Goal: Task Accomplishment & Management: Manage account settings

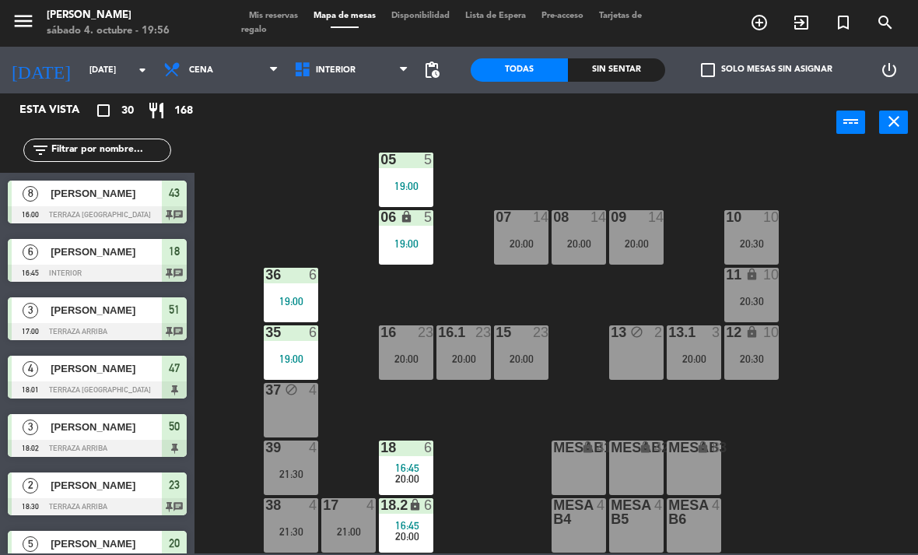
scroll to position [82, 0]
click at [365, 73] on span "Interior" at bounding box center [351, 70] width 131 height 34
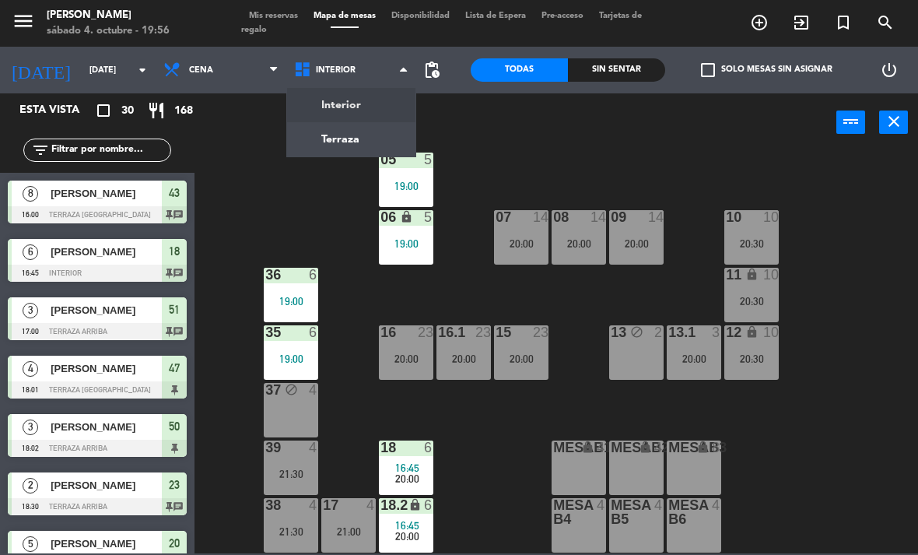
click at [362, 142] on ng-component "menu [PERSON_NAME][DATE] 4. octubre - 19:56 Mis reservas Mapa de mesas Disponib…" at bounding box center [459, 276] width 918 height 553
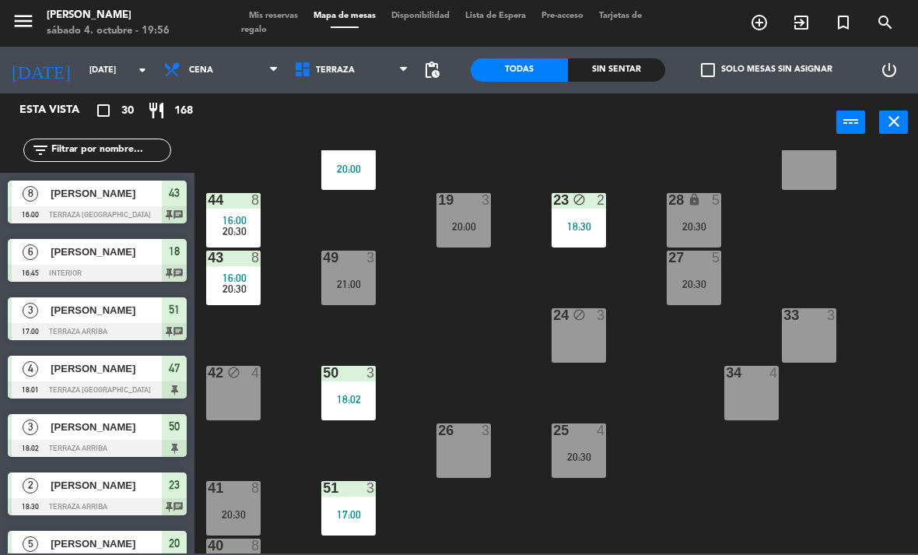
scroll to position [170, 0]
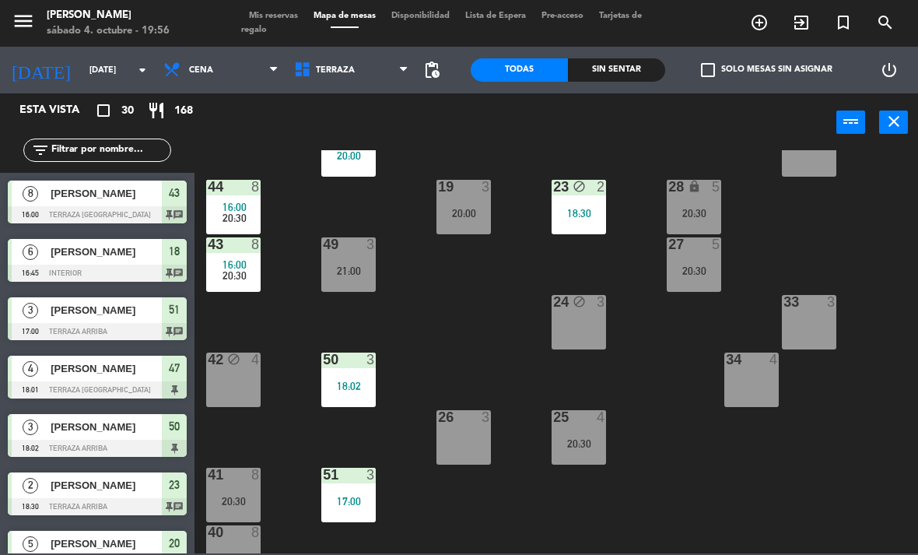
click at [353, 380] on div "18:02" at bounding box center [348, 385] width 54 height 11
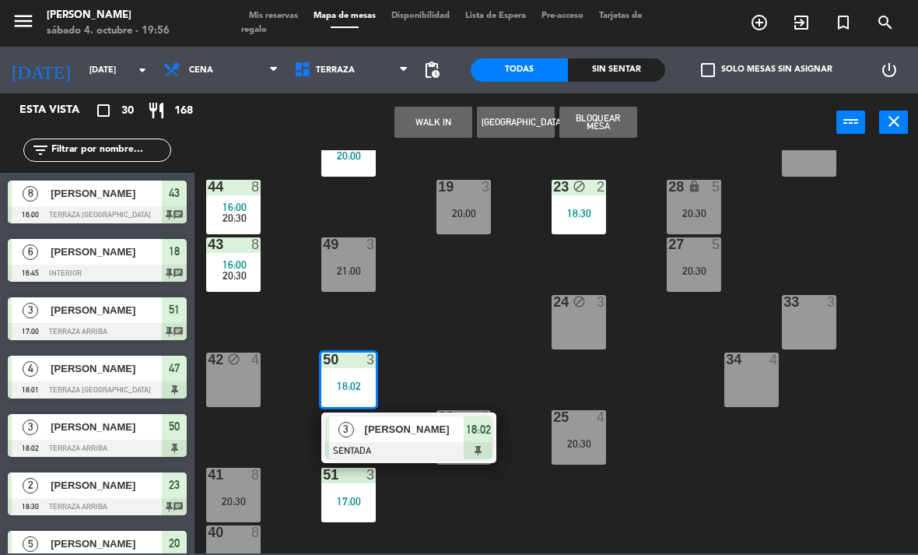
click at [433, 437] on span "[PERSON_NAME]" at bounding box center [415, 429] width 100 height 16
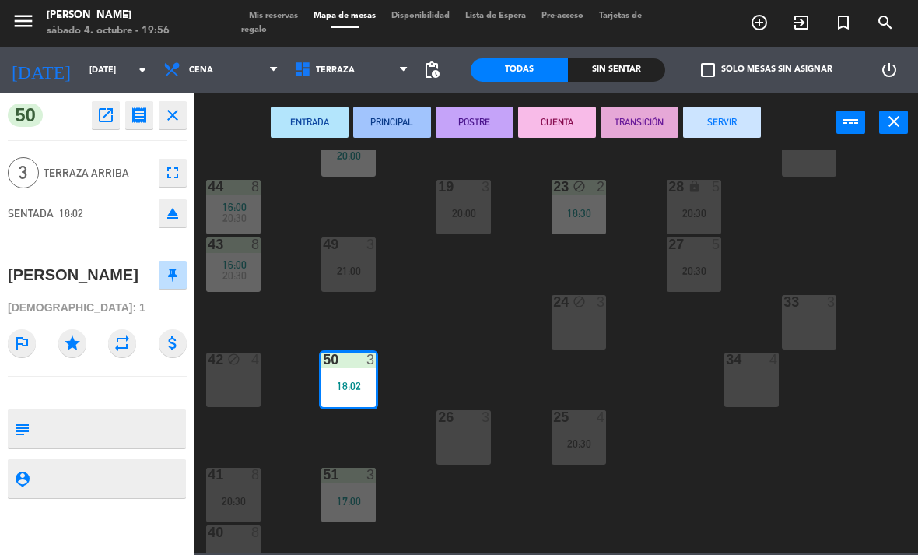
click at [724, 130] on button "SERVIR" at bounding box center [722, 122] width 78 height 31
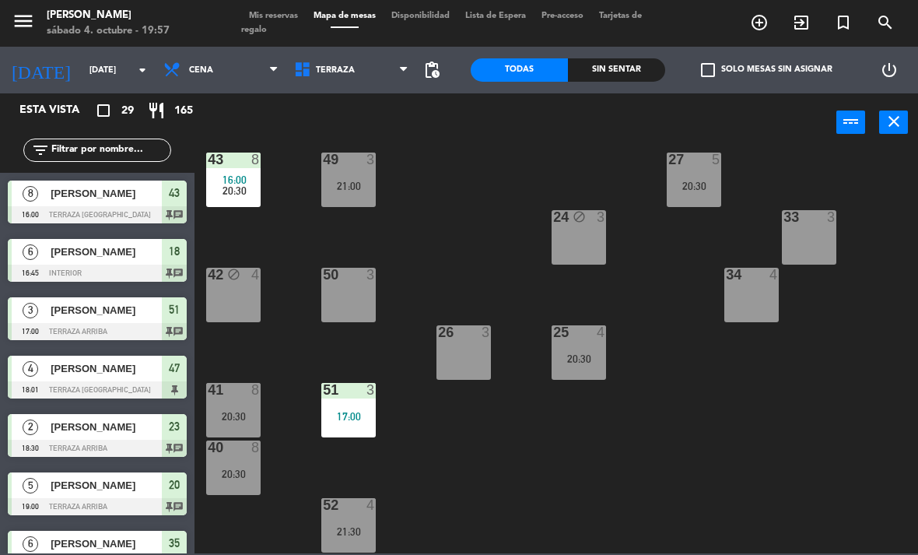
scroll to position [255, 0]
click at [352, 71] on span "Terraza" at bounding box center [351, 70] width 131 height 34
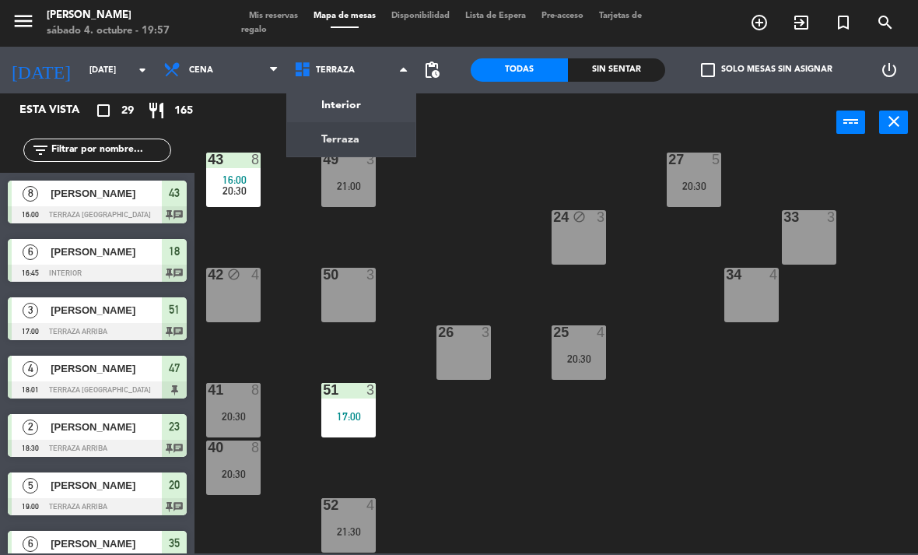
click at [376, 107] on ng-component "menu [PERSON_NAME][DATE] 4. octubre - 19:57 Mis reservas Mapa de mesas Disponib…" at bounding box center [459, 276] width 918 height 553
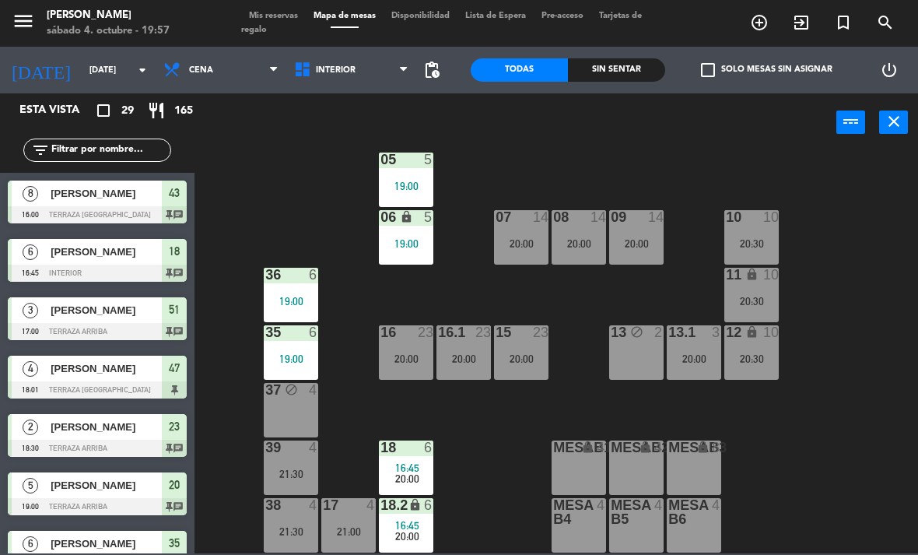
scroll to position [82, 0]
click at [321, 60] on span "Interior" at bounding box center [351, 70] width 131 height 34
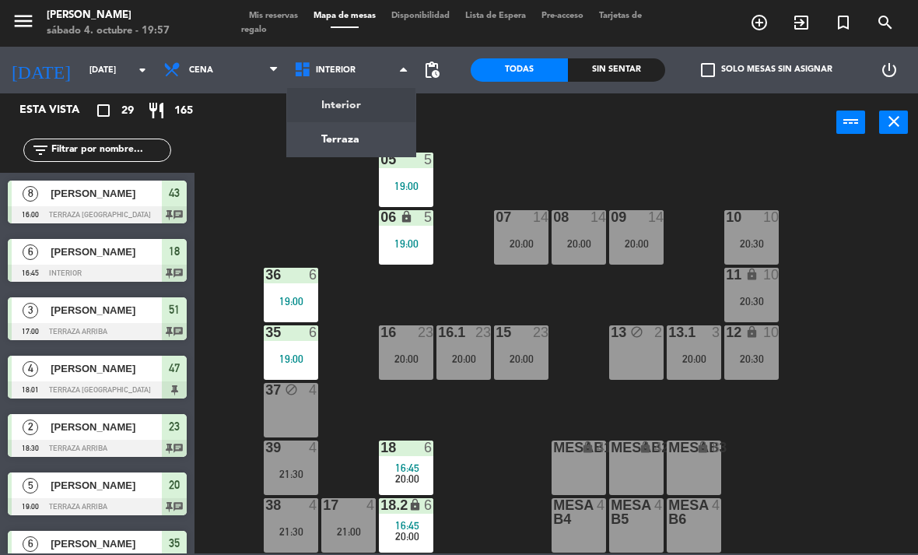
click at [237, 229] on div "02 2 19:37 4 4 21:00 01 2 20:00 05 5 19:00 06 lock 5 19:00 07 14 20:00 09 14 20…" at bounding box center [561, 351] width 714 height 403
click at [224, 76] on span "Cena" at bounding box center [221, 70] width 131 height 34
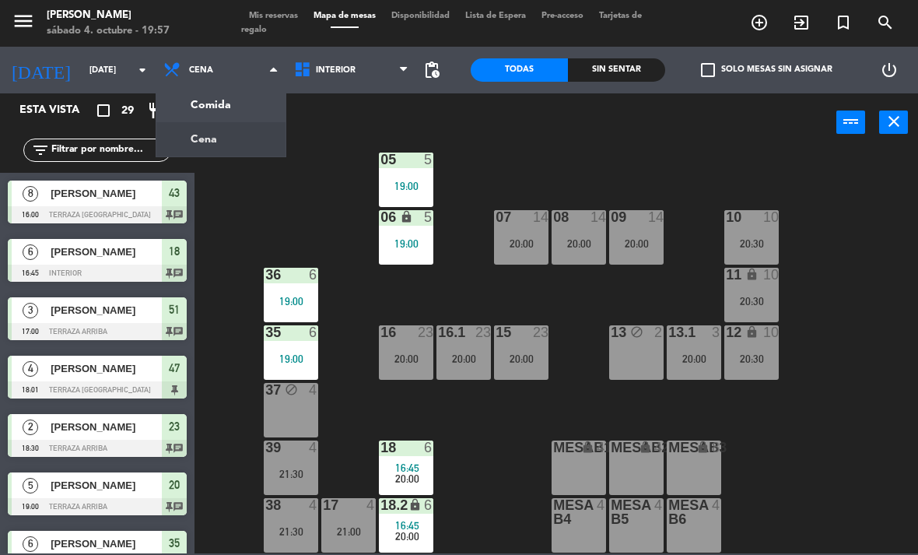
click at [255, 111] on ng-component "menu [PERSON_NAME][DATE] 4. octubre - 19:57 Mis reservas Mapa de mesas Disponib…" at bounding box center [459, 276] width 918 height 553
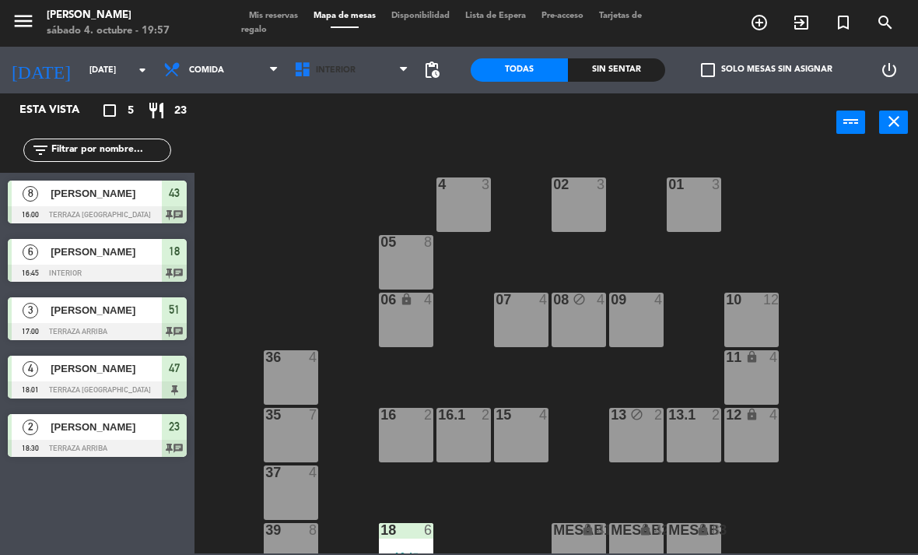
click at [319, 78] on span "Interior" at bounding box center [351, 70] width 131 height 34
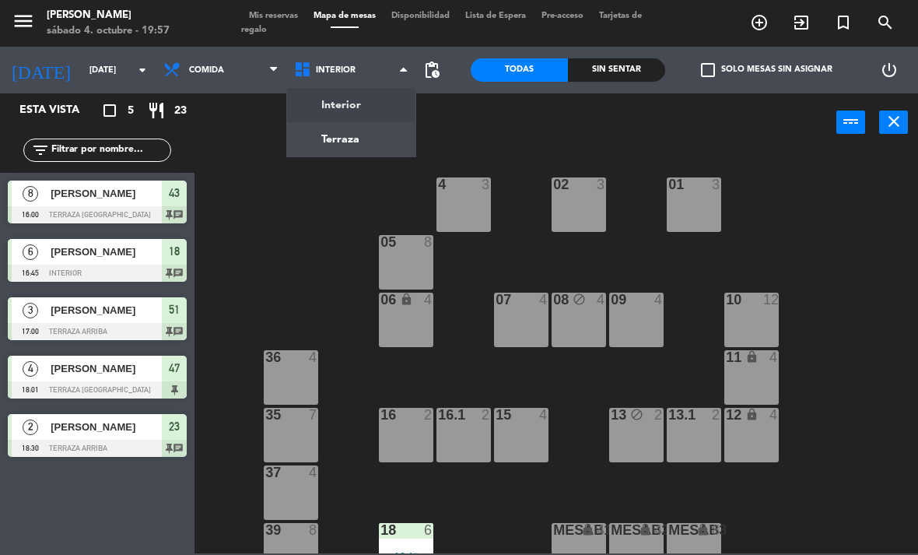
click at [324, 214] on div "02 3 4 3 01 3 05 8 06 lock 4 07 4 09 4 10 12 08 block 4 11 lock 4 36 4 16 2 15 …" at bounding box center [561, 351] width 714 height 403
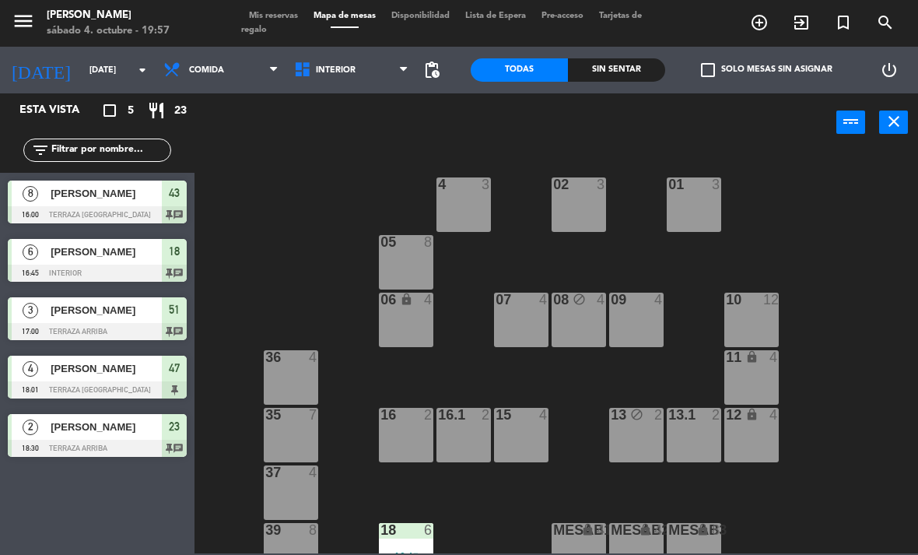
click at [229, 75] on span "Comida" at bounding box center [221, 70] width 131 height 34
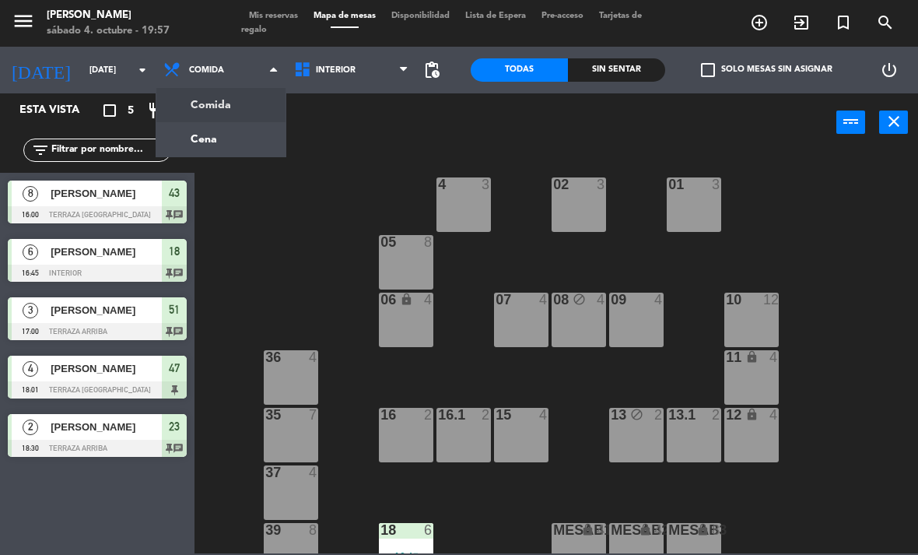
click at [254, 147] on ng-component "menu [PERSON_NAME][DATE] 4. octubre - 19:57 Mis reservas Mapa de mesas Disponib…" at bounding box center [459, 276] width 918 height 553
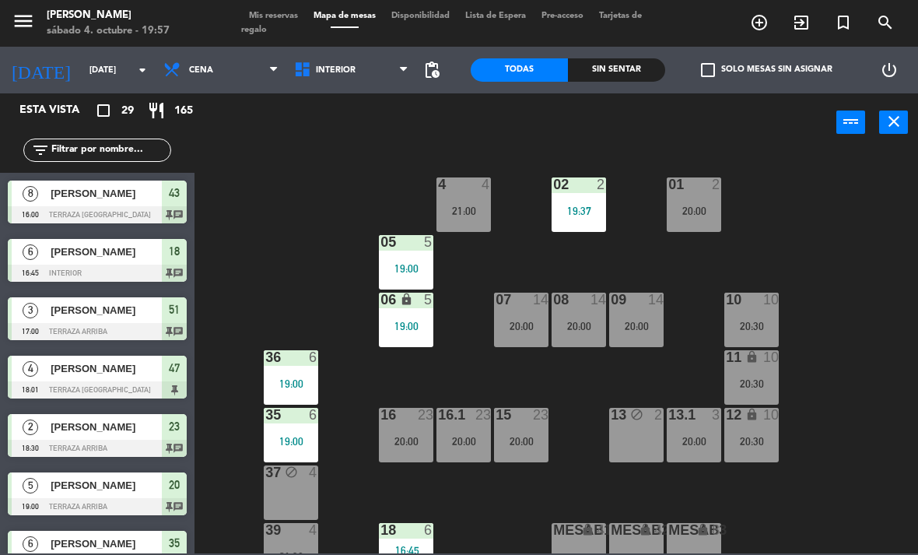
click at [624, 58] on div "Sin sentar" at bounding box center [616, 69] width 97 height 23
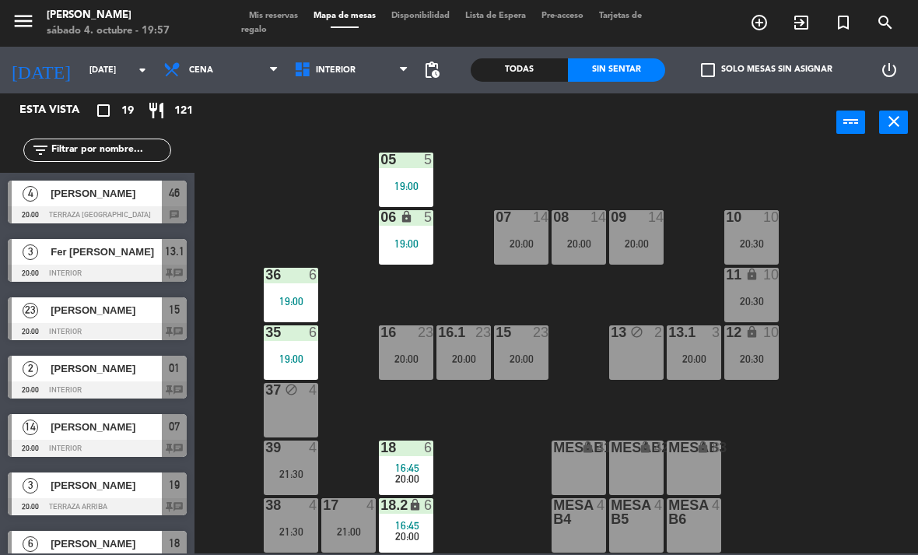
scroll to position [83, 0]
click at [156, 216] on div at bounding box center [97, 214] width 179 height 17
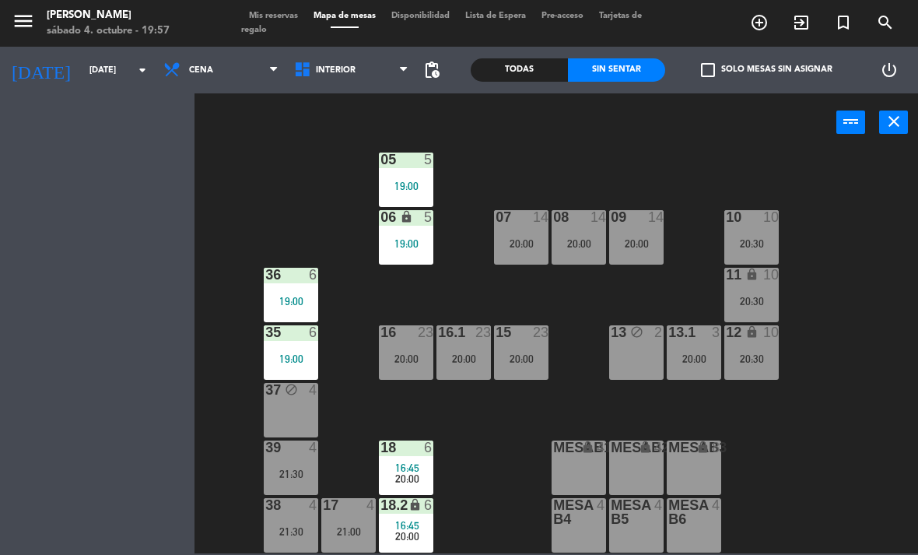
scroll to position [0, 0]
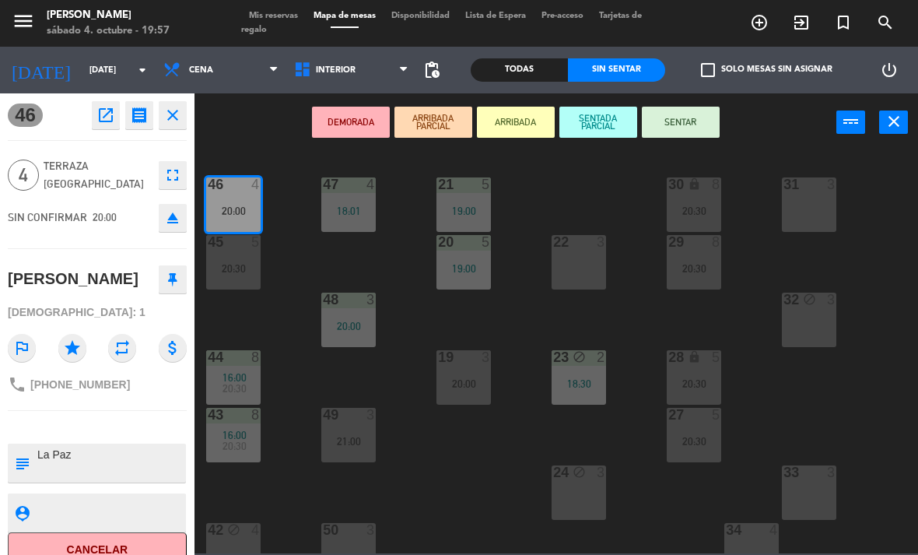
click at [688, 131] on button "SENTAR" at bounding box center [681, 122] width 78 height 31
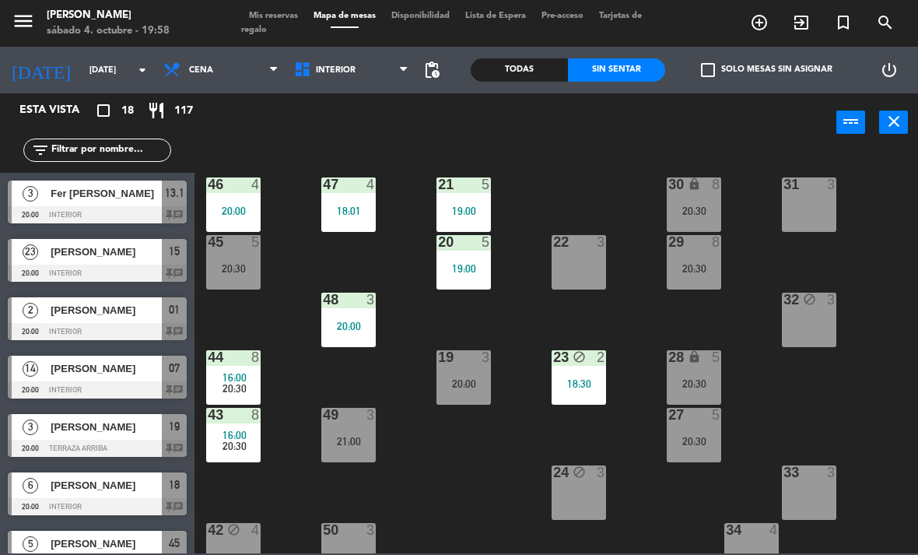
click at [347, 60] on span "Interior" at bounding box center [351, 70] width 131 height 34
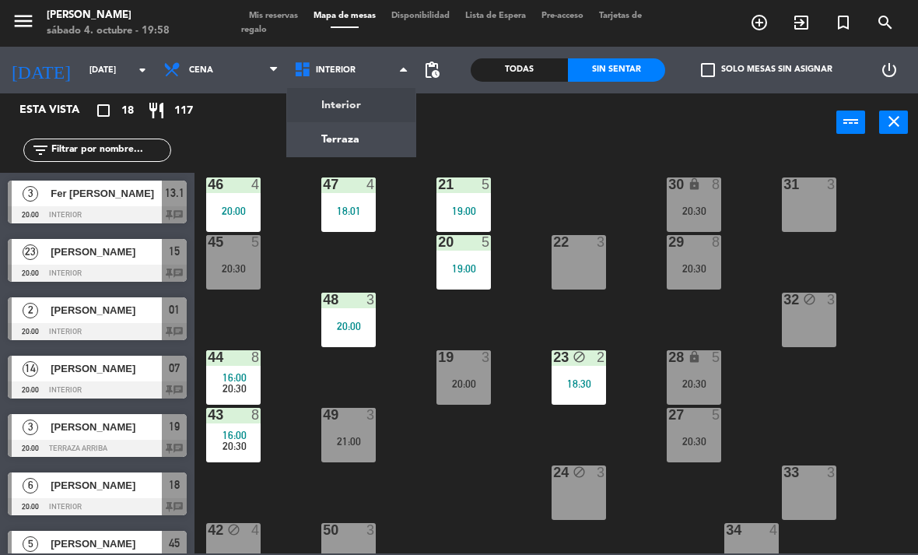
click at [208, 66] on span "Cena" at bounding box center [221, 70] width 131 height 34
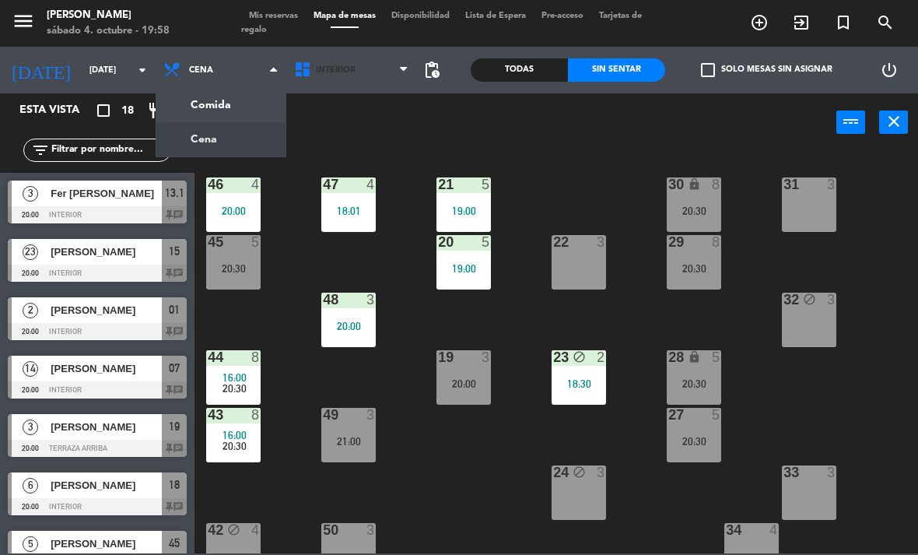
click at [347, 65] on span "Interior" at bounding box center [336, 70] width 40 height 10
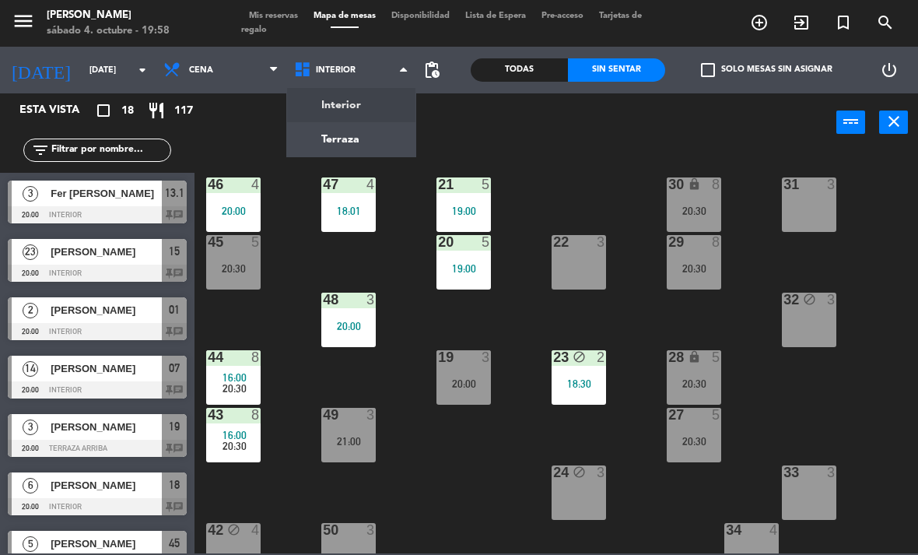
click at [375, 129] on ng-component "menu [PERSON_NAME][DATE] 4. octubre - 19:58 Mis reservas Mapa de mesas Disponib…" at bounding box center [459, 276] width 918 height 553
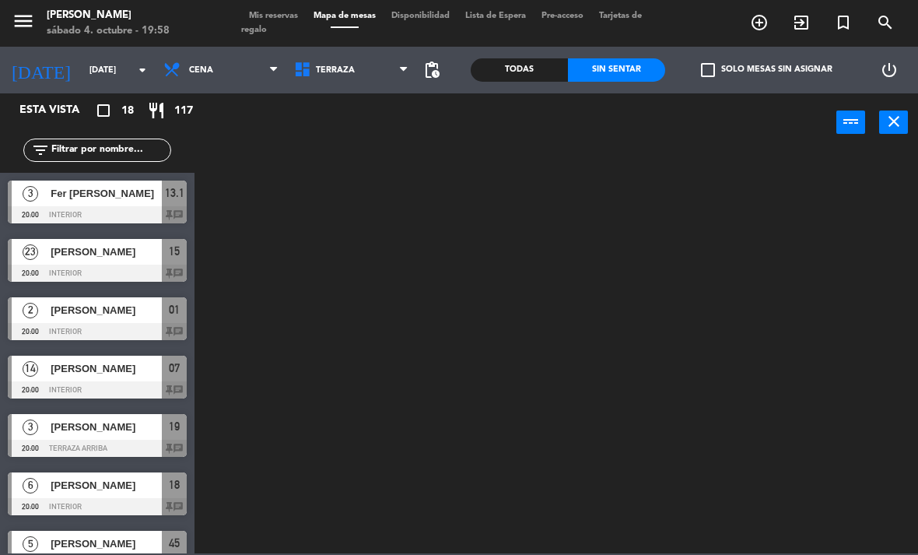
click at [367, 75] on span "Terraza" at bounding box center [351, 70] width 131 height 34
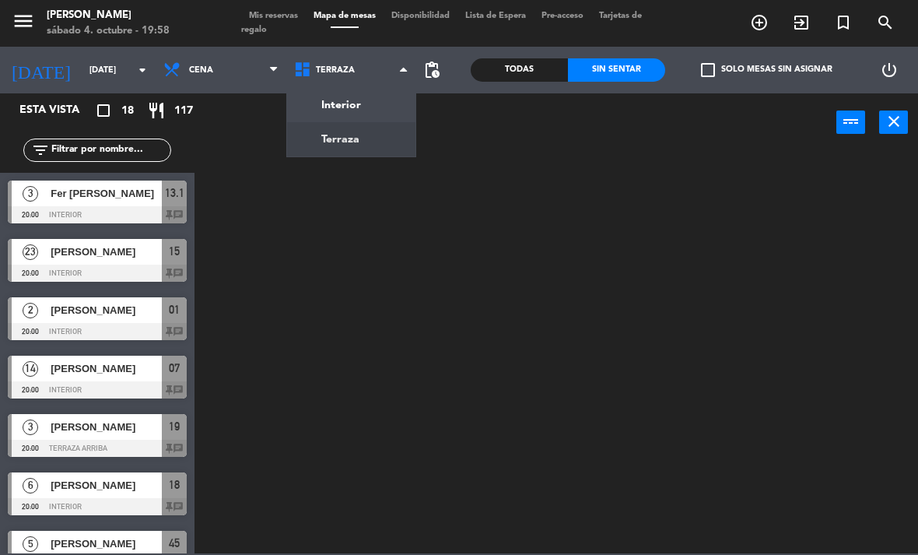
click at [366, 107] on ng-component "menu [PERSON_NAME][DATE] 4. octubre - 19:58 Mis reservas Mapa de mesas Disponib…" at bounding box center [459, 276] width 918 height 553
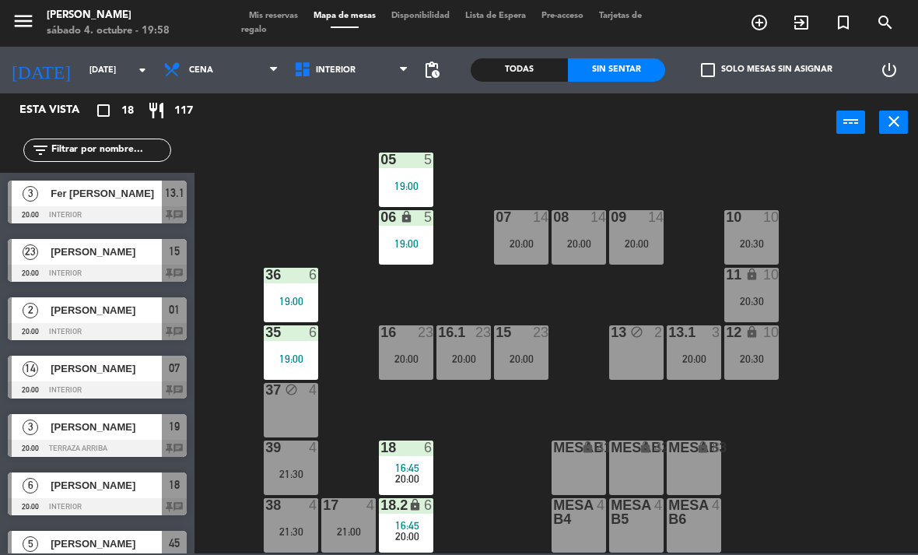
scroll to position [82, 0]
click at [136, 298] on div "[PERSON_NAME]" at bounding box center [105, 310] width 113 height 26
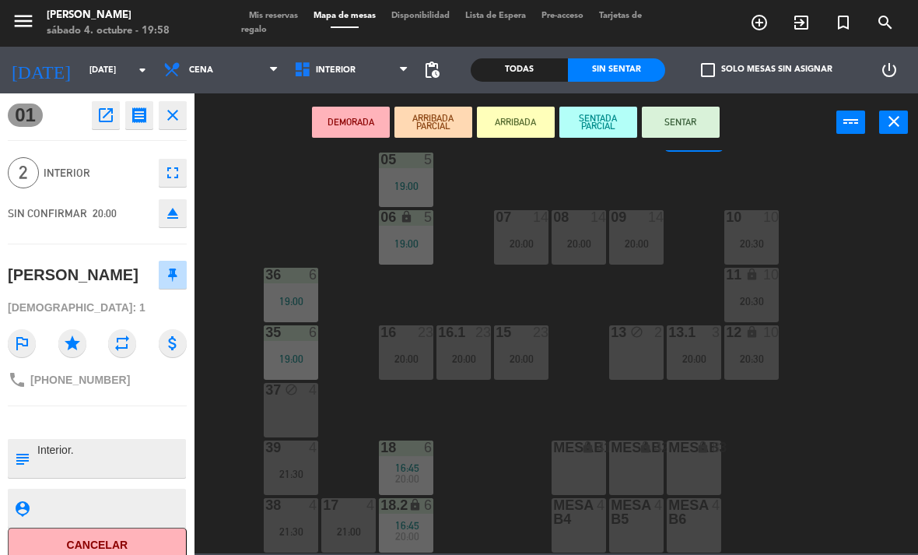
click at [685, 113] on button "SENTAR" at bounding box center [681, 122] width 78 height 31
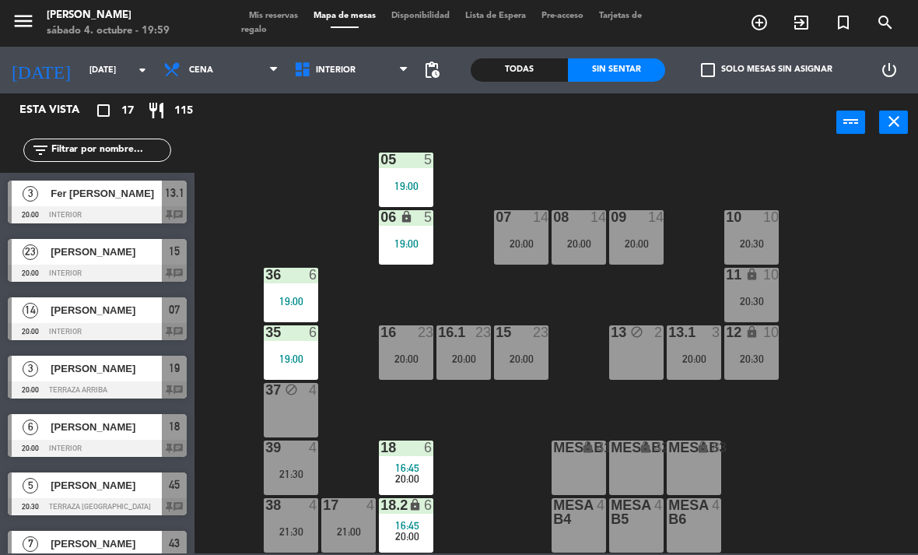
click at [21, 542] on div "7" at bounding box center [30, 543] width 37 height 26
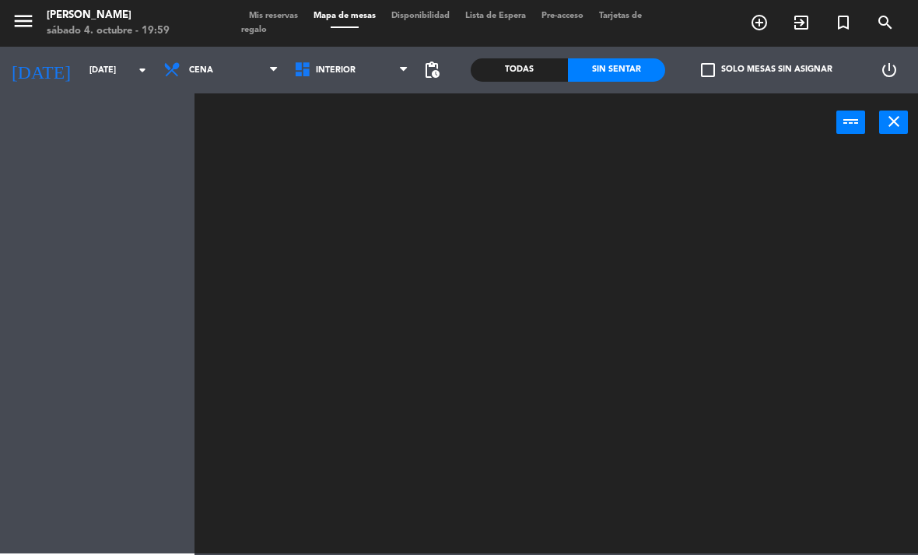
scroll to position [0, 0]
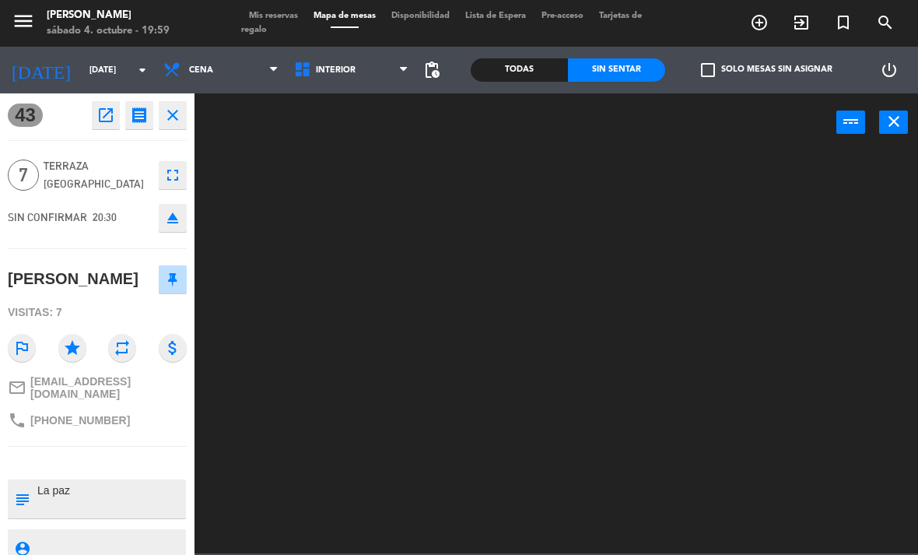
click at [17, 544] on div "person_pin" at bounding box center [22, 548] width 28 height 39
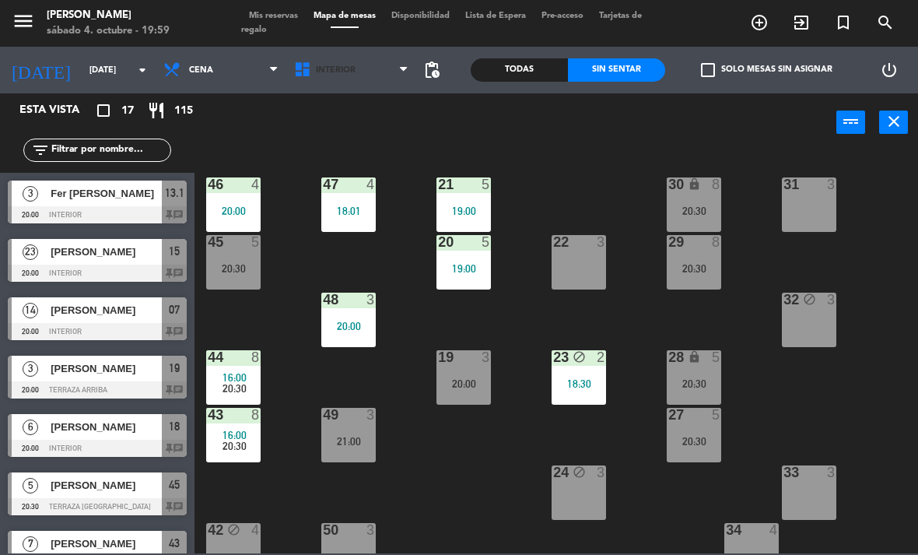
click at [359, 86] on span "Interior" at bounding box center [351, 70] width 131 height 34
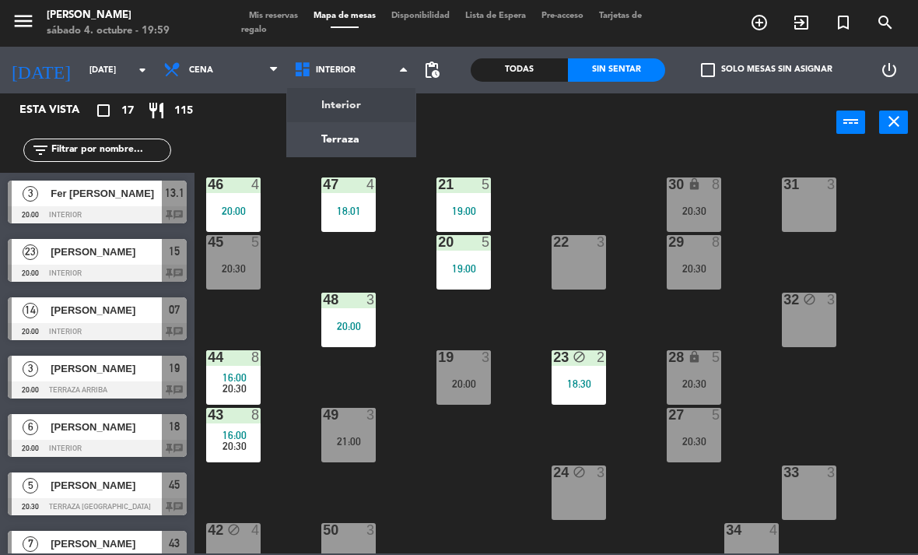
click at [376, 154] on ng-component "menu [PERSON_NAME][DATE] 4. octubre - 19:59 Mis reservas Mapa de mesas Disponib…" at bounding box center [459, 276] width 918 height 553
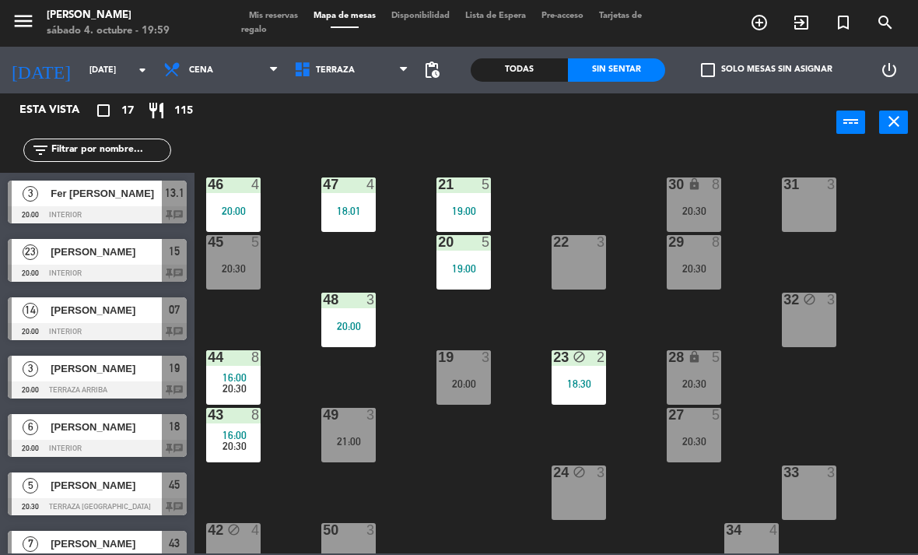
click at [348, 79] on span "Terraza" at bounding box center [351, 70] width 131 height 34
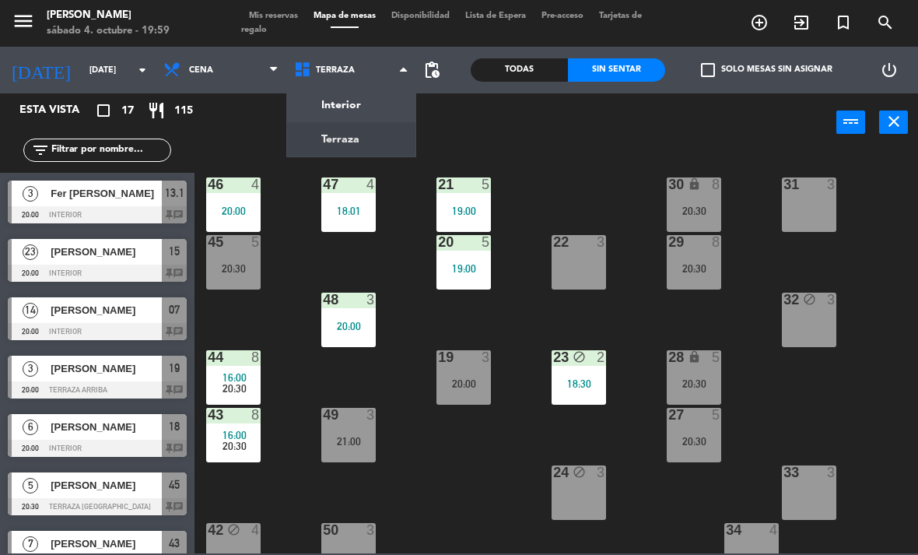
click at [381, 110] on ng-component "menu [PERSON_NAME][DATE] 4. octubre - 19:59 Mis reservas Mapa de mesas Disponib…" at bounding box center [459, 276] width 918 height 553
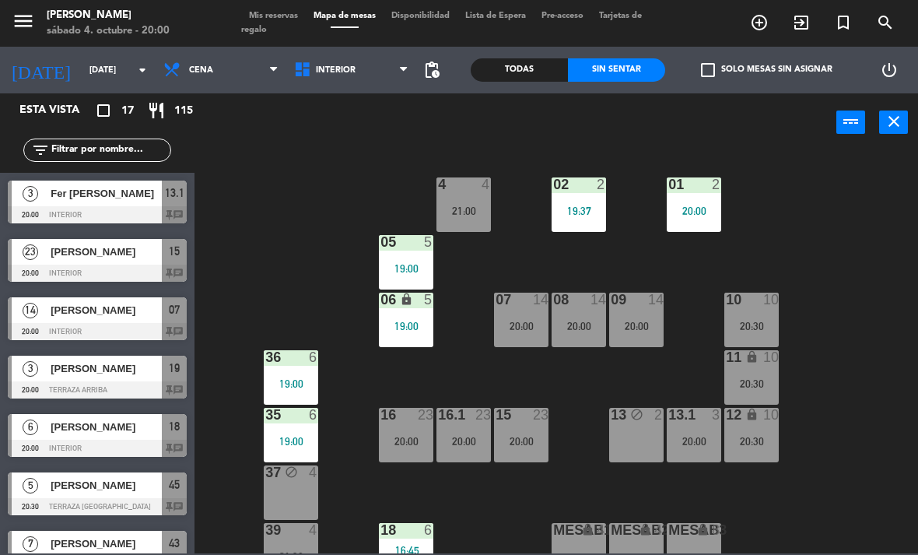
click at [152, 254] on span "[PERSON_NAME]" at bounding box center [106, 251] width 111 height 16
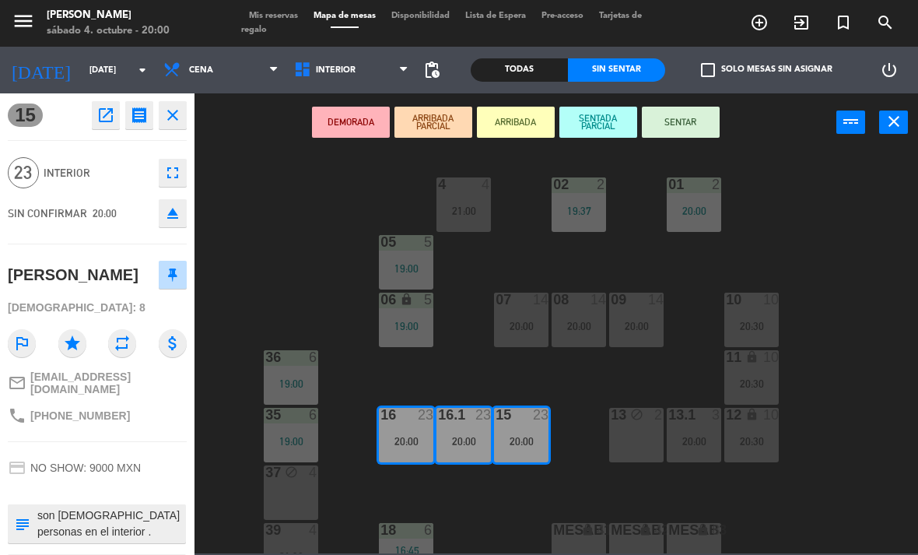
click at [682, 126] on button "SENTAR" at bounding box center [681, 122] width 78 height 31
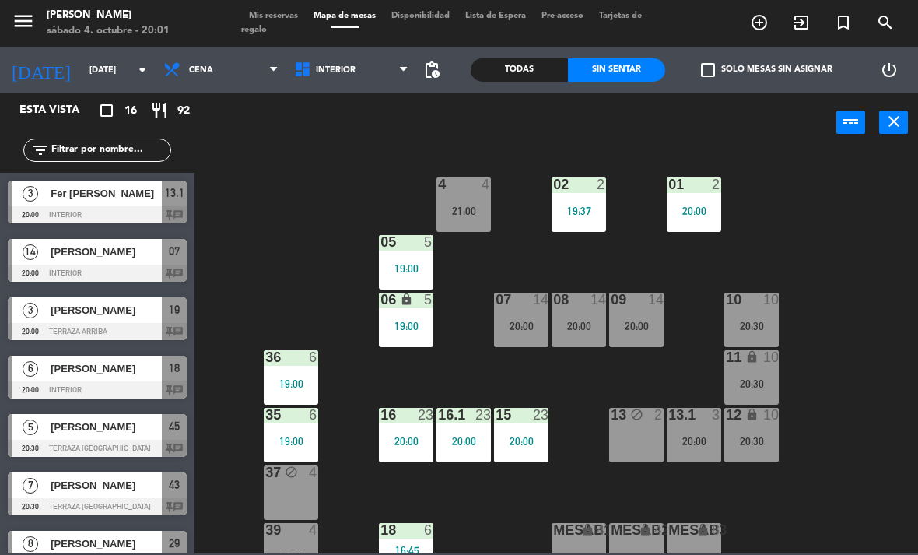
click at [131, 256] on span "[PERSON_NAME]" at bounding box center [106, 251] width 111 height 16
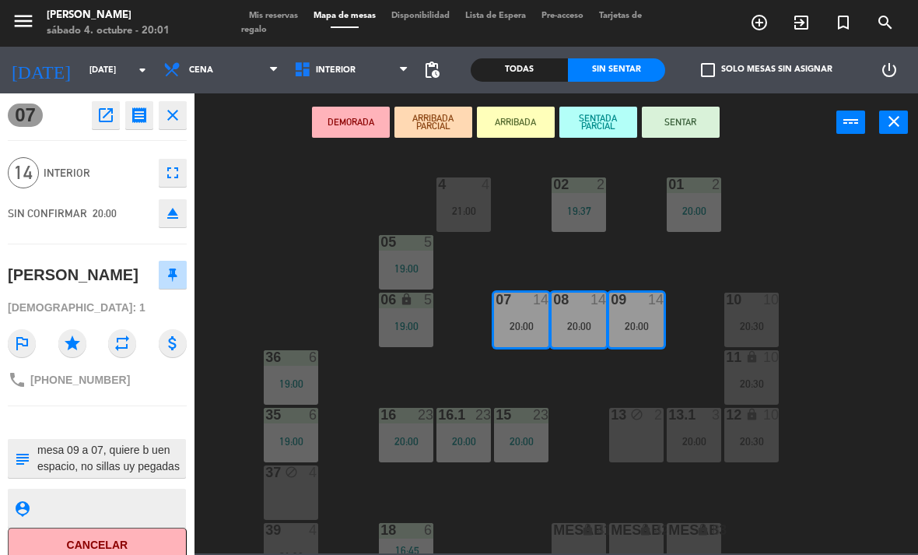
click at [683, 121] on button "SENTAR" at bounding box center [681, 122] width 78 height 31
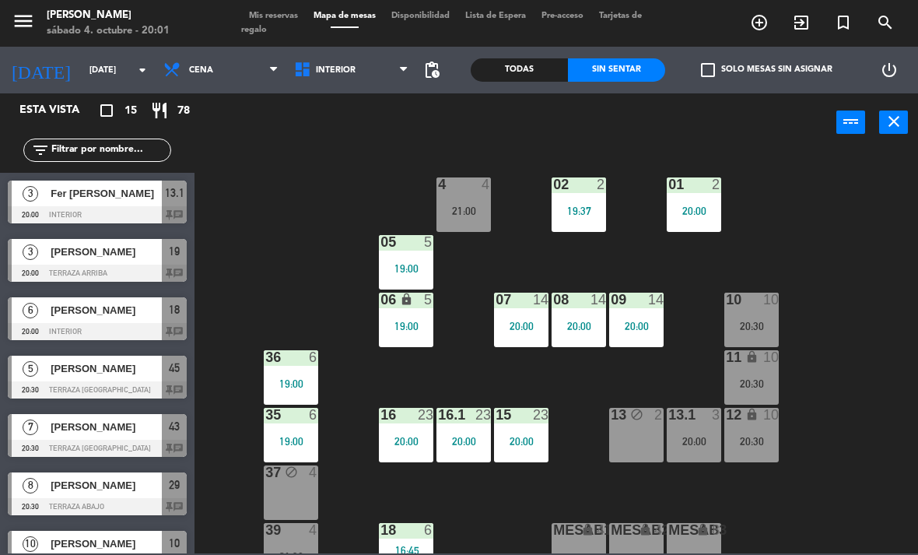
click at [145, 194] on span "Fer [PERSON_NAME]" at bounding box center [106, 193] width 111 height 16
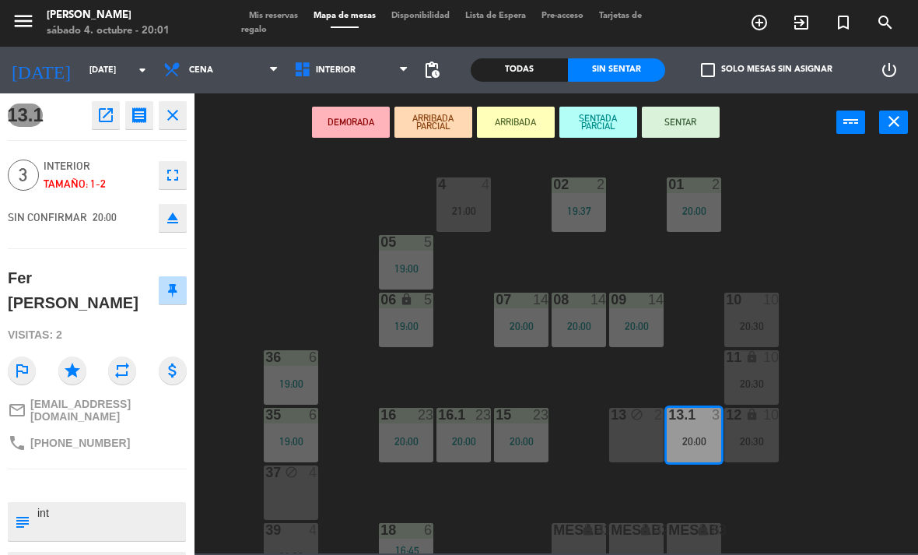
click at [700, 117] on button "SENTAR" at bounding box center [681, 122] width 78 height 31
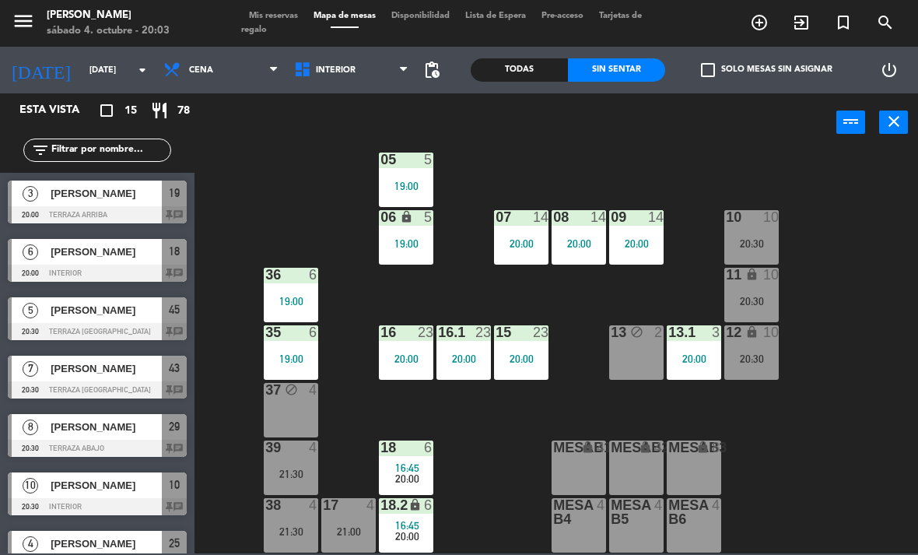
scroll to position [82, 0]
click at [417, 449] on div at bounding box center [407, 447] width 26 height 14
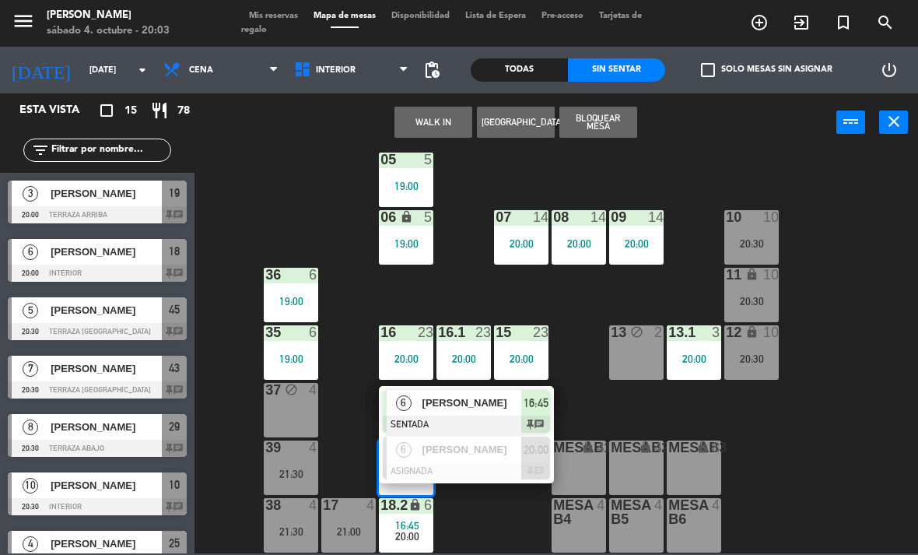
click at [802, 467] on div "02 2 19:37 4 4 21:00 01 2 20:00 05 5 19:00 06 lock 5 19:00 07 14 20:00 09 14 20…" at bounding box center [561, 351] width 714 height 403
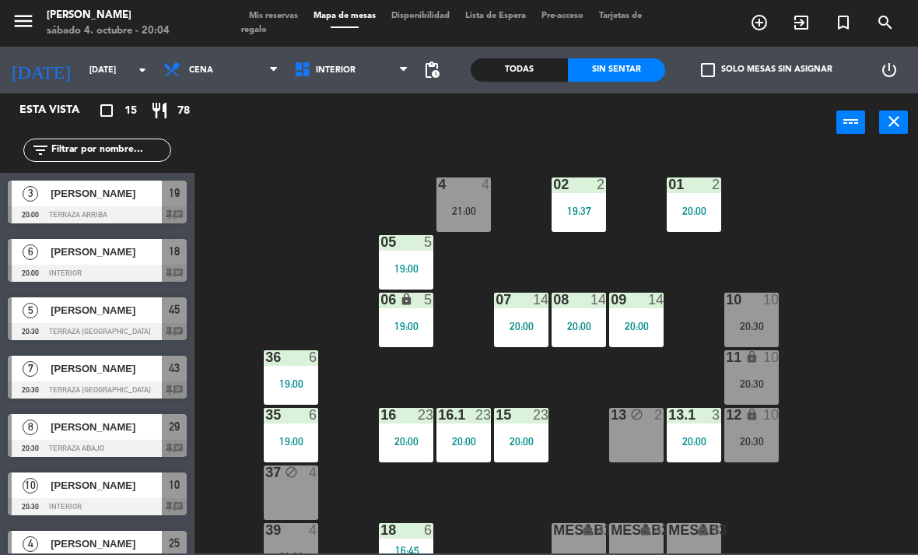
scroll to position [0, 0]
click at [380, 96] on div "power_input close" at bounding box center [515, 122] width 642 height 59
click at [355, 78] on span "Interior" at bounding box center [351, 70] width 131 height 34
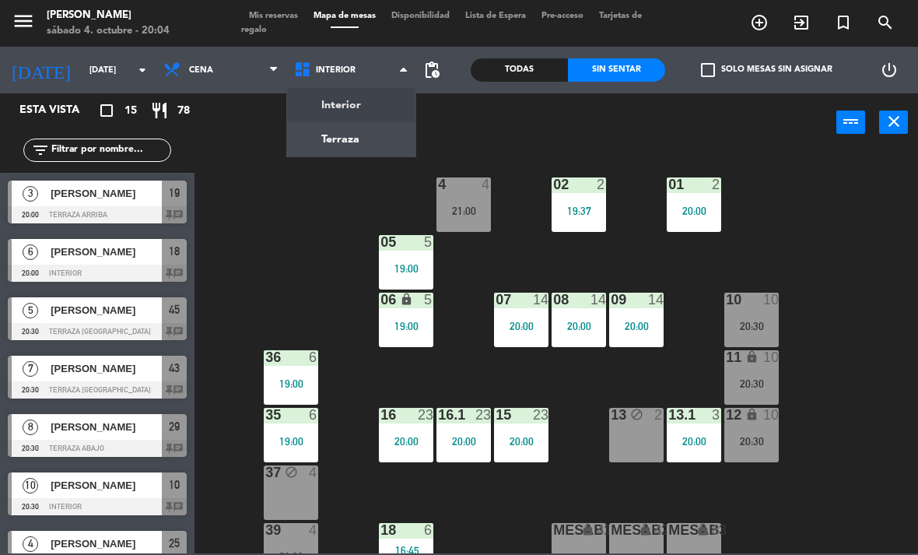
click at [352, 138] on ng-component "menu [PERSON_NAME][DATE] 4. octubre - 20:04 Mis reservas Mapa de mesas Disponib…" at bounding box center [459, 276] width 918 height 553
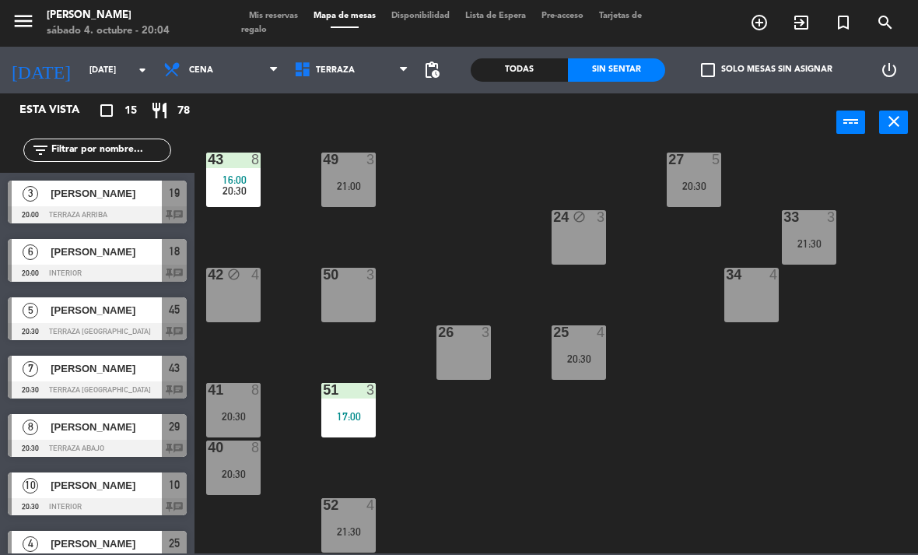
scroll to position [255, 0]
click at [471, 349] on div "26 3" at bounding box center [463, 352] width 54 height 54
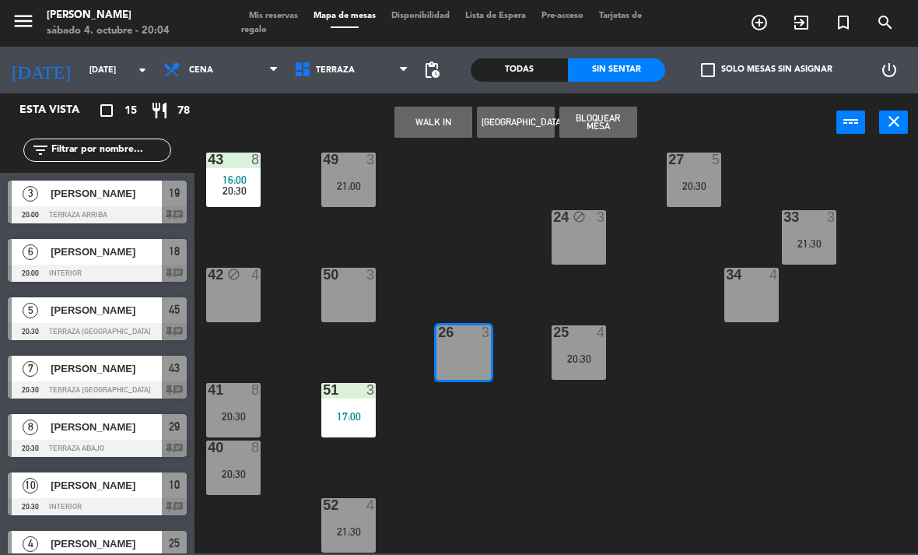
click at [425, 124] on button "WALK IN" at bounding box center [433, 122] width 78 height 31
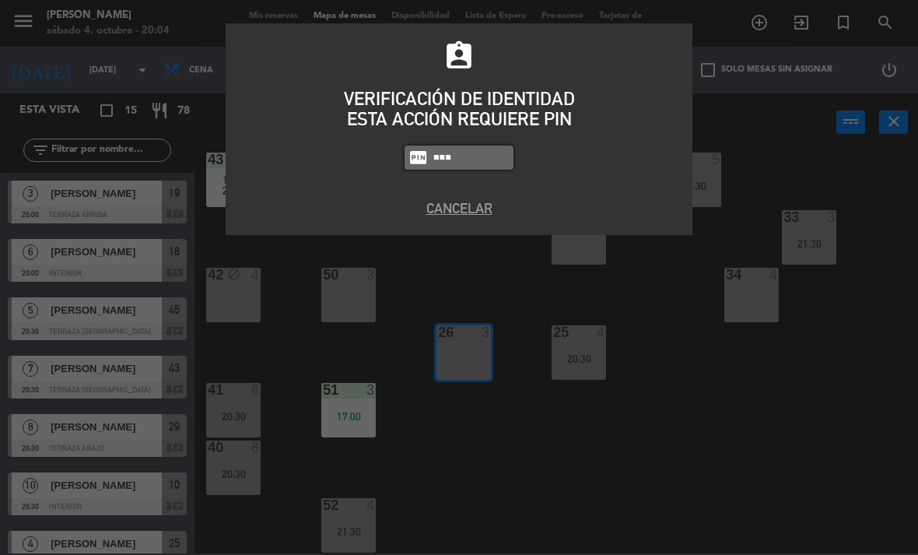
type input "1843"
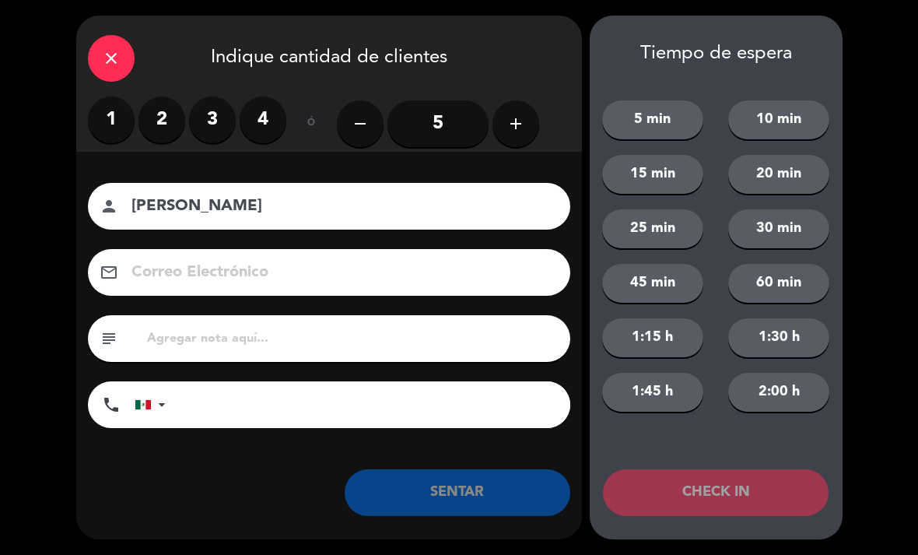
type input "[PERSON_NAME]"
click at [164, 131] on label "2" at bounding box center [161, 119] width 47 height 47
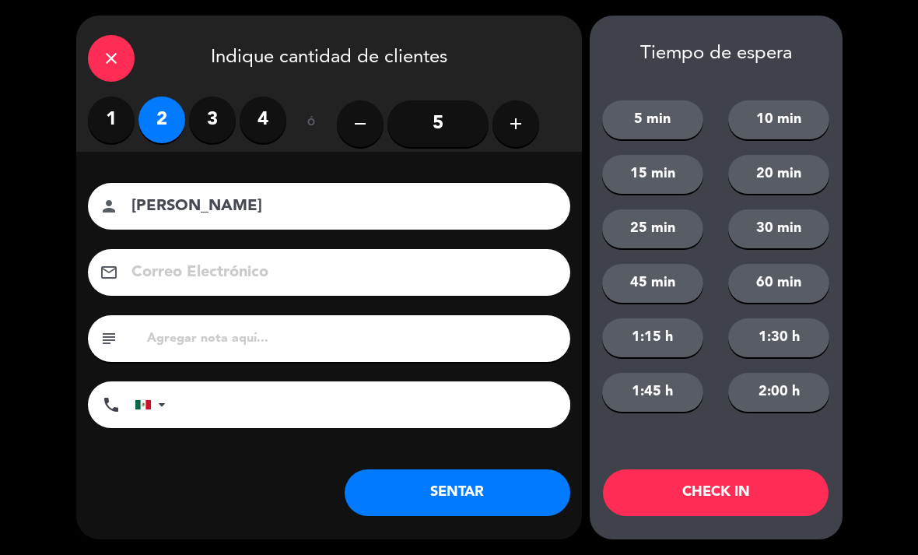
click at [484, 492] on button "SENTAR" at bounding box center [458, 492] width 226 height 47
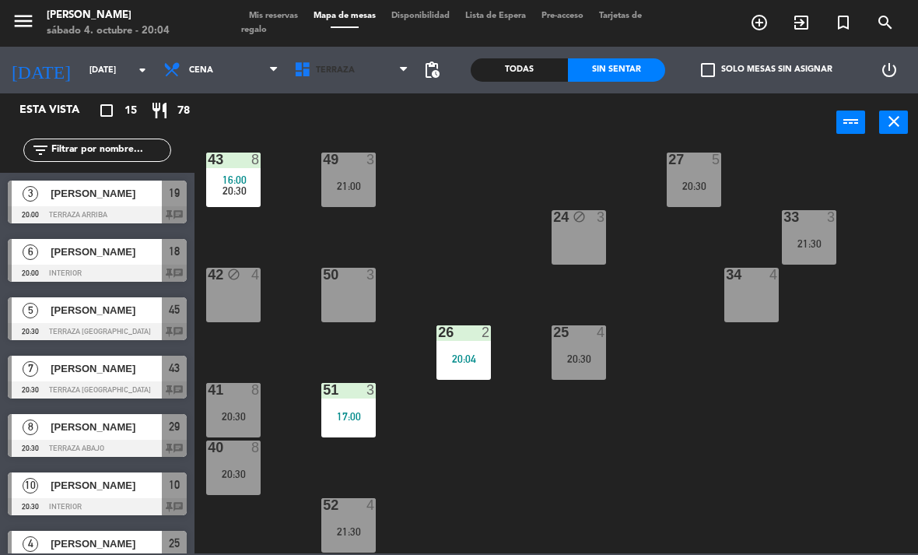
click at [350, 79] on span "Terraza" at bounding box center [351, 70] width 131 height 34
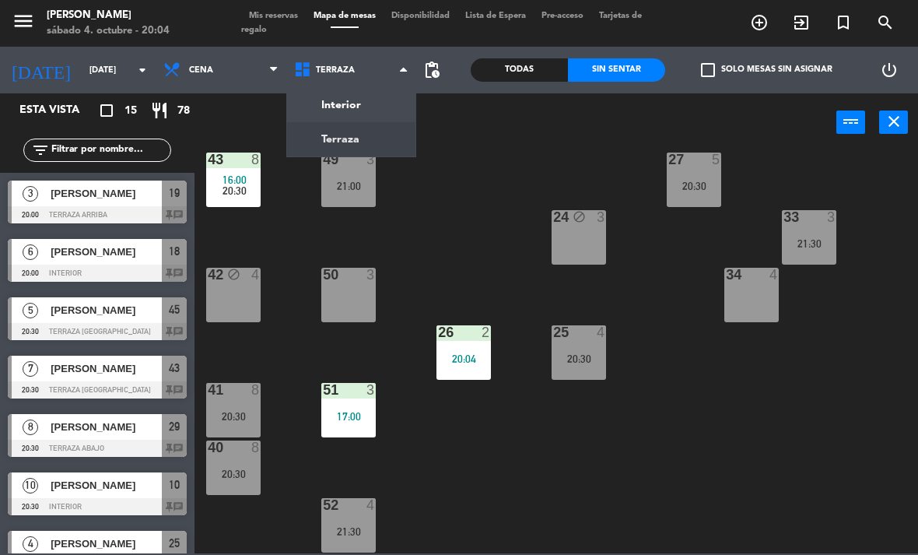
click at [351, 95] on ng-component "menu [PERSON_NAME][DATE] 4. octubre - 20:04 Mis reservas Mapa de mesas Disponib…" at bounding box center [459, 276] width 918 height 553
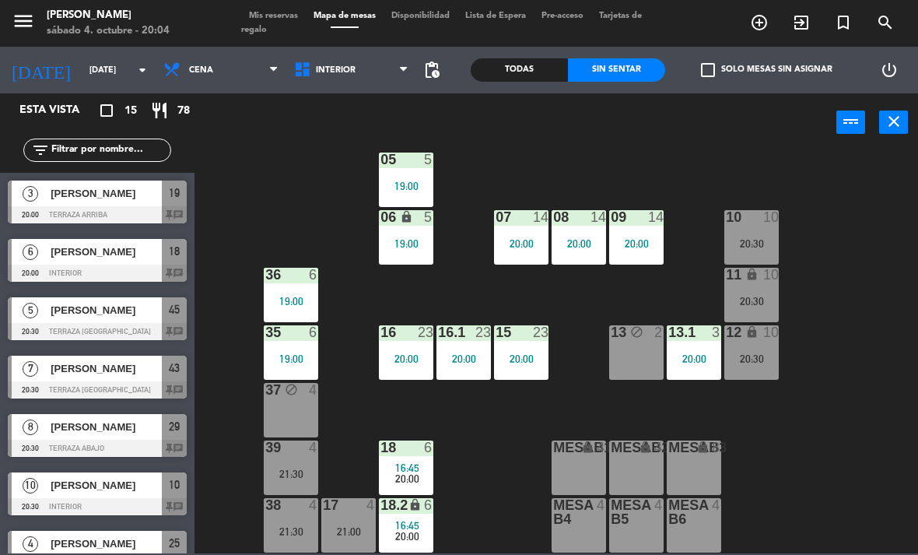
scroll to position [82, 0]
click at [415, 457] on div "18 6 16:45 20:00" at bounding box center [406, 467] width 54 height 54
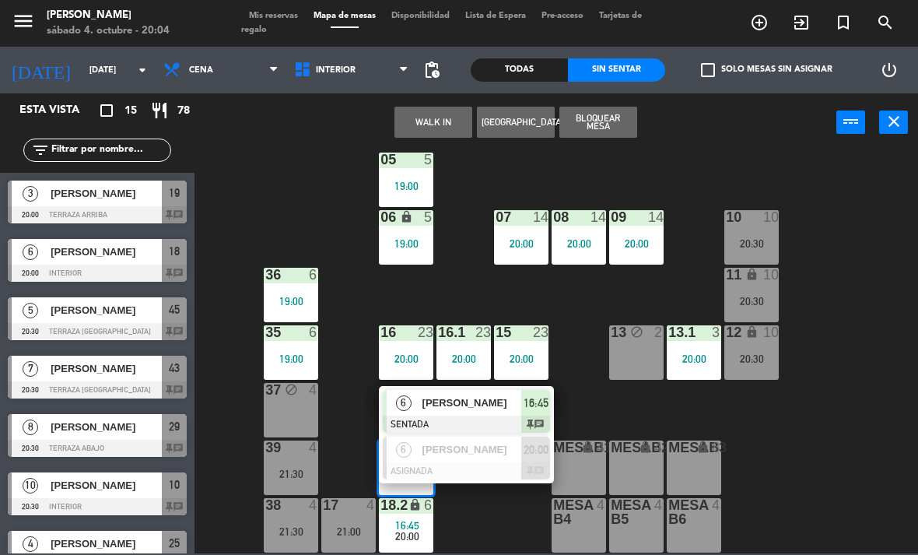
click at [492, 406] on span "[PERSON_NAME]" at bounding box center [472, 402] width 100 height 16
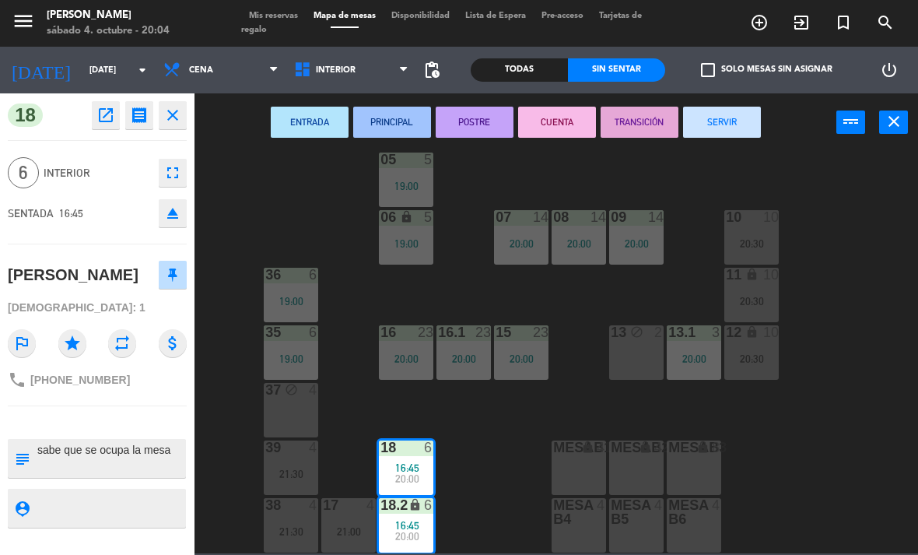
click at [718, 122] on button "SERVIR" at bounding box center [722, 122] width 78 height 31
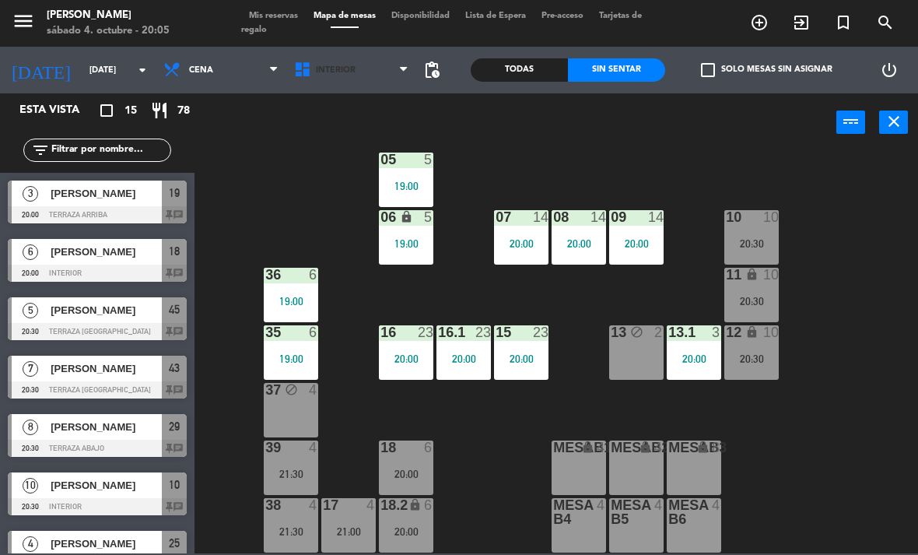
click at [373, 70] on span "Interior" at bounding box center [351, 70] width 131 height 34
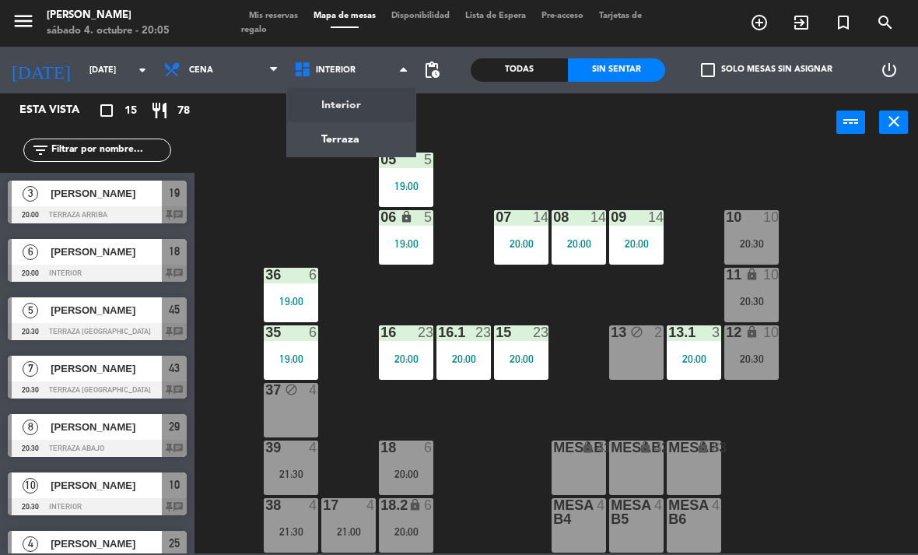
click at [380, 138] on ng-component "menu [PERSON_NAME][DATE] 4. octubre - 20:05 Mis reservas Mapa de mesas Disponib…" at bounding box center [459, 276] width 918 height 553
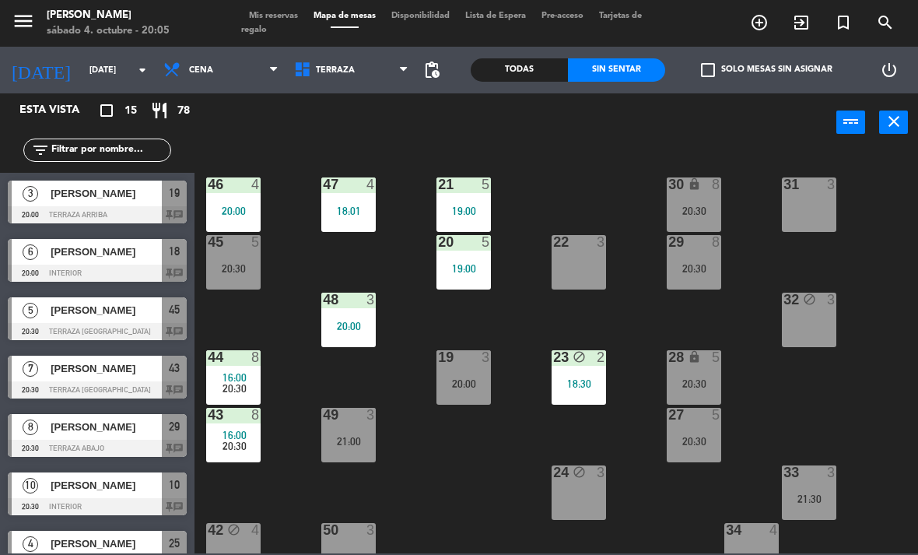
scroll to position [48, 0]
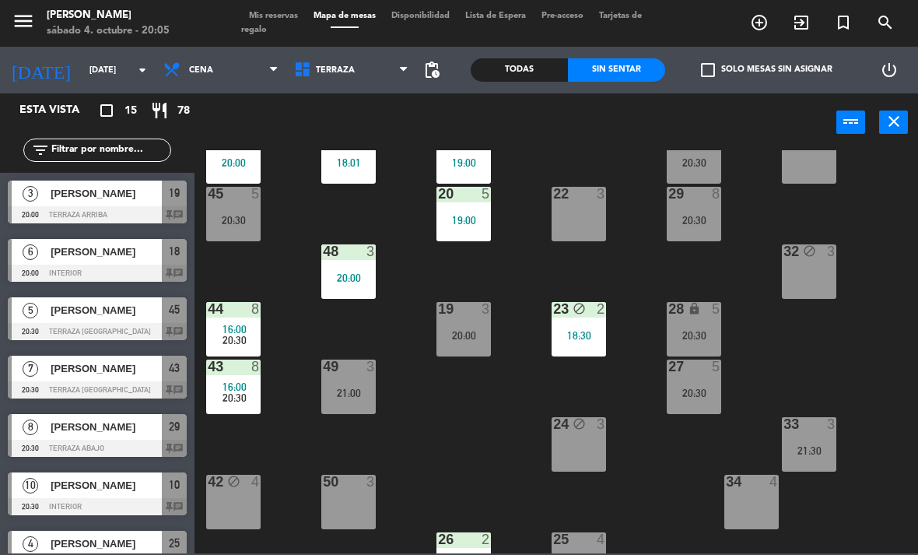
click at [809, 430] on div at bounding box center [809, 424] width 26 height 14
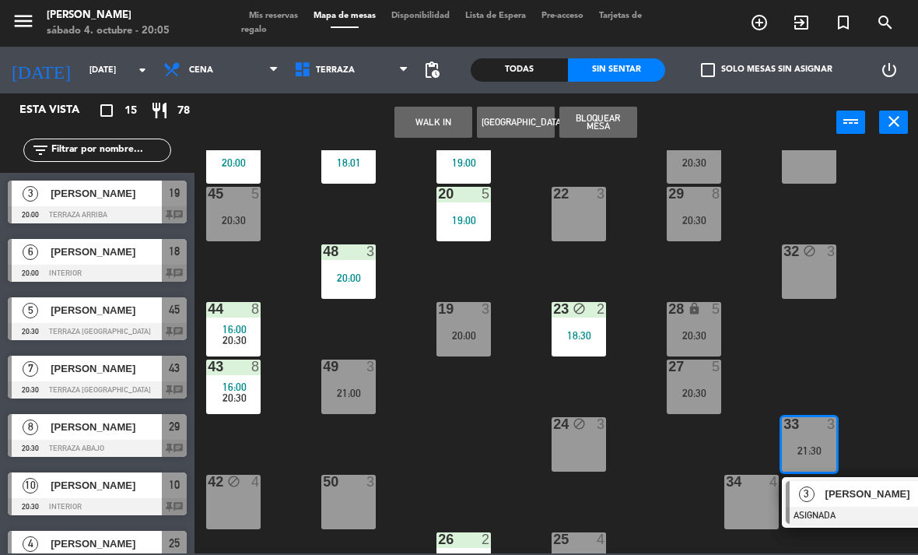
click at [757, 493] on div "34 4" at bounding box center [751, 501] width 54 height 54
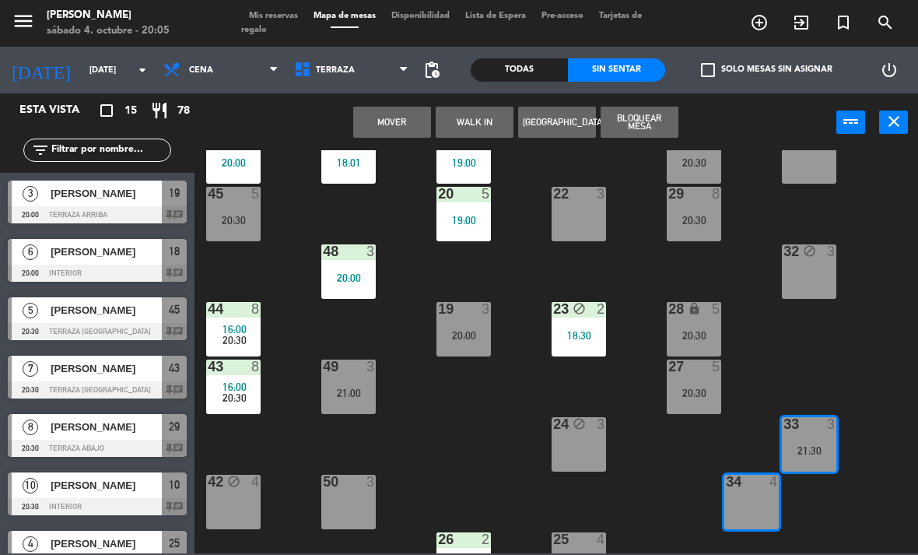
click at [751, 498] on div "34 4" at bounding box center [751, 501] width 54 height 54
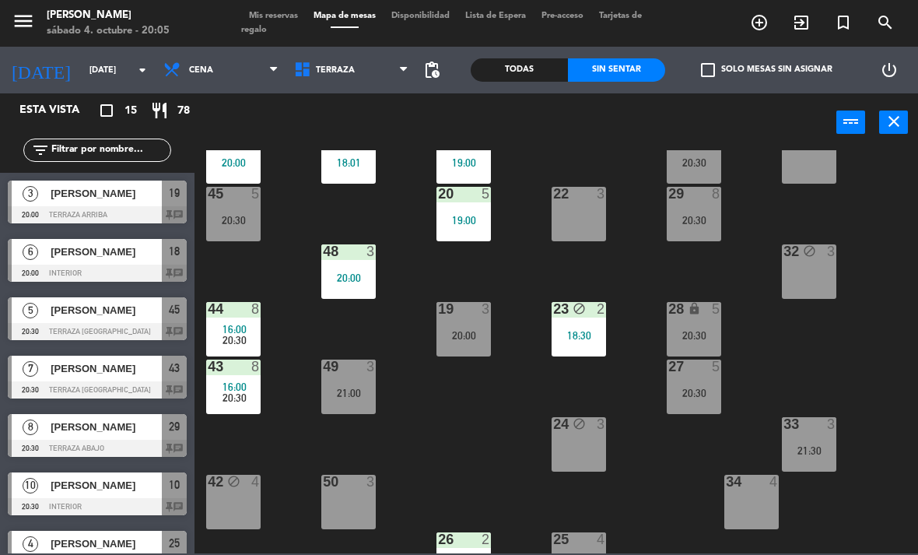
click at [899, 366] on div "21 5 19:00 30 lock 8 20:30 46 4 20:00 47 4 18:01 31 3 20 5 19:00 22 3 29 8 20:3…" at bounding box center [561, 351] width 714 height 403
click at [819, 446] on div "21:30" at bounding box center [809, 450] width 54 height 11
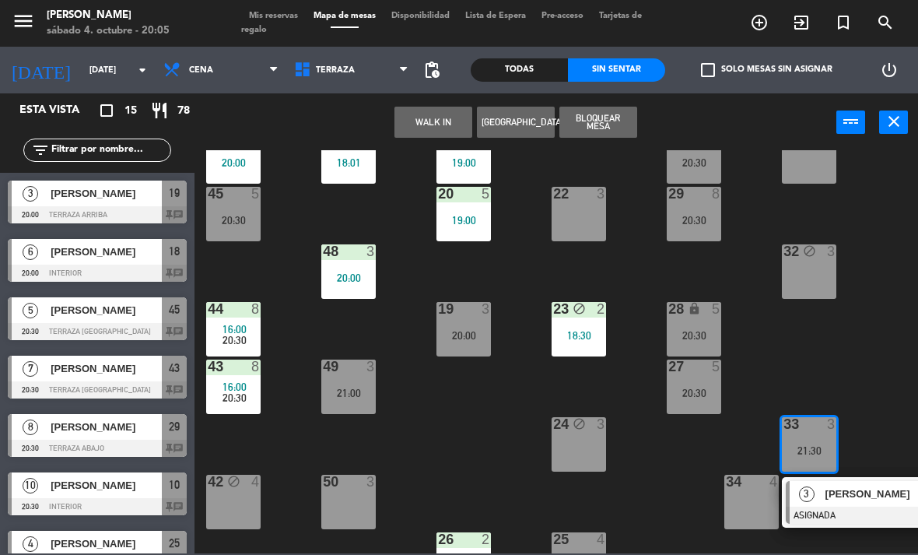
click at [844, 500] on span "[PERSON_NAME]" at bounding box center [875, 493] width 100 height 16
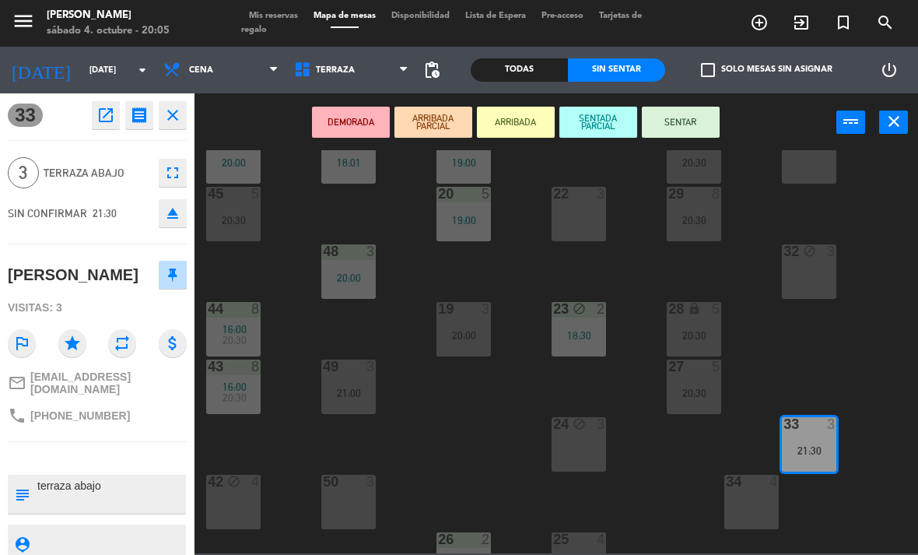
click at [745, 506] on div "34 4" at bounding box center [751, 501] width 54 height 54
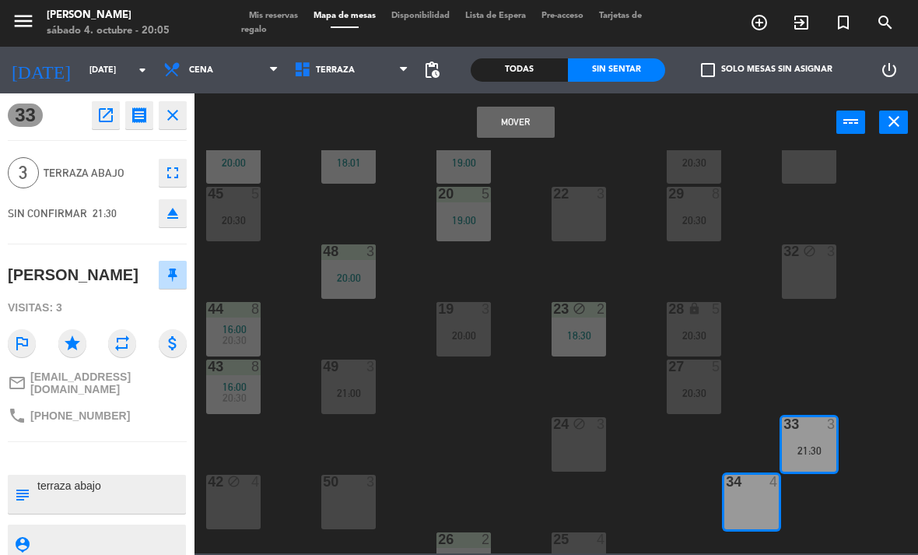
click at [542, 121] on button "Mover" at bounding box center [516, 122] width 78 height 31
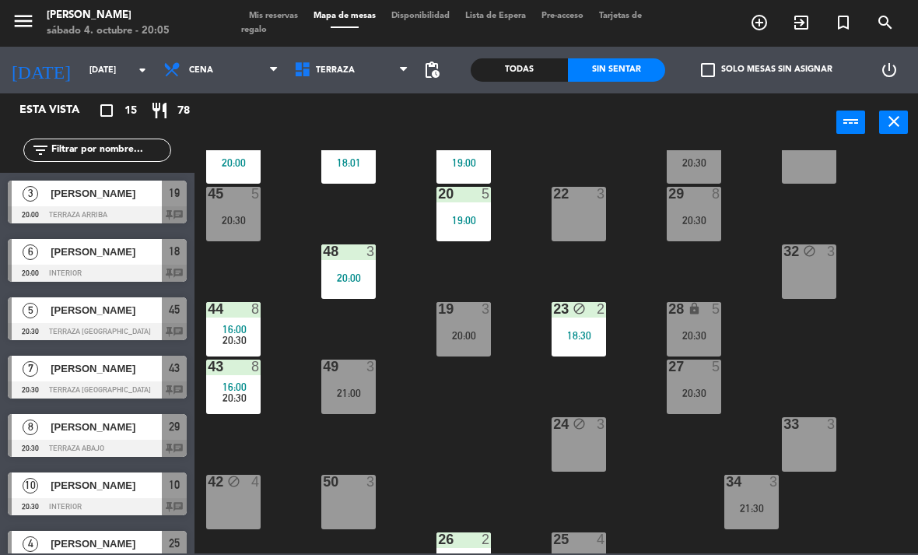
scroll to position [138, 0]
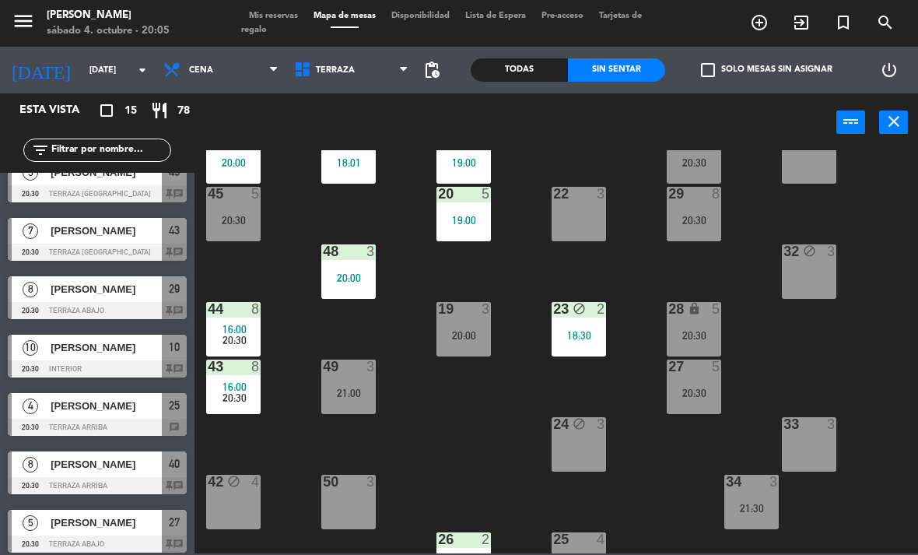
click at [821, 439] on div "33 3" at bounding box center [809, 444] width 54 height 54
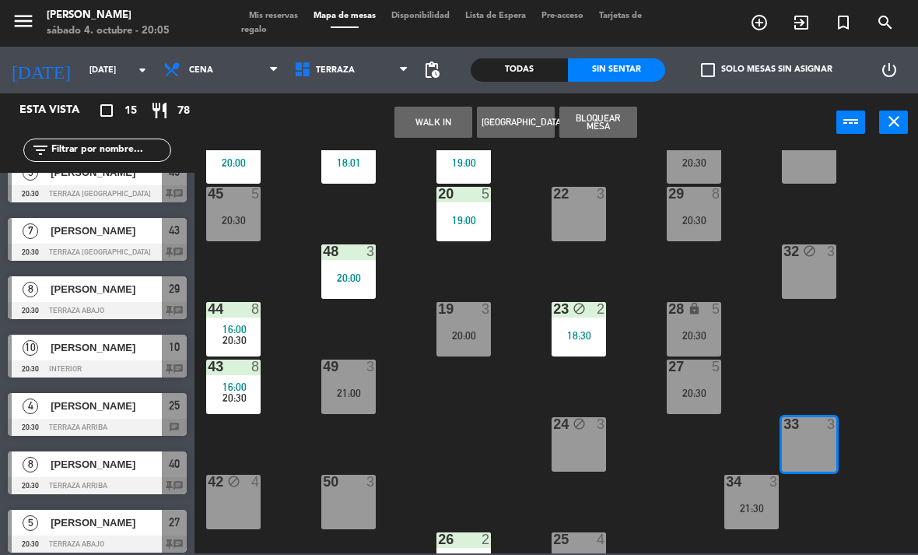
click at [607, 127] on button "Bloquear Mesa" at bounding box center [598, 122] width 78 height 31
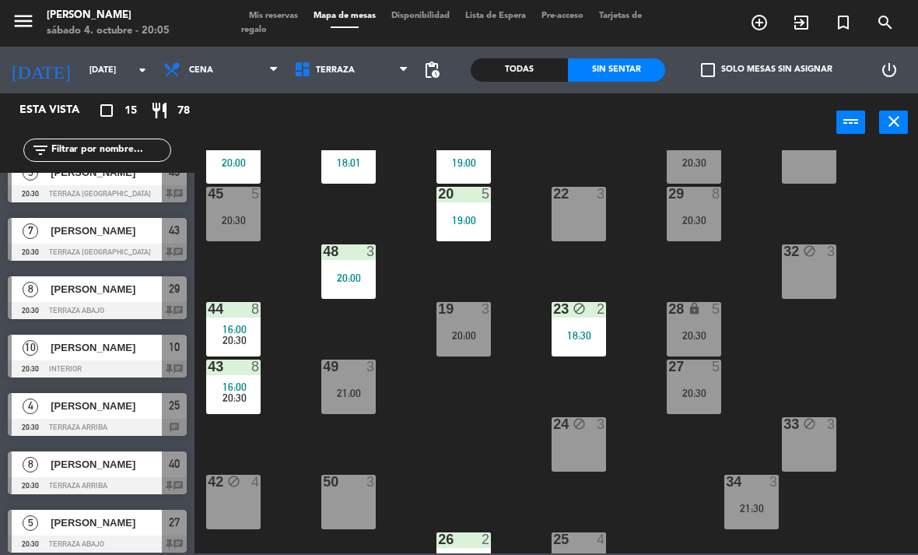
click at [806, 278] on div "32 block 3" at bounding box center [809, 271] width 54 height 54
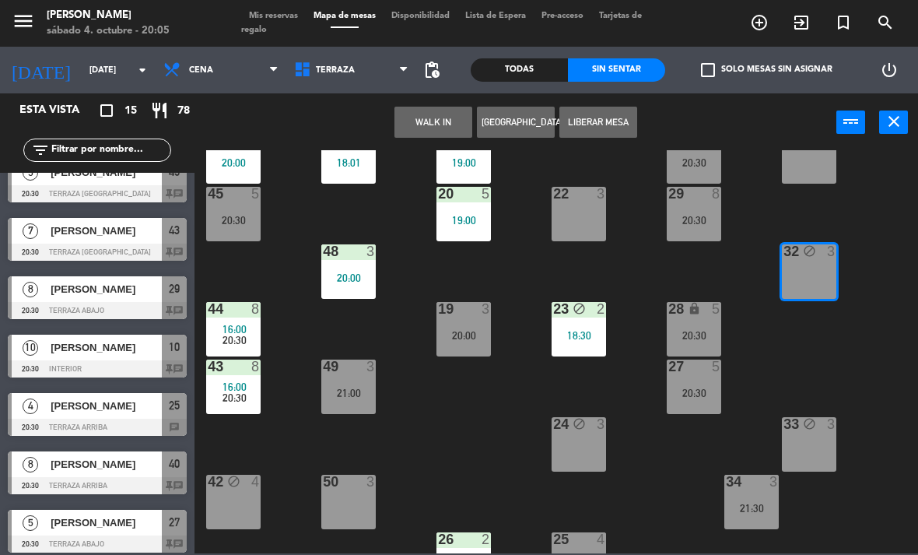
click at [607, 128] on button "Liberar Mesa" at bounding box center [598, 122] width 78 height 31
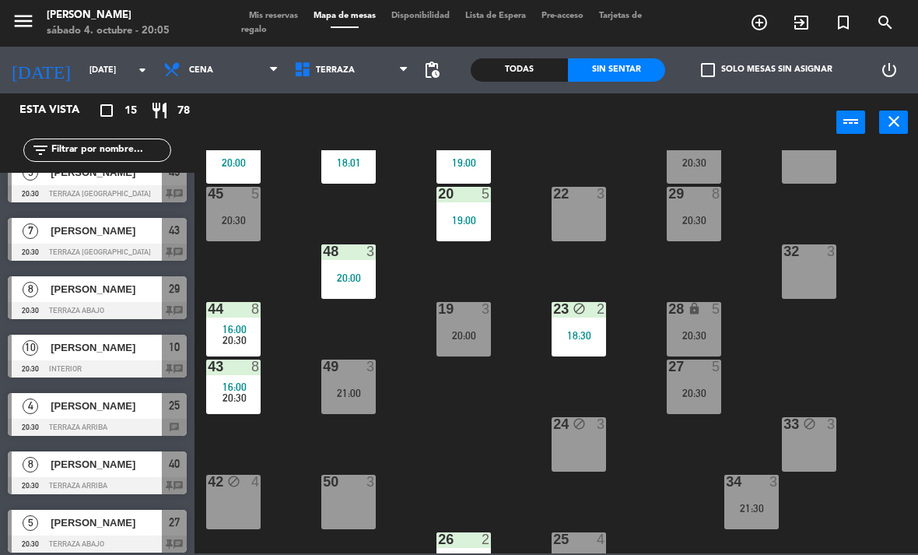
click at [471, 542] on div at bounding box center [464, 539] width 26 height 14
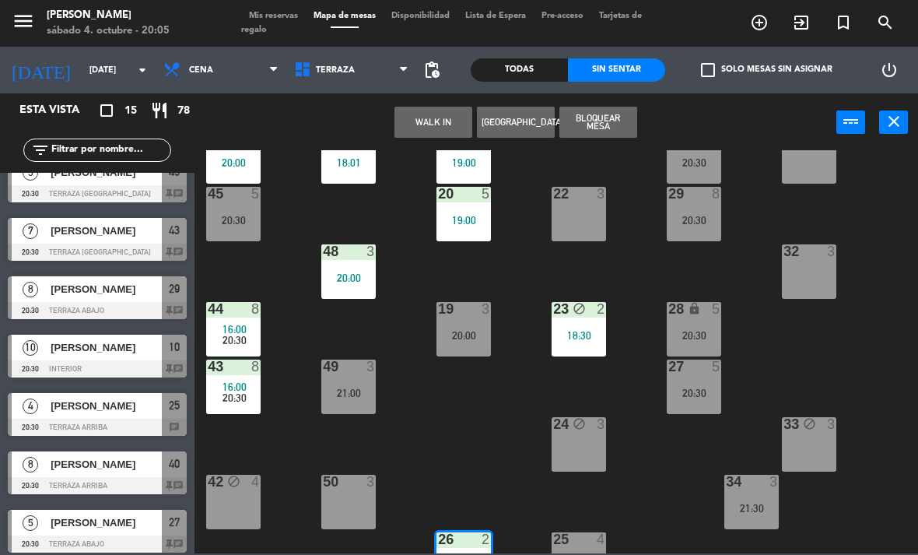
click at [809, 278] on div "32 3" at bounding box center [809, 271] width 54 height 54
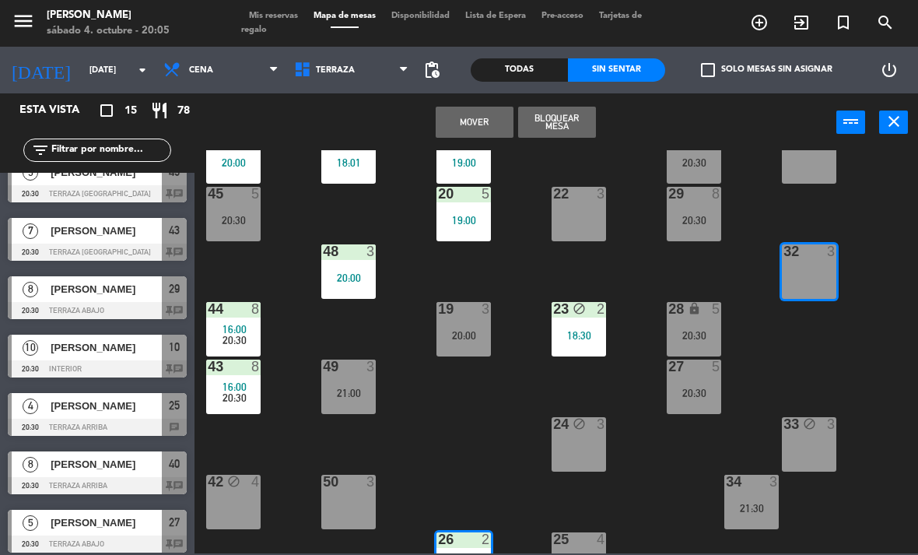
click at [506, 135] on button "Mover" at bounding box center [475, 122] width 78 height 31
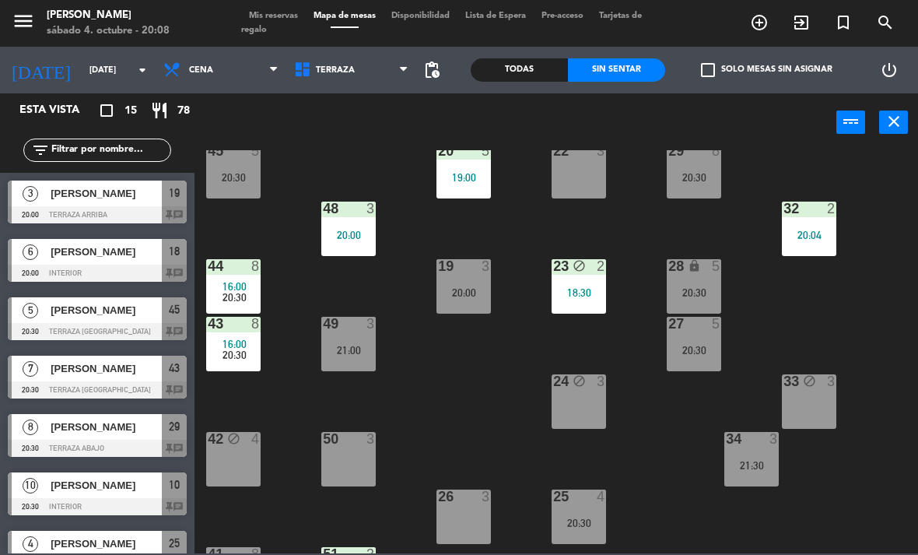
scroll to position [97, 0]
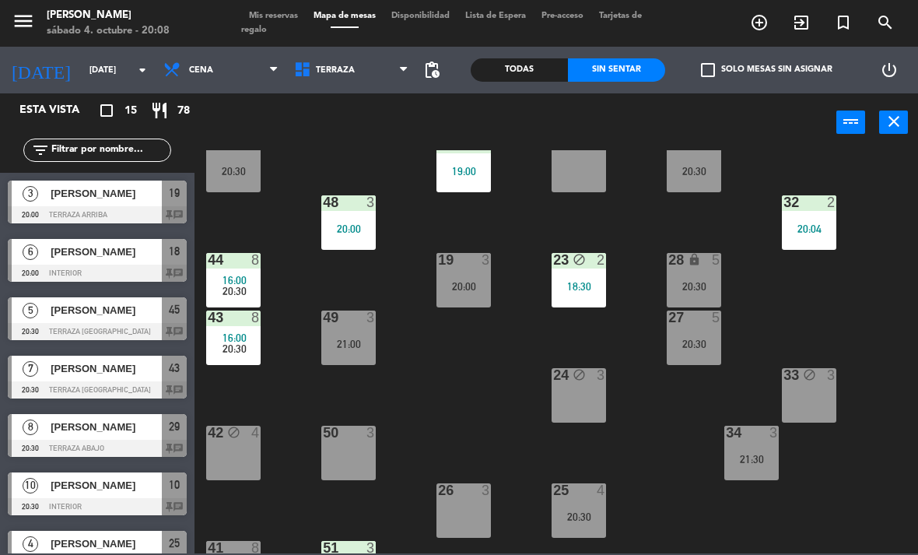
click at [822, 230] on div "20:04" at bounding box center [809, 228] width 54 height 11
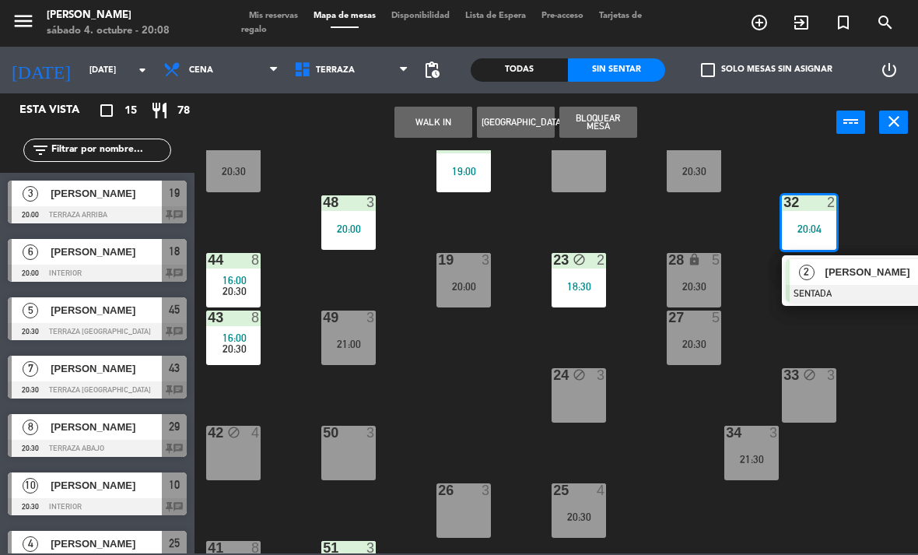
click at [460, 502] on div "26 3" at bounding box center [463, 510] width 54 height 54
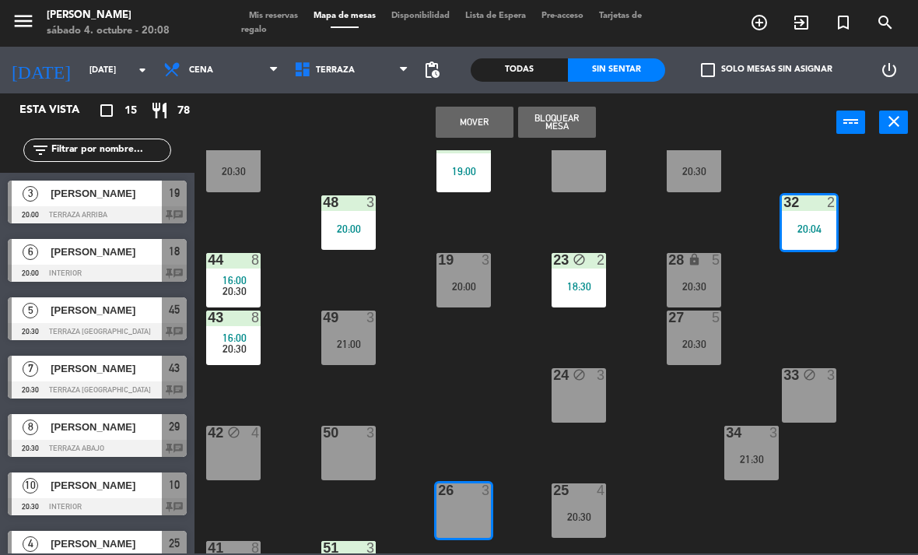
click at [497, 119] on button "Mover" at bounding box center [475, 122] width 78 height 31
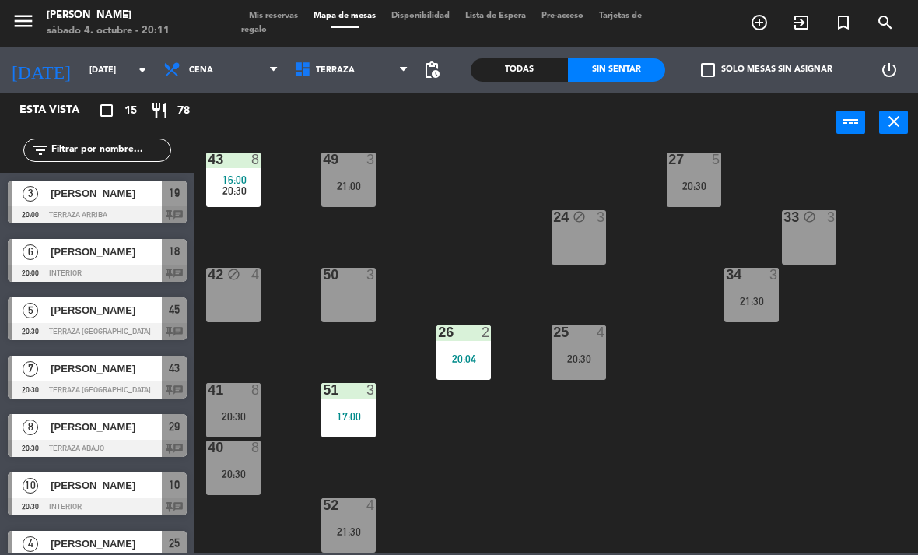
scroll to position [255, 0]
click at [369, 61] on span "Terraza" at bounding box center [351, 70] width 131 height 34
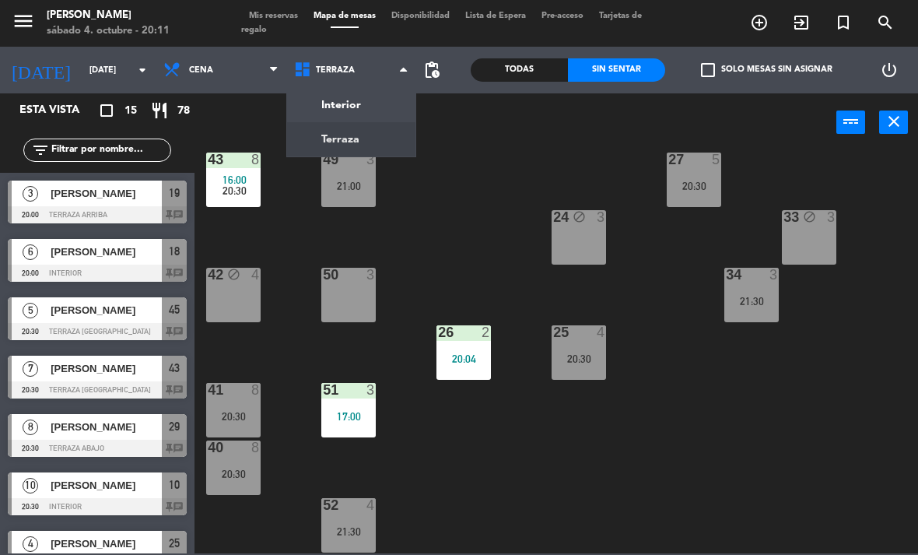
click at [394, 97] on ng-component "menu [PERSON_NAME][DATE] 4. octubre - 20:11 Mis reservas Mapa de mesas Disponib…" at bounding box center [459, 276] width 918 height 553
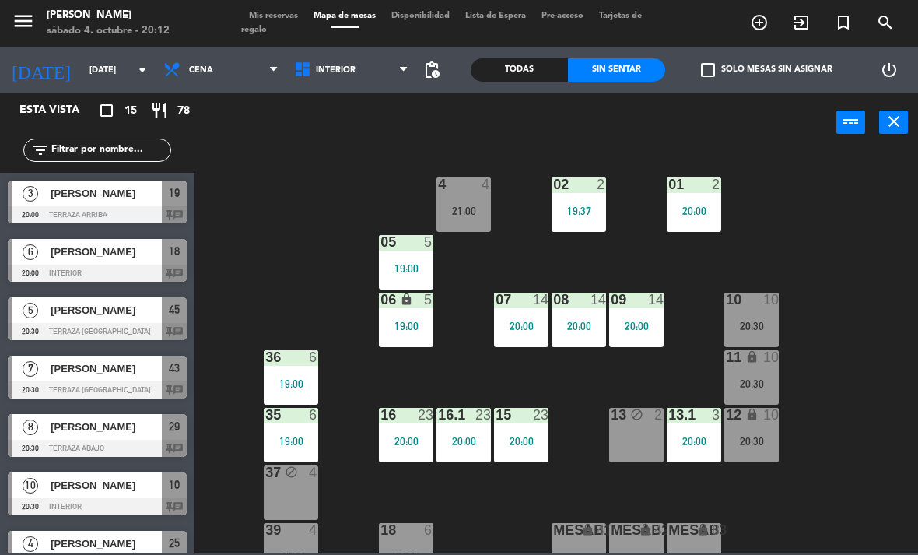
scroll to position [0, 0]
click at [339, 86] on span "Interior" at bounding box center [351, 70] width 131 height 34
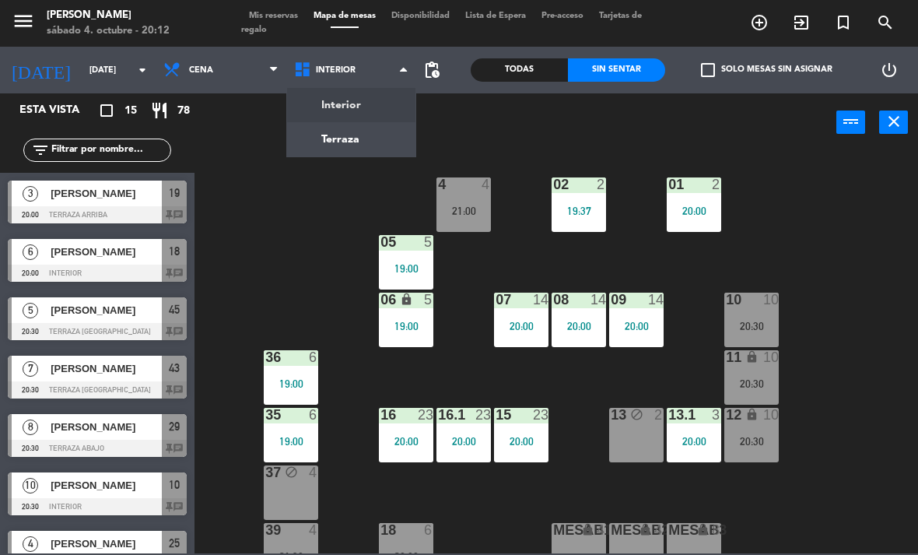
click at [365, 155] on ng-component "menu [PERSON_NAME][DATE] 4. octubre - 20:12 Mis reservas Mapa de mesas Disponib…" at bounding box center [459, 276] width 918 height 553
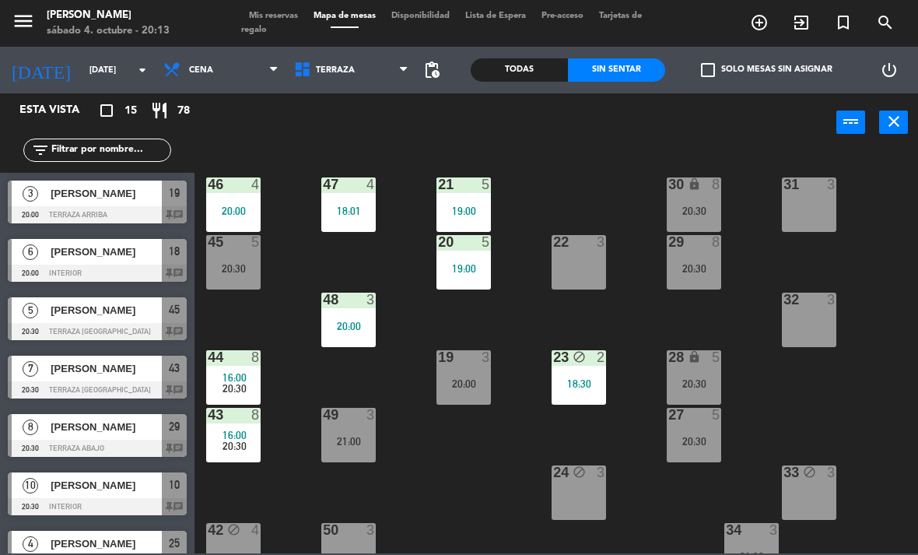
click at [359, 72] on span "Terraza" at bounding box center [351, 70] width 131 height 34
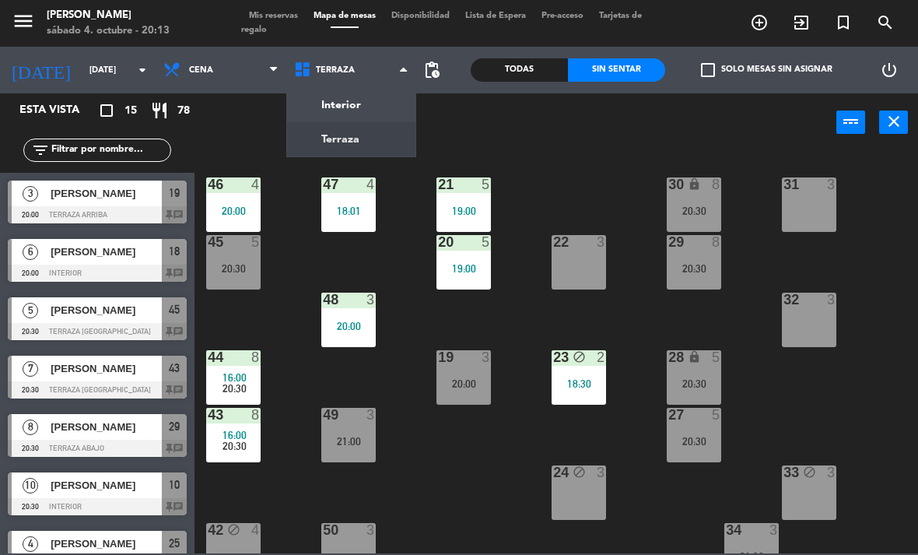
click at [380, 98] on ng-component "menu [PERSON_NAME][DATE] 4. octubre - 20:13 Mis reservas Mapa de mesas Disponib…" at bounding box center [459, 276] width 918 height 553
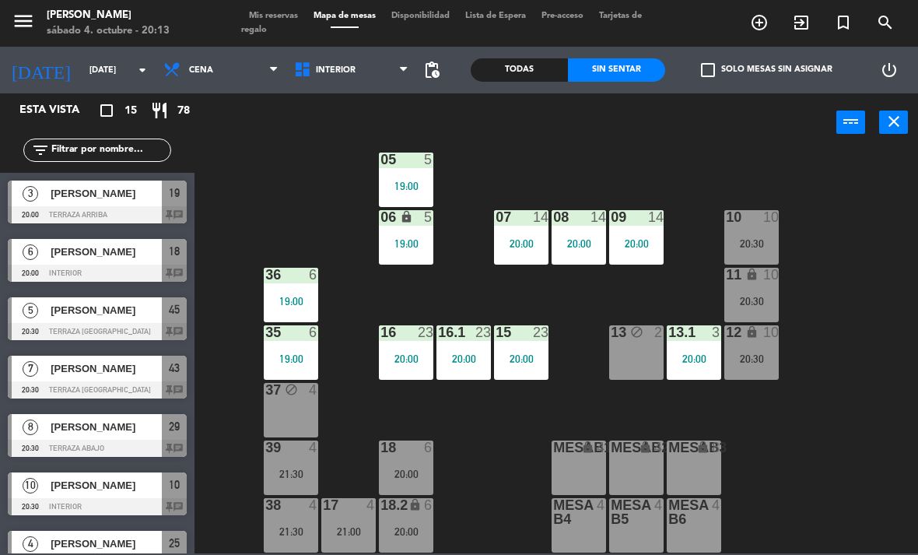
scroll to position [82, 0]
click at [411, 468] on div "20:00" at bounding box center [406, 473] width 54 height 11
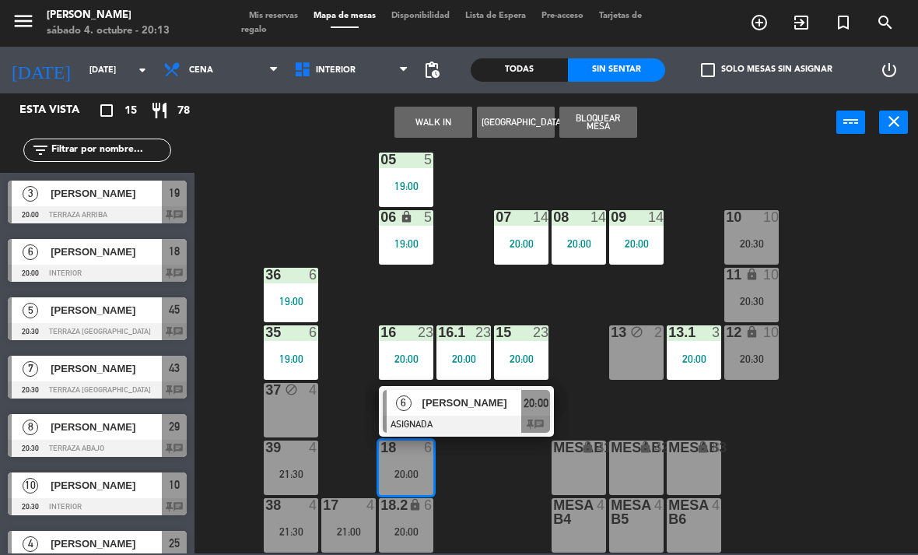
click at [485, 403] on span "[PERSON_NAME]" at bounding box center [472, 402] width 100 height 16
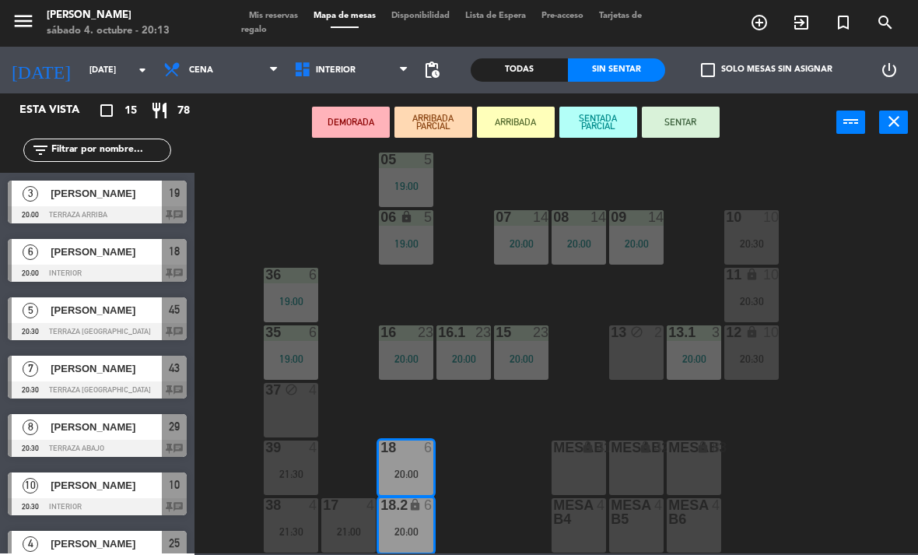
click at [688, 116] on button "SENTAR" at bounding box center [681, 122] width 78 height 31
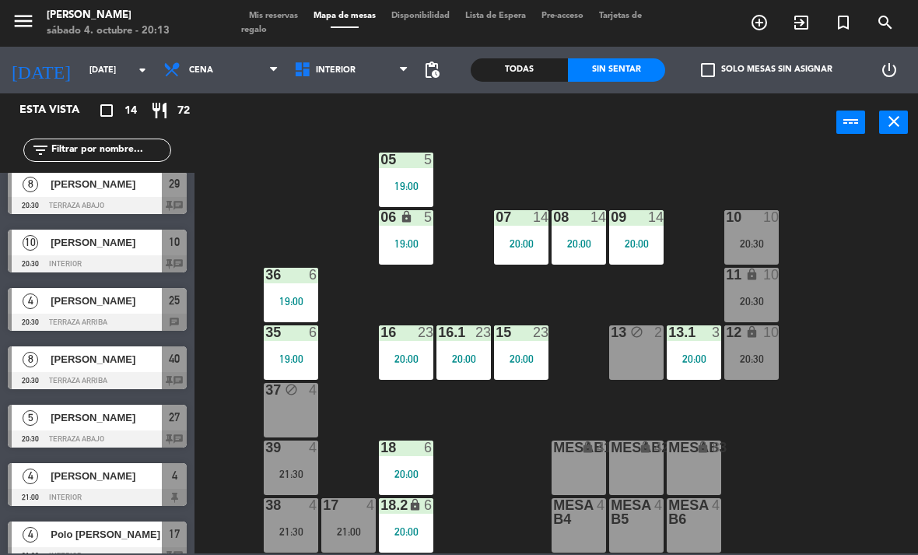
scroll to position [185, 0]
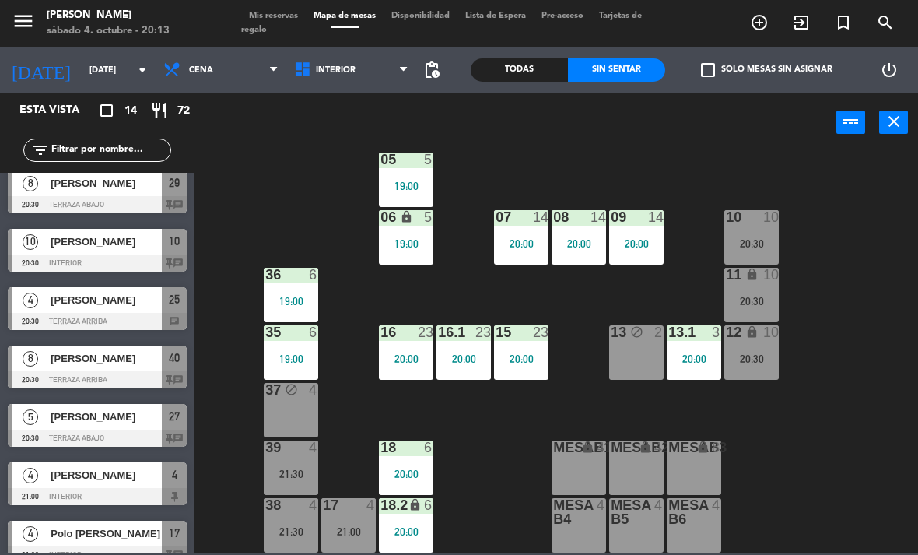
click at [287, 20] on span "Mis reservas" at bounding box center [273, 16] width 65 height 9
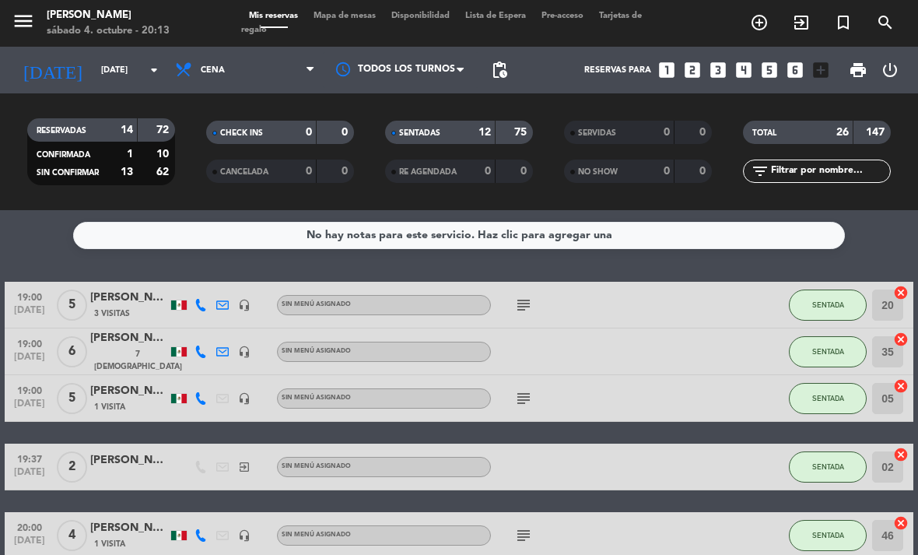
click at [522, 302] on icon "subject" at bounding box center [523, 305] width 19 height 19
click at [529, 395] on icon "subject" at bounding box center [523, 398] width 19 height 19
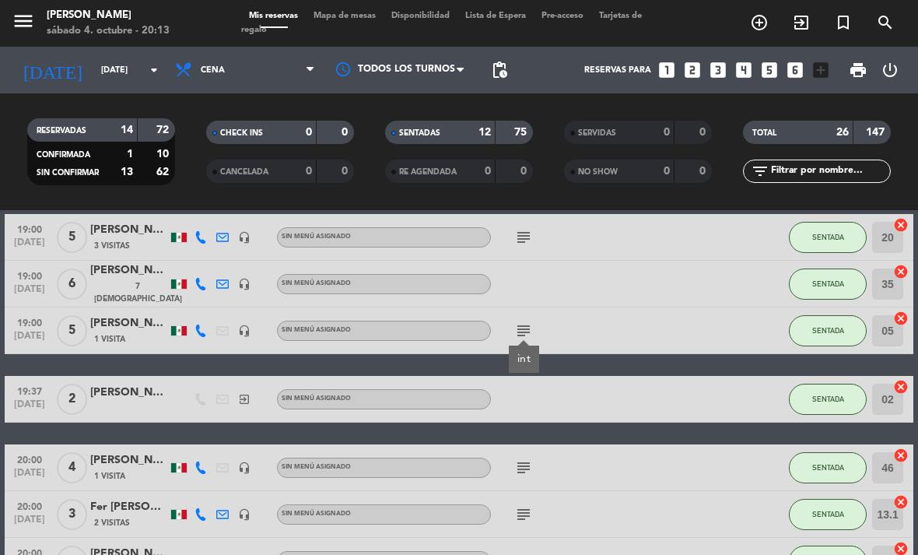
scroll to position [68, 0]
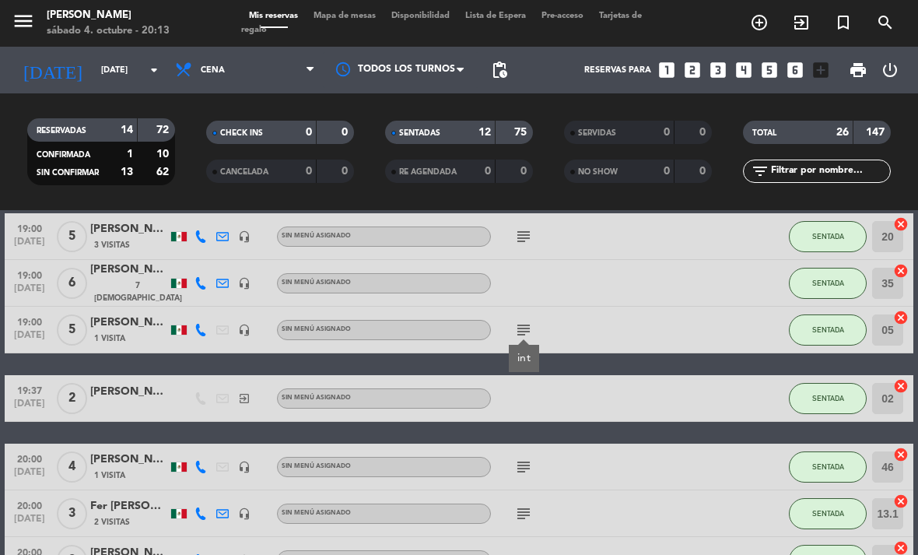
click at [531, 462] on icon "subject" at bounding box center [523, 466] width 19 height 19
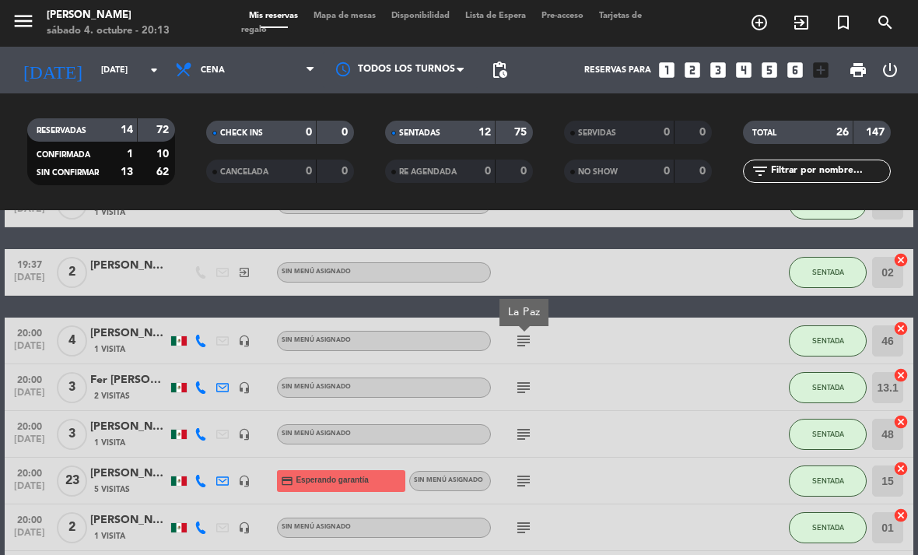
scroll to position [196, 0]
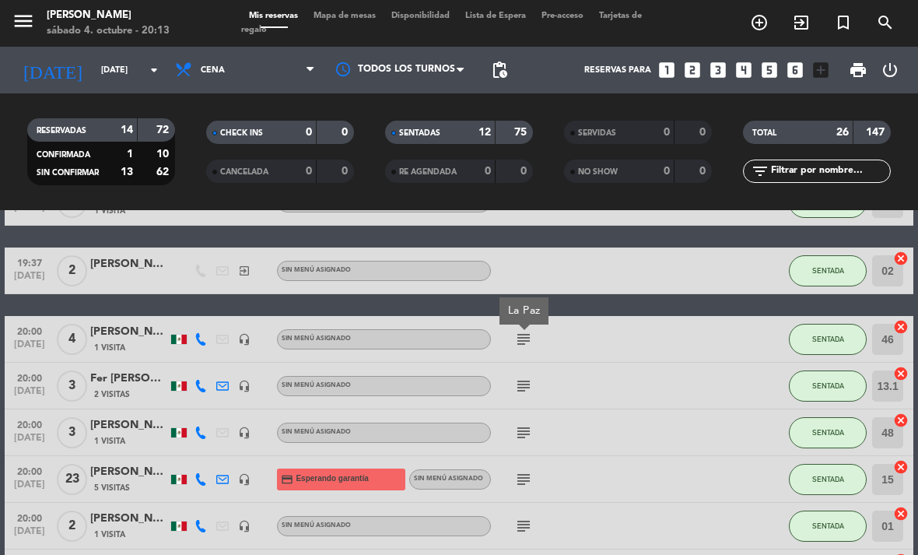
click at [535, 380] on div "subject" at bounding box center [556, 385] width 131 height 46
click at [516, 389] on icon "subject" at bounding box center [523, 385] width 19 height 19
click at [520, 387] on icon "subject" at bounding box center [523, 385] width 19 height 19
click at [525, 438] on icon "subject" at bounding box center [523, 432] width 19 height 19
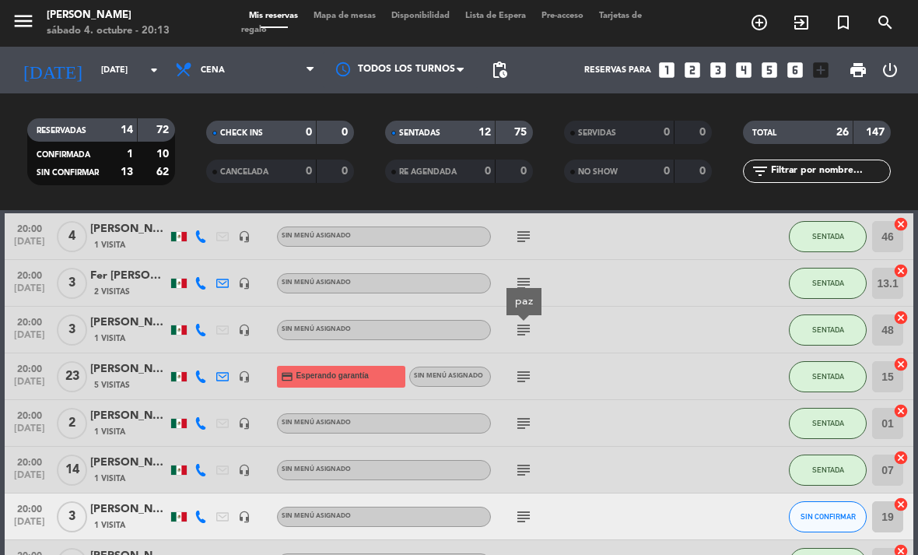
scroll to position [303, 0]
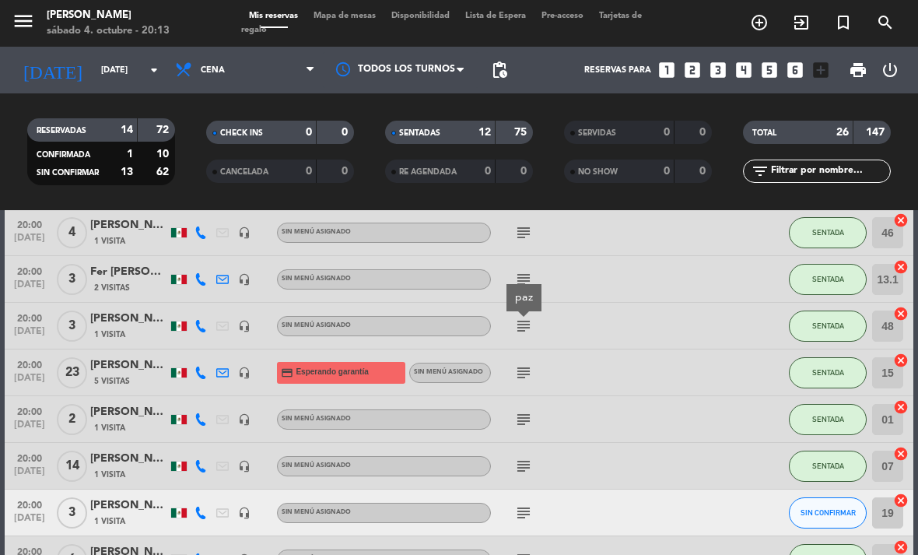
click at [530, 370] on icon "subject" at bounding box center [523, 372] width 19 height 19
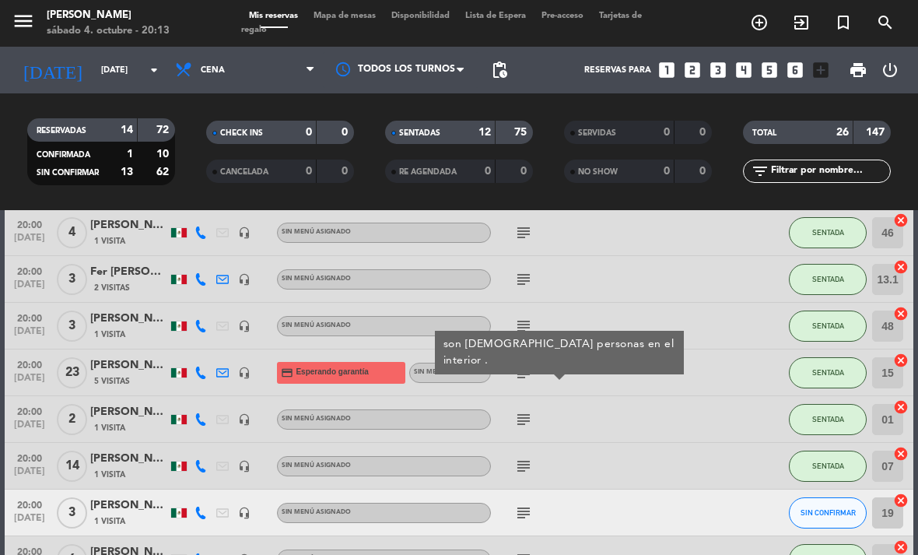
click at [523, 427] on icon "subject" at bounding box center [523, 419] width 19 height 19
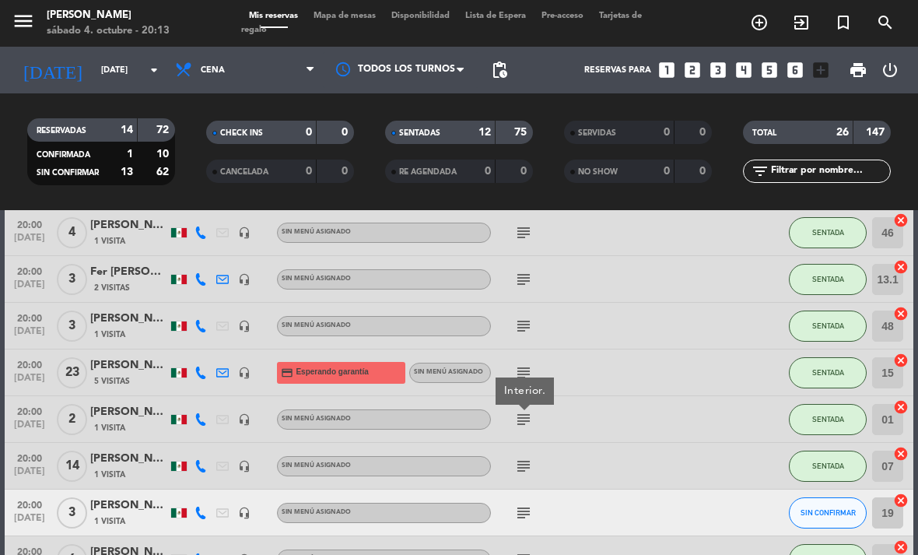
click at [525, 472] on icon "subject" at bounding box center [523, 466] width 19 height 19
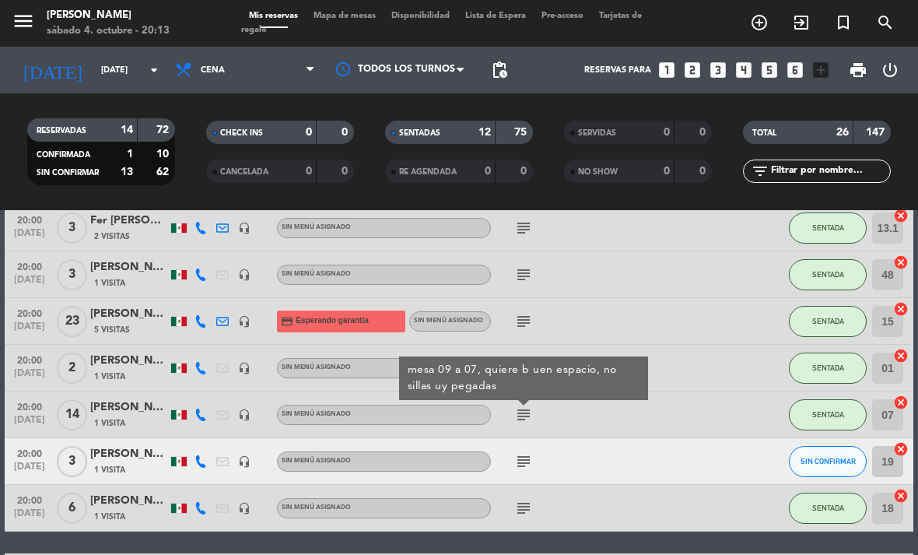
scroll to position [355, 0]
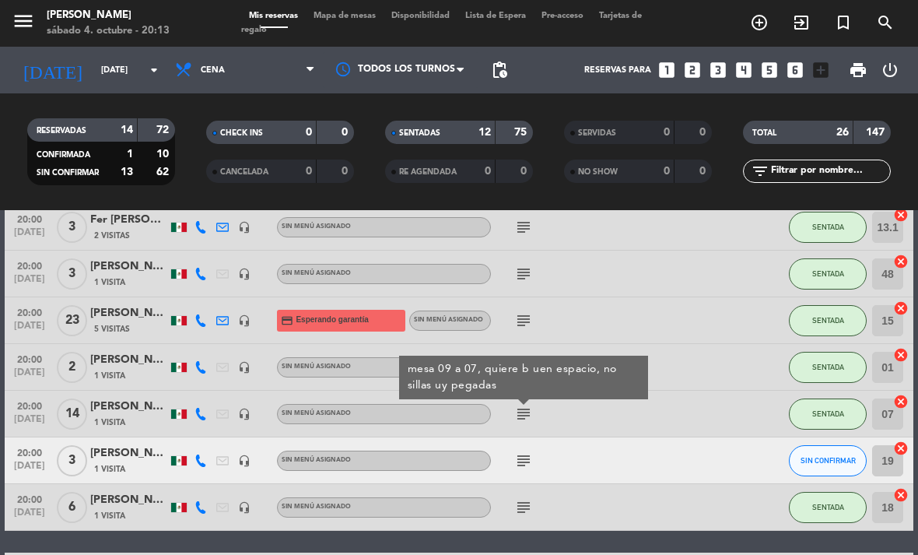
click at [525, 467] on icon "subject" at bounding box center [523, 460] width 19 height 19
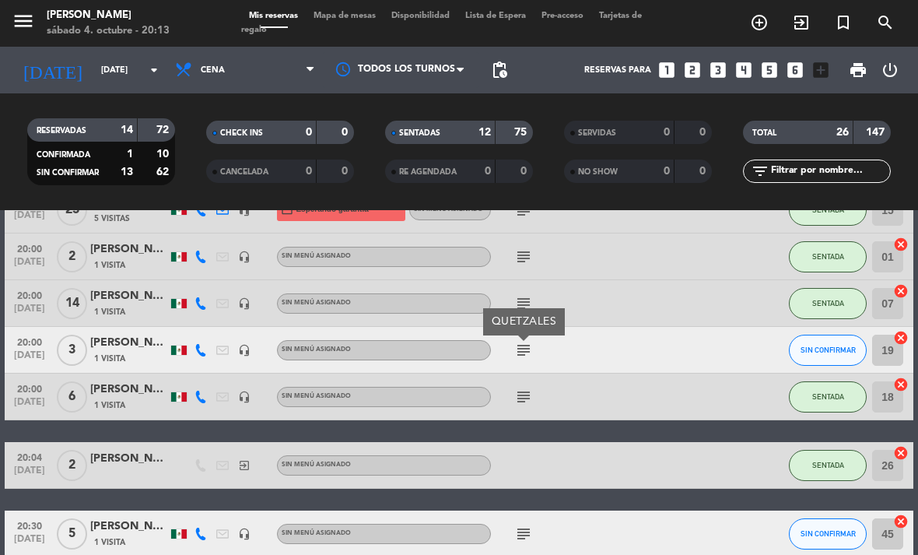
scroll to position [478, 0]
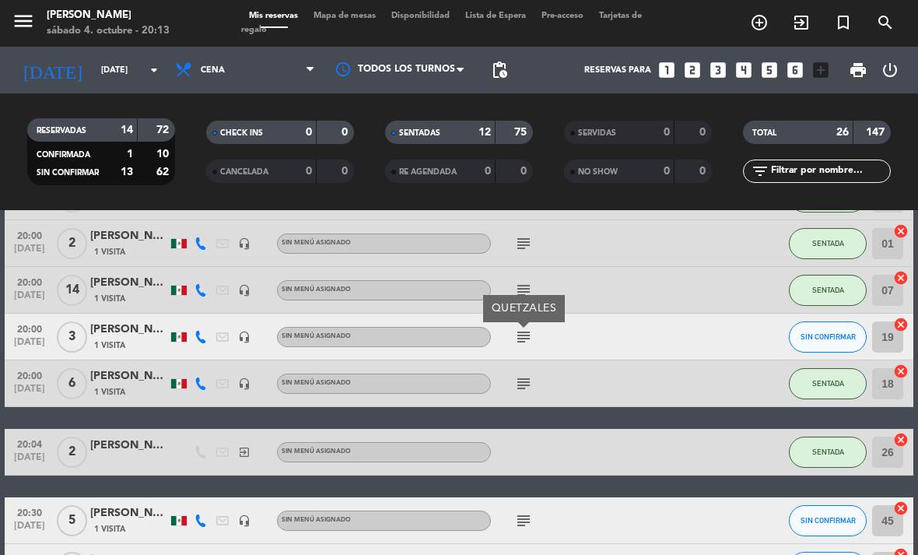
click at [523, 383] on icon "subject" at bounding box center [523, 383] width 19 height 19
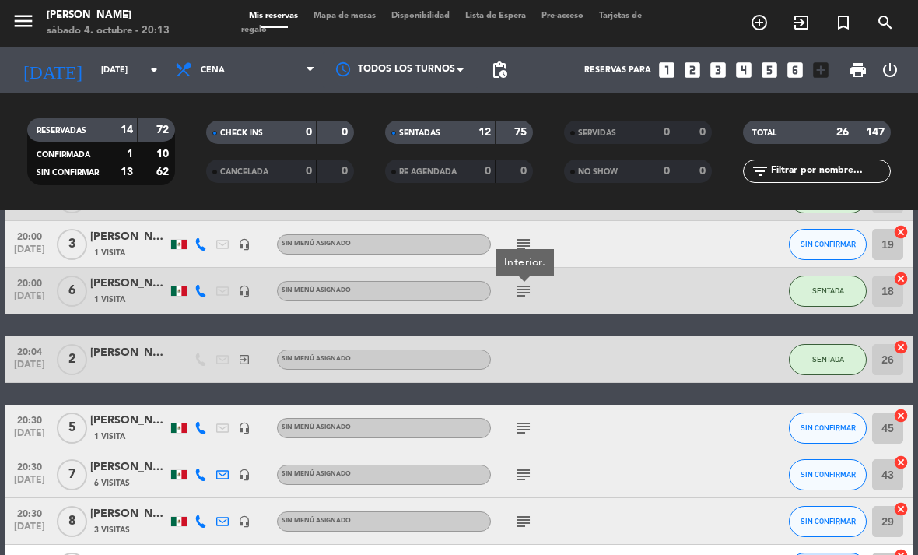
scroll to position [572, 0]
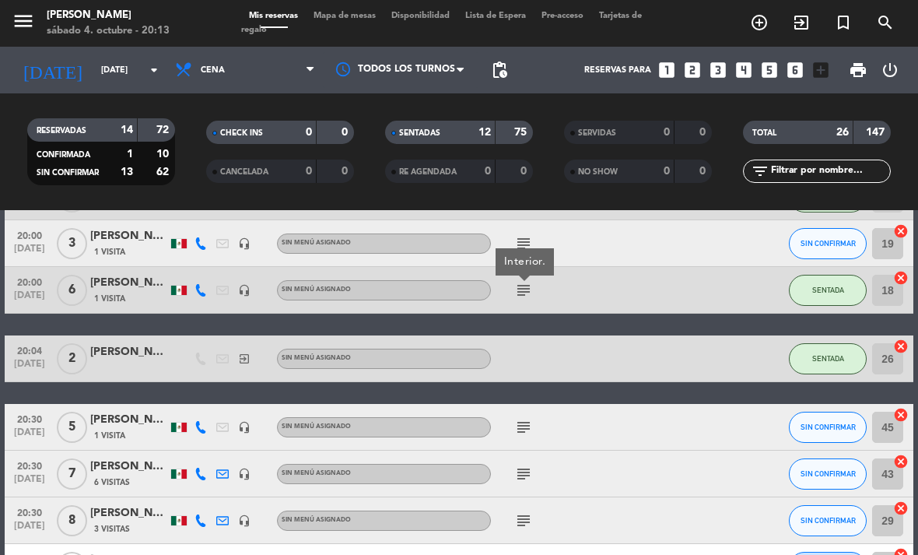
click at [522, 430] on icon "subject" at bounding box center [523, 427] width 19 height 19
click at [516, 471] on icon "subject" at bounding box center [523, 473] width 19 height 19
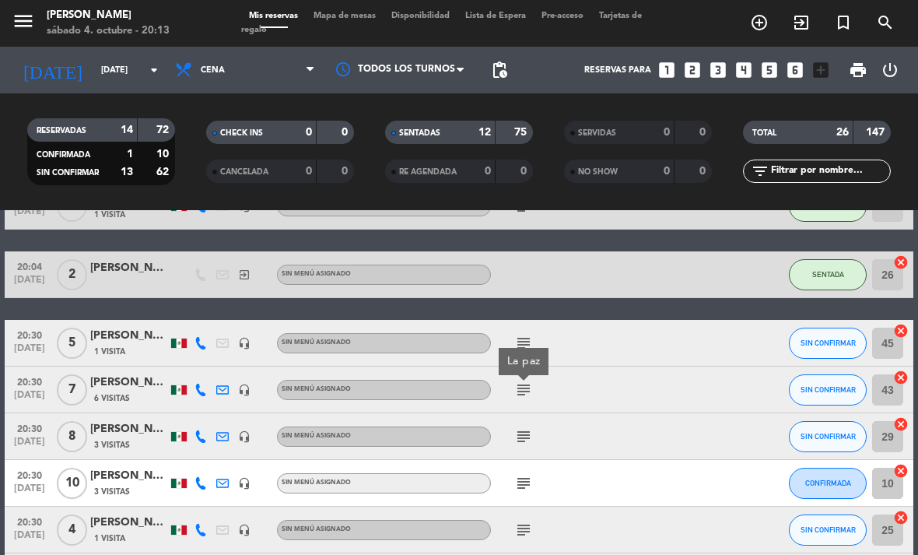
scroll to position [677, 0]
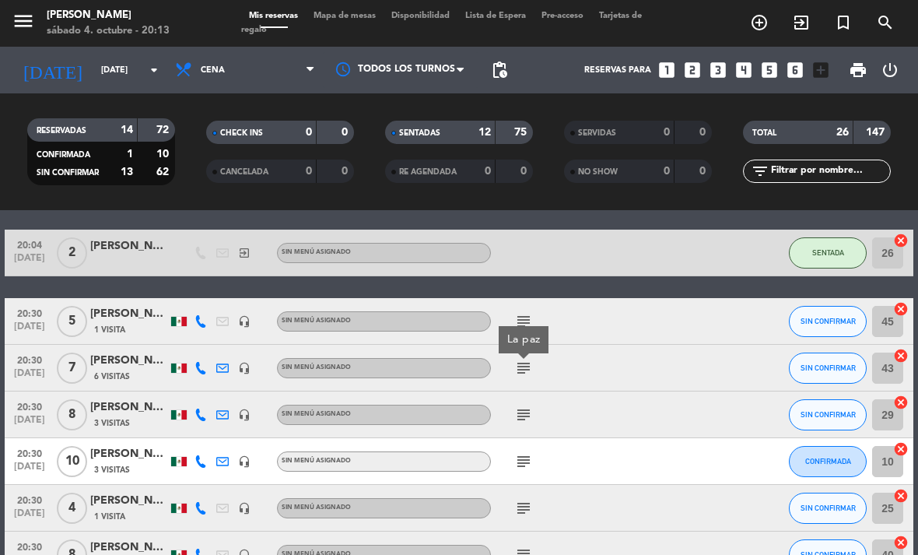
click at [514, 413] on icon "subject" at bounding box center [523, 414] width 19 height 19
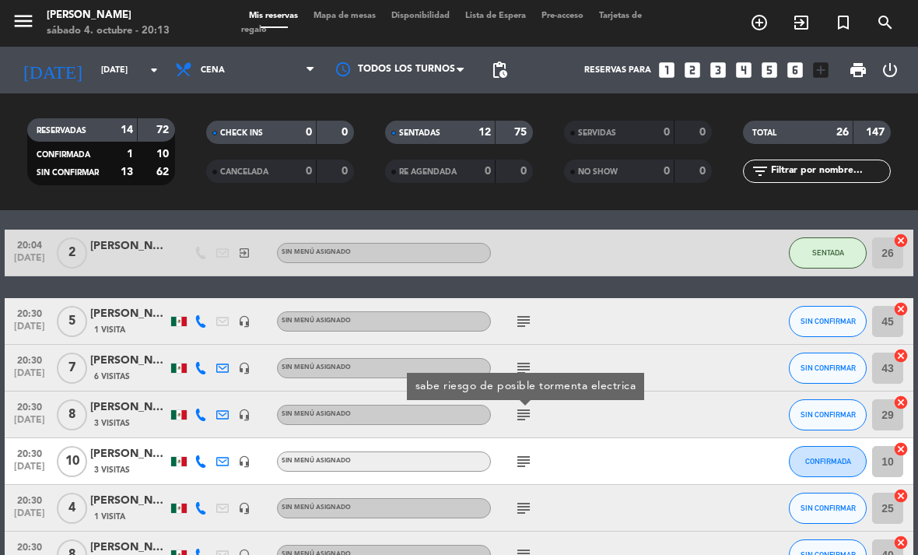
click at [524, 466] on icon "subject" at bounding box center [523, 461] width 19 height 19
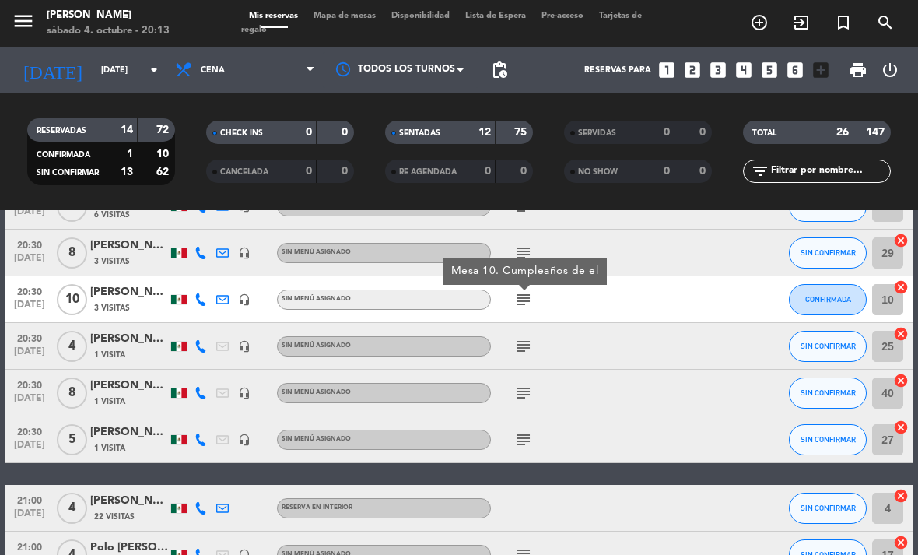
scroll to position [840, 0]
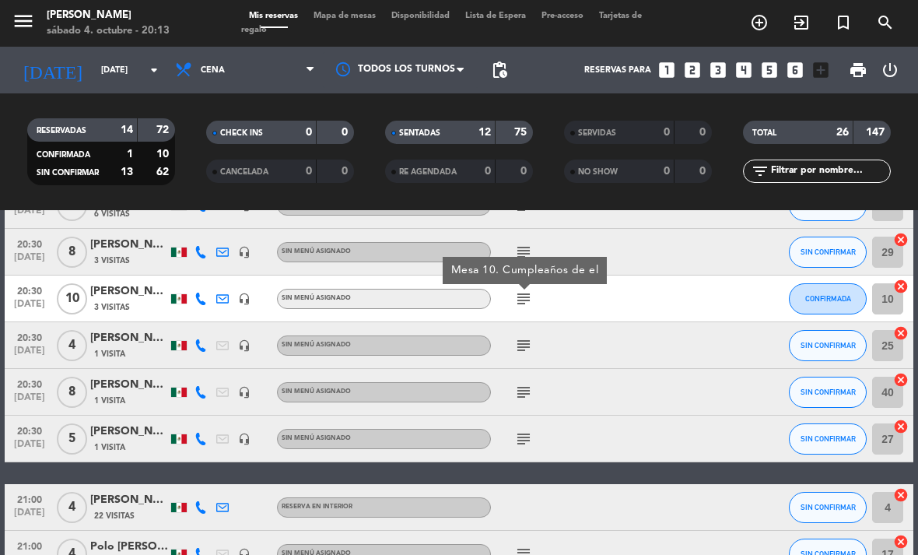
click at [522, 340] on icon "subject" at bounding box center [523, 345] width 19 height 19
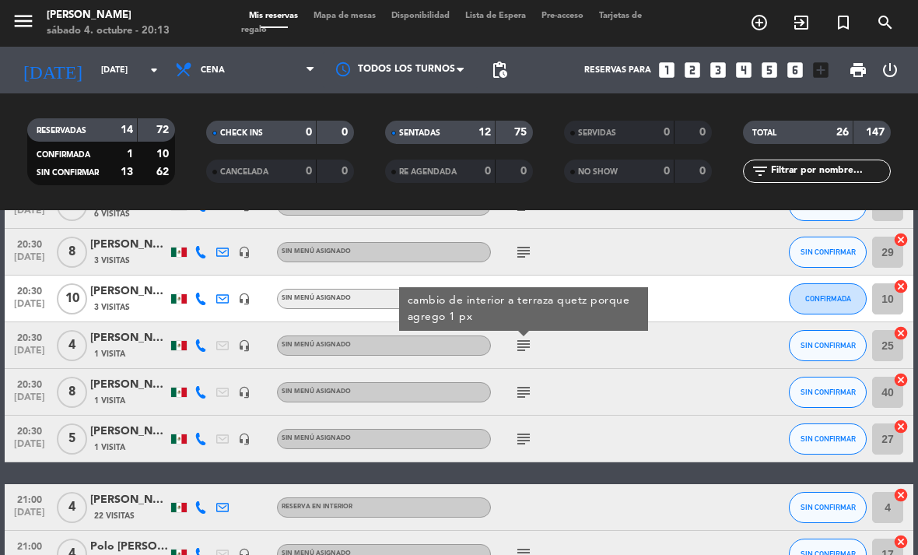
click at [523, 398] on icon "subject" at bounding box center [523, 392] width 19 height 19
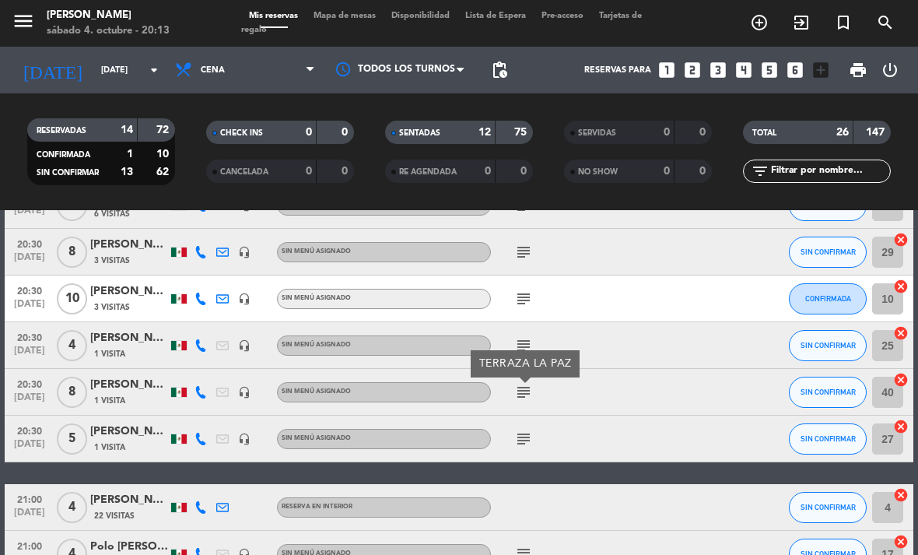
click at [521, 446] on icon "subject" at bounding box center [523, 438] width 19 height 19
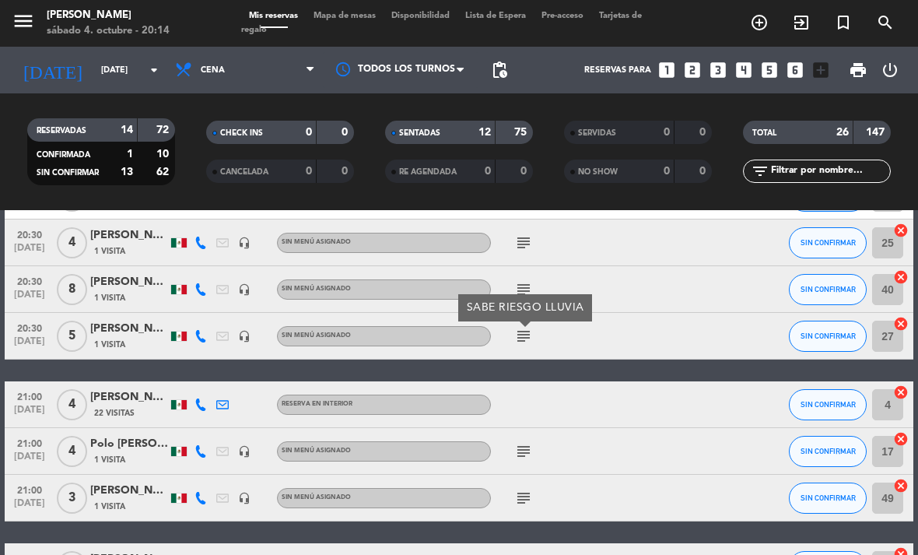
scroll to position [986, 0]
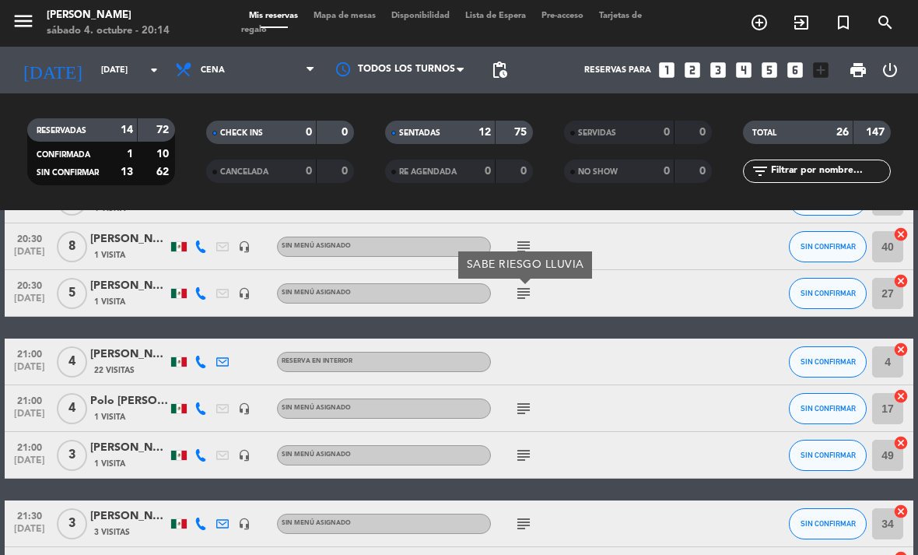
click at [530, 400] on icon "subject" at bounding box center [523, 408] width 19 height 19
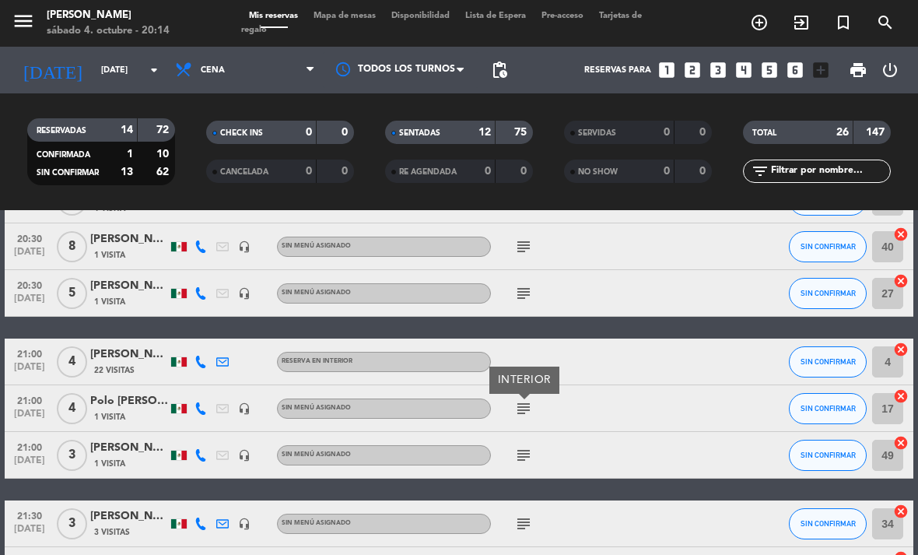
click at [527, 464] on icon "subject" at bounding box center [523, 455] width 19 height 19
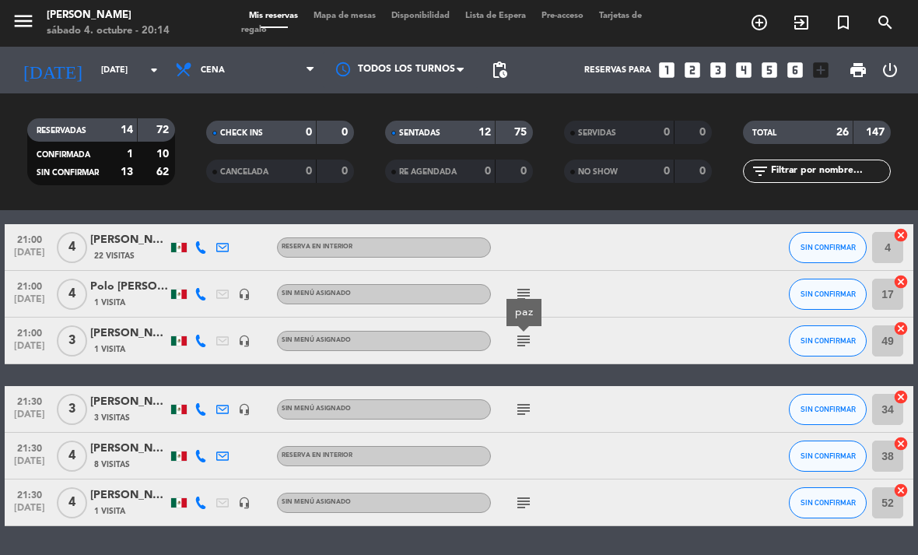
scroll to position [1099, 0]
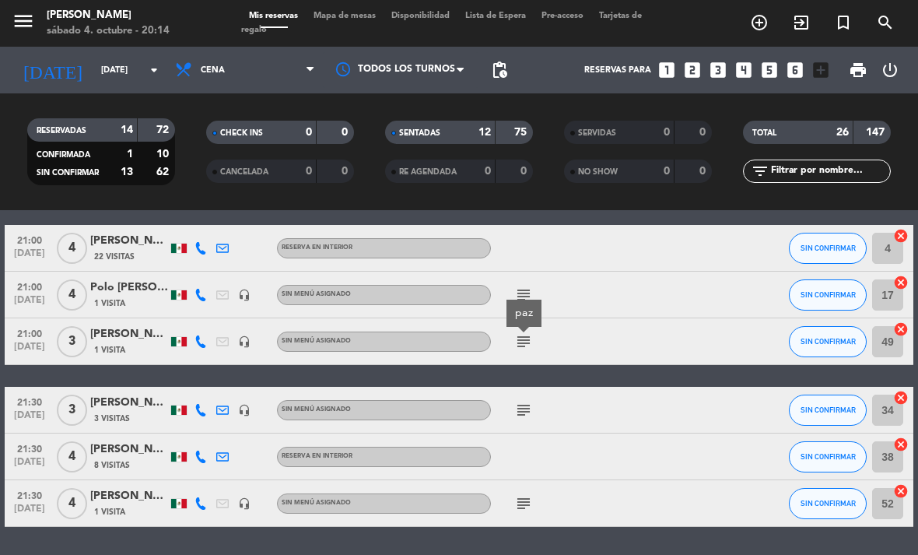
click at [516, 417] on icon "subject" at bounding box center [523, 410] width 19 height 19
click at [530, 509] on icon "subject" at bounding box center [523, 503] width 19 height 19
click at [352, 19] on span "Mapa de mesas" at bounding box center [345, 16] width 78 height 9
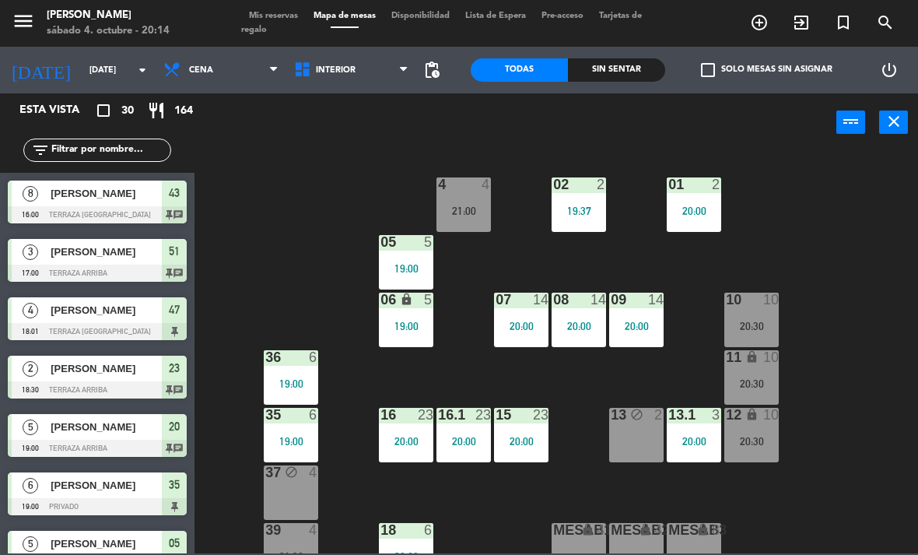
click at [347, 69] on span "Interior" at bounding box center [336, 70] width 40 height 10
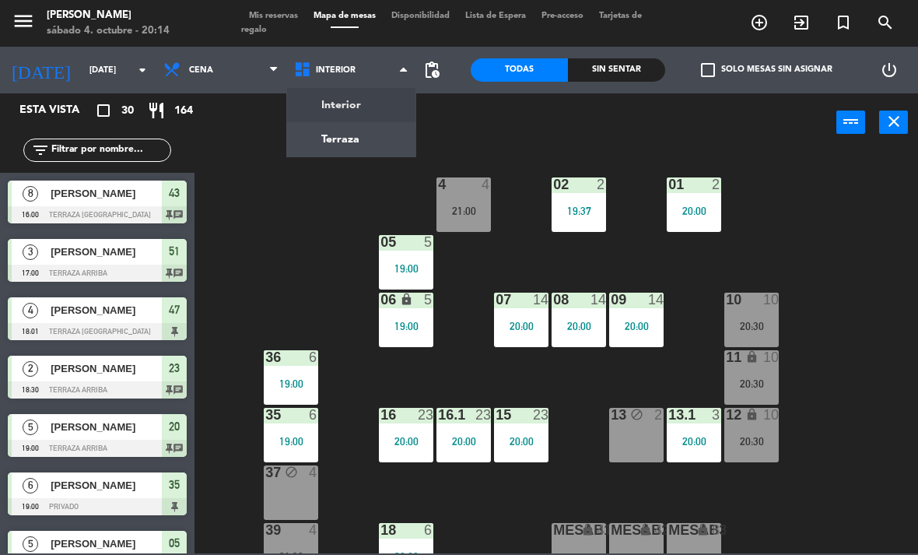
click at [374, 135] on ng-component "menu [PERSON_NAME][DATE] 4. octubre - 20:14 Mis reservas Mapa de mesas Disponib…" at bounding box center [459, 276] width 918 height 553
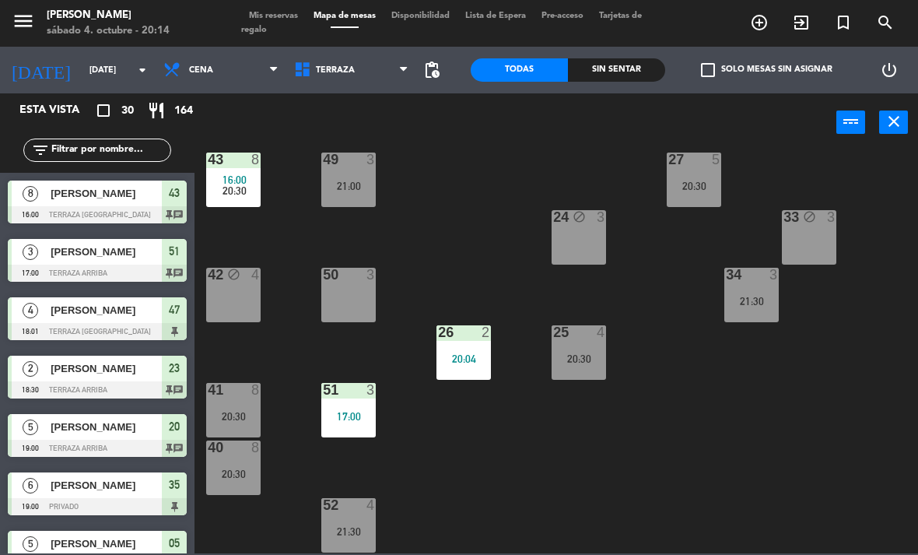
scroll to position [255, 0]
click at [355, 516] on div "52 4 21:30" at bounding box center [348, 525] width 54 height 54
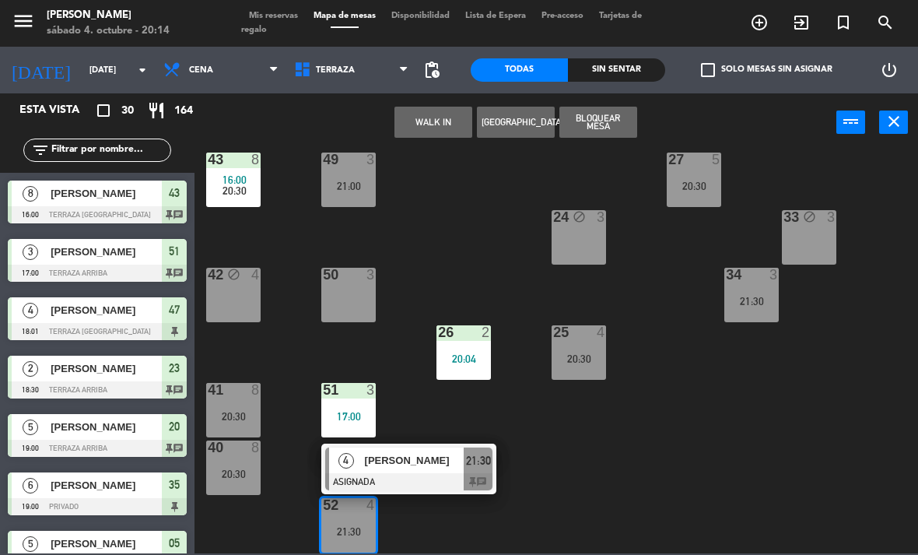
click at [446, 457] on span "[PERSON_NAME]" at bounding box center [415, 460] width 100 height 16
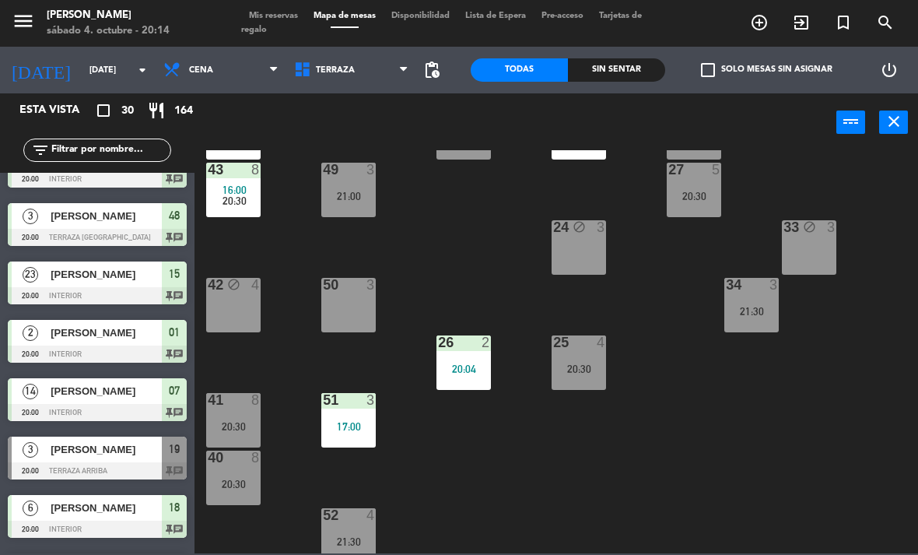
scroll to position [247, 0]
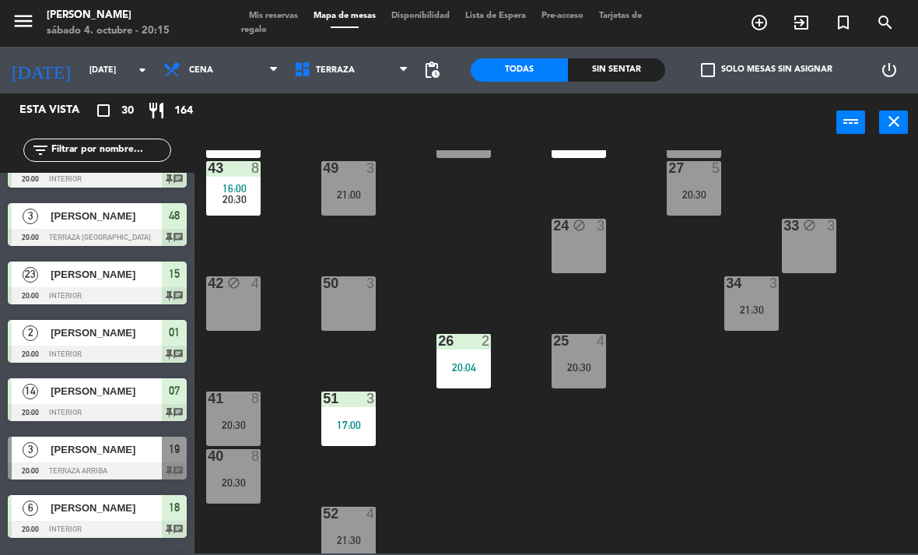
click at [342, 517] on div at bounding box center [349, 513] width 26 height 14
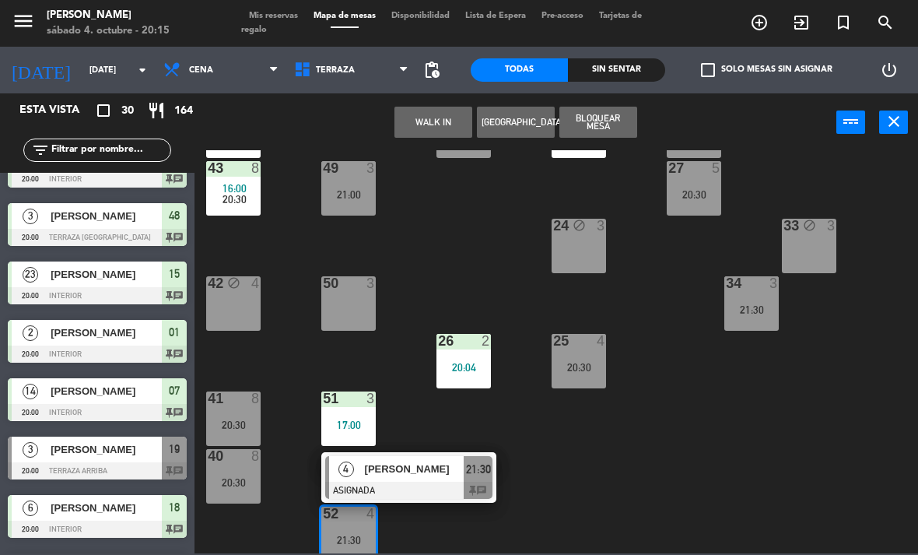
click at [442, 294] on div "21 5 19:00 30 lock 8 20:30 46 4 20:00 47 4 18:01 31 3 20 5 19:00 22 3 29 8 20:3…" at bounding box center [561, 351] width 714 height 403
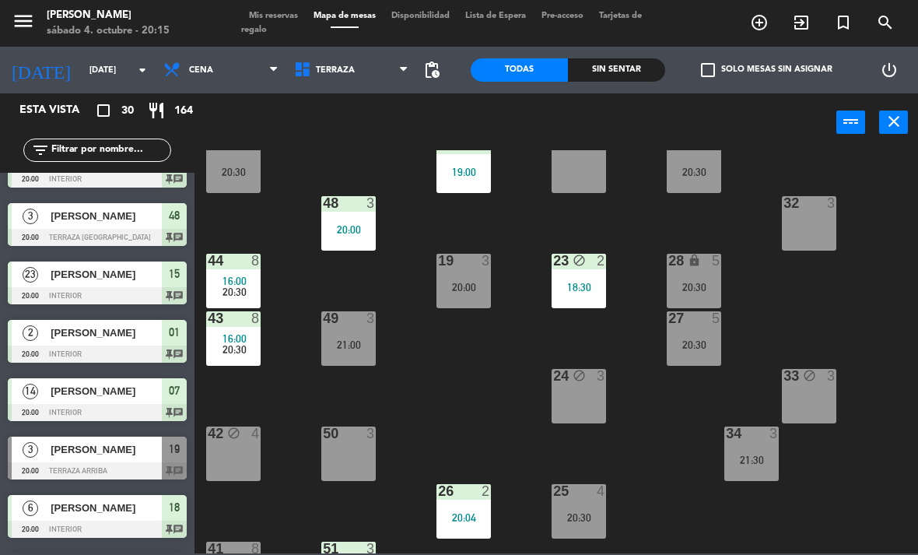
scroll to position [54, 0]
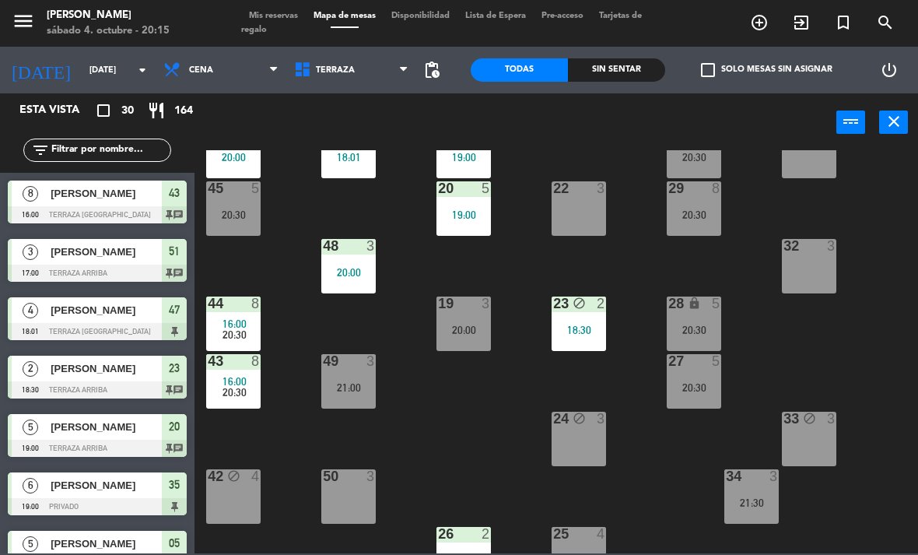
click at [618, 72] on div "Sin sentar" at bounding box center [616, 69] width 97 height 23
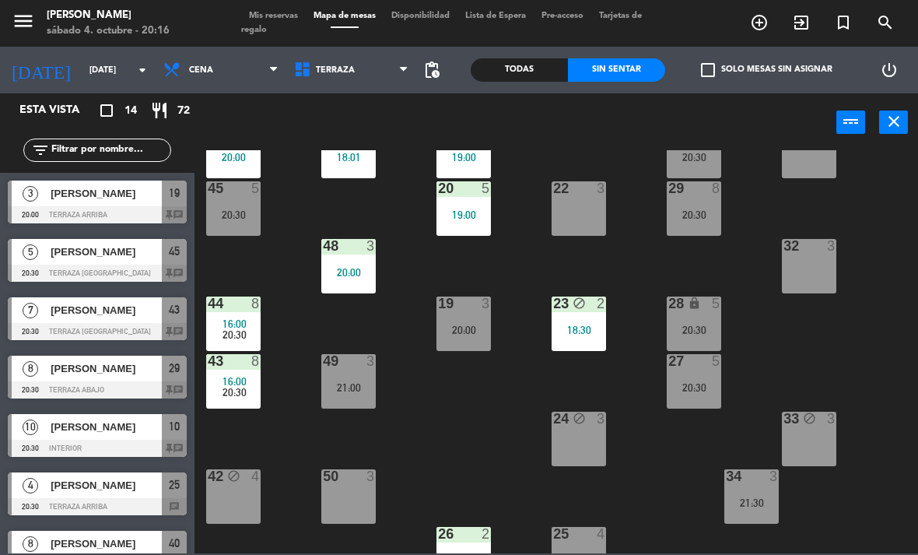
scroll to position [0, 0]
click at [130, 317] on span "[PERSON_NAME]" at bounding box center [106, 310] width 111 height 16
click at [250, 313] on div "44 8 16:00 20:30" at bounding box center [233, 323] width 54 height 54
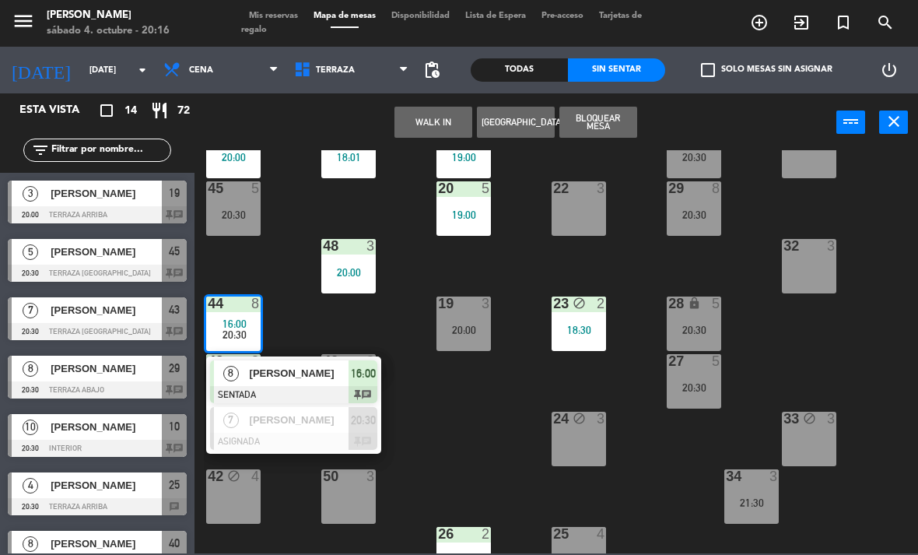
click at [325, 369] on span "[PERSON_NAME]" at bounding box center [300, 373] width 100 height 16
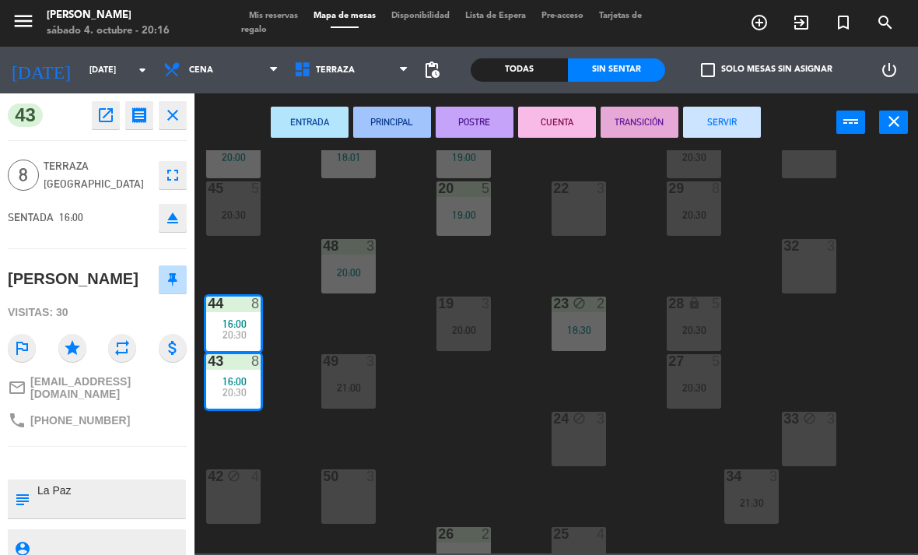
click at [729, 132] on button "SERVIR" at bounding box center [722, 122] width 78 height 31
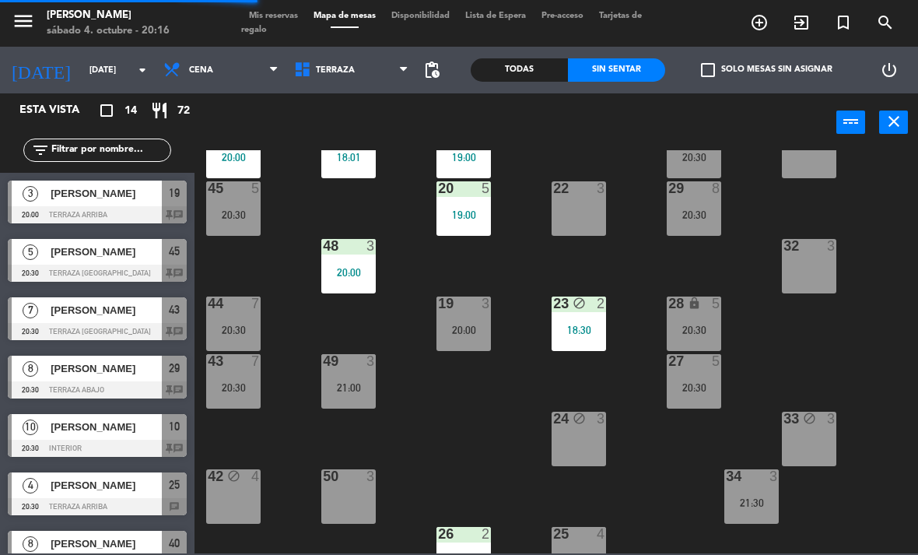
click at [248, 371] on div "43 7 20:30" at bounding box center [233, 381] width 54 height 54
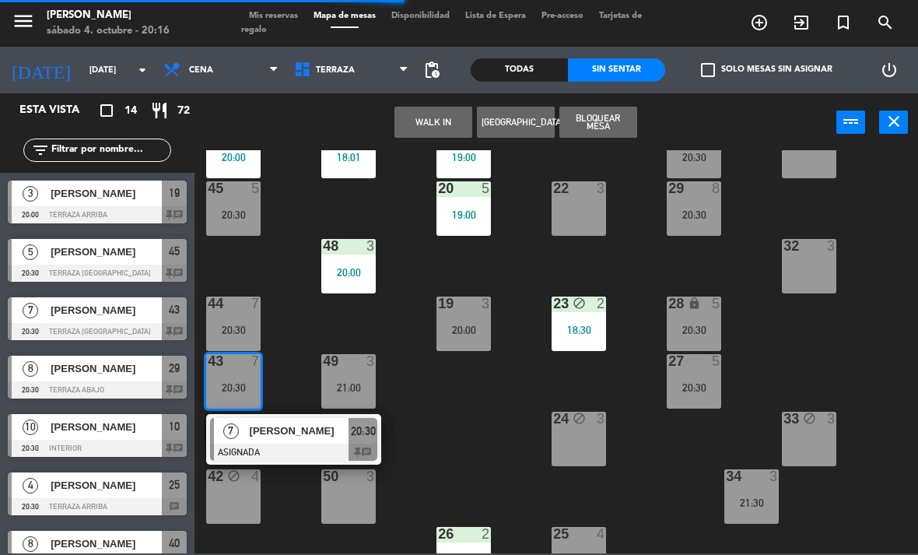
click at [307, 422] on span "[PERSON_NAME]" at bounding box center [300, 430] width 100 height 16
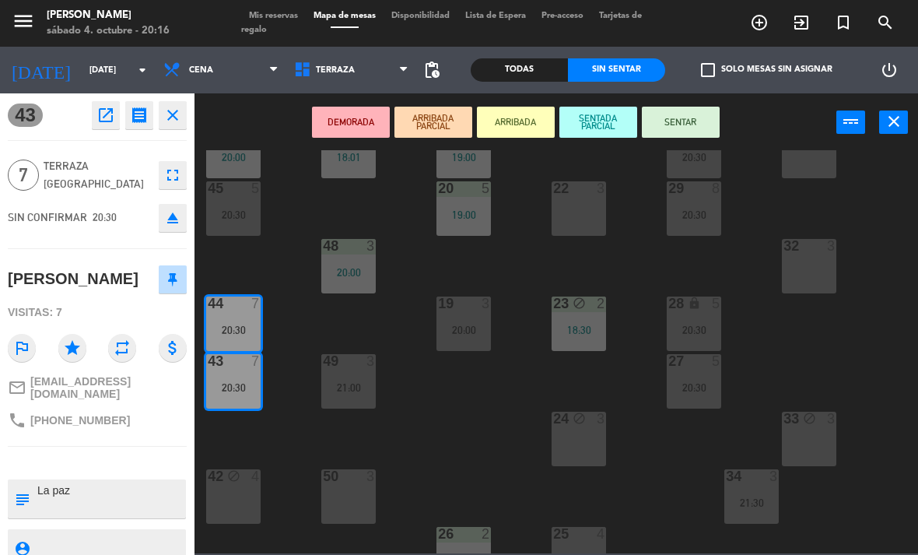
click at [695, 124] on button "SENTAR" at bounding box center [681, 122] width 78 height 31
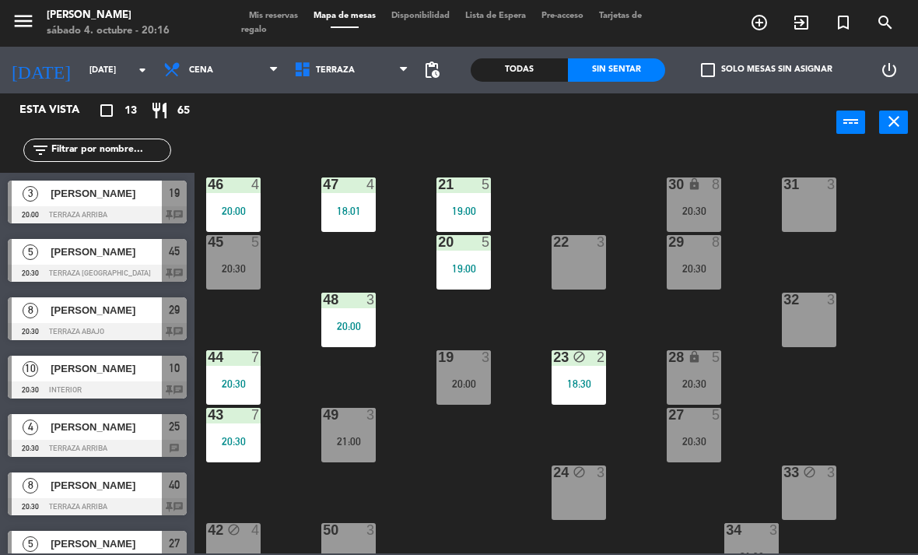
scroll to position [-2, 0]
click at [250, 269] on div "20:30" at bounding box center [233, 268] width 54 height 11
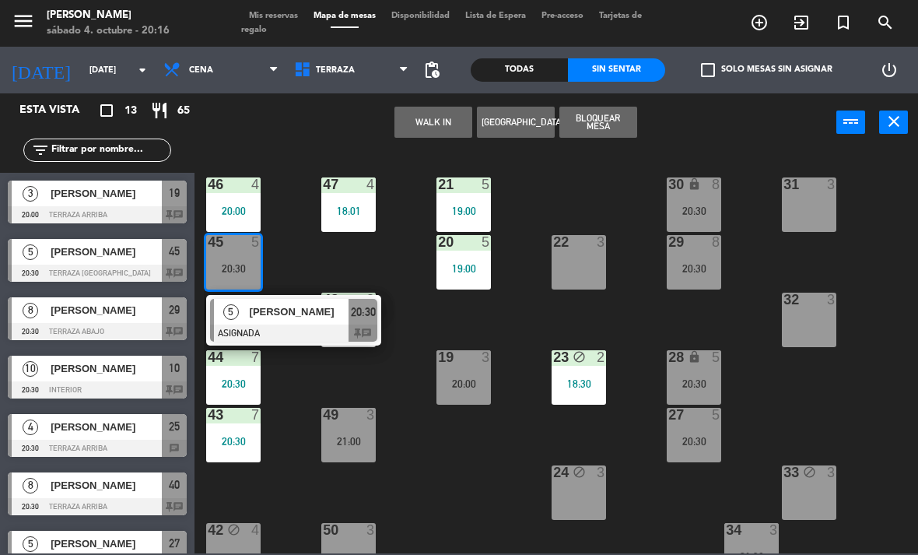
click at [247, 327] on div at bounding box center [293, 332] width 167 height 17
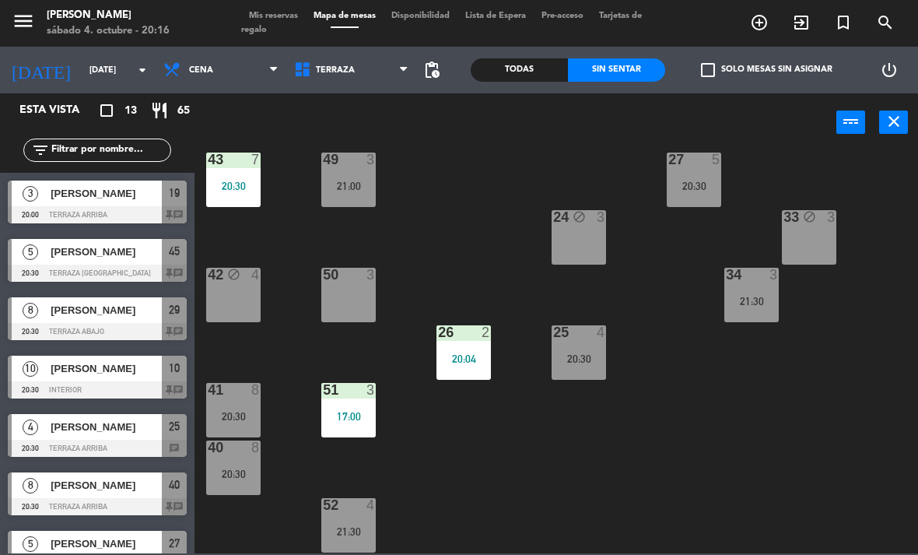
scroll to position [255, 0]
click at [364, 514] on div "52 4 21:30" at bounding box center [348, 525] width 54 height 54
click at [471, 478] on div "21 5 19:00 30 lock 8 20:30 46 4 20:00 47 4 18:01 31 3 20 5 19:00 22 3 29 8 20:3…" at bounding box center [561, 351] width 714 height 403
click at [367, 512] on div "4" at bounding box center [370, 505] width 9 height 14
click at [475, 487] on div "21 5 19:00 30 lock 8 20:30 46 4 20:00 47 4 18:01 31 3 20 5 19:00 22 3 29 8 20:3…" at bounding box center [561, 351] width 714 height 403
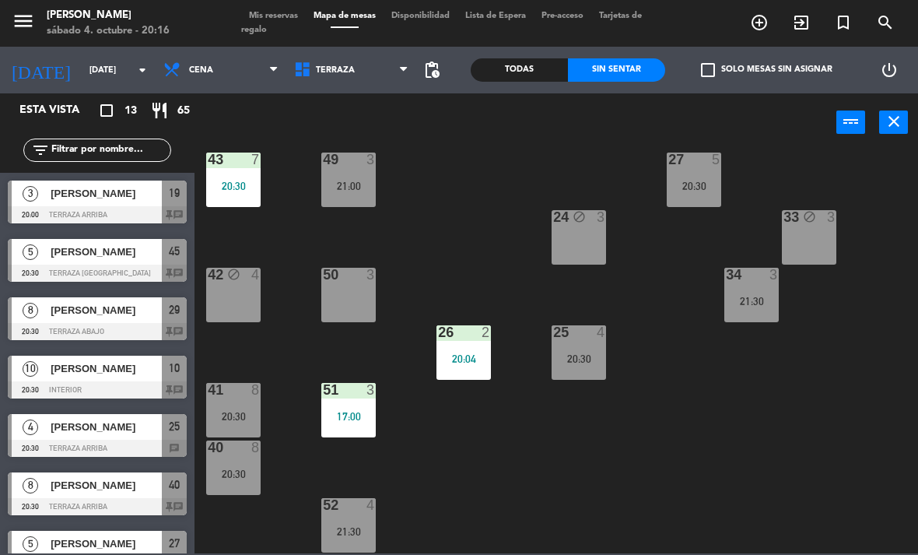
click at [360, 520] on div "52 4 21:30" at bounding box center [348, 525] width 54 height 54
click at [352, 520] on div "52 4 21:30" at bounding box center [348, 525] width 54 height 54
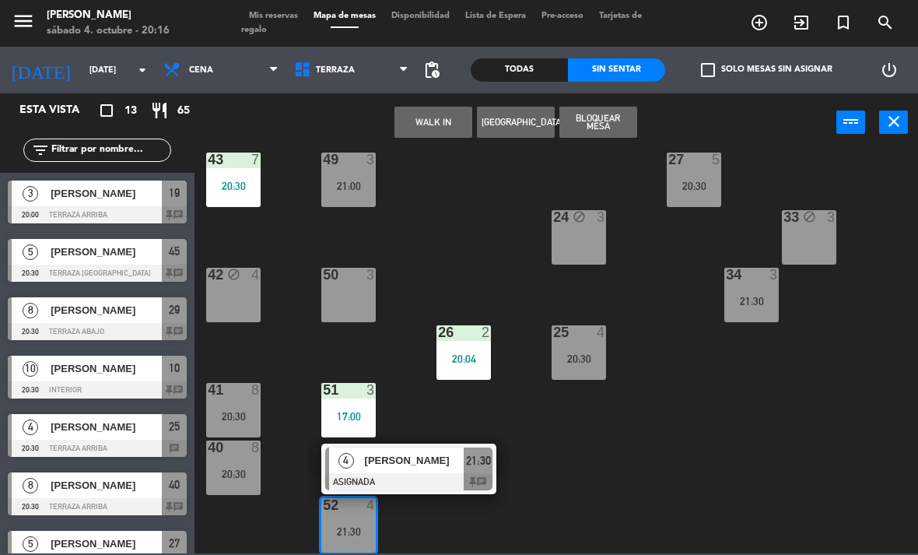
click at [411, 455] on span "[PERSON_NAME]" at bounding box center [415, 460] width 100 height 16
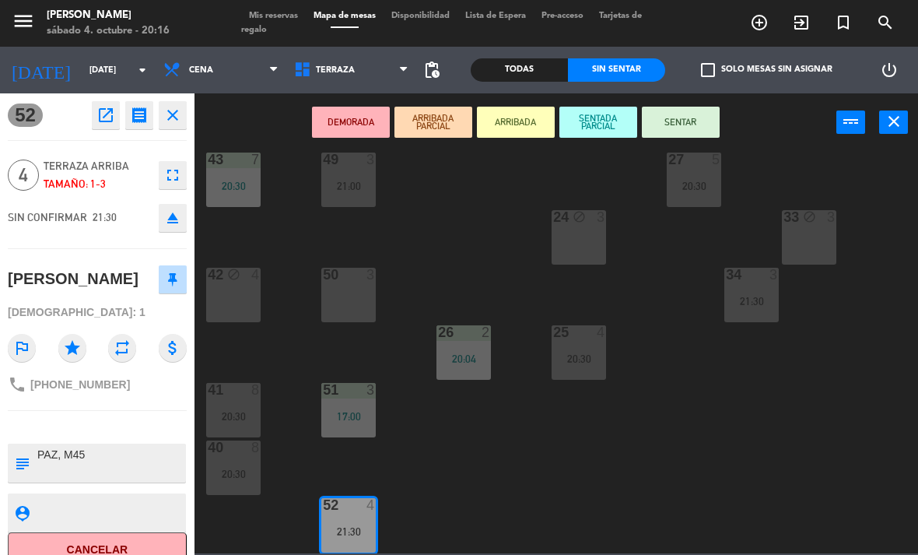
click at [121, 446] on textarea at bounding box center [110, 462] width 149 height 33
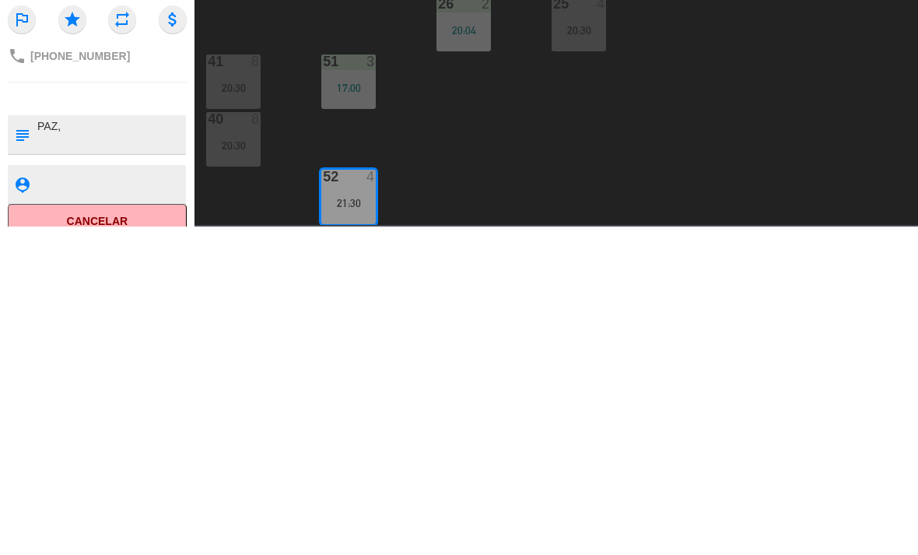
type textarea "PAZ,"
click at [75, 493] on div at bounding box center [110, 512] width 149 height 39
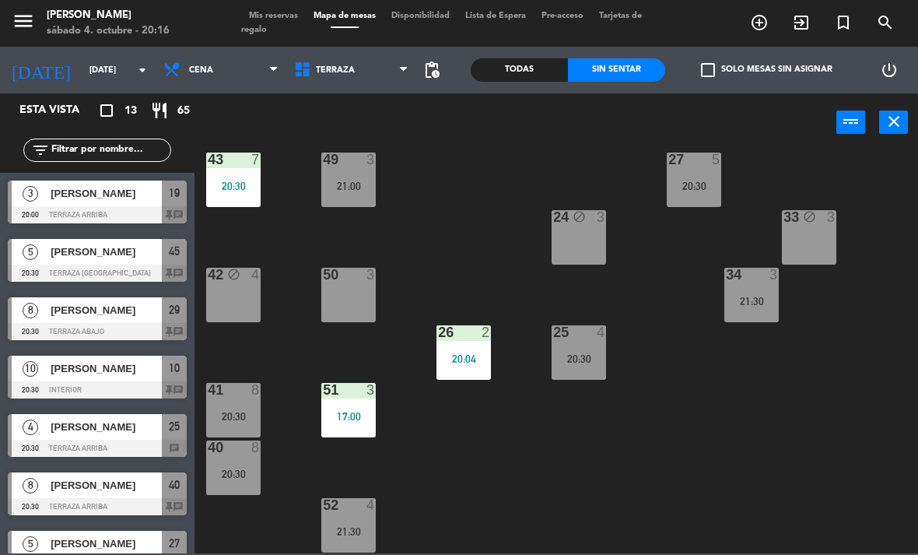
scroll to position [214, 0]
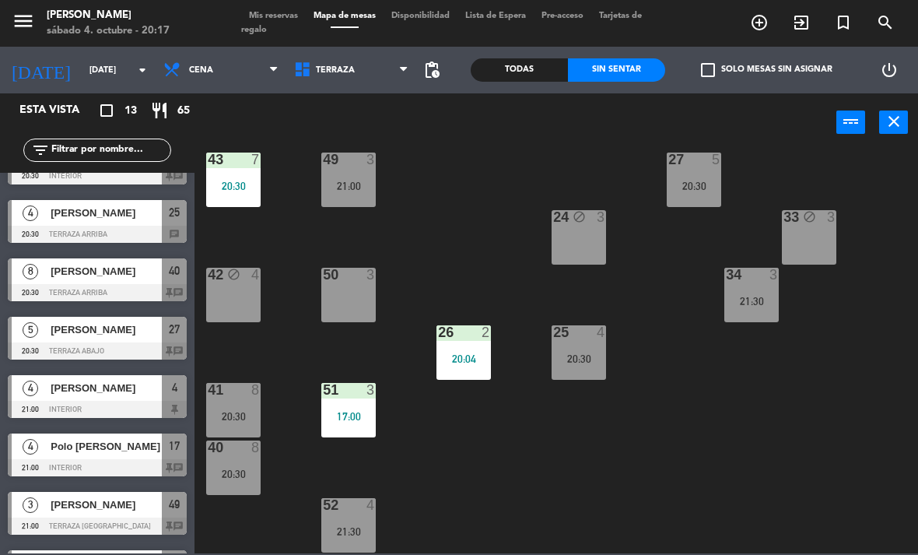
click at [340, 75] on span "Terraza" at bounding box center [335, 70] width 39 height 10
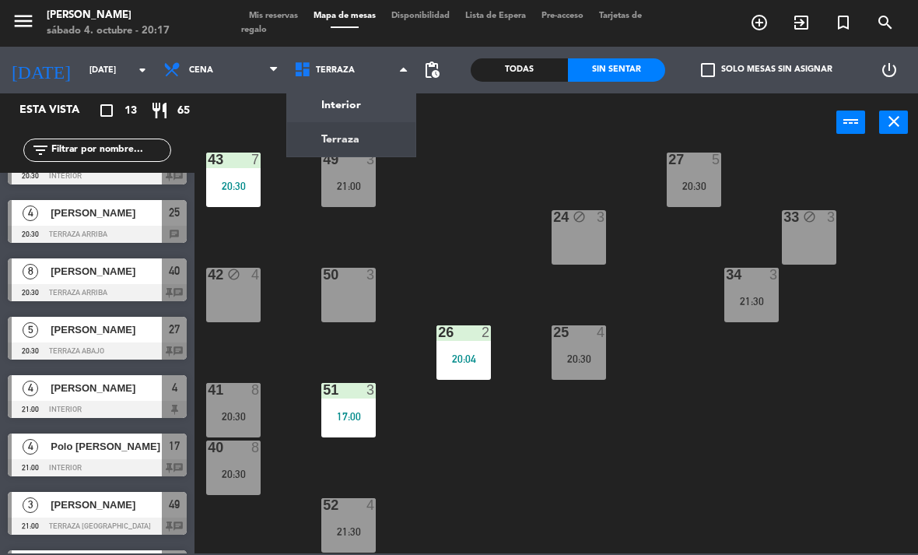
click at [380, 87] on ul "Interior Terraza" at bounding box center [351, 122] width 131 height 70
click at [371, 100] on ng-component "menu [PERSON_NAME][DATE] 4. octubre - 20:17 Mis reservas Mapa de mesas Disponib…" at bounding box center [459, 276] width 918 height 553
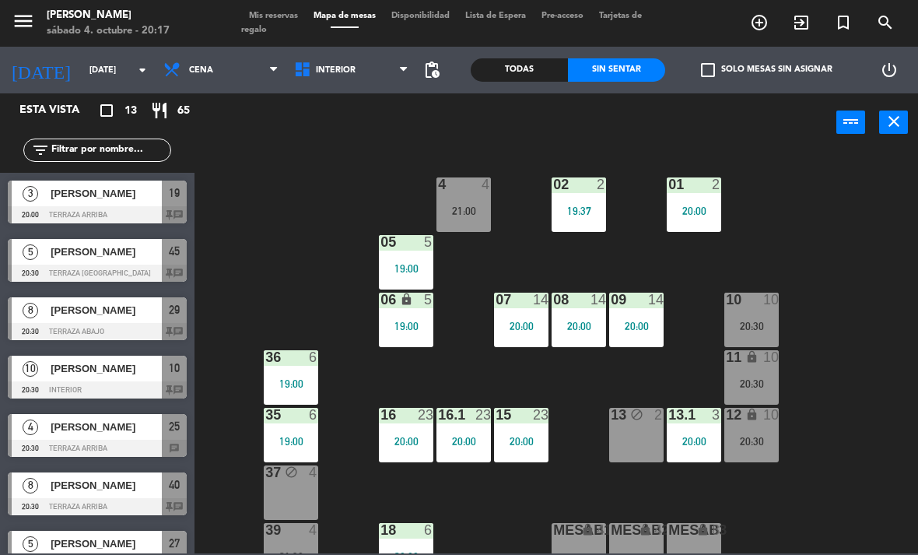
scroll to position [0, 0]
click at [364, 78] on span "Interior" at bounding box center [351, 70] width 131 height 34
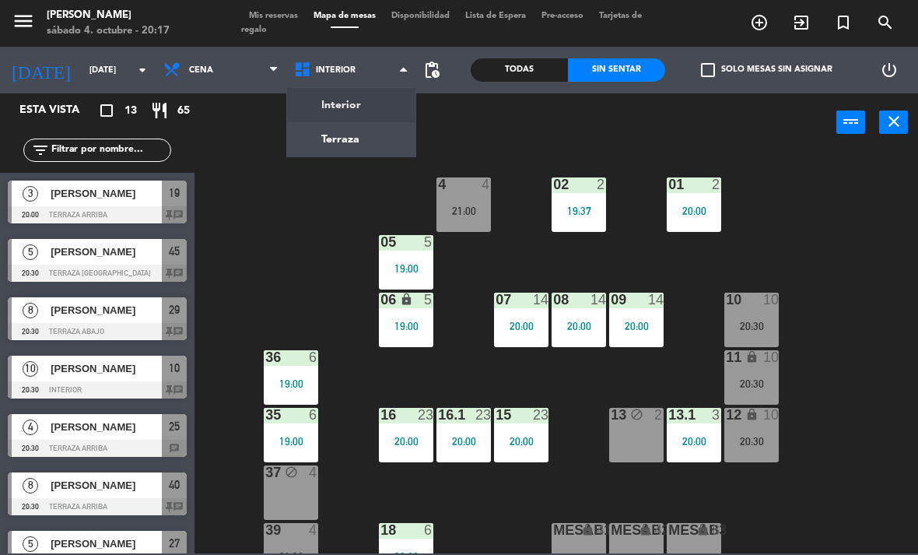
click at [355, 145] on ng-component "menu [PERSON_NAME][DATE] 4. octubre - 20:17 Mis reservas Mapa de mesas Disponib…" at bounding box center [459, 276] width 918 height 553
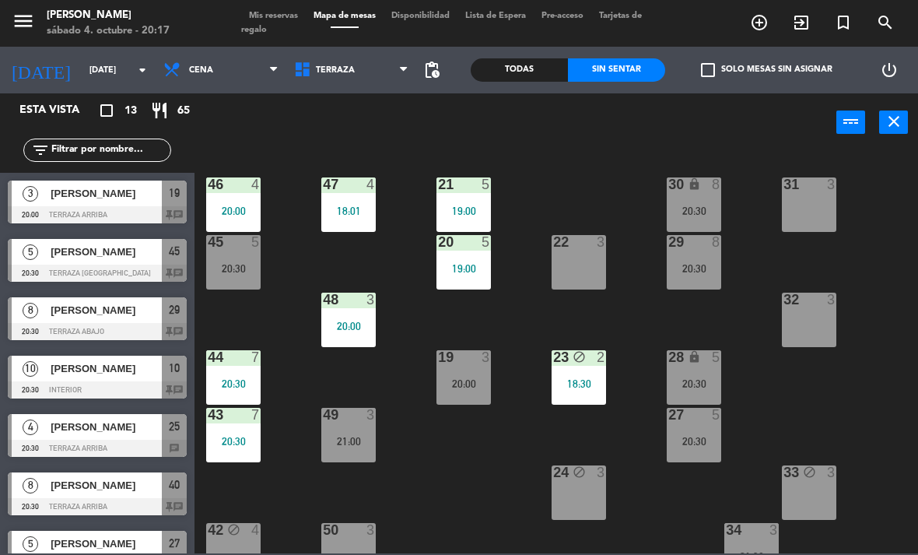
click at [471, 382] on div "20:00" at bounding box center [463, 383] width 54 height 11
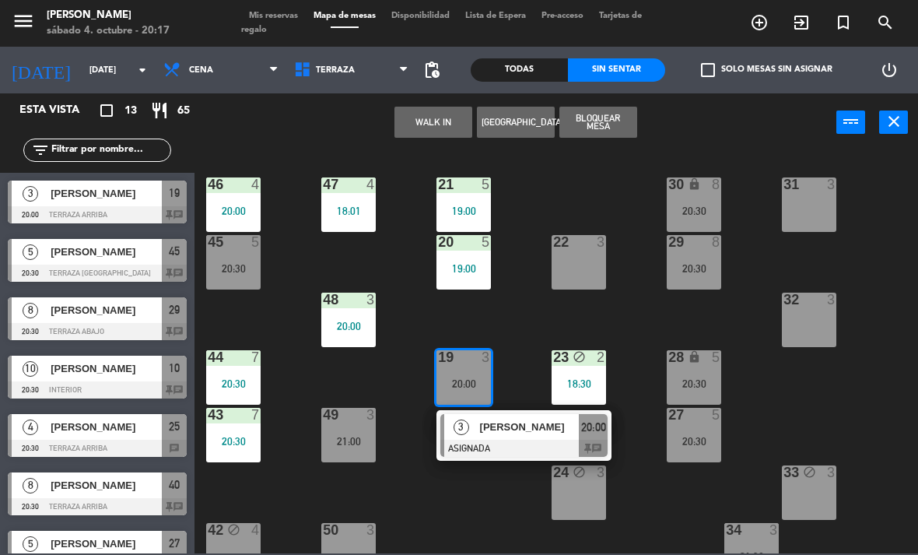
click at [534, 426] on span "[PERSON_NAME]" at bounding box center [530, 426] width 100 height 16
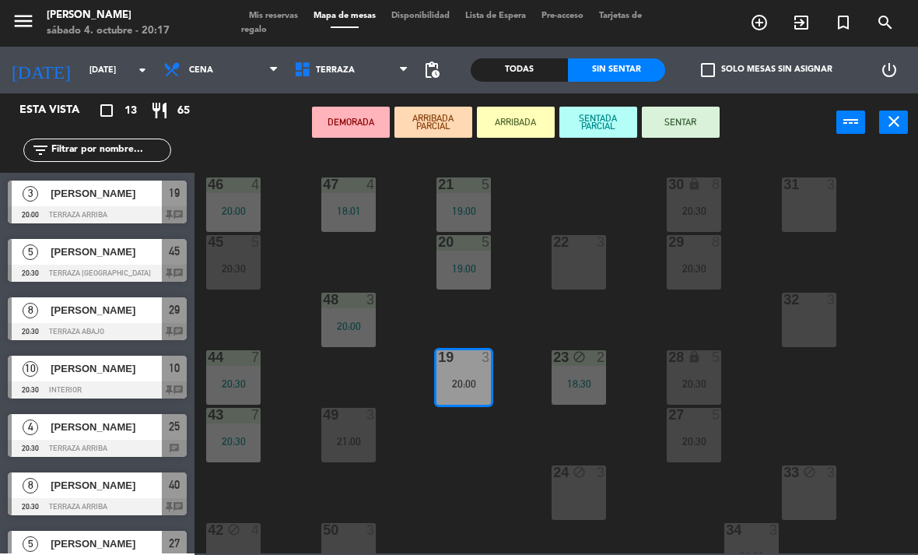
click at [696, 126] on button "SENTAR" at bounding box center [681, 122] width 78 height 31
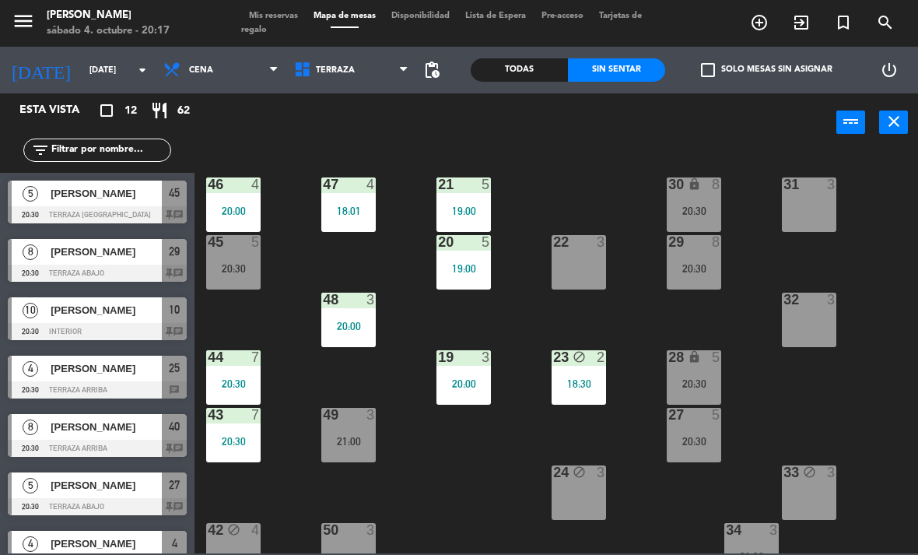
click at [352, 68] on span "Terraza" at bounding box center [351, 70] width 131 height 34
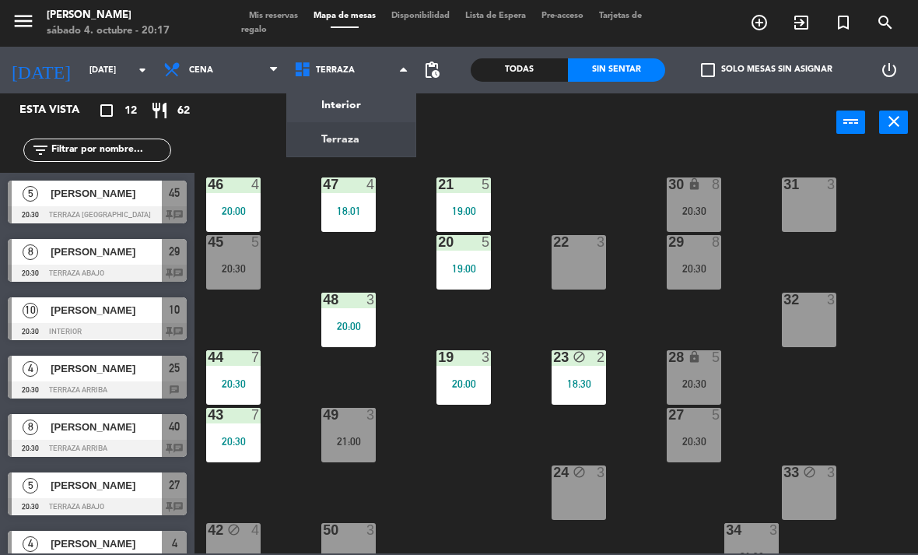
click at [365, 105] on ng-component "menu [PERSON_NAME][DATE] 4. octubre - 20:17 Mis reservas Mapa de mesas Disponib…" at bounding box center [459, 276] width 918 height 553
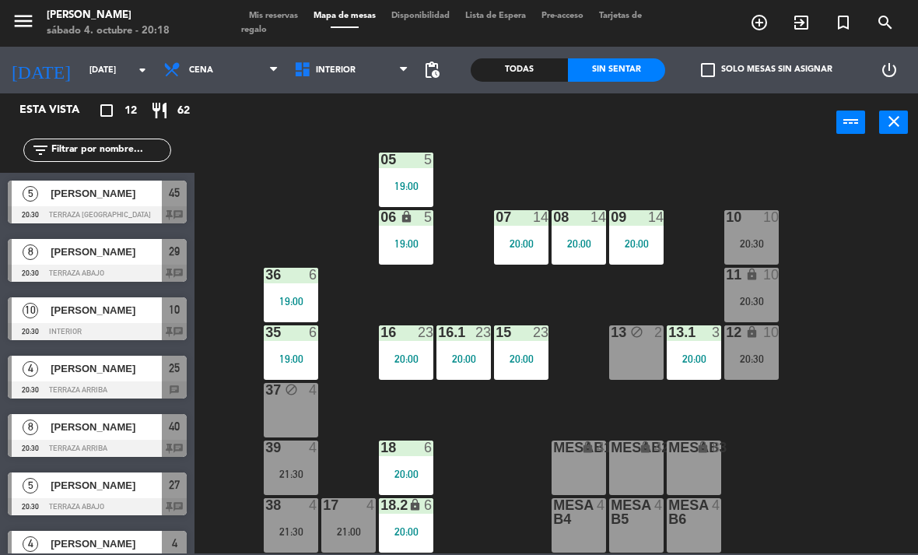
scroll to position [82, 0]
click at [424, 462] on div "18 6 20:00" at bounding box center [406, 467] width 54 height 54
click at [864, 428] on div "02 2 19:37 4 4 21:00 01 2 20:00 05 5 19:00 06 lock 5 19:00 07 14 20:00 09 14 20…" at bounding box center [561, 351] width 714 height 403
click at [354, 77] on span "Interior" at bounding box center [351, 70] width 131 height 34
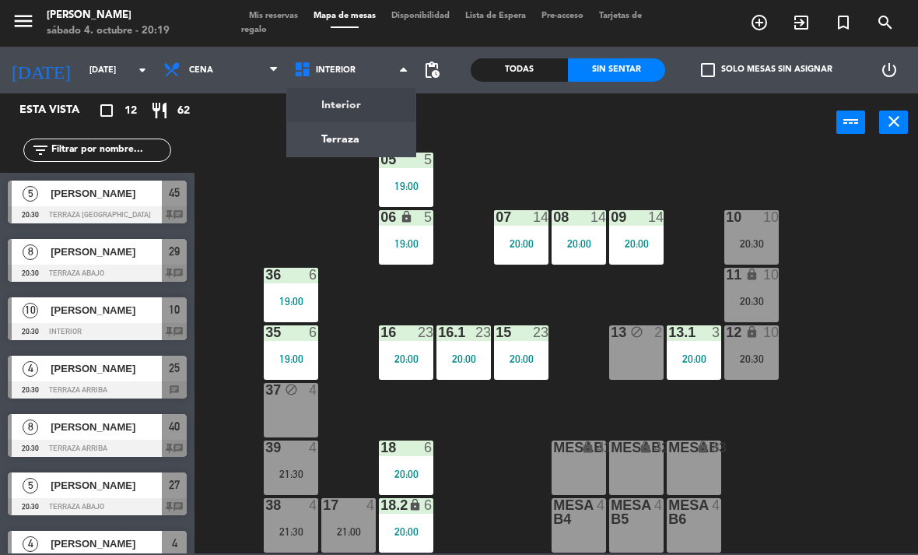
click at [362, 140] on ng-component "menu [PERSON_NAME][DATE] 4. octubre - 20:19 Mis reservas Mapa de mesas Disponib…" at bounding box center [459, 276] width 918 height 553
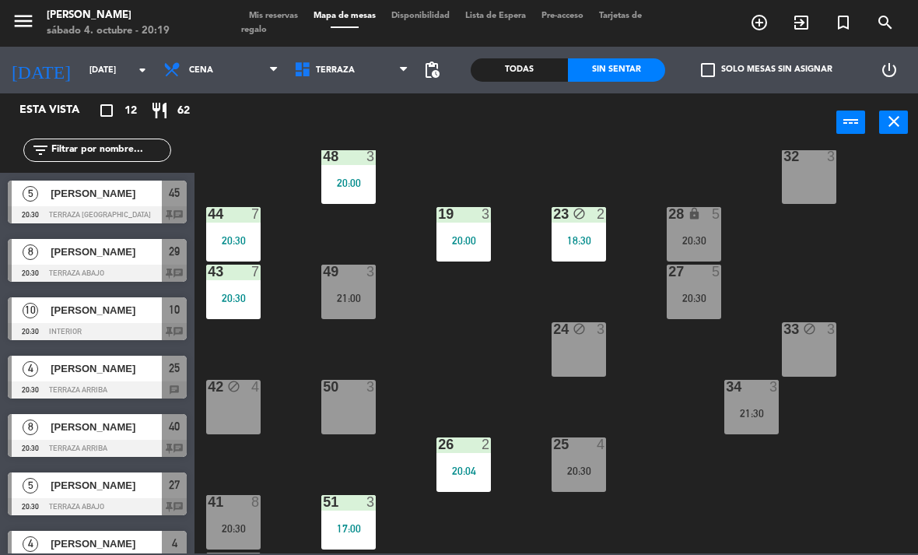
scroll to position [145, 0]
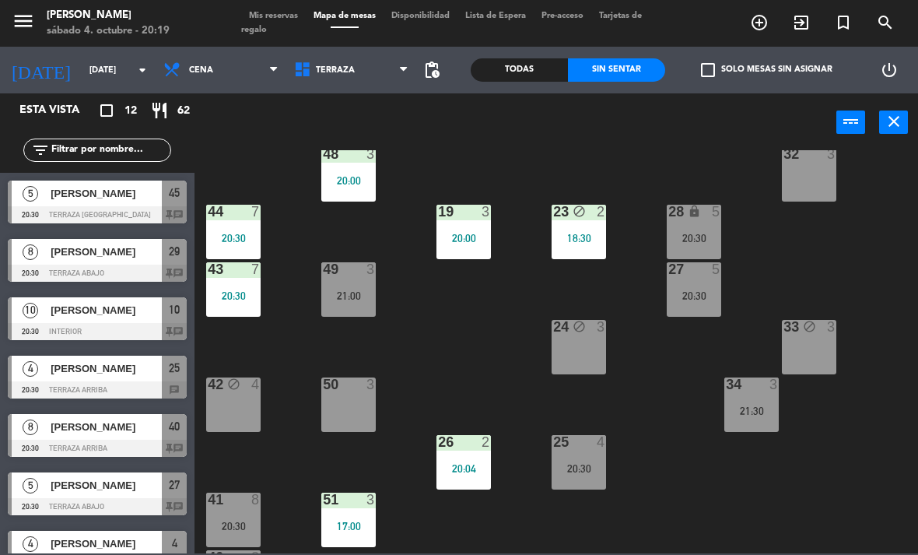
click at [351, 428] on div "50 3" at bounding box center [348, 404] width 54 height 54
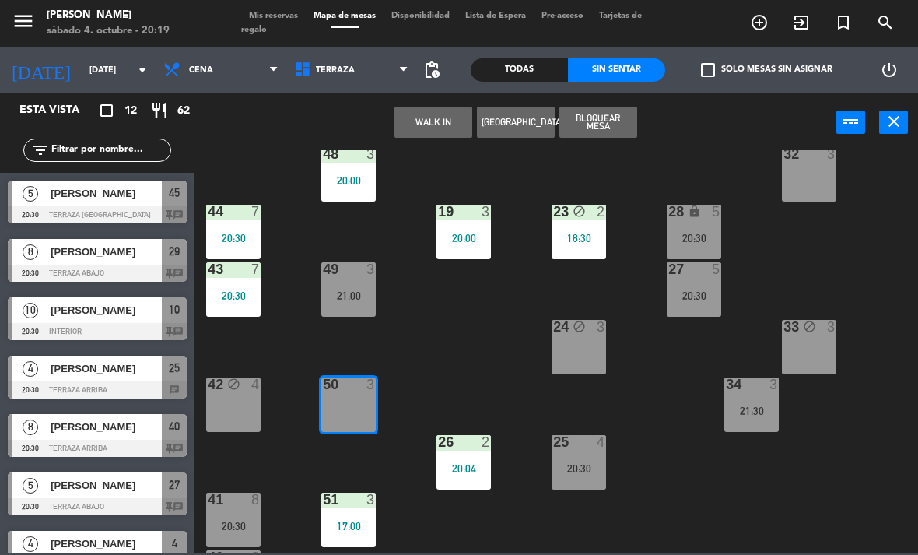
click at [424, 127] on button "WALK IN" at bounding box center [433, 122] width 78 height 31
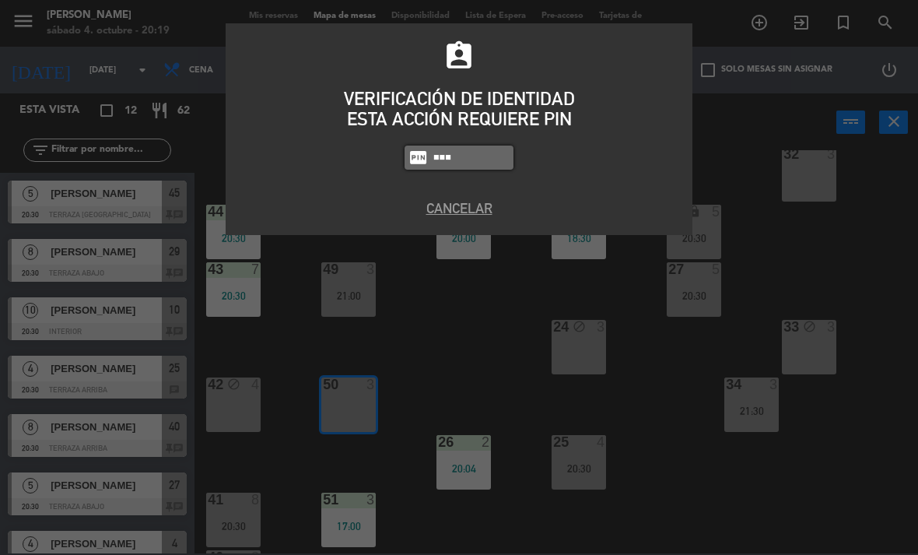
type input "1843"
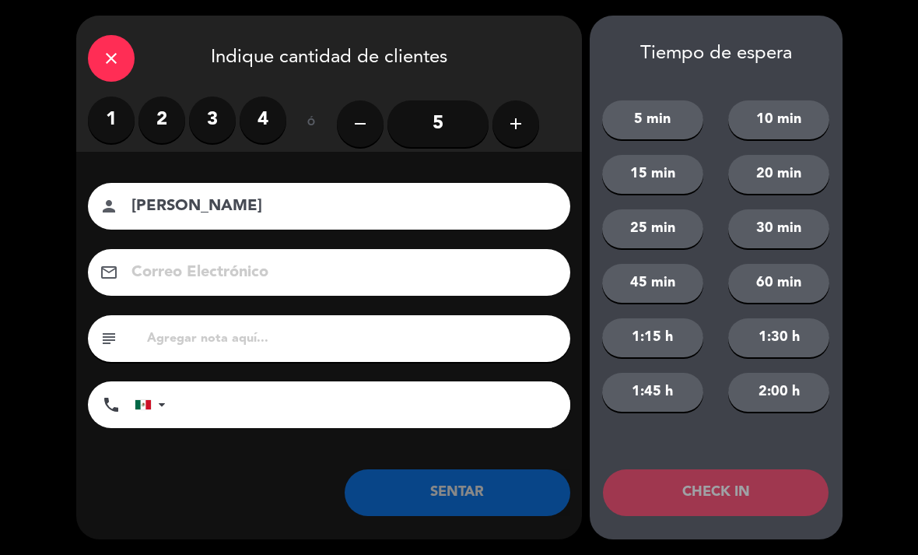
type input "[PERSON_NAME]"
click at [173, 127] on label "2" at bounding box center [161, 119] width 47 height 47
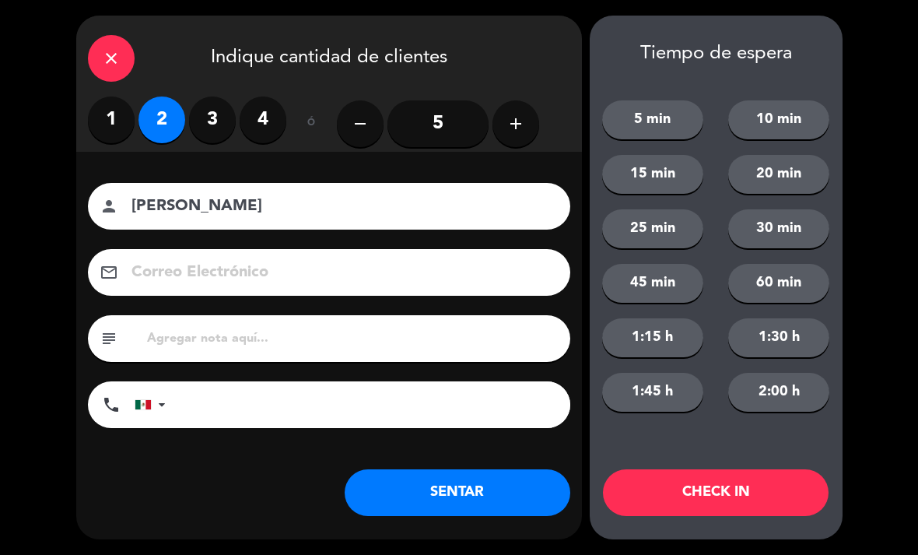
click at [217, 132] on label "3" at bounding box center [212, 119] width 47 height 47
click at [478, 473] on button "SENTAR" at bounding box center [458, 492] width 226 height 47
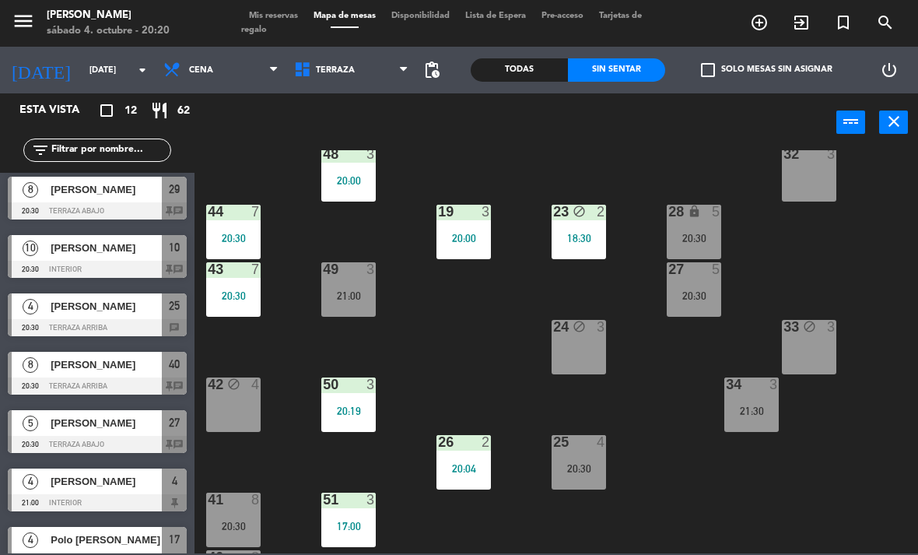
scroll to position [102, 0]
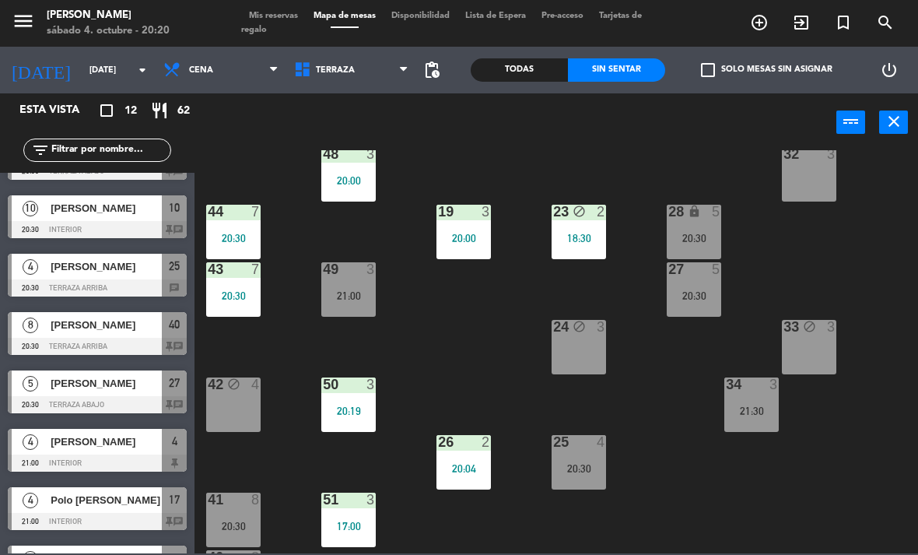
click at [138, 155] on input "text" at bounding box center [110, 150] width 121 height 17
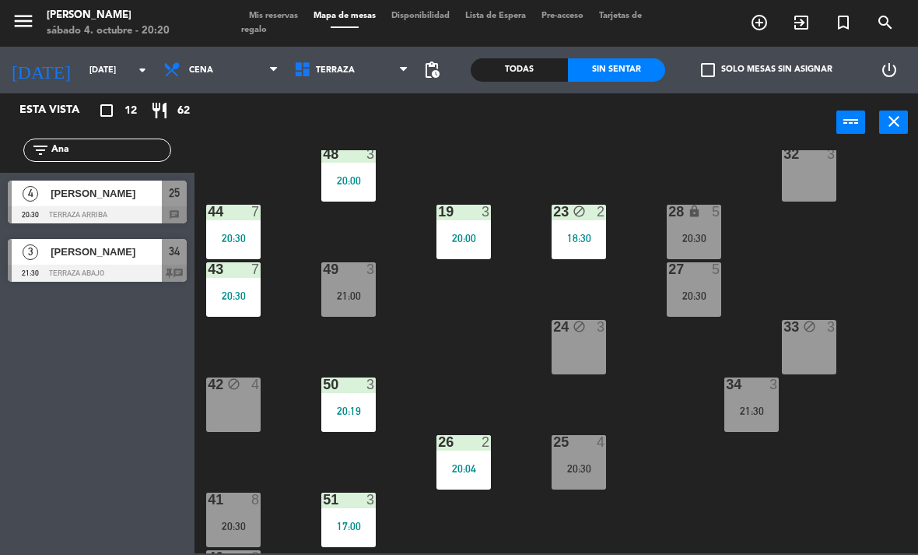
click at [578, 115] on div "power_input close" at bounding box center [515, 122] width 642 height 59
click at [133, 151] on input "Ana" at bounding box center [110, 150] width 121 height 17
type input "A"
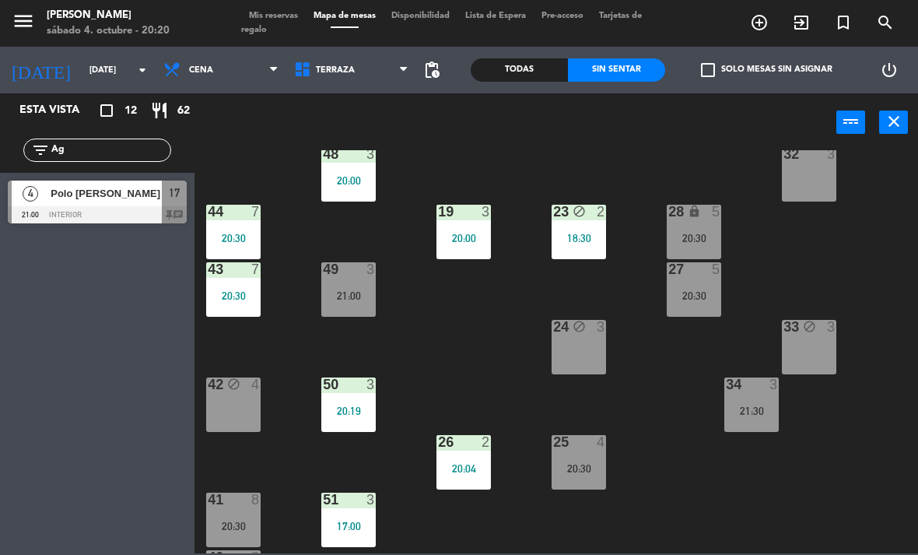
type input "A"
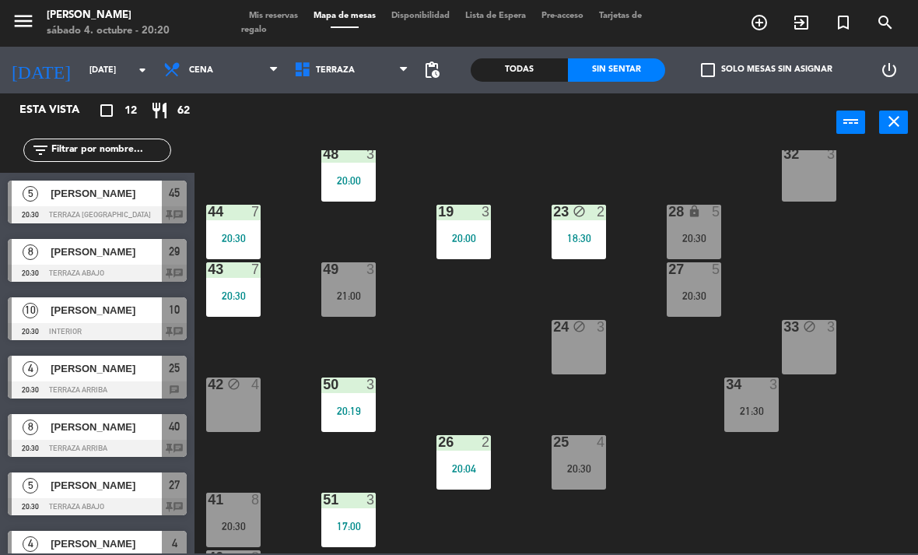
click at [532, 79] on div "Todas" at bounding box center [519, 69] width 97 height 23
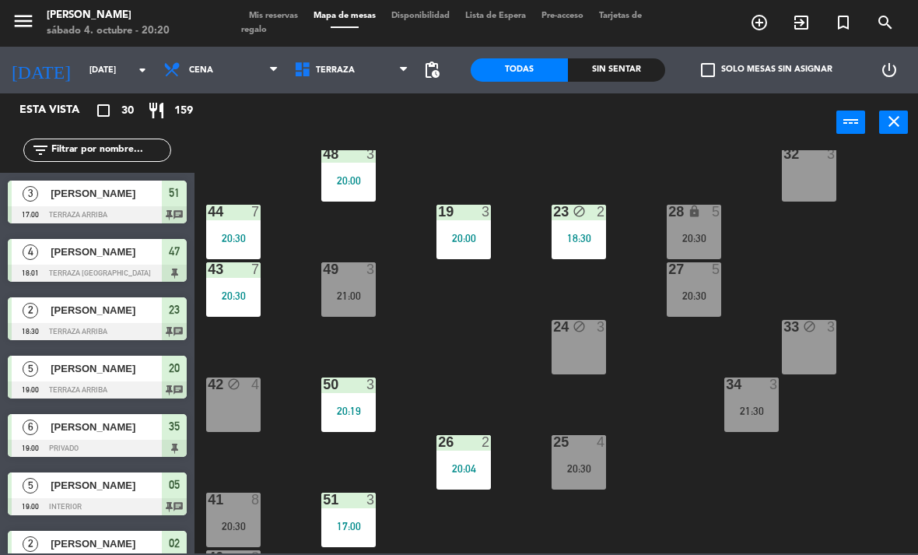
click at [532, 68] on div "Todas" at bounding box center [519, 69] width 97 height 23
click at [137, 155] on input "text" at bounding box center [110, 150] width 121 height 17
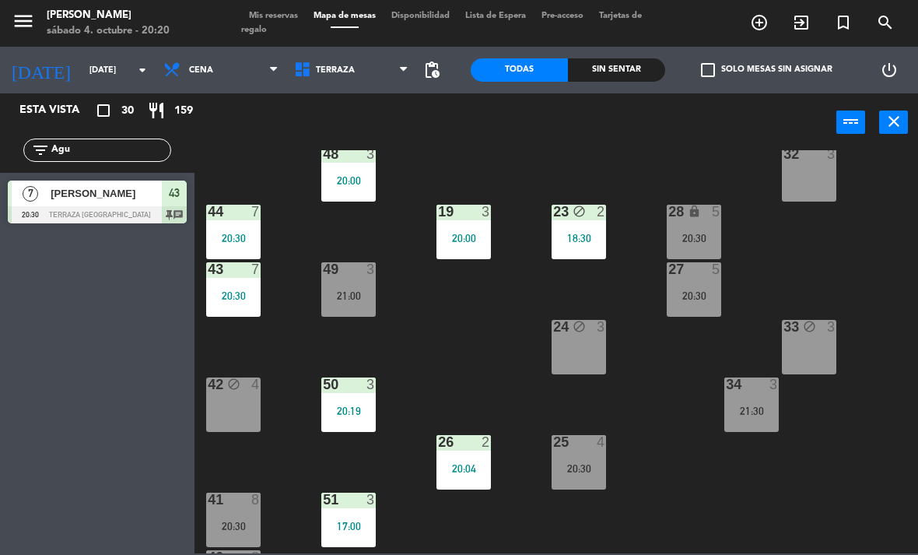
click at [628, 142] on div "power_input close" at bounding box center [515, 122] width 642 height 59
click at [240, 285] on div "43 7 20:30" at bounding box center [233, 289] width 54 height 54
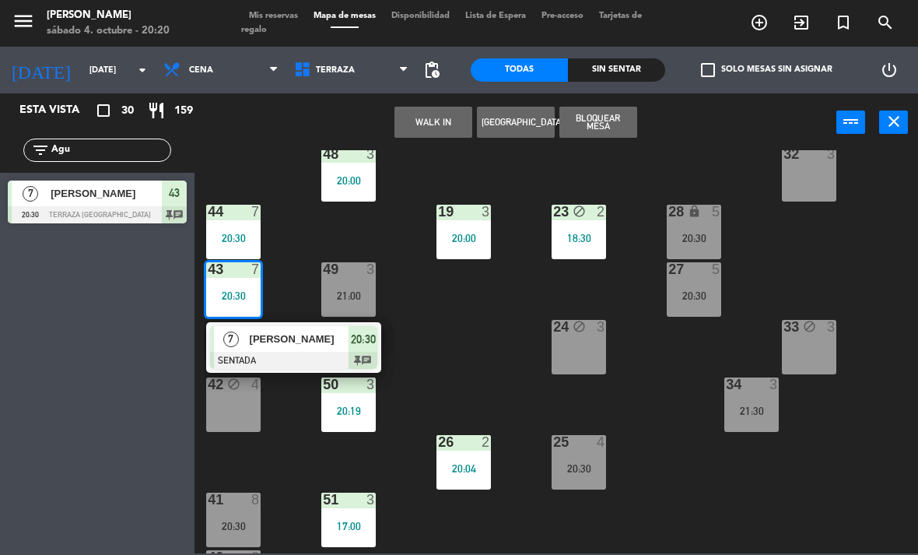
click at [12, 544] on div "Esta vista crop_square 30 restaurant 159 filter_list Agu 7 [PERSON_NAME] 20:30 …" at bounding box center [97, 323] width 194 height 461
click at [488, 348] on div "21 5 19:00 30 lock 8 20:30 46 4 20:00 47 4 18:01 31 3 20 5 19:00 22 3 29 8 20:3…" at bounding box center [561, 351] width 714 height 403
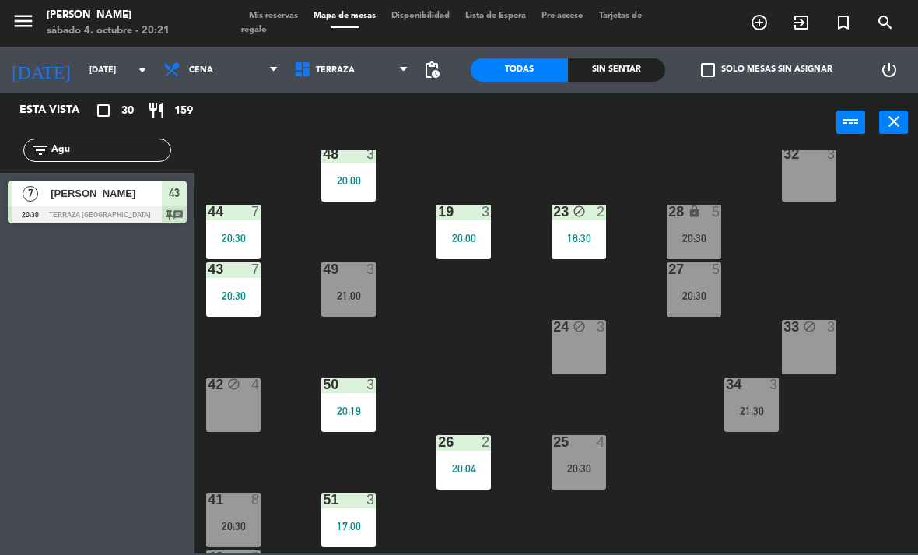
click at [327, 75] on span "Terraza" at bounding box center [335, 70] width 39 height 10
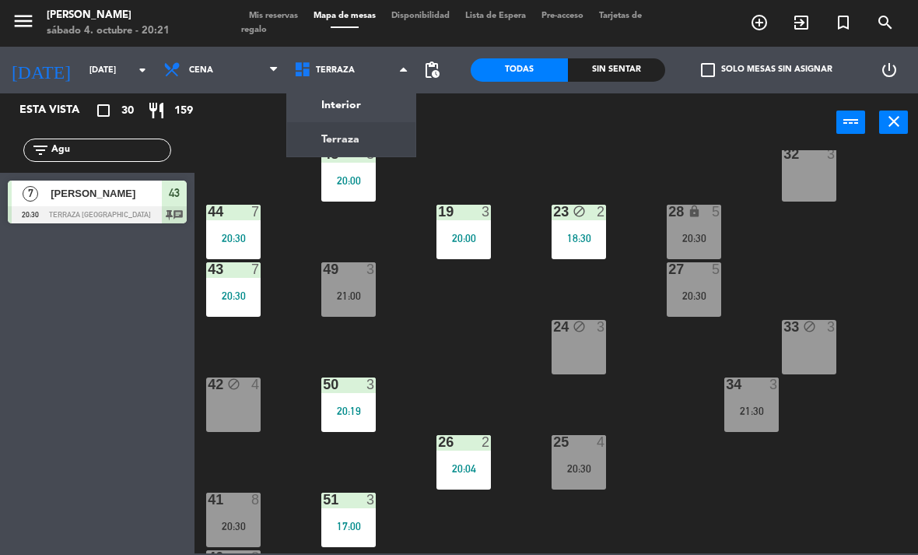
click at [366, 113] on ng-component "menu [PERSON_NAME][DATE] 4. octubre - 20:21 Mis reservas Mapa de mesas Disponib…" at bounding box center [459, 276] width 918 height 553
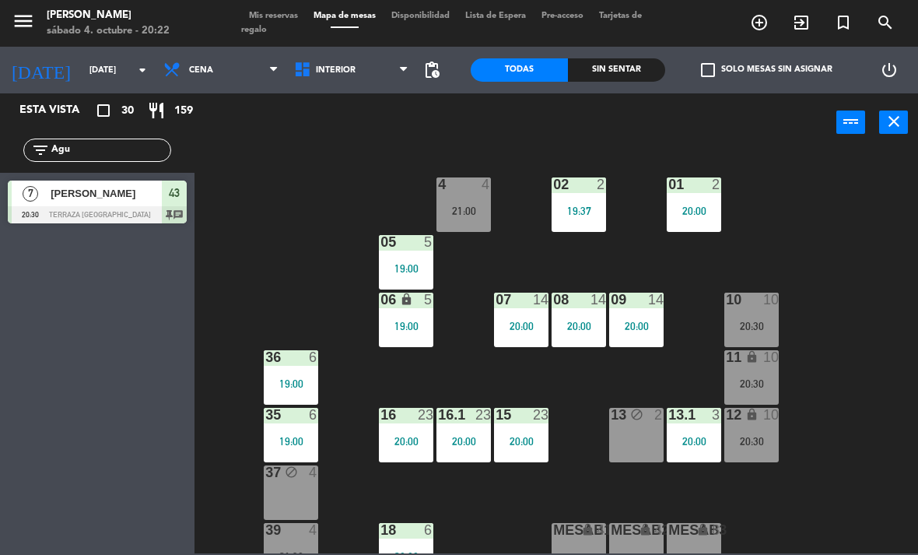
click at [107, 159] on input "Agu" at bounding box center [110, 150] width 121 height 17
type input "A"
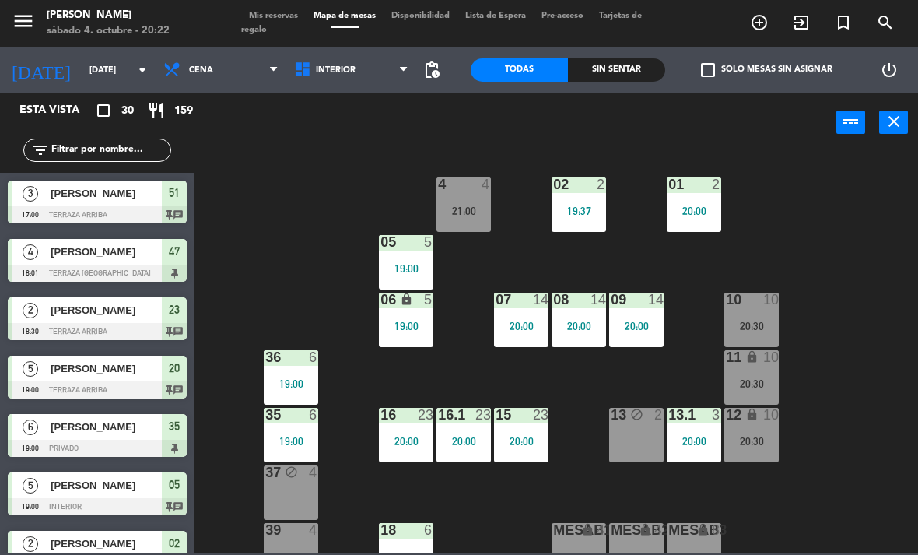
click at [808, 183] on div "02 2 19:37 4 4 21:00 01 2 20:00 05 5 19:00 06 lock 5 19:00 07 14 20:00 09 14 20…" at bounding box center [561, 351] width 714 height 403
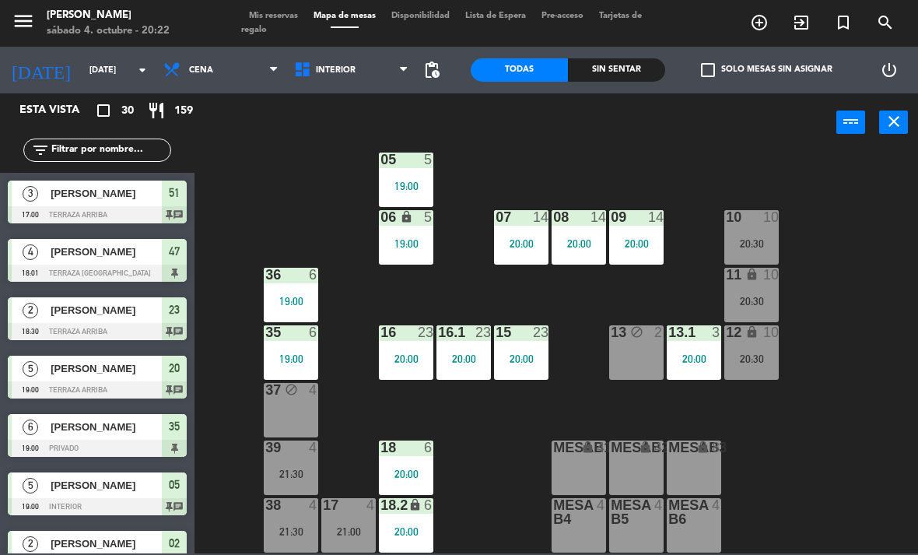
scroll to position [82, 0]
click at [302, 71] on icon at bounding box center [304, 70] width 23 height 19
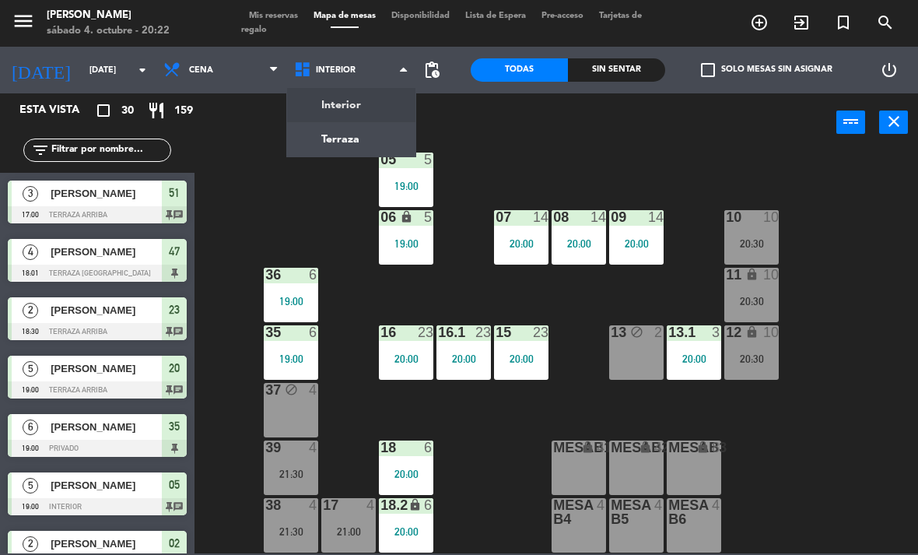
click at [352, 95] on ng-component "menu [PERSON_NAME][DATE] 4. octubre - 20:22 Mis reservas Mapa de mesas Disponib…" at bounding box center [459, 276] width 918 height 553
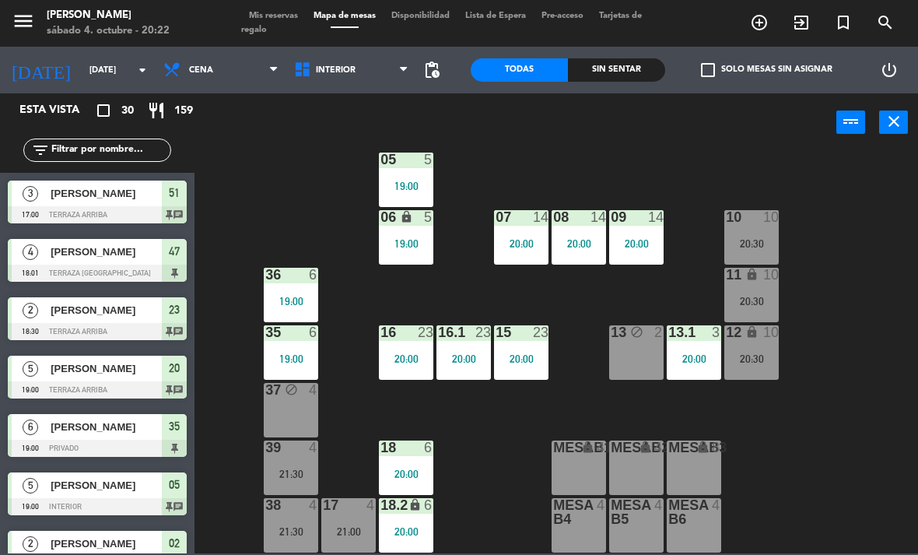
click at [365, 75] on span "Interior" at bounding box center [351, 70] width 131 height 34
click at [359, 133] on ng-component "menu [PERSON_NAME][DATE] 4. octubre - 20:22 Mis reservas Mapa de mesas Disponib…" at bounding box center [459, 276] width 918 height 553
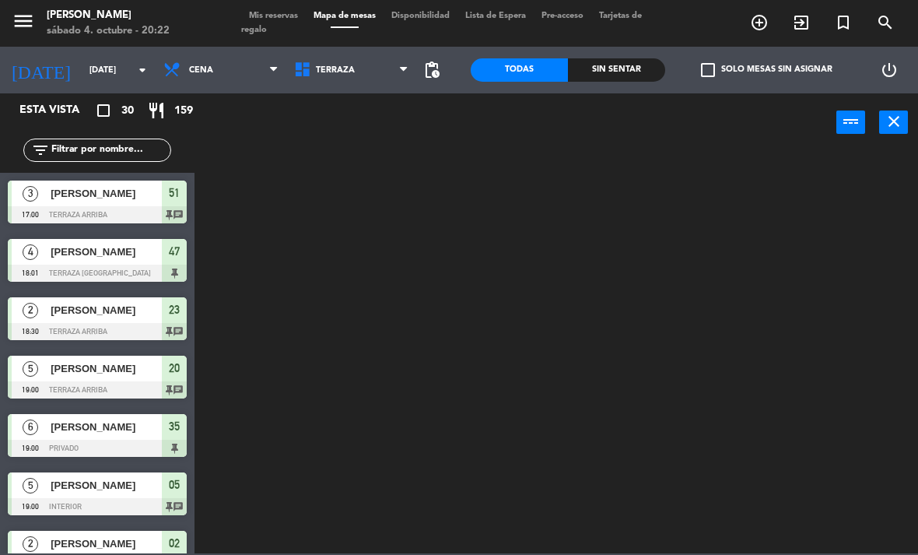
scroll to position [0, 0]
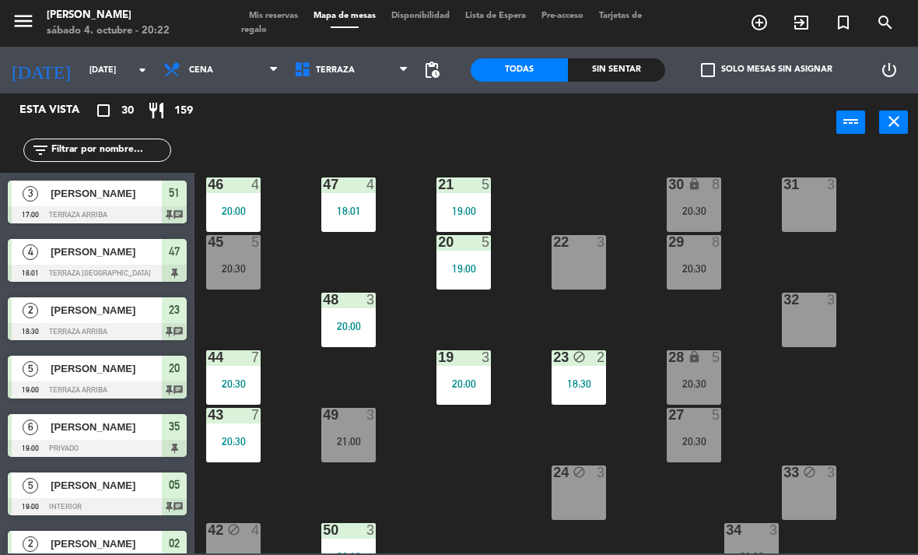
click at [573, 380] on div "18:30" at bounding box center [578, 383] width 54 height 11
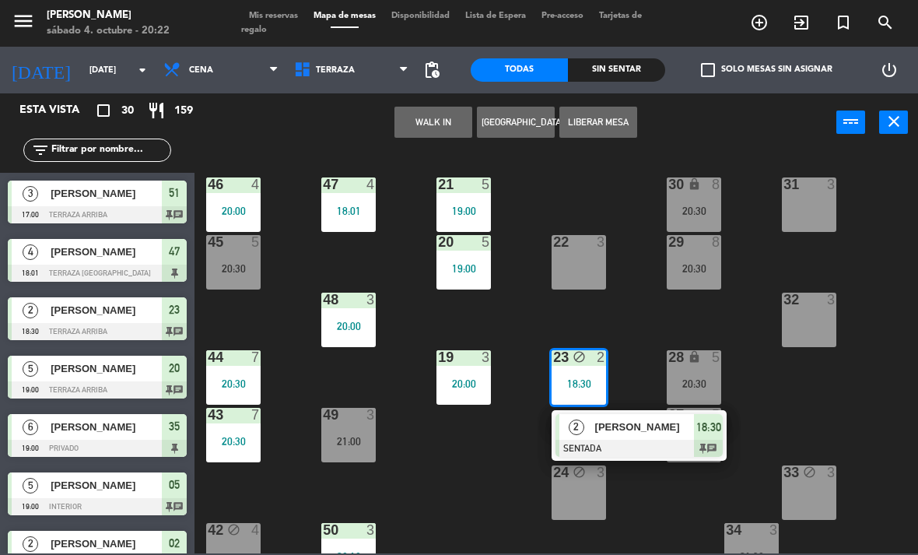
click at [664, 425] on span "[PERSON_NAME]" at bounding box center [645, 426] width 100 height 16
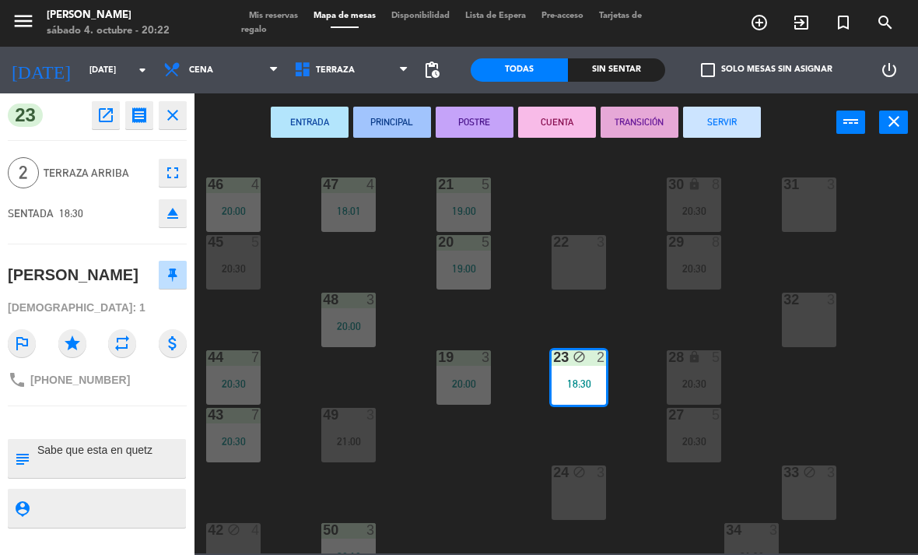
click at [737, 131] on button "SERVIR" at bounding box center [722, 122] width 78 height 31
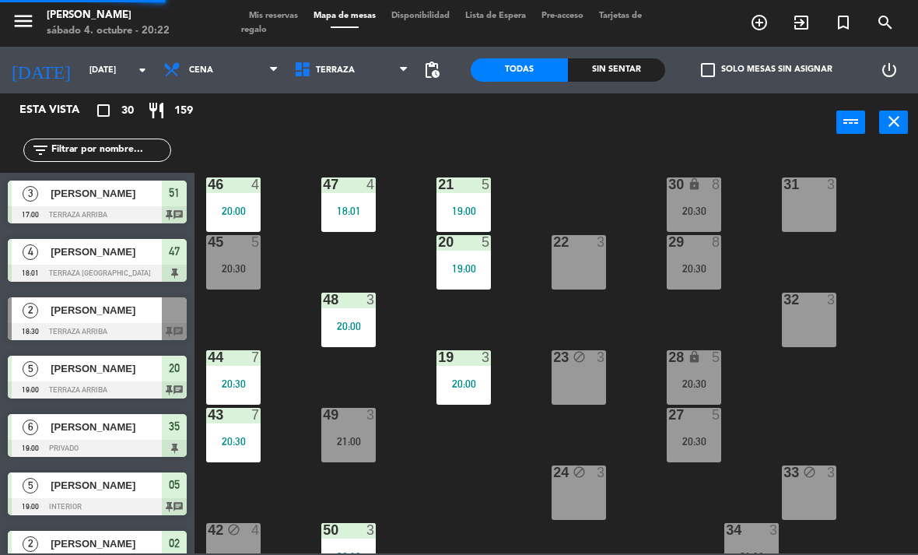
click at [589, 369] on div "23 block 3" at bounding box center [578, 377] width 54 height 54
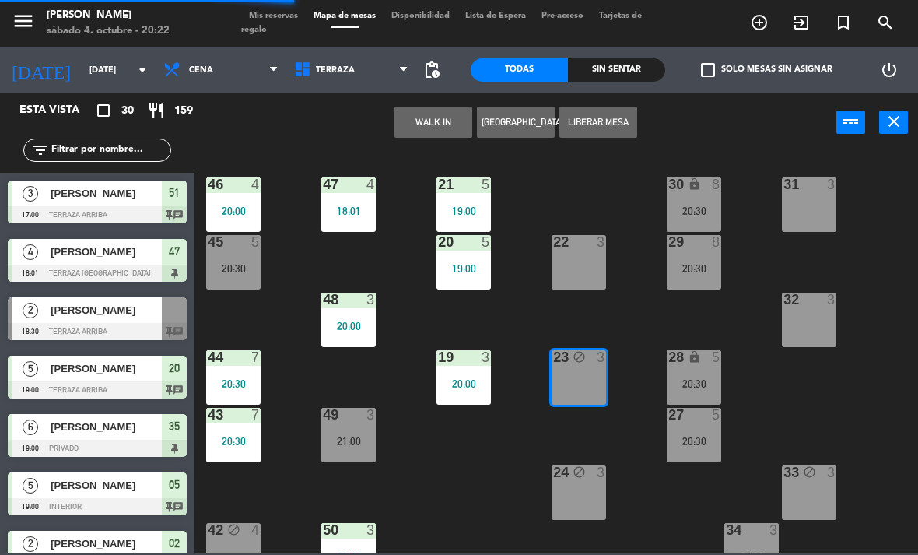
click at [615, 124] on button "Liberar Mesa" at bounding box center [598, 122] width 78 height 31
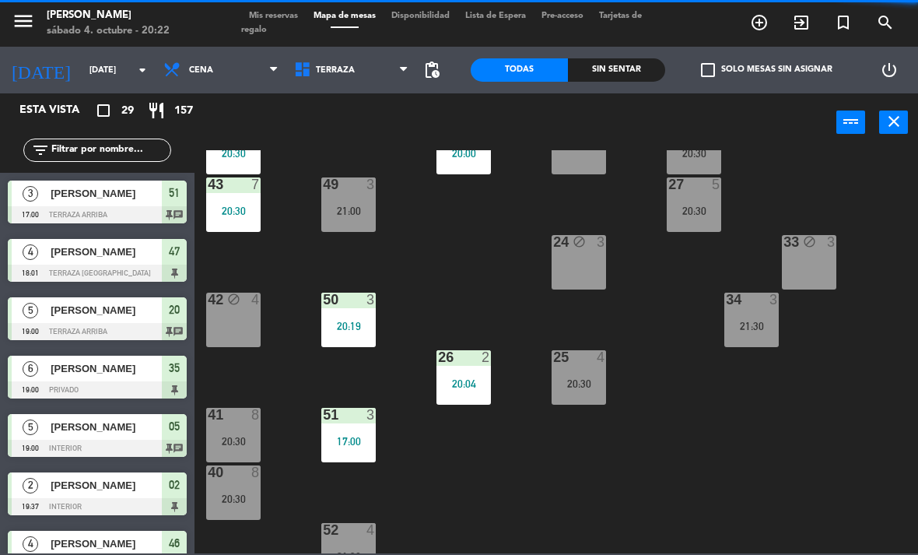
scroll to position [233, 0]
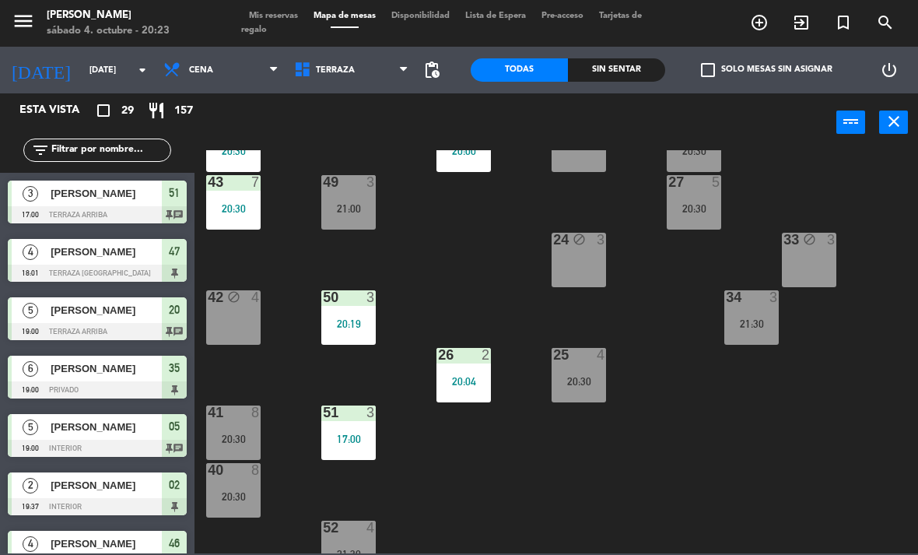
click at [618, 77] on div "Sin sentar" at bounding box center [616, 69] width 97 height 23
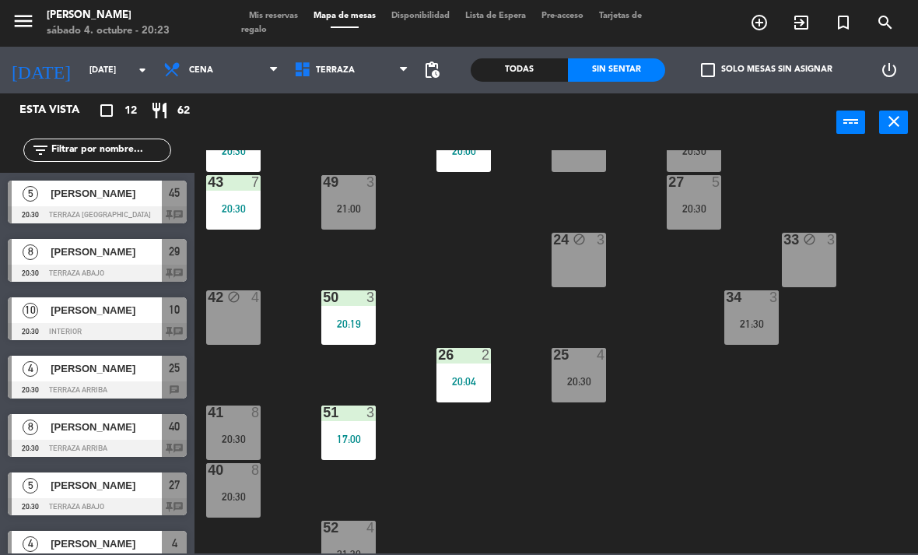
click at [124, 310] on span "[PERSON_NAME]" at bounding box center [106, 310] width 111 height 16
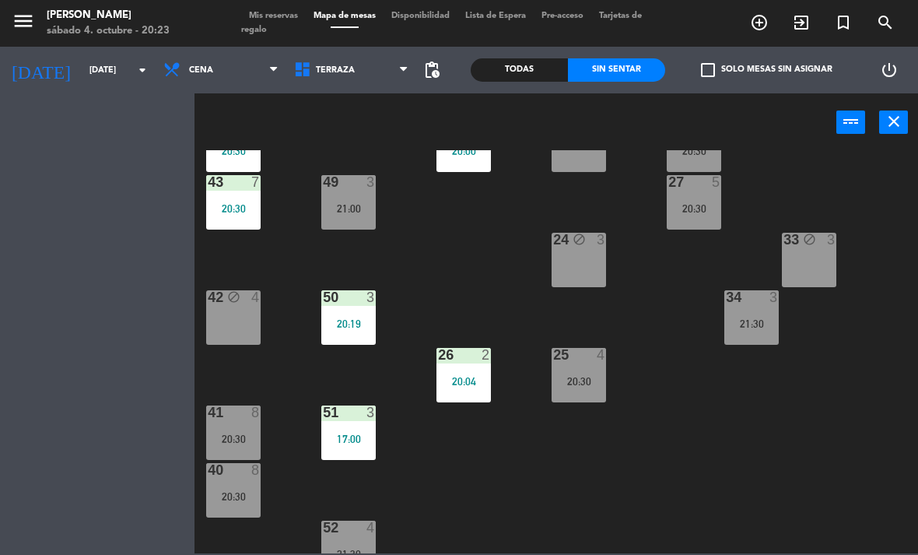
scroll to position [0, 0]
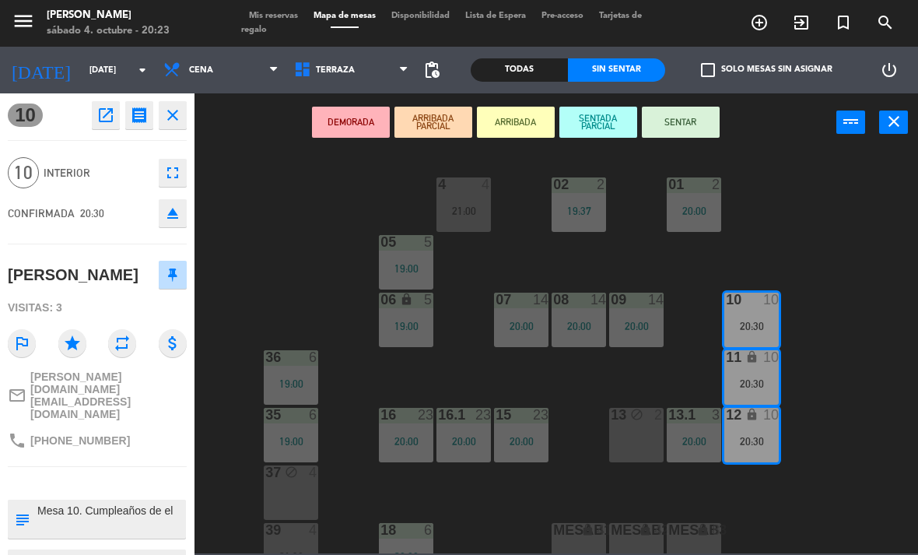
click at [675, 130] on button "SENTAR" at bounding box center [681, 122] width 78 height 31
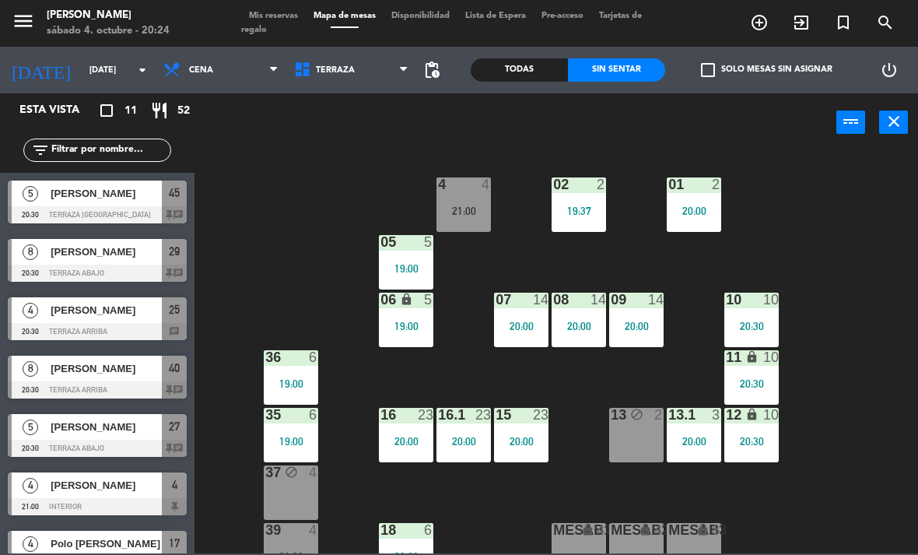
click at [134, 196] on span "[PERSON_NAME]" at bounding box center [106, 193] width 111 height 16
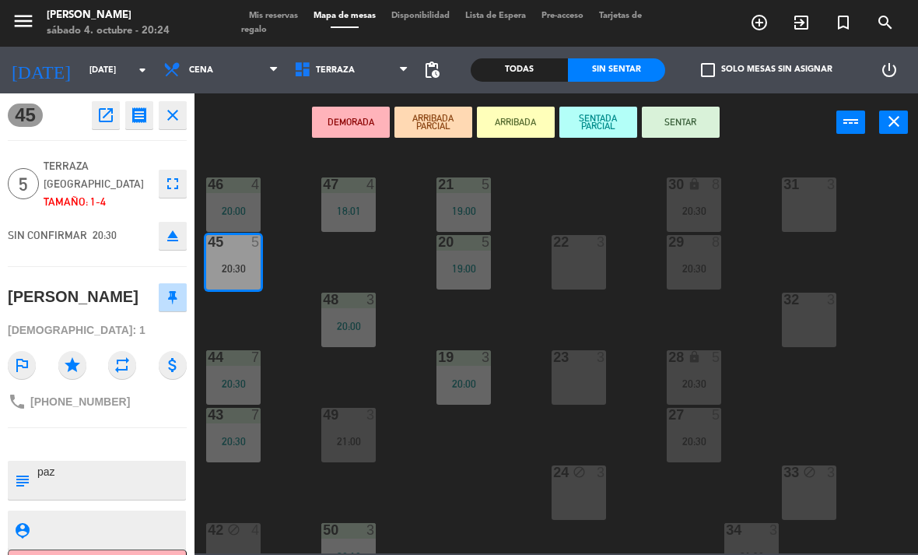
click at [666, 110] on button "SENTAR" at bounding box center [681, 122] width 78 height 31
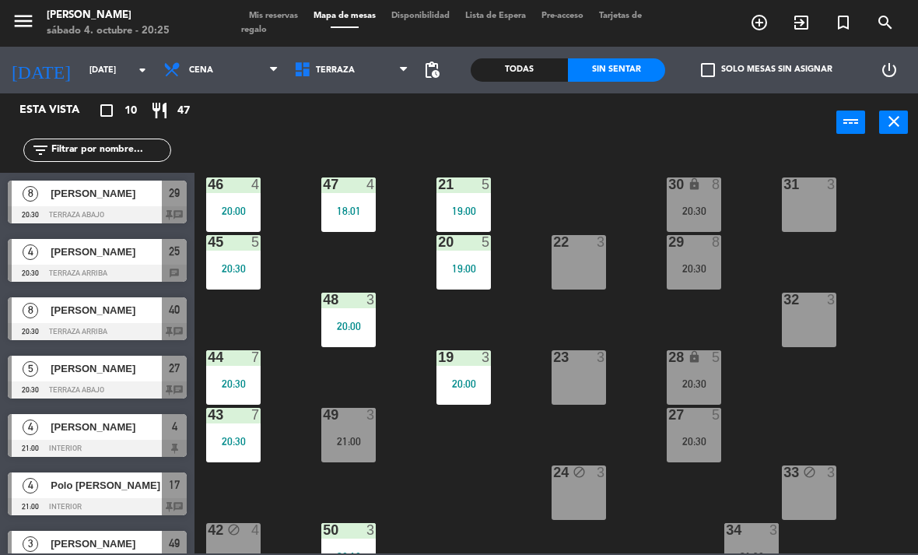
click at [129, 145] on input "text" at bounding box center [110, 150] width 121 height 17
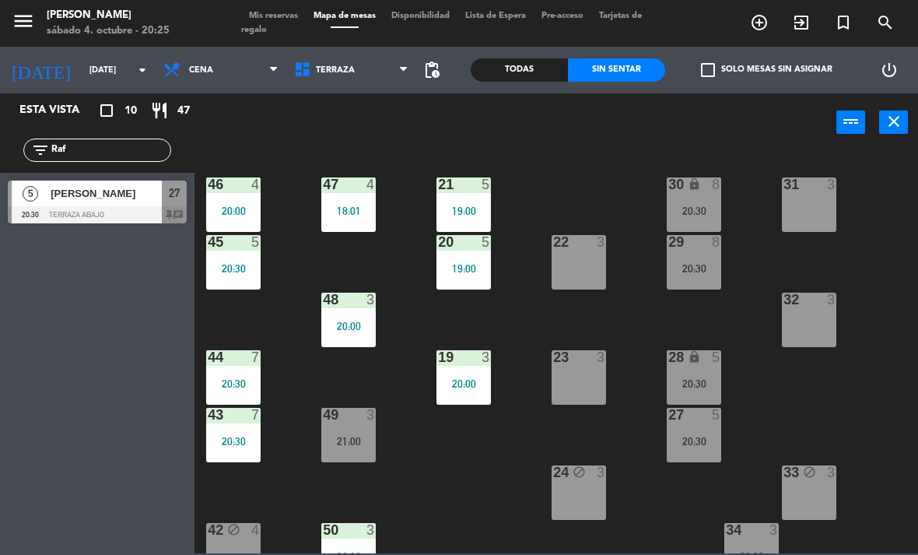
type input "Raf"
click at [612, 159] on div "21 5 19:00 30 lock 8 20:30 46 4 20:00 47 4 18:01 31 3 20 5 19:00 22 3 29 8 20:3…" at bounding box center [561, 351] width 714 height 403
click at [149, 184] on div "[PERSON_NAME]" at bounding box center [105, 193] width 113 height 26
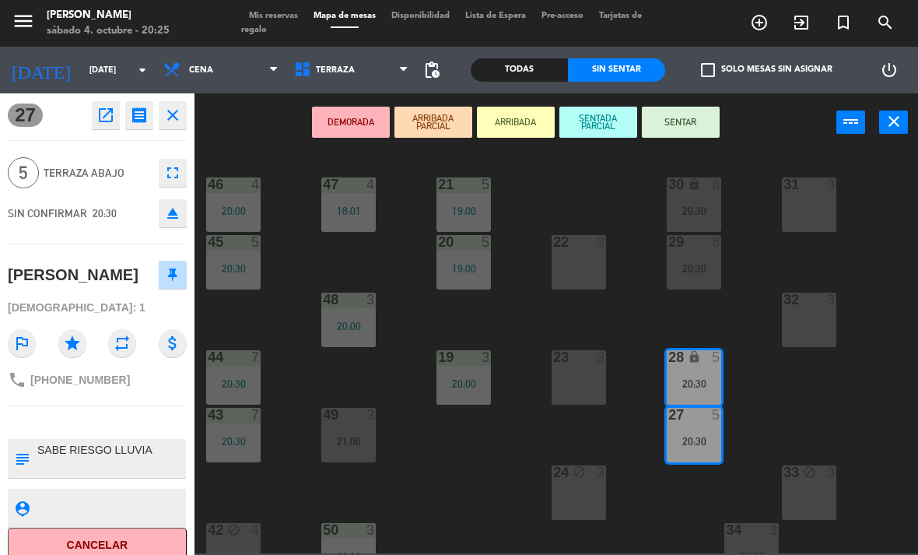
click at [664, 117] on button "SENTAR" at bounding box center [681, 122] width 78 height 31
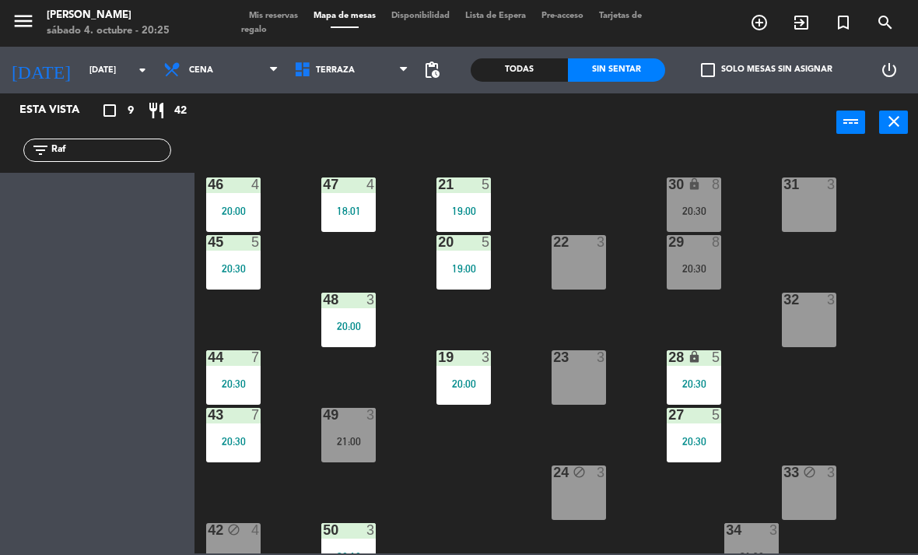
click at [141, 142] on input "Raf" at bounding box center [110, 150] width 121 height 17
click at [114, 147] on input "Raf" at bounding box center [110, 150] width 121 height 17
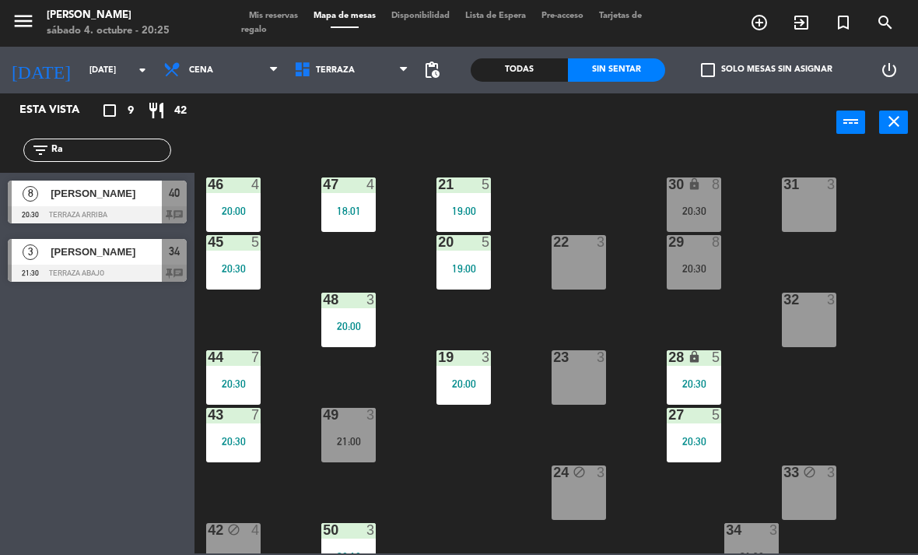
type input "R"
type input "Car"
click at [547, 137] on div "power_input close" at bounding box center [515, 122] width 642 height 59
click at [156, 197] on span "[PERSON_NAME]" at bounding box center [106, 193] width 111 height 16
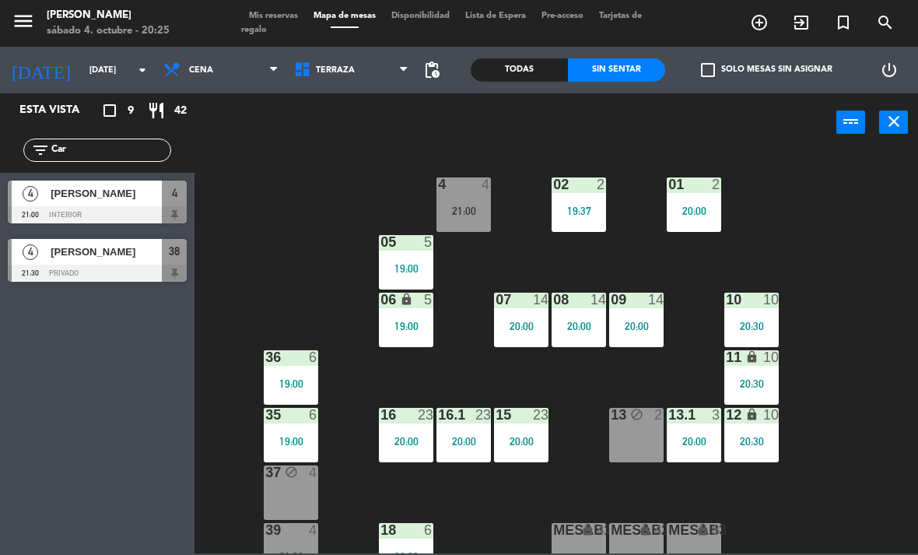
click at [131, 145] on input "Car" at bounding box center [110, 150] width 121 height 17
type input "C"
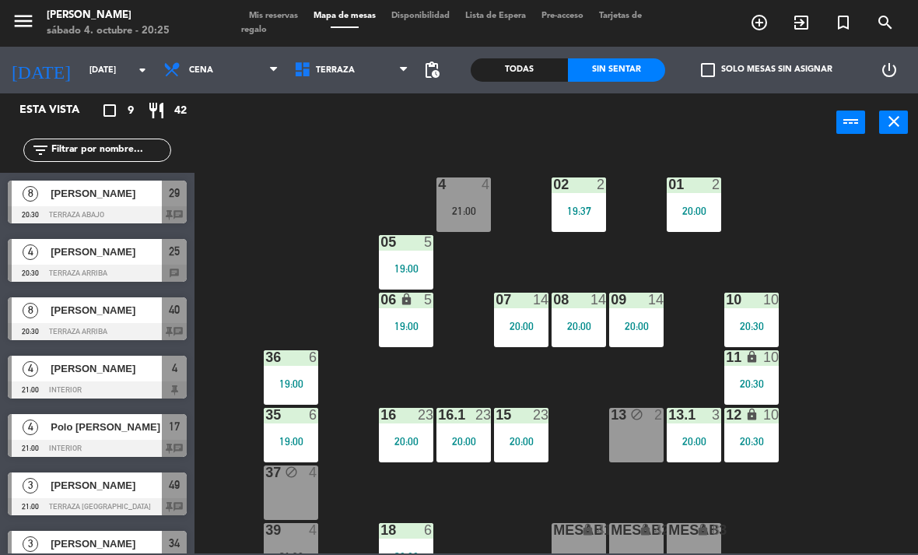
click at [813, 150] on div "02 2 19:37 4 4 21:00 01 2 20:00 05 5 19:00 06 lock 5 19:00 07 14 20:00 09 14 20…" at bounding box center [561, 351] width 714 height 403
click at [593, 321] on div "20:00" at bounding box center [578, 325] width 54 height 11
click at [842, 285] on div "02 2 19:37 4 4 21:00 01 2 20:00 05 5 19:00 06 lock 5 19:00 07 14 20:00 09 14 20…" at bounding box center [561, 351] width 714 height 403
click at [149, 317] on span "[PERSON_NAME]" at bounding box center [106, 310] width 111 height 16
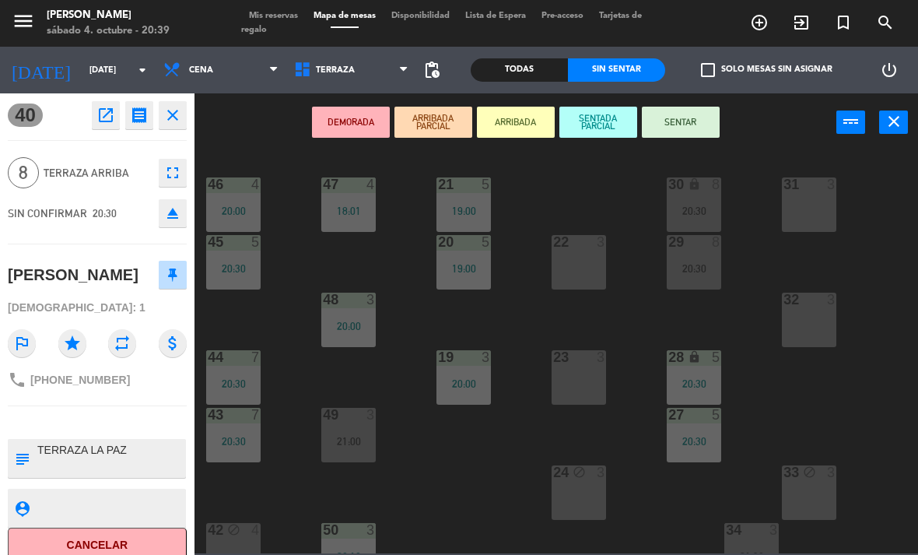
click at [704, 121] on button "SENTAR" at bounding box center [681, 122] width 78 height 31
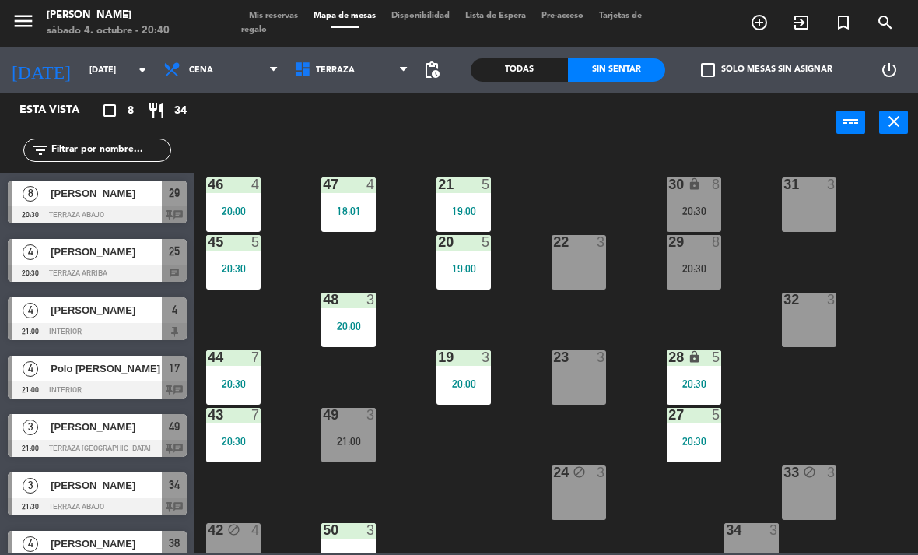
click at [346, 65] on span "Terraza" at bounding box center [335, 70] width 39 height 10
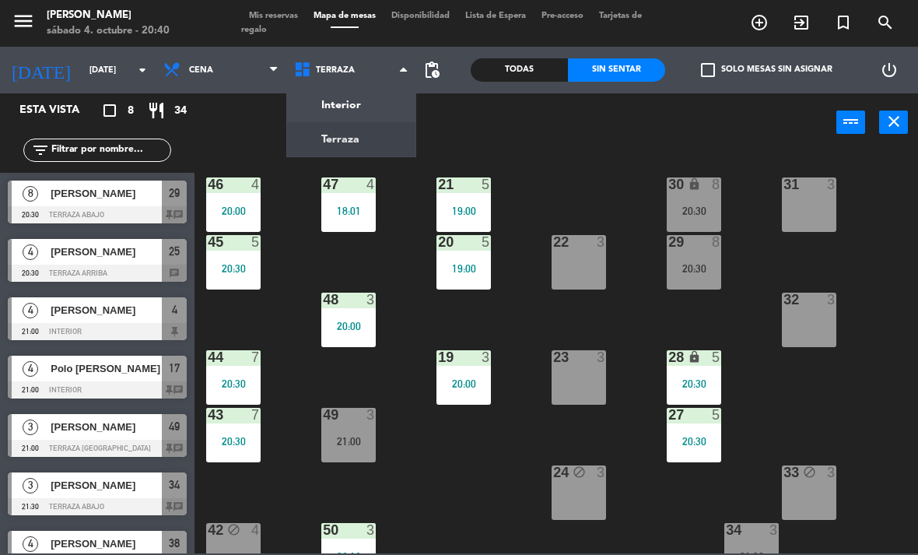
click at [336, 101] on ng-component "menu [PERSON_NAME][DATE] 4. octubre - 20:40 Mis reservas Mapa de mesas Disponib…" at bounding box center [459, 276] width 918 height 553
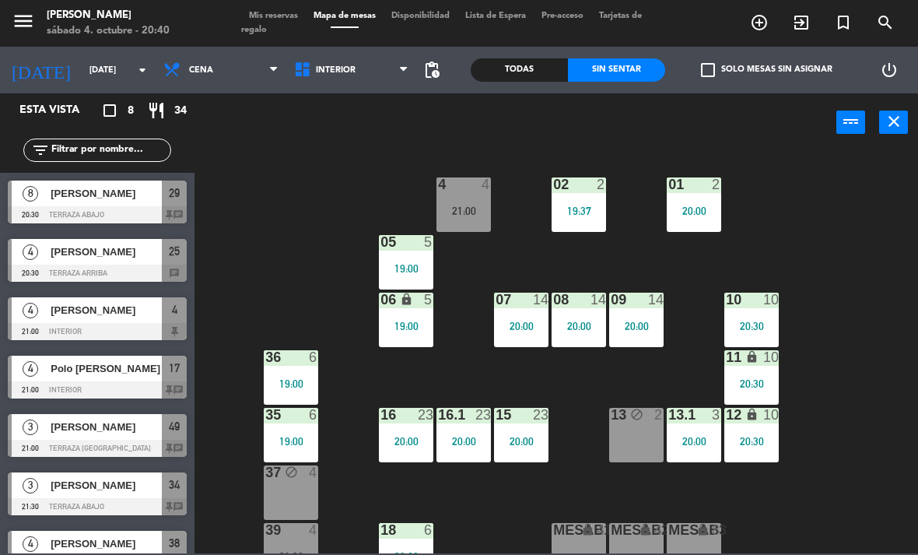
click at [740, 303] on div at bounding box center [752, 299] width 26 height 14
click at [788, 347] on div "02 2 19:37 4 4 21:00 01 2 20:00 05 5 19:00 06 lock 5 19:00 07 14 20:00 09 14 20…" at bounding box center [561, 351] width 714 height 403
click at [753, 312] on div "10 10 20:30" at bounding box center [751, 319] width 54 height 54
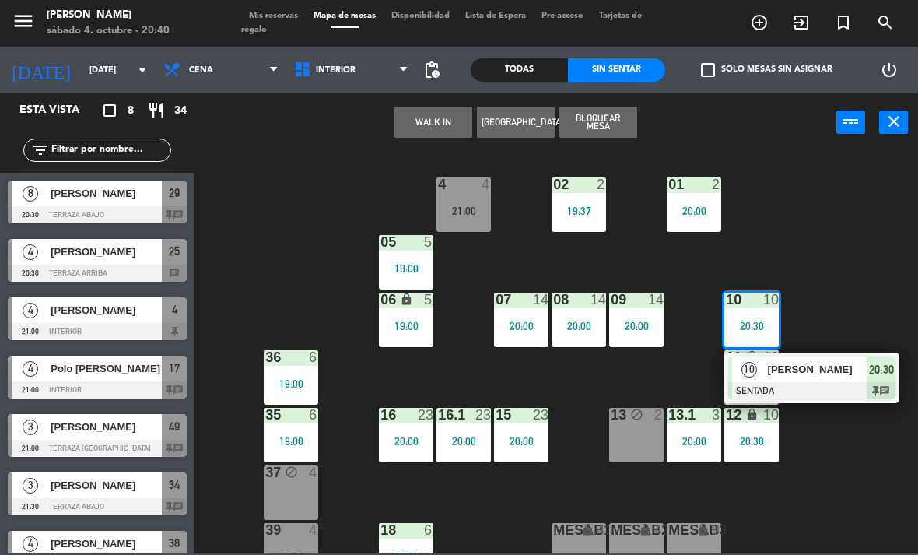
click at [758, 369] on div "10" at bounding box center [748, 369] width 33 height 26
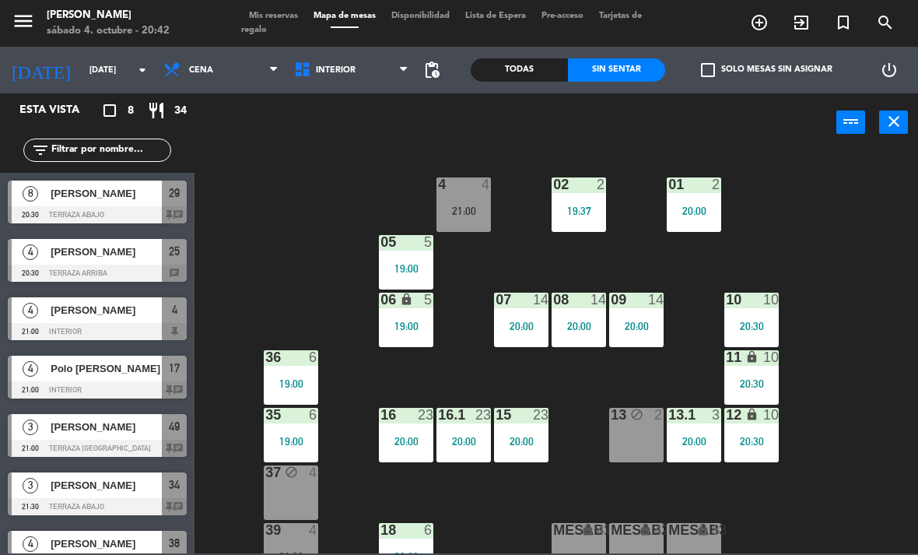
click at [354, 72] on span "Interior" at bounding box center [351, 70] width 131 height 34
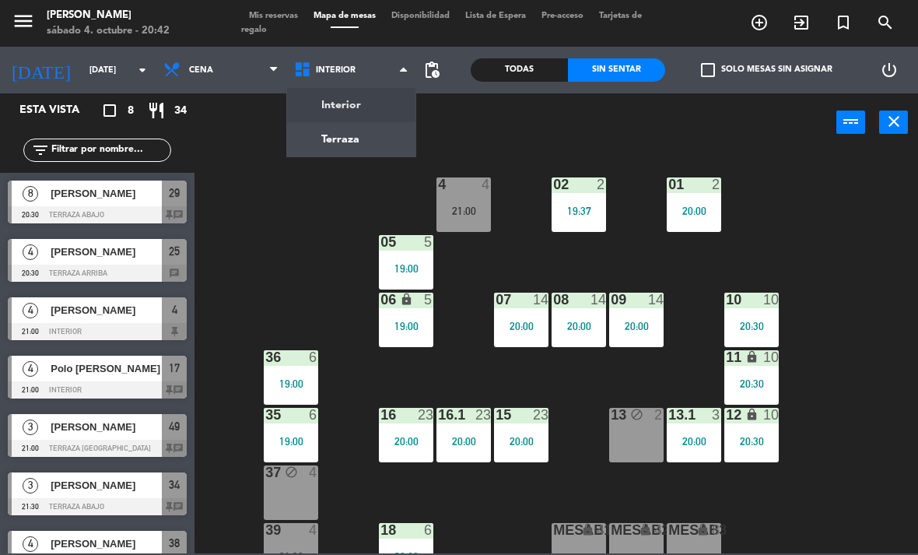
click at [366, 140] on ng-component "menu [PERSON_NAME][DATE] 4. octubre - 20:42 Mis reservas Mapa de mesas Disponib…" at bounding box center [459, 276] width 918 height 553
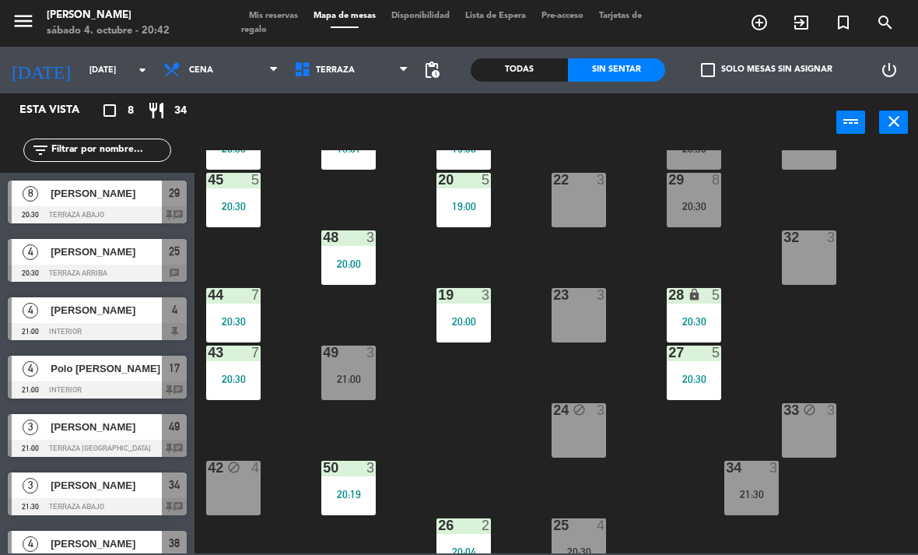
scroll to position [70, 0]
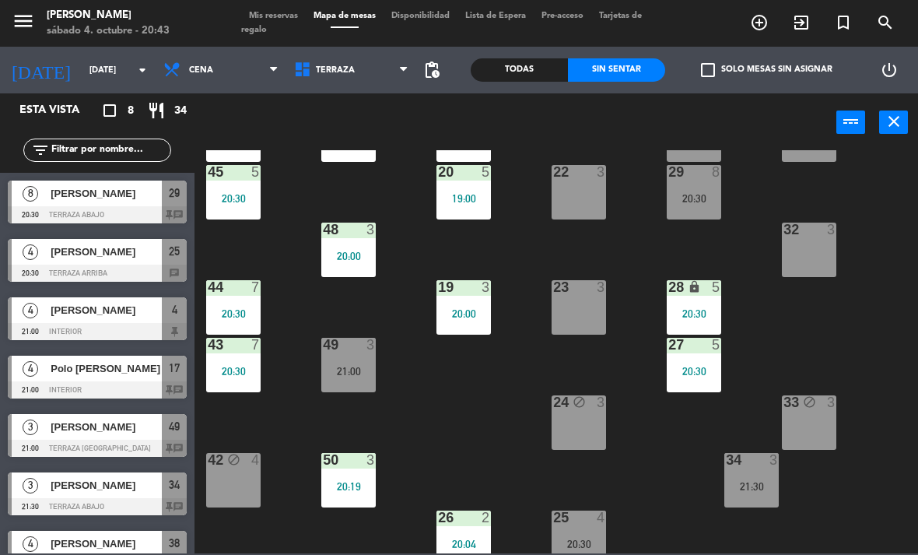
click at [582, 314] on div "23 3" at bounding box center [578, 307] width 54 height 54
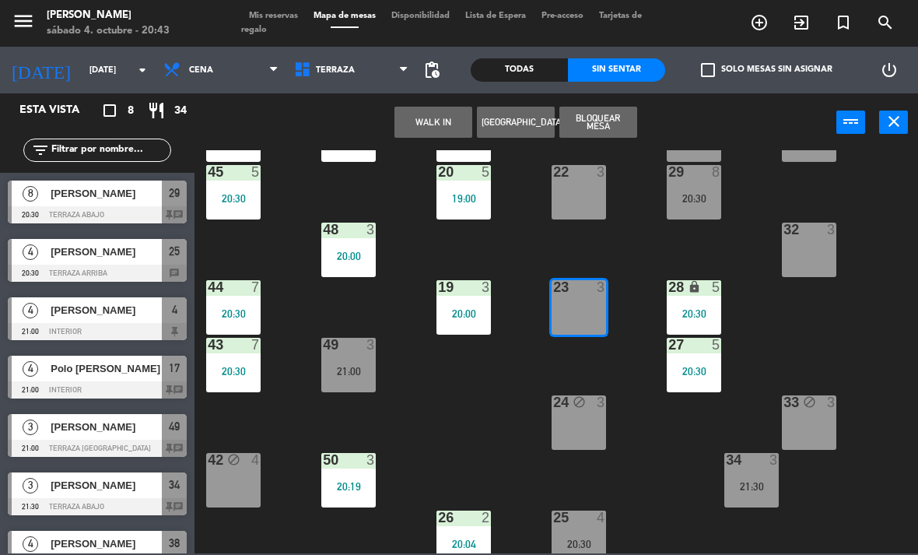
click at [453, 124] on button "WALK IN" at bounding box center [433, 122] width 78 height 31
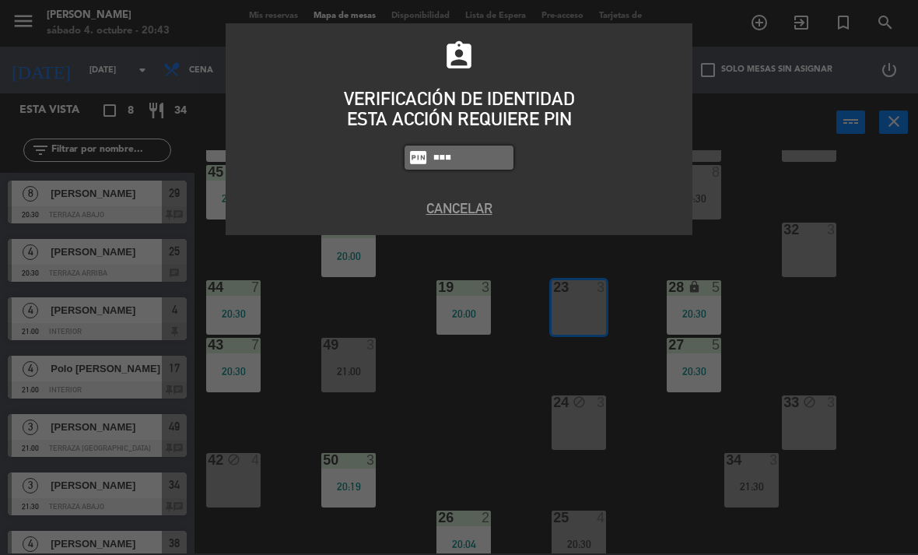
type input "1843"
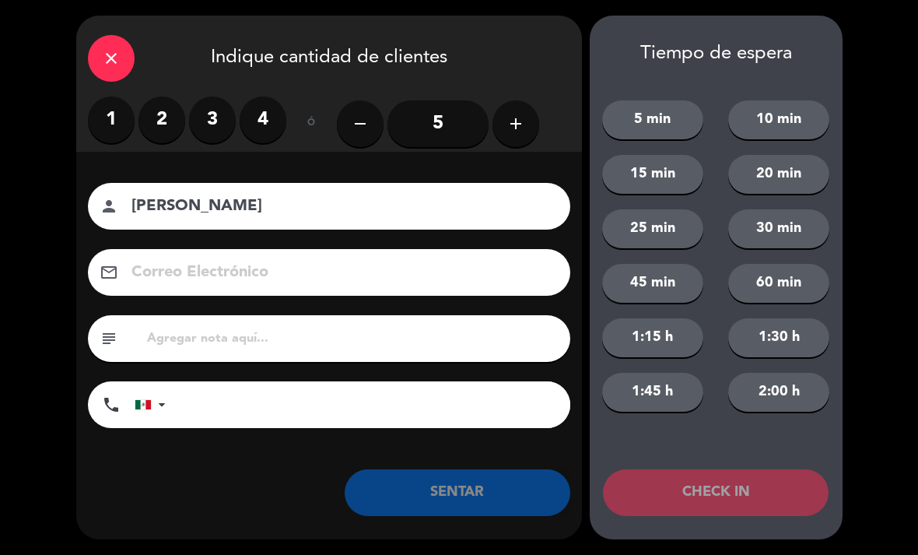
type input "[PERSON_NAME]"
click at [173, 112] on label "2" at bounding box center [161, 119] width 47 height 47
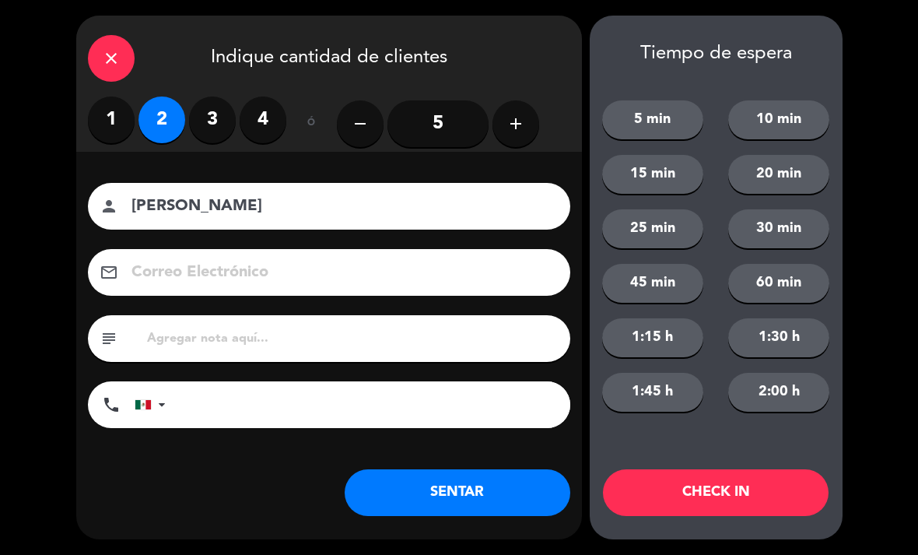
click at [481, 504] on button "SENTAR" at bounding box center [458, 492] width 226 height 47
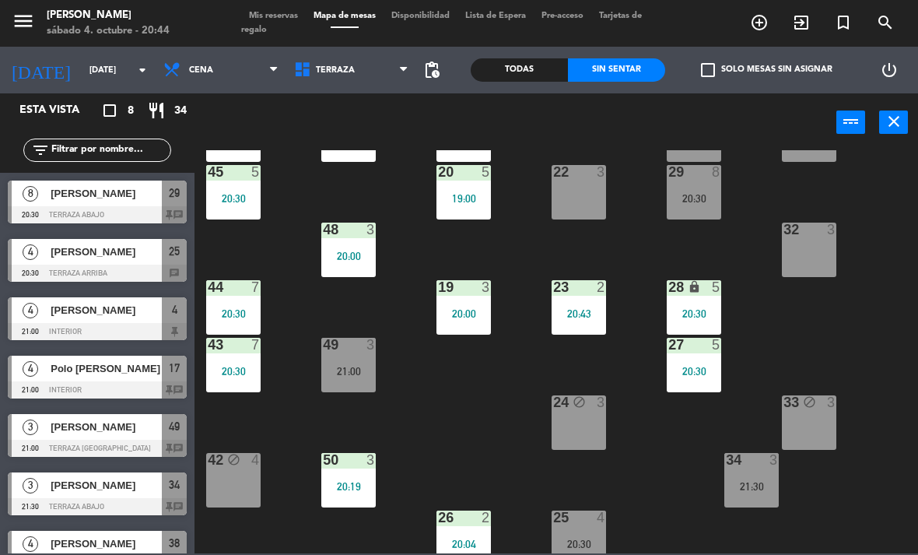
scroll to position [0, 0]
click at [135, 147] on input "text" at bounding box center [110, 150] width 121 height 17
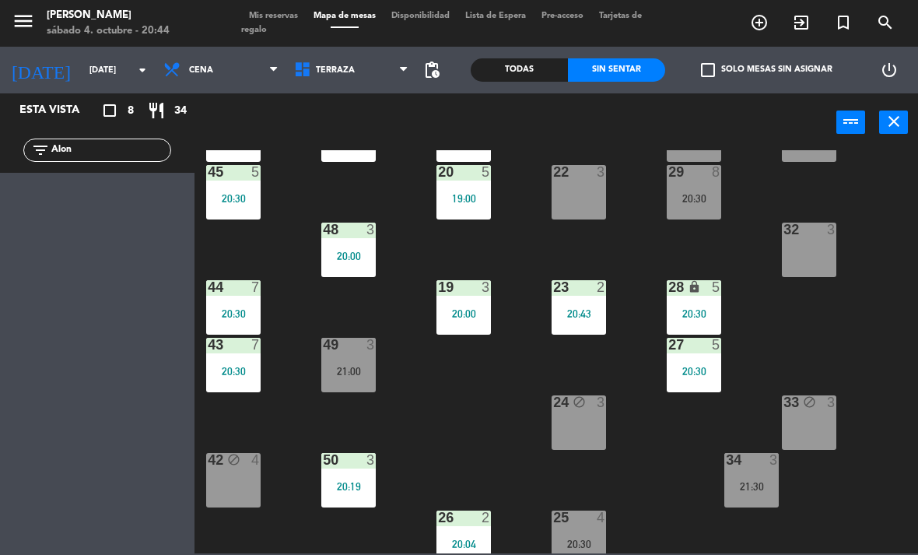
click at [532, 67] on div "Todas" at bounding box center [519, 69] width 97 height 23
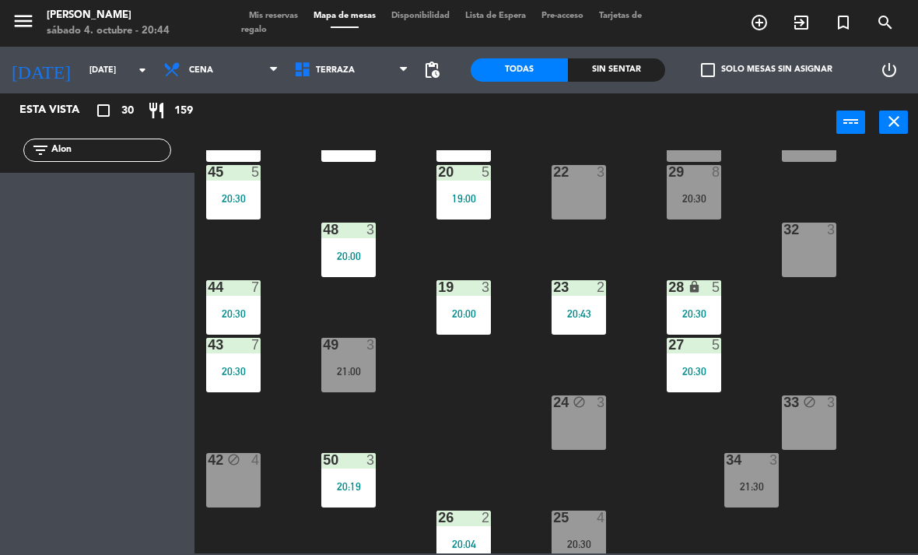
click at [106, 142] on input "Alon" at bounding box center [110, 150] width 121 height 17
click at [100, 142] on input "Alon" at bounding box center [110, 150] width 121 height 17
click at [107, 158] on input "Alon" at bounding box center [110, 150] width 121 height 17
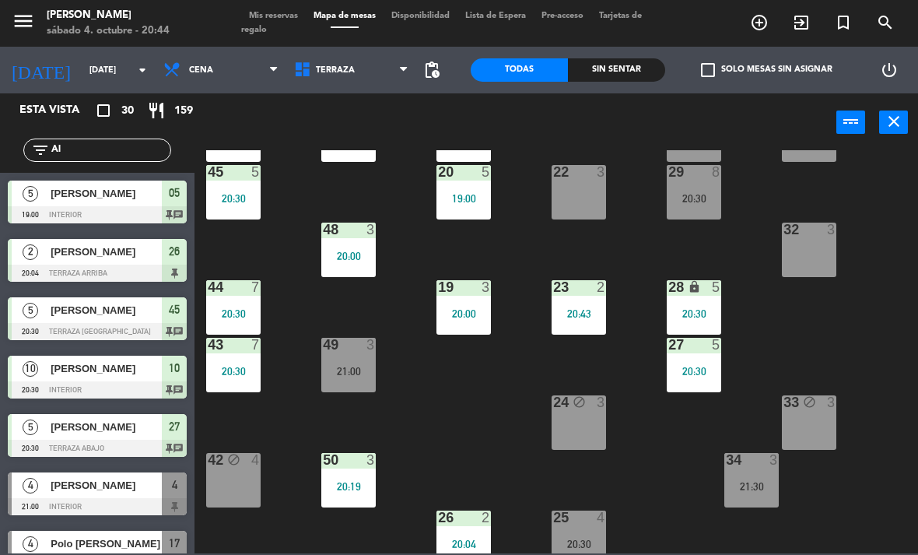
type input "A"
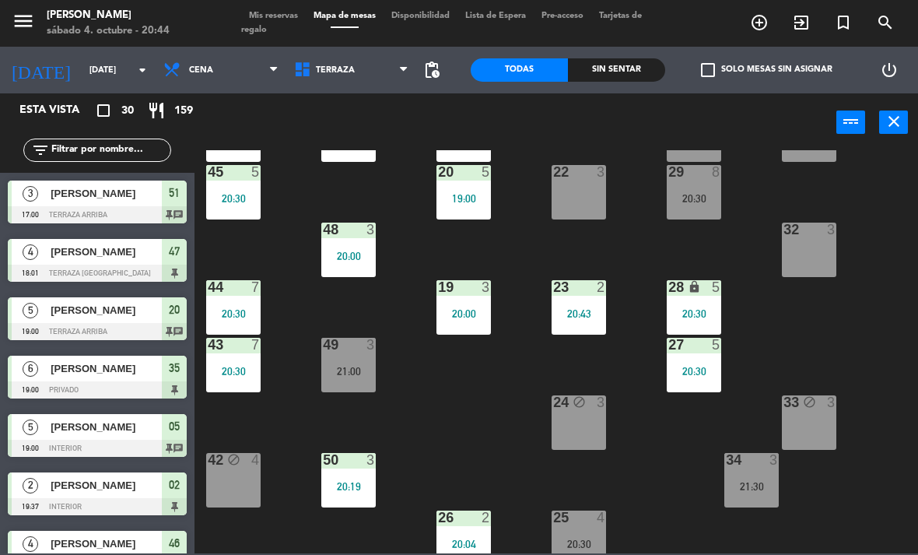
click at [835, 185] on div "21 5 19:00 30 lock 8 20:30 46 4 20:00 47 4 18:01 31 3 20 5 19:00 22 3 29 8 20:3…" at bounding box center [561, 351] width 714 height 403
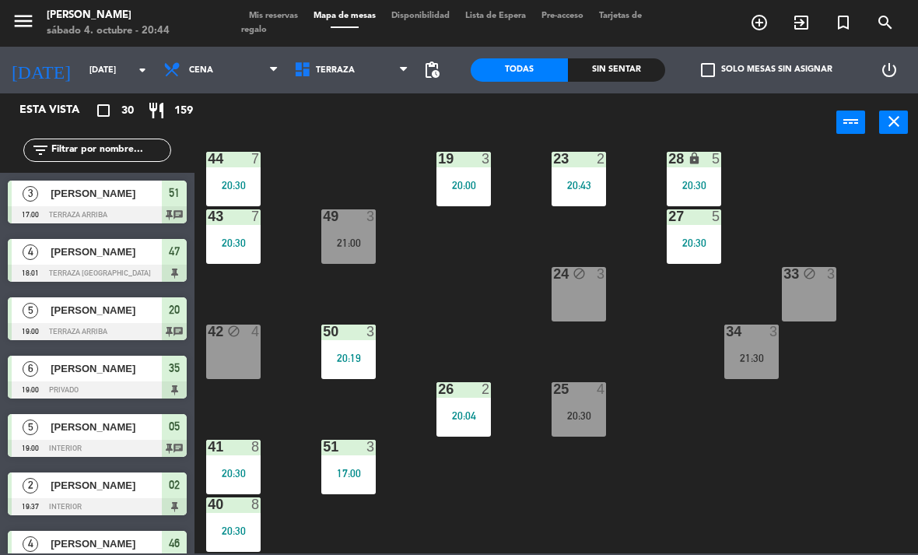
scroll to position [205, 0]
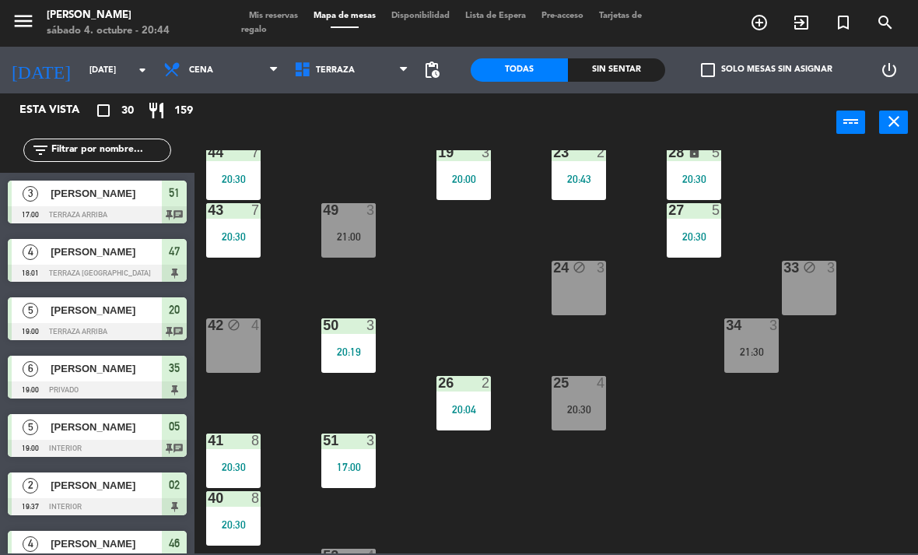
click at [599, 400] on div "25 4 20:30" at bounding box center [578, 403] width 54 height 54
click at [477, 320] on div "21 5 19:00 30 lock 8 20:30 46 4 20:00 47 4 18:01 31 3 20 5 19:00 22 3 29 8 20:3…" at bounding box center [561, 351] width 714 height 403
click at [349, 75] on span "Terraza" at bounding box center [335, 70] width 39 height 10
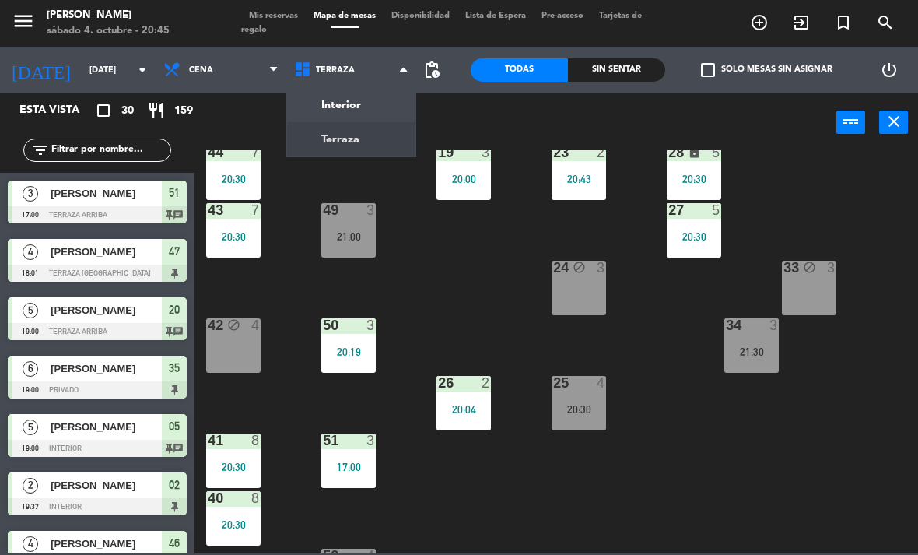
click at [369, 113] on ng-component "menu [PERSON_NAME][DATE] 4. octubre - 20:45 Mis reservas Mapa de mesas Disponib…" at bounding box center [459, 276] width 918 height 553
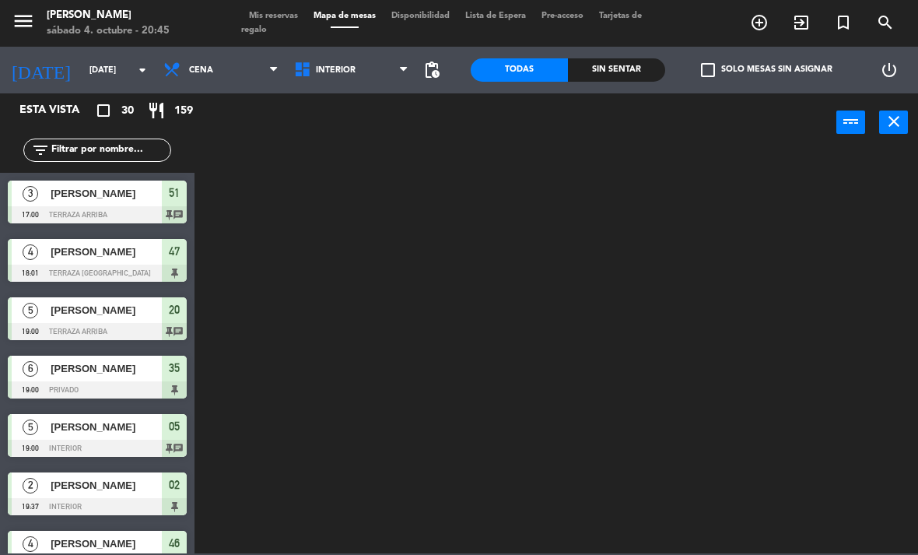
scroll to position [0, 0]
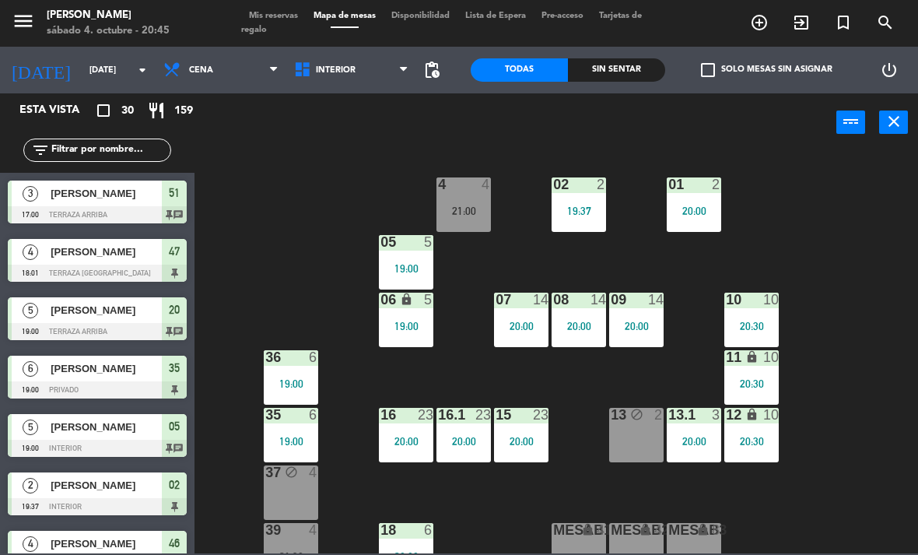
click at [452, 208] on div "21:00" at bounding box center [463, 210] width 54 height 11
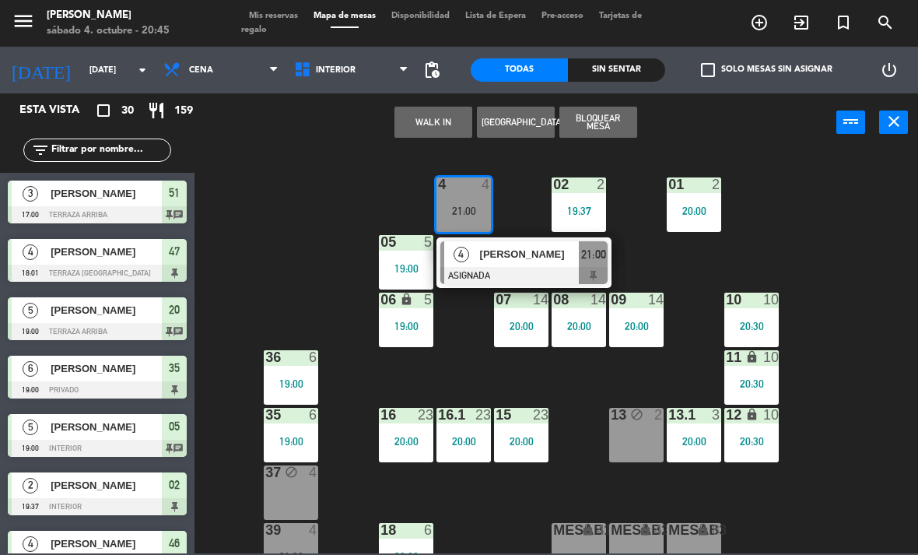
click at [543, 263] on div "[PERSON_NAME]" at bounding box center [528, 254] width 101 height 26
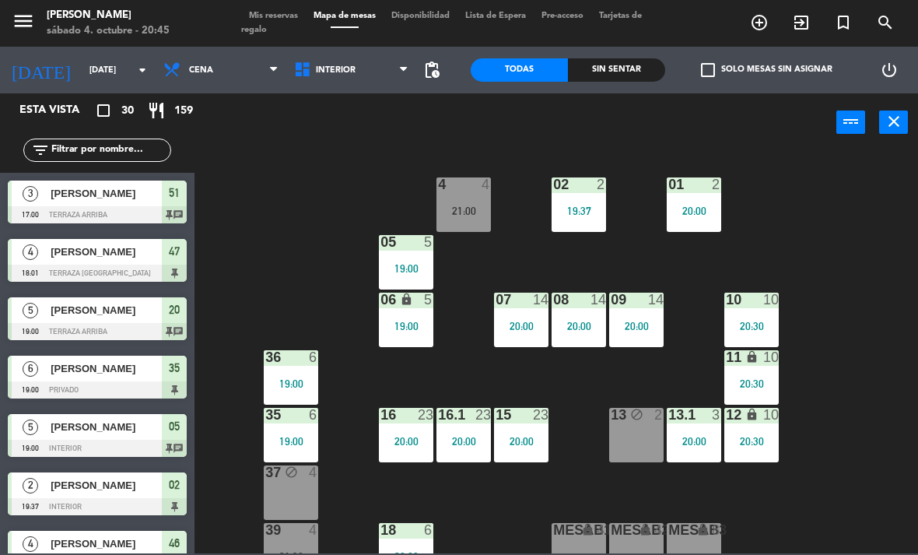
scroll to position [269, 0]
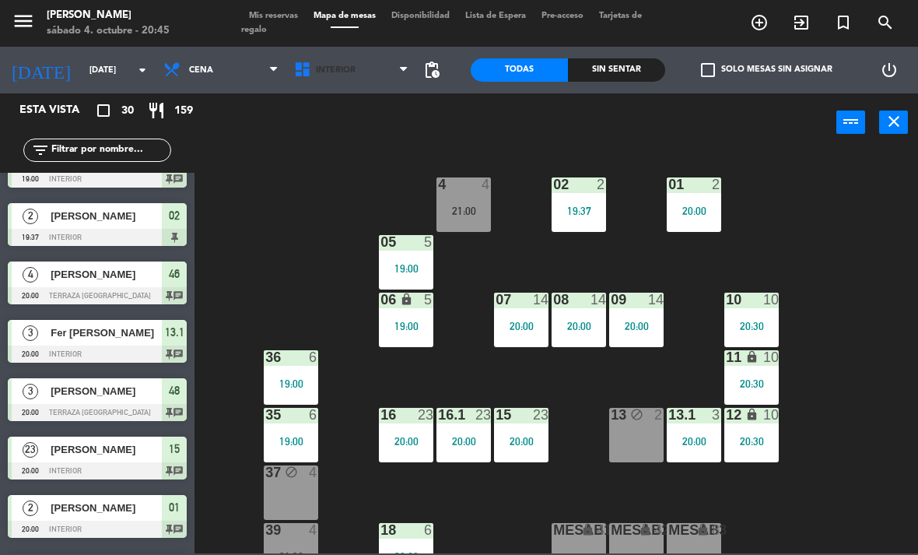
click at [357, 86] on span "Interior" at bounding box center [351, 70] width 131 height 34
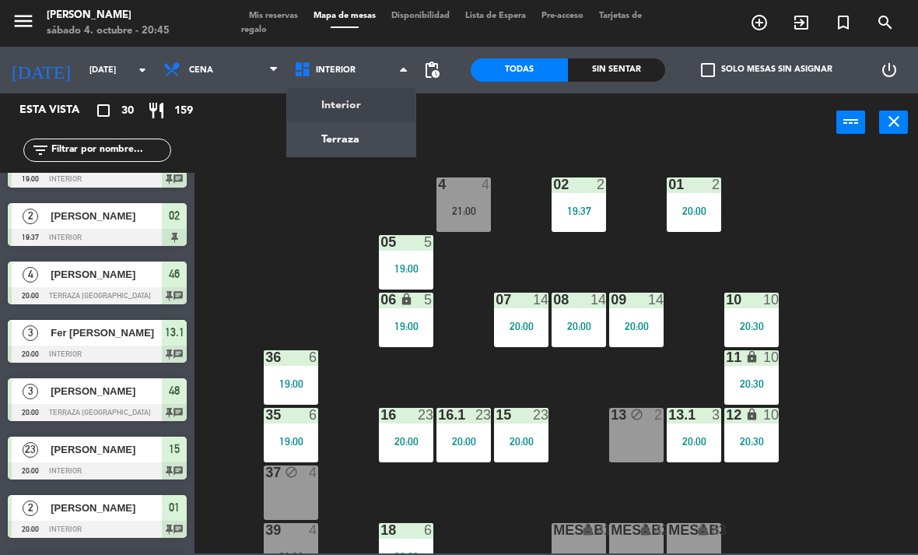
click at [375, 126] on ng-component "menu [PERSON_NAME][DATE] 4. octubre - 20:45 Mis reservas Mapa de mesas Disponib…" at bounding box center [459, 276] width 918 height 553
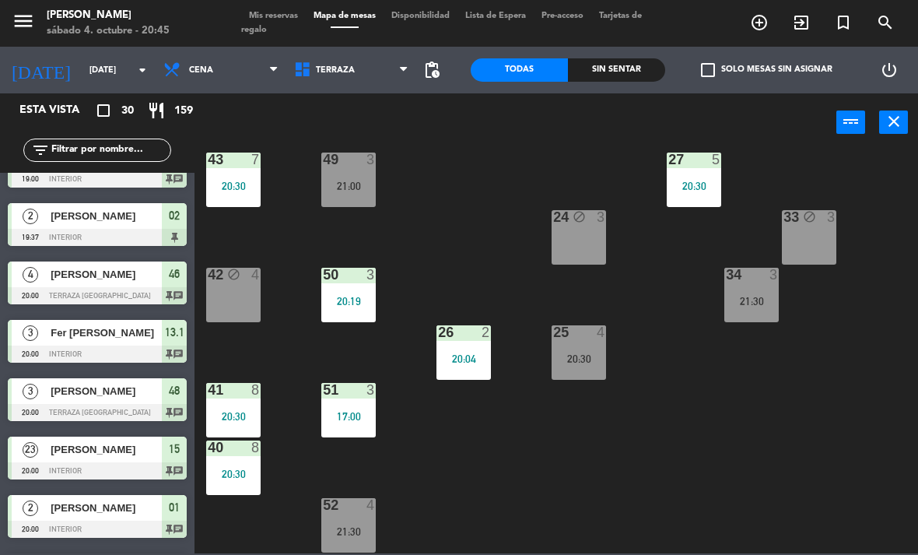
scroll to position [255, 0]
click at [590, 346] on div "25 4 20:30" at bounding box center [578, 352] width 54 height 54
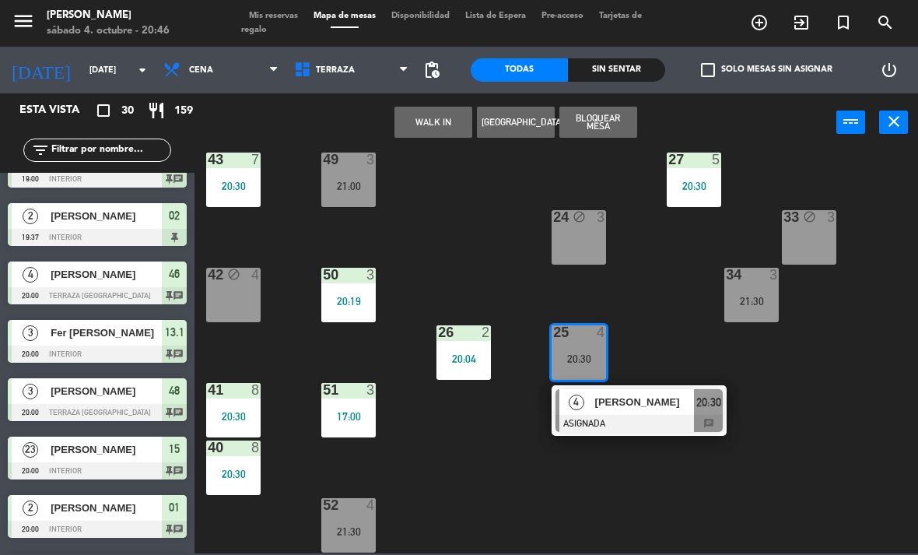
click at [647, 411] on div "[PERSON_NAME]" at bounding box center [643, 402] width 101 height 26
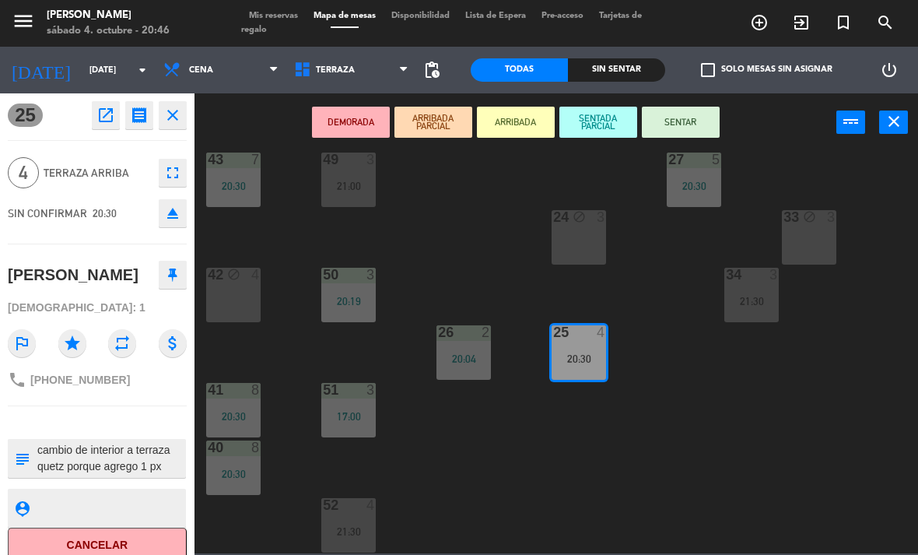
click at [695, 131] on button "SENTAR" at bounding box center [681, 122] width 78 height 31
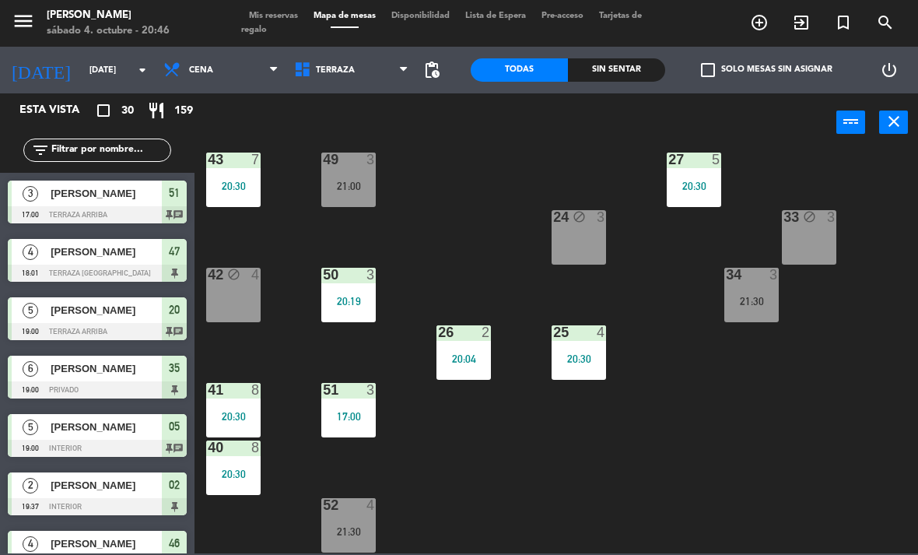
scroll to position [0, 0]
click at [613, 70] on div "Sin sentar" at bounding box center [616, 69] width 97 height 23
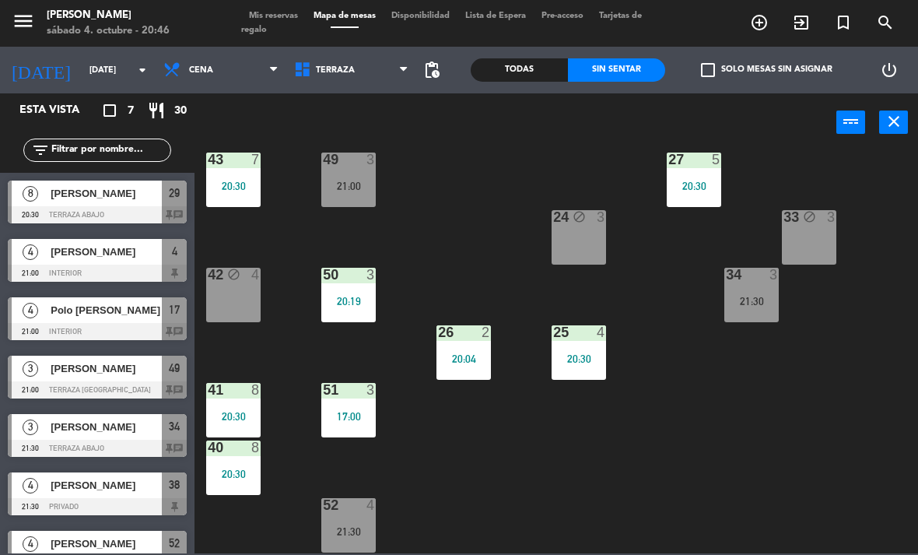
click at [138, 309] on span "Polo [PERSON_NAME]" at bounding box center [106, 310] width 111 height 16
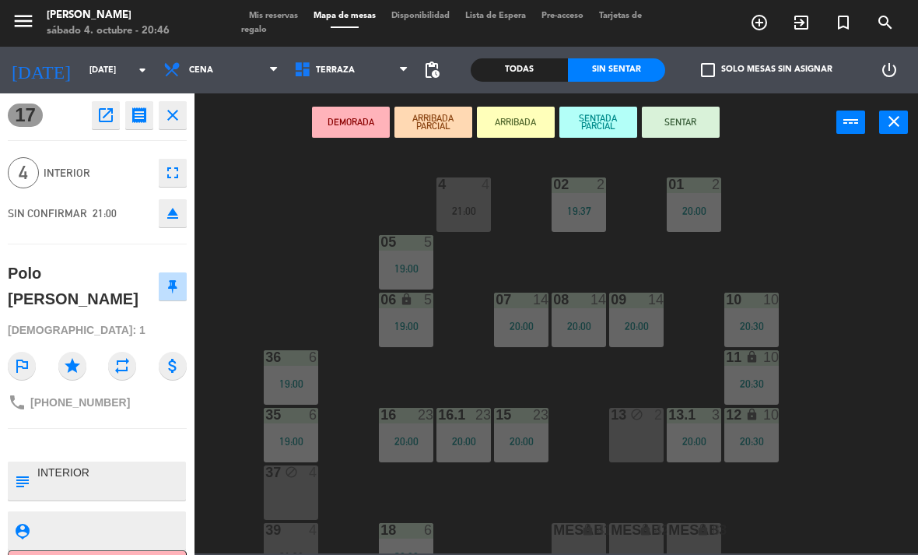
click at [686, 123] on button "SENTAR" at bounding box center [681, 122] width 78 height 31
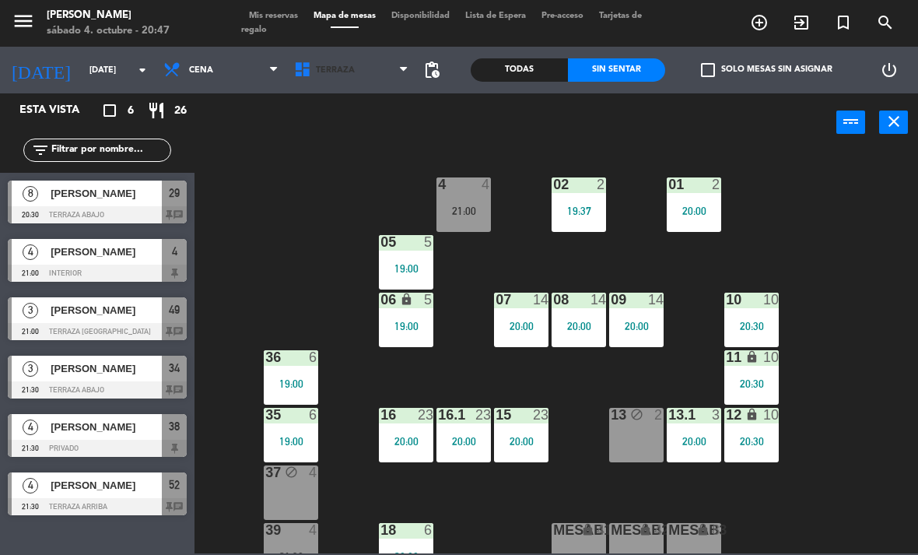
click at [308, 61] on icon at bounding box center [304, 70] width 23 height 19
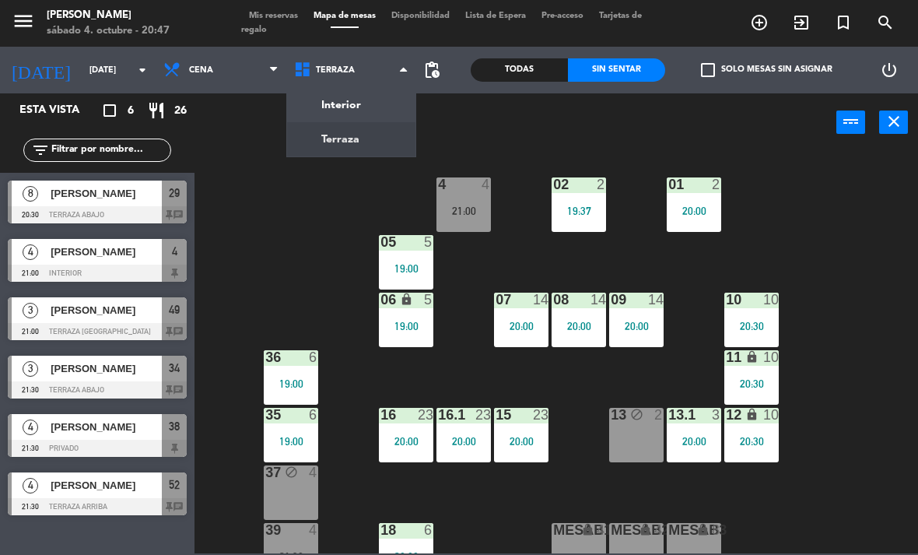
click at [333, 132] on ng-component "menu [PERSON_NAME][DATE] 4. octubre - 20:47 Mis reservas Mapa de mesas Disponib…" at bounding box center [459, 276] width 918 height 553
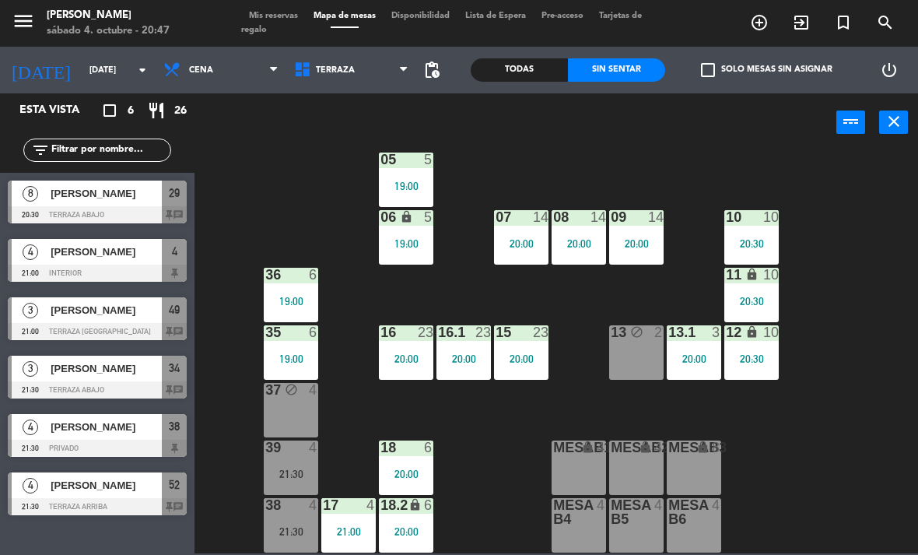
scroll to position [82, 0]
click at [333, 62] on span "Terraza" at bounding box center [351, 70] width 131 height 34
click at [386, 106] on ng-component "menu [PERSON_NAME][DATE] 4. octubre - 20:47 Mis reservas Mapa de mesas Disponib…" at bounding box center [459, 276] width 918 height 553
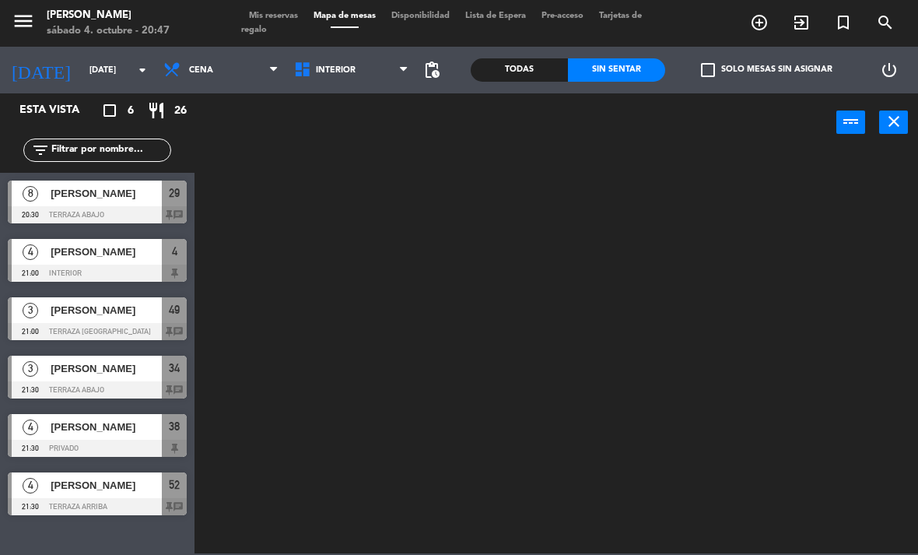
click at [347, 75] on span "Interior" at bounding box center [336, 70] width 40 height 10
click at [351, 131] on ng-component "menu [PERSON_NAME][DATE] 4. octubre - 20:47 Mis reservas Mapa de mesas Disponib…" at bounding box center [459, 276] width 918 height 553
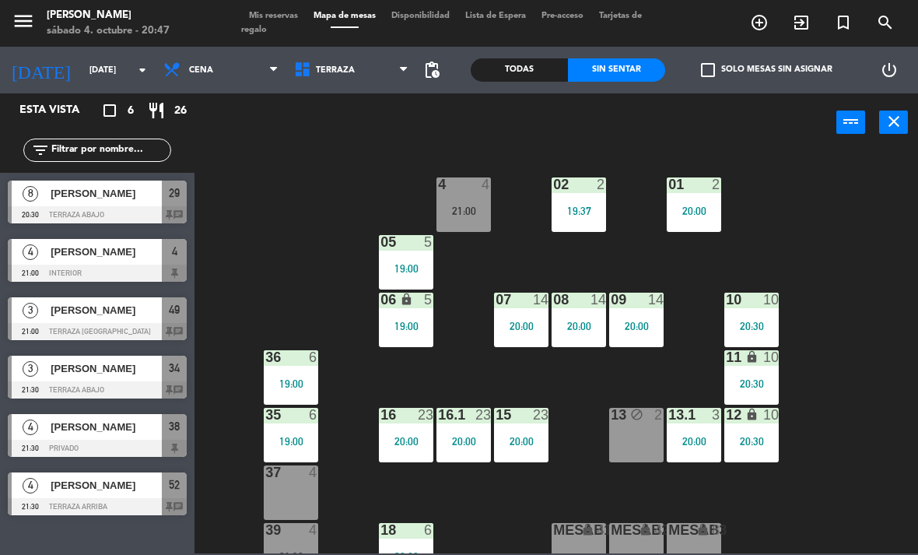
click at [353, 66] on span "Terraza" at bounding box center [351, 70] width 131 height 34
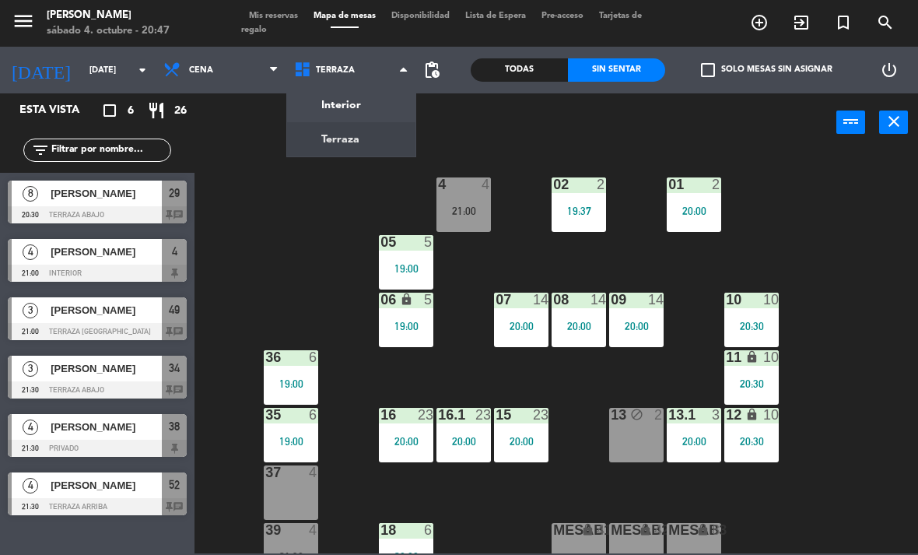
click at [373, 124] on ng-component "menu [PERSON_NAME][DATE] 4. octubre - 20:47 Mis reservas Mapa de mesas Disponib…" at bounding box center [459, 276] width 918 height 553
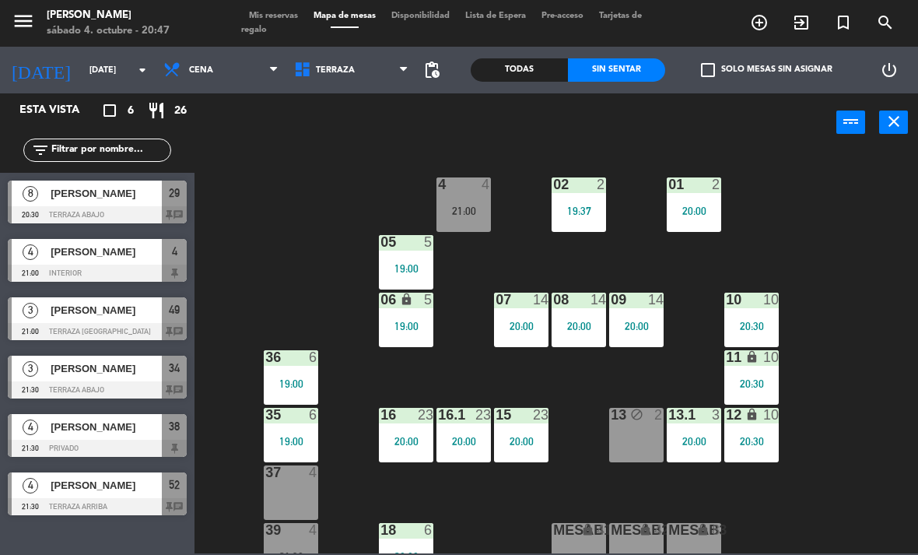
click at [361, 65] on span "Terraza" at bounding box center [351, 70] width 131 height 34
click at [364, 98] on ng-component "menu [PERSON_NAME][DATE] 4. octubre - 20:47 Mis reservas Mapa de mesas Disponib…" at bounding box center [459, 276] width 918 height 553
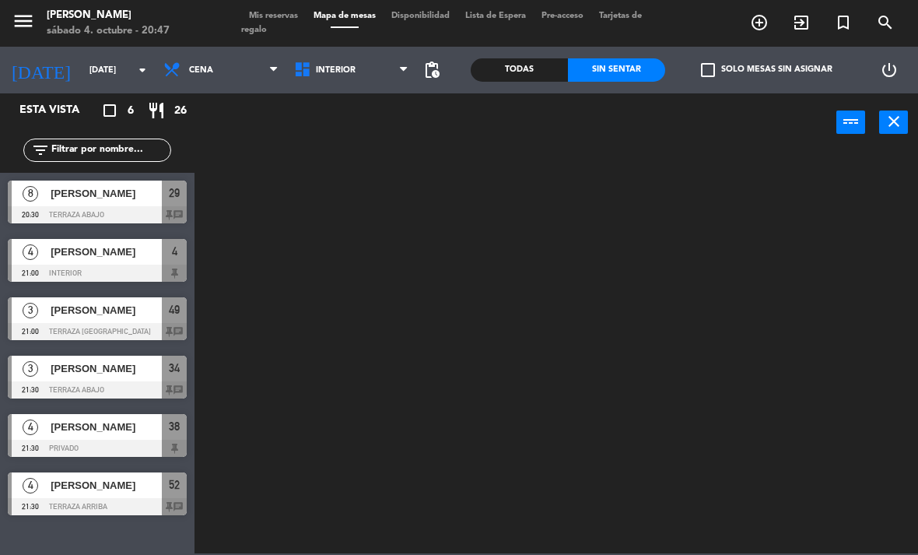
click at [359, 64] on span "Interior" at bounding box center [351, 70] width 131 height 34
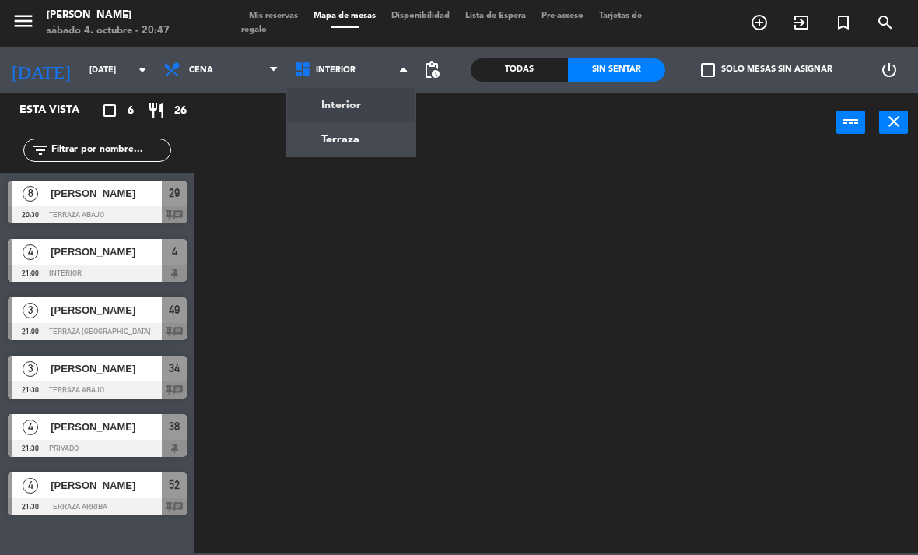
click at [346, 133] on ng-component "menu [PERSON_NAME][DATE] 4. octubre - 20:47 Mis reservas Mapa de mesas Disponib…" at bounding box center [459, 276] width 918 height 553
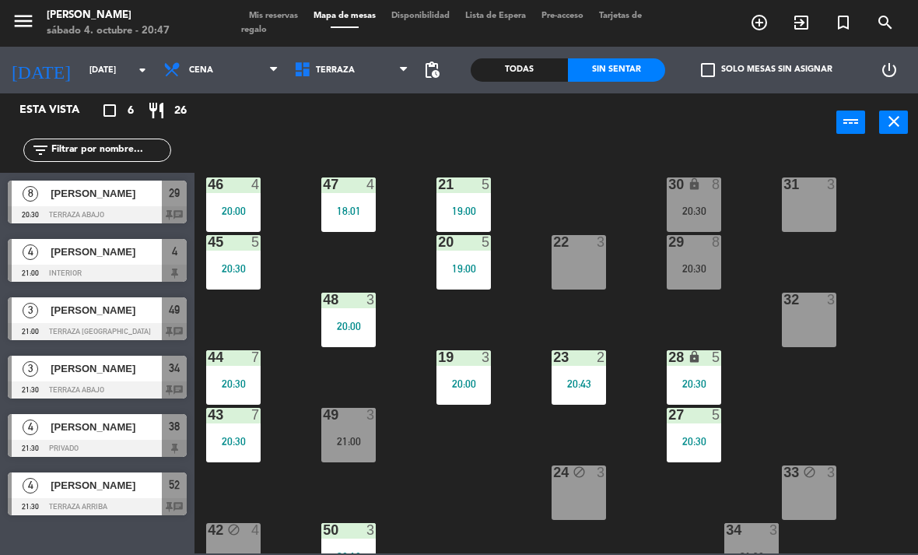
click at [342, 66] on span "Terraza" at bounding box center [335, 70] width 39 height 10
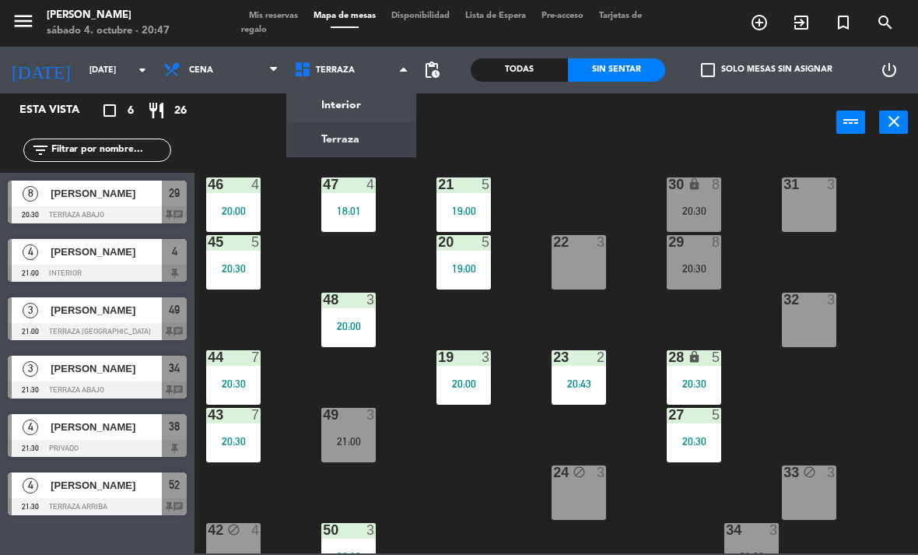
click at [318, 142] on ng-component "menu [PERSON_NAME][DATE] 4. octubre - 20:47 Mis reservas Mapa de mesas Disponib…" at bounding box center [459, 276] width 918 height 553
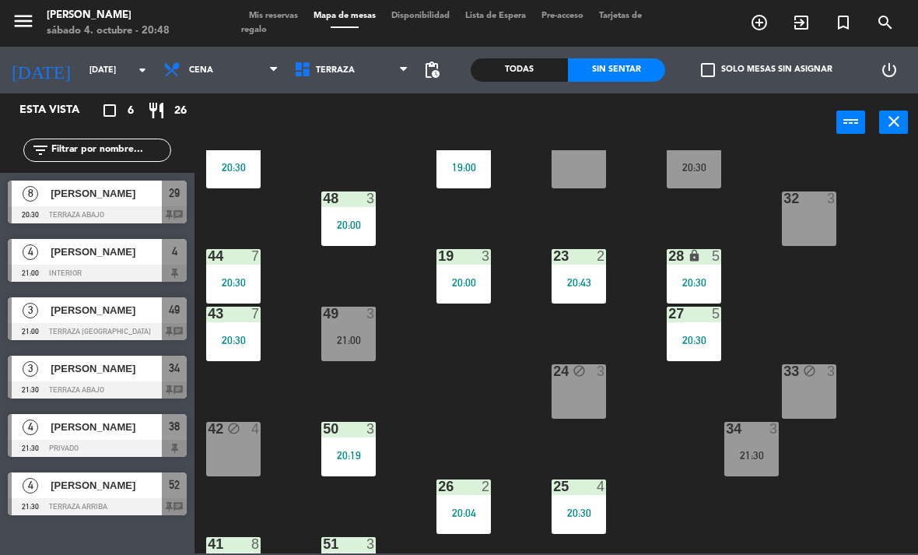
scroll to position [103, 0]
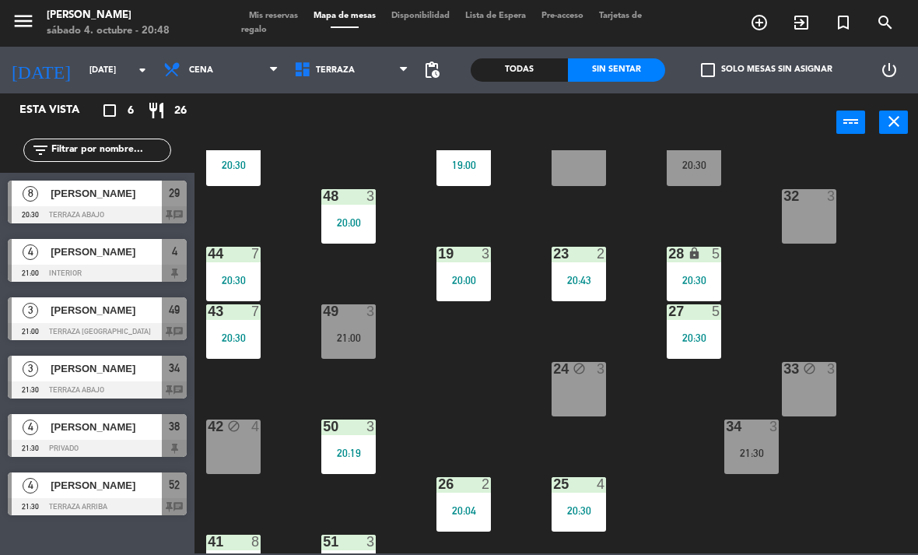
click at [791, 222] on div "32 3" at bounding box center [809, 216] width 54 height 54
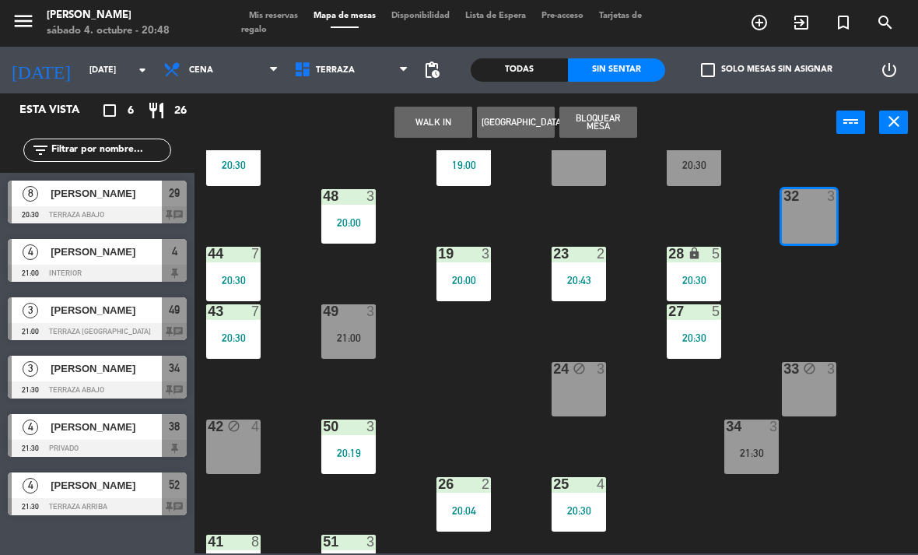
click at [614, 110] on button "Bloquear Mesa" at bounding box center [598, 122] width 78 height 31
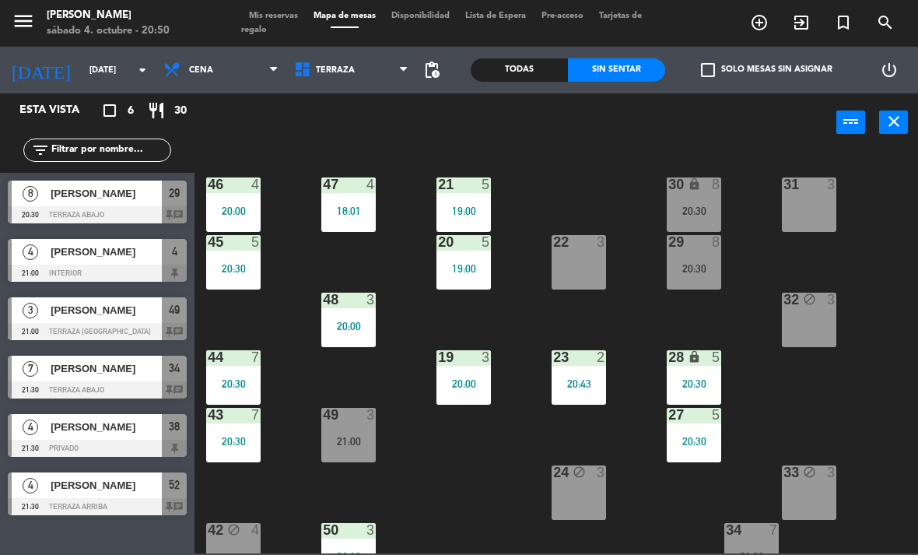
scroll to position [0, 0]
click at [80, 545] on div "Esta vista crop_square 6 restaurant 30 filter_list 8 [PERSON_NAME] 20:30 Terraz…" at bounding box center [97, 323] width 194 height 461
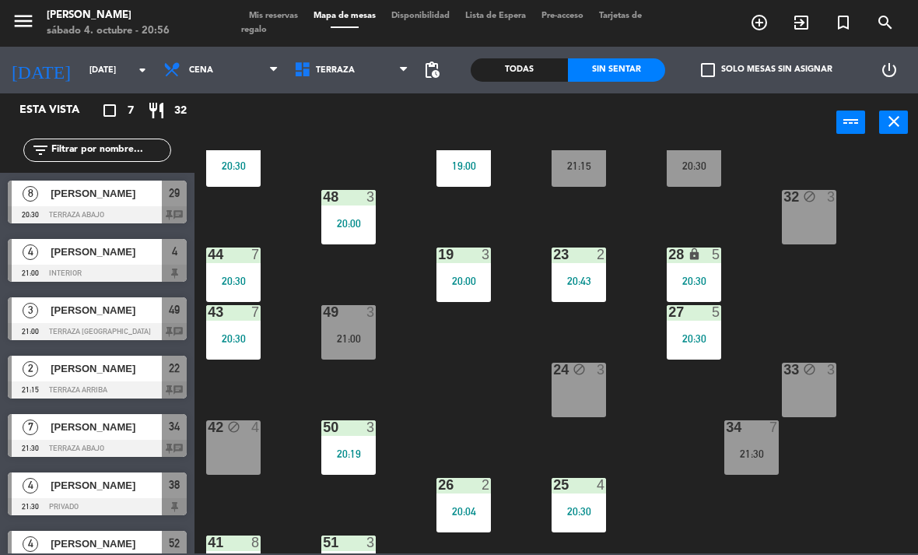
scroll to position [103, 0]
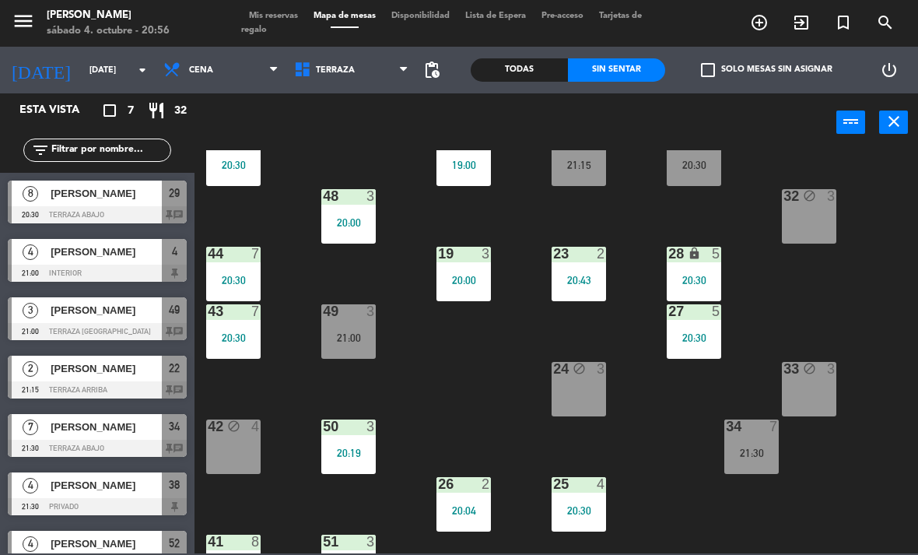
click at [757, 460] on div "34 7 21:30" at bounding box center [751, 446] width 54 height 54
click at [877, 429] on div "21 5 19:00 30 lock 8 20:30 46 4 20:00 47 4 18:01 31 3 20 5 19:00 22 2 21:15 29 …" at bounding box center [561, 351] width 714 height 403
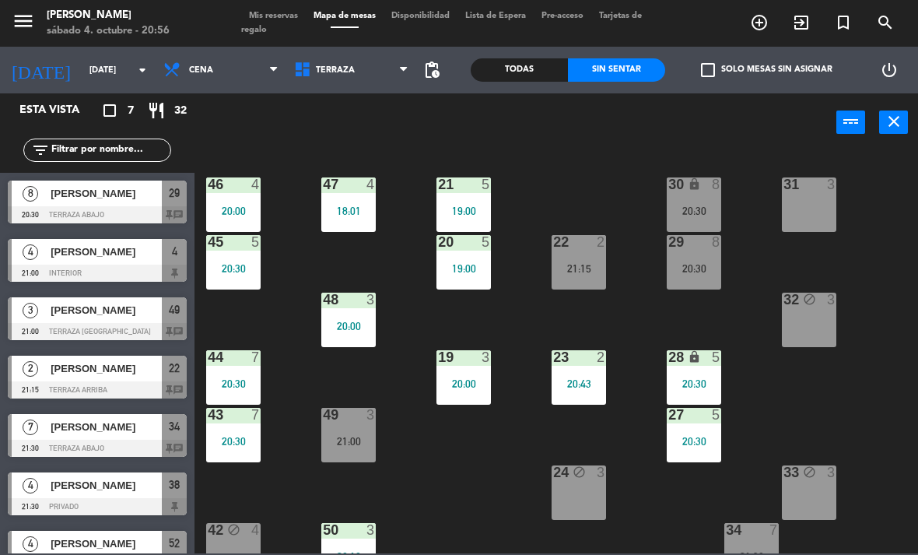
scroll to position [0, 0]
click at [133, 316] on span "[PERSON_NAME]" at bounding box center [106, 310] width 111 height 16
click at [79, 143] on input "text" at bounding box center [110, 150] width 121 height 17
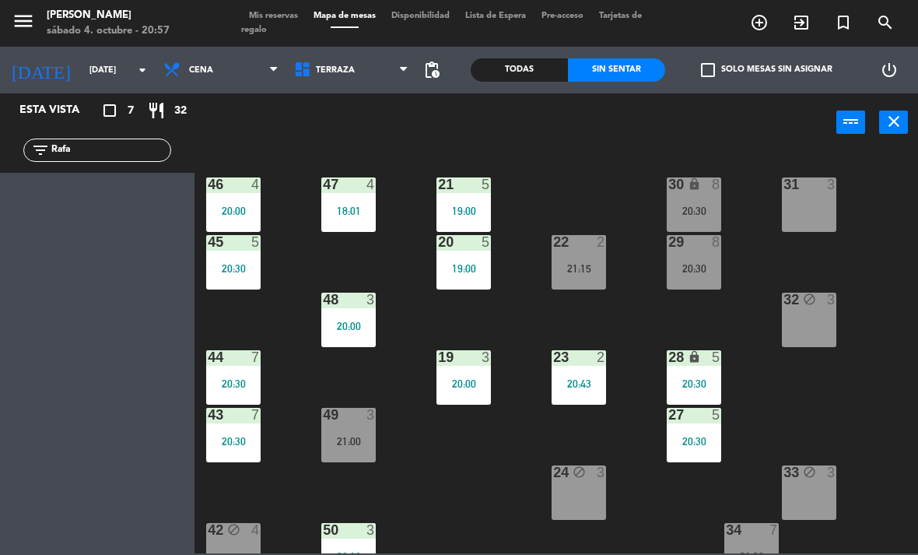
type input "Rafa"
click at [541, 65] on div "Todas" at bounding box center [519, 69] width 97 height 23
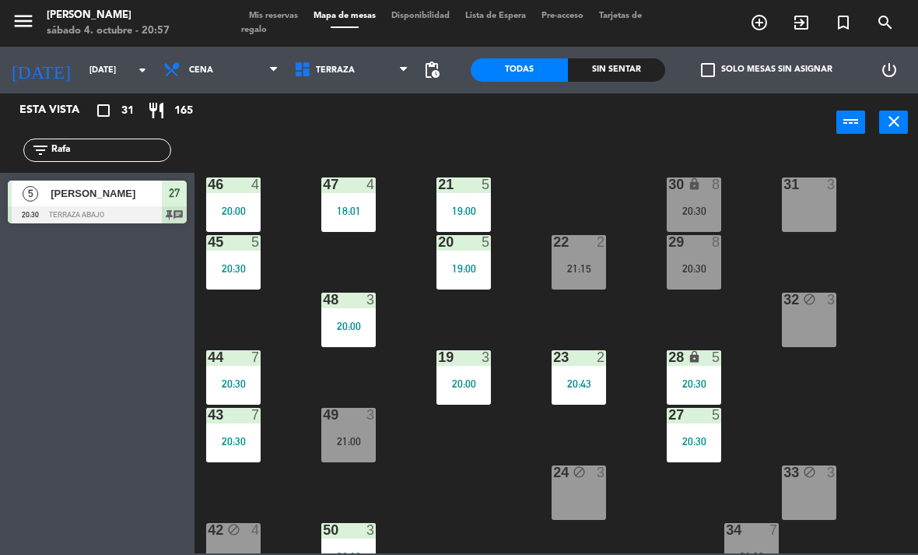
click at [93, 201] on span "[PERSON_NAME]" at bounding box center [106, 193] width 111 height 16
click at [97, 142] on input "Rafa" at bounding box center [110, 150] width 121 height 17
click at [89, 150] on input "Rafa" at bounding box center [110, 150] width 121 height 17
click at [577, 122] on div "power_input close" at bounding box center [515, 122] width 642 height 59
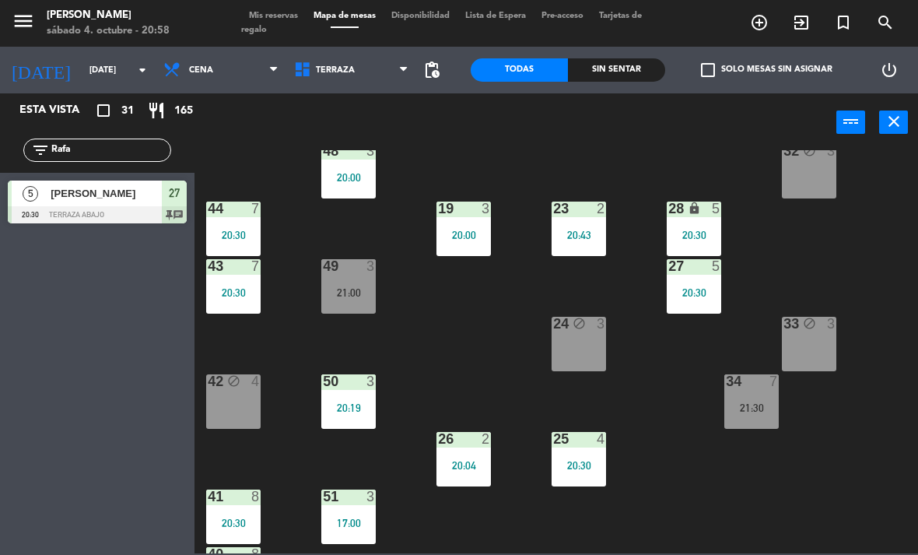
scroll to position [165, 0]
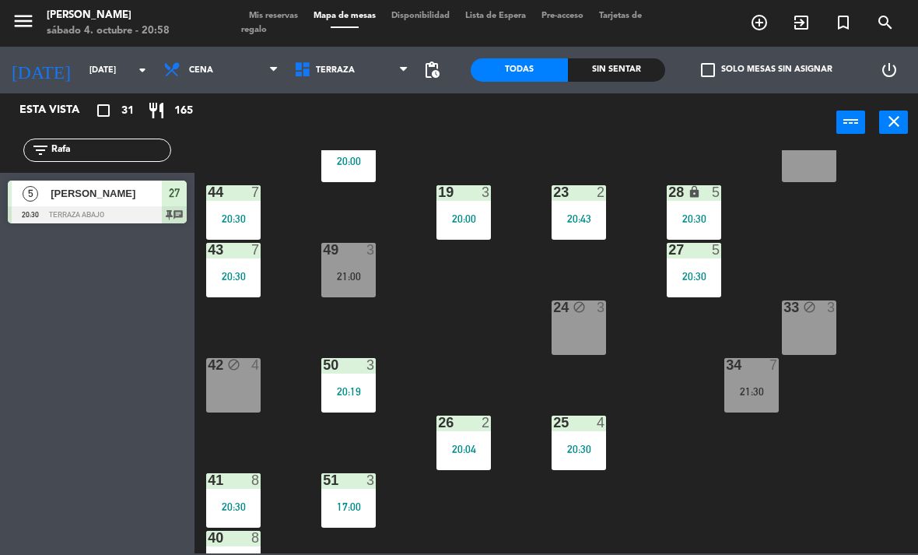
click at [154, 142] on input "Rafa" at bounding box center [110, 150] width 121 height 17
click at [149, 136] on div "filter_list [PERSON_NAME]" at bounding box center [97, 150] width 194 height 45
click at [131, 151] on input "Rafa" at bounding box center [110, 150] width 121 height 17
type input "R"
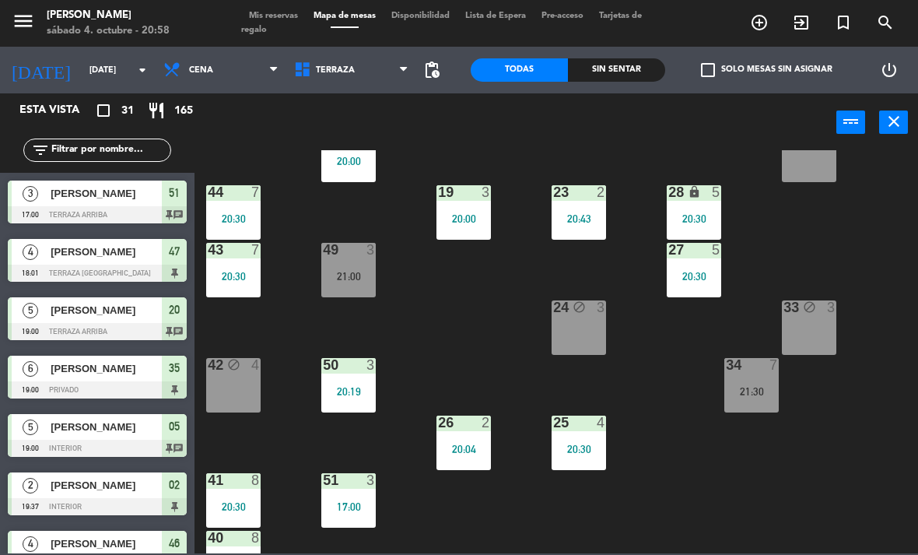
click at [639, 128] on div "power_input close" at bounding box center [515, 122] width 642 height 59
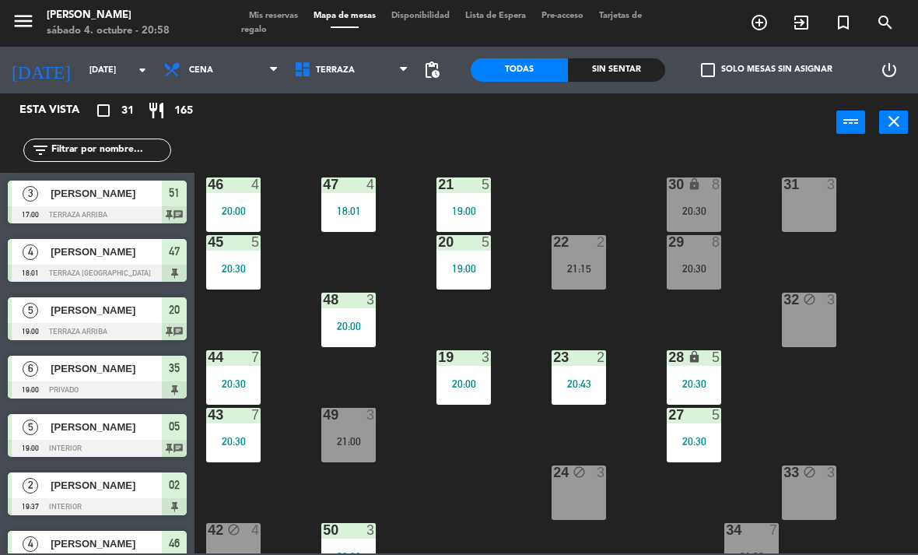
scroll to position [0, 0]
click at [699, 282] on div "29 8 20:30" at bounding box center [694, 262] width 54 height 54
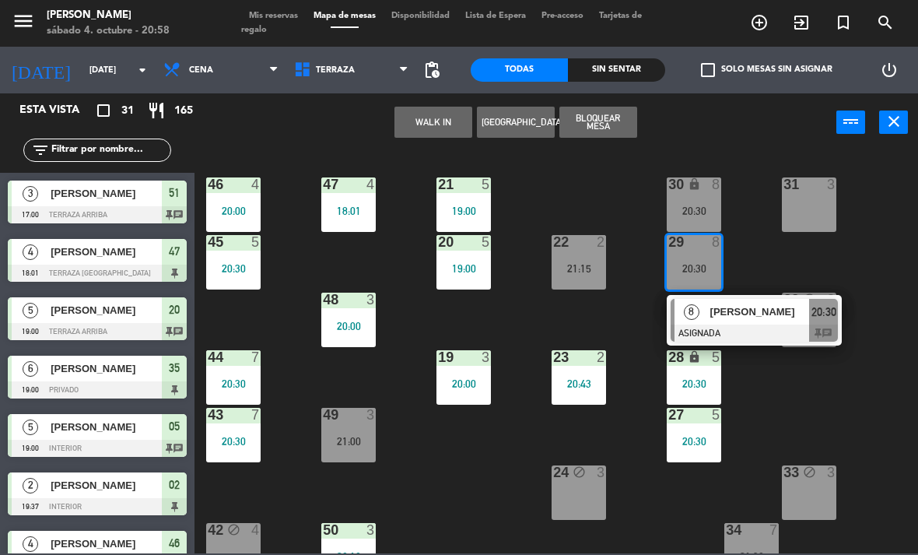
click at [759, 322] on div "[PERSON_NAME]" at bounding box center [759, 312] width 101 height 26
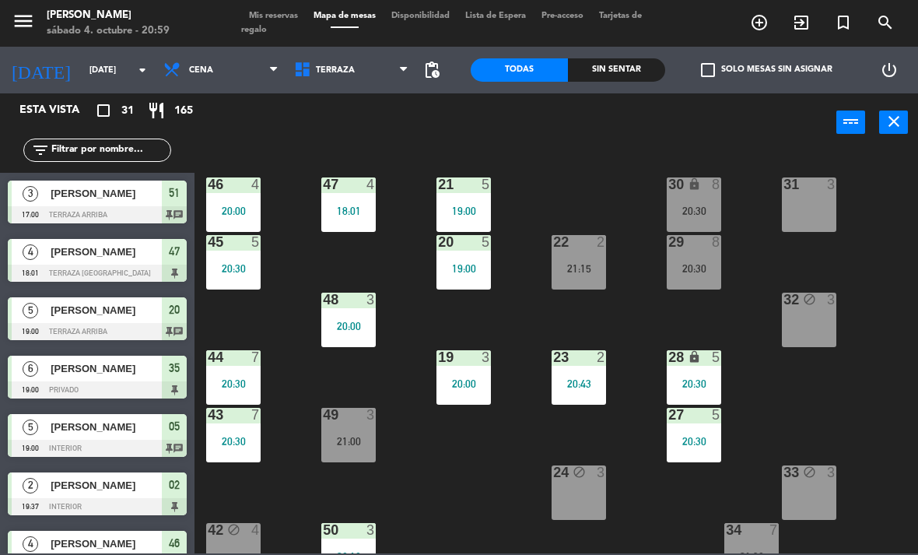
click at [704, 269] on div "20:30" at bounding box center [694, 268] width 54 height 11
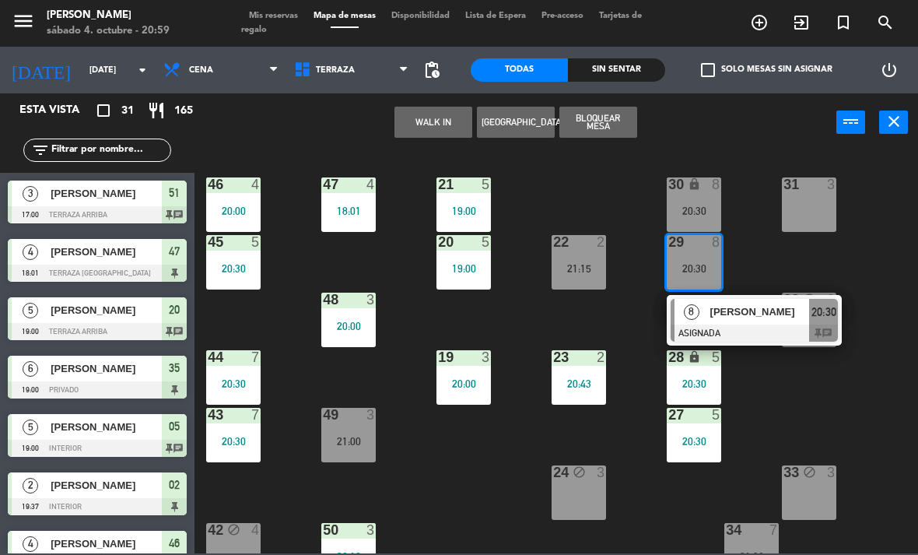
click at [782, 319] on span "[PERSON_NAME]" at bounding box center [760, 311] width 100 height 16
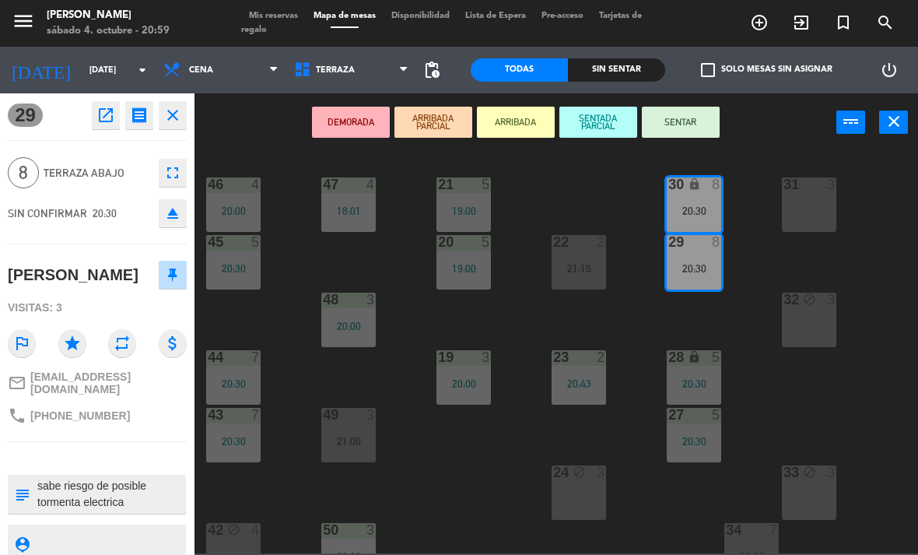
click at [118, 116] on button "open_in_new" at bounding box center [106, 115] width 28 height 28
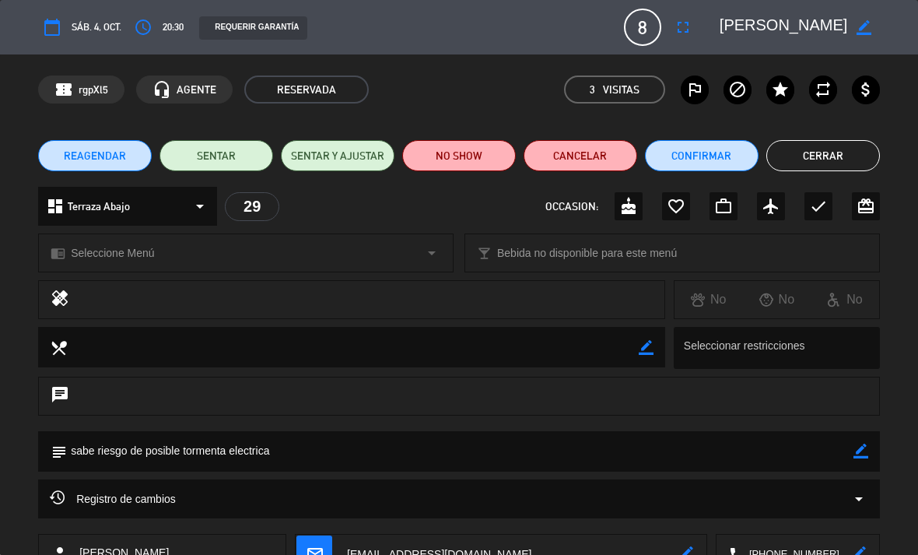
click at [583, 170] on button "Cancelar" at bounding box center [580, 155] width 114 height 31
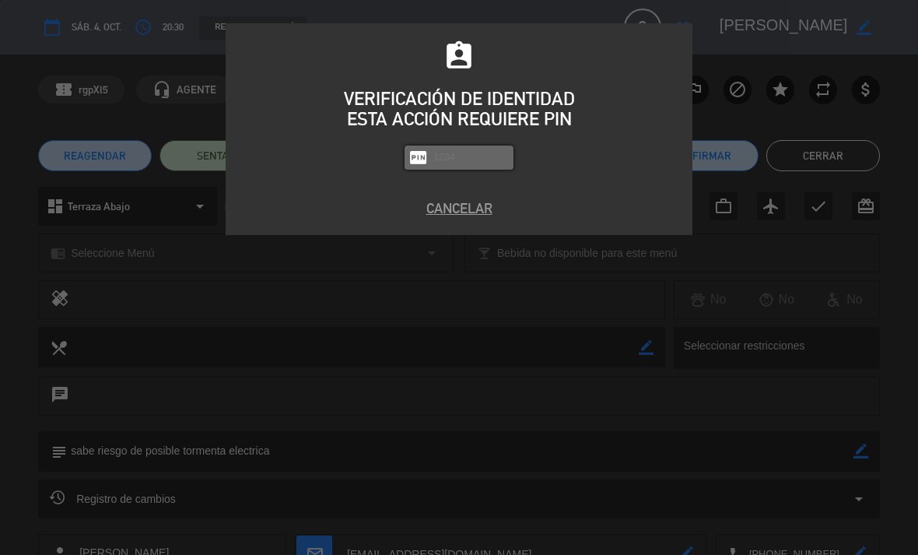
click at [462, 198] on button "Cancelar" at bounding box center [458, 208] width 443 height 21
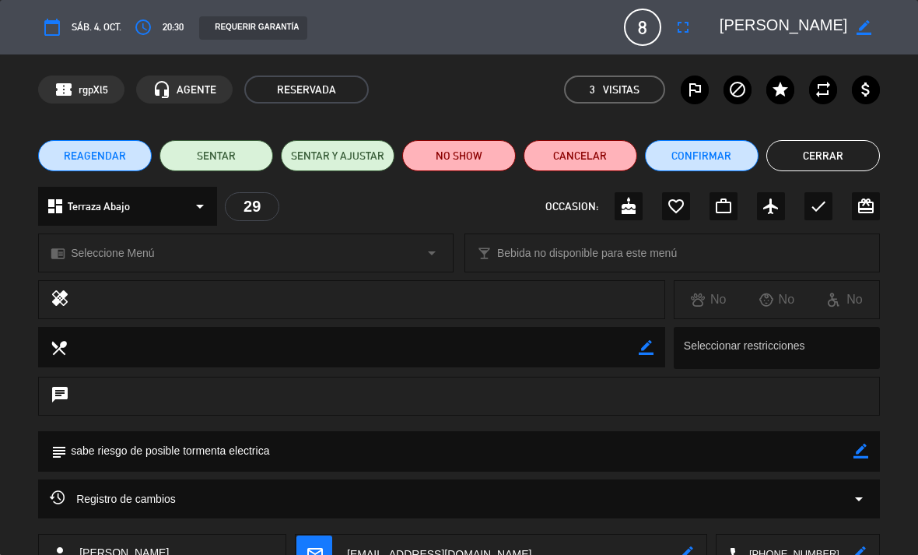
click at [458, 163] on button "NO SHOW" at bounding box center [459, 155] width 114 height 31
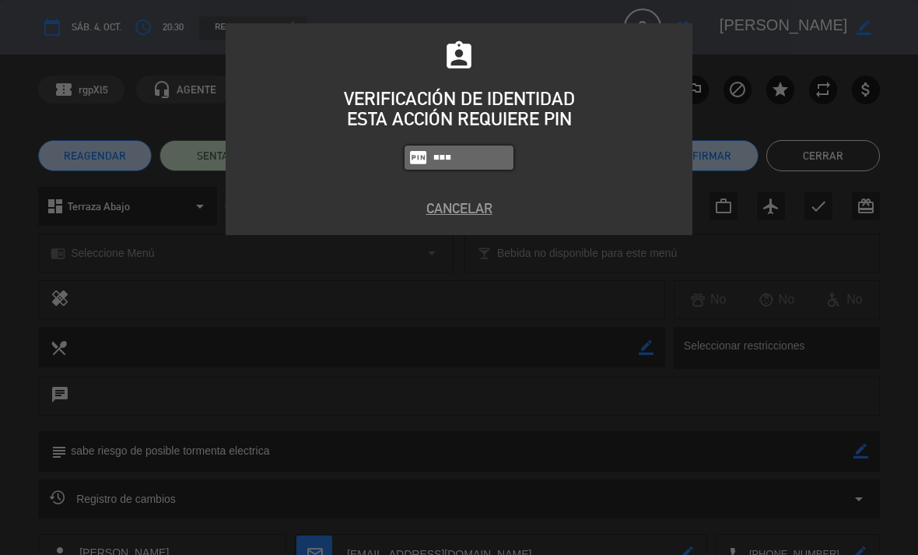
type input "1843"
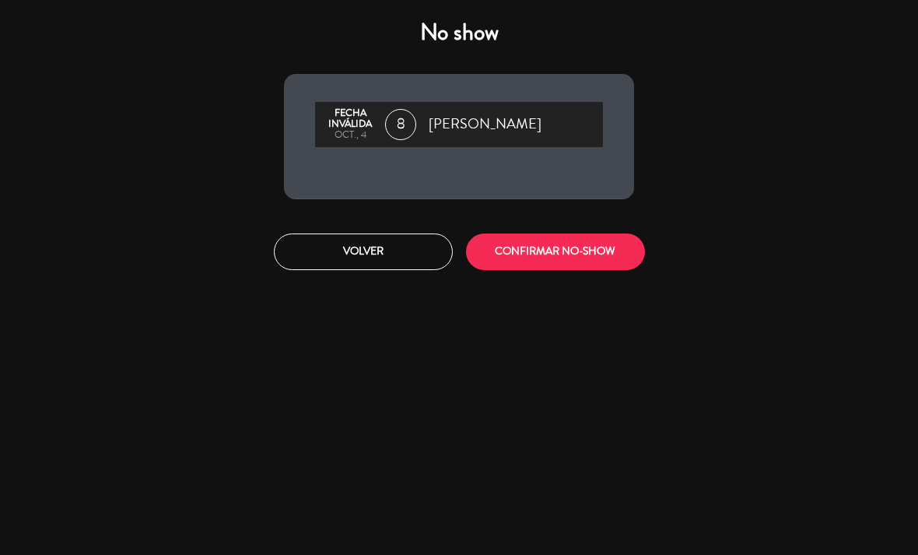
click at [566, 244] on button "CONFIRMAR NO-SHOW" at bounding box center [555, 251] width 179 height 37
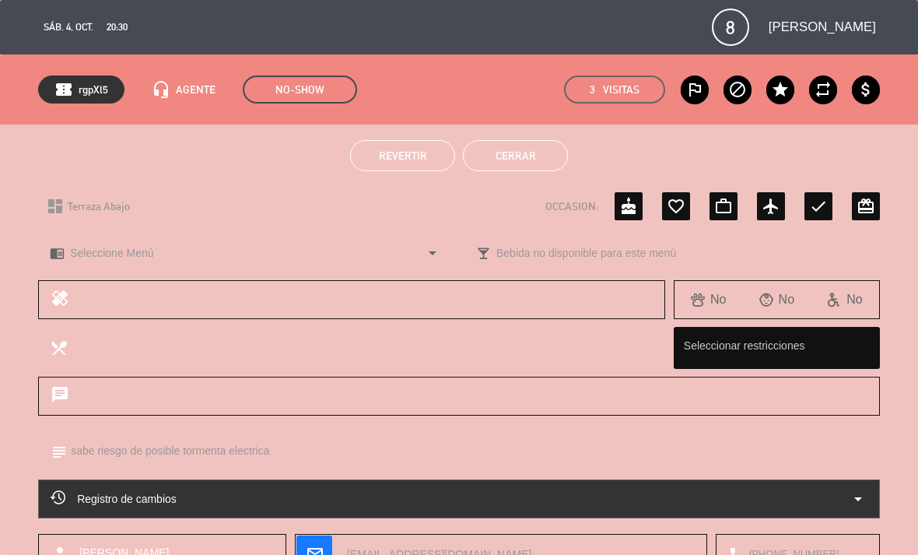
click at [516, 155] on button "Cerrar" at bounding box center [515, 155] width 105 height 31
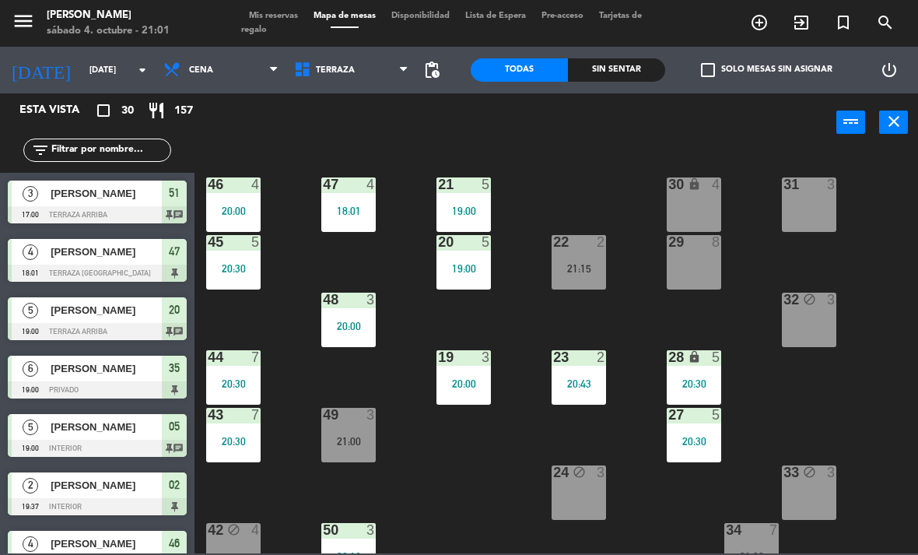
click at [695, 265] on div "29 8" at bounding box center [694, 262] width 54 height 54
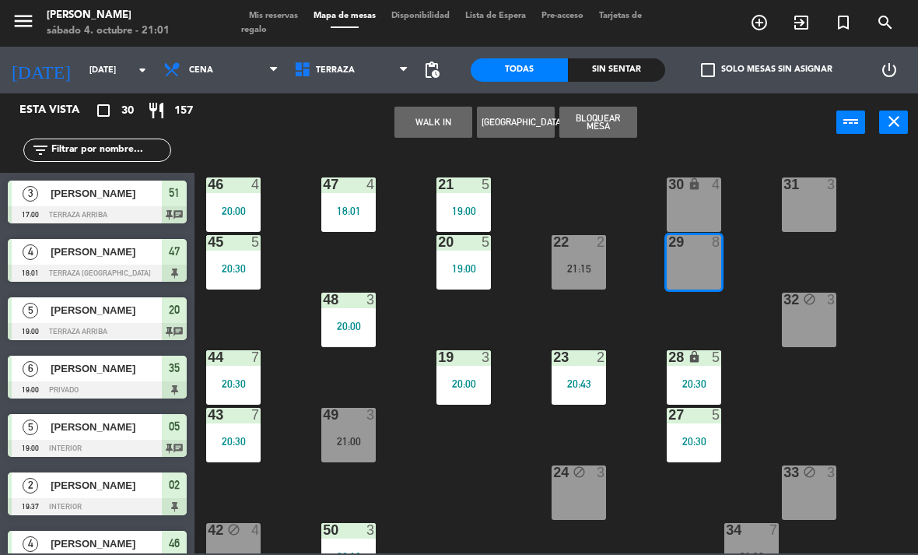
click at [611, 112] on button "Bloquear Mesa" at bounding box center [598, 122] width 78 height 31
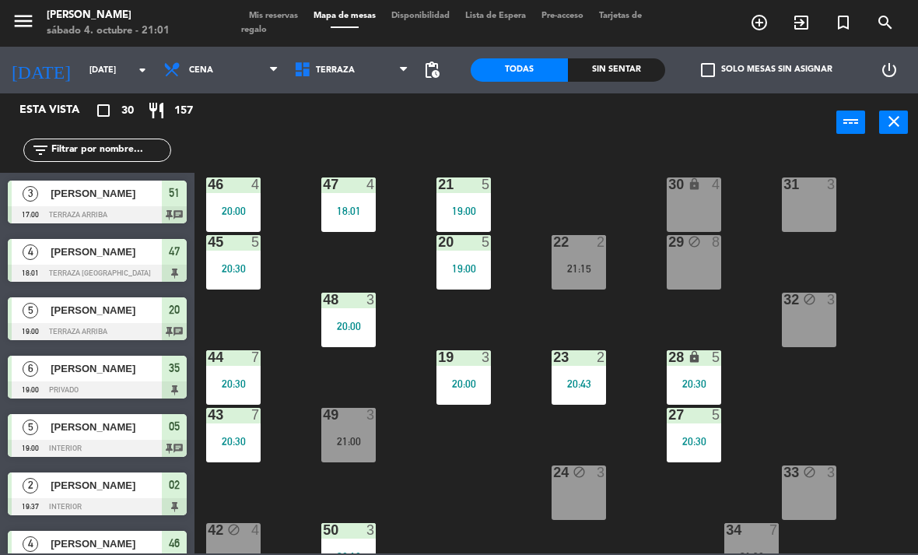
click at [817, 320] on div "32 block 3" at bounding box center [809, 319] width 54 height 54
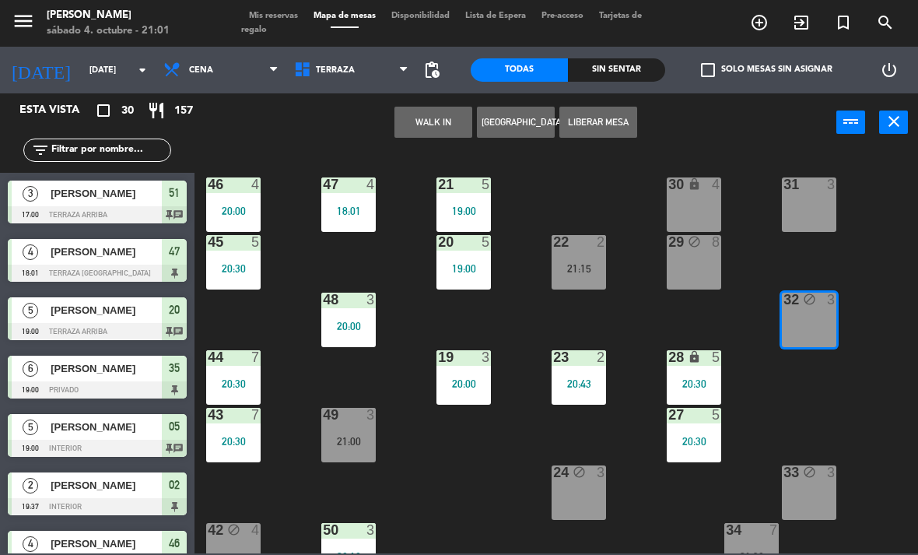
click at [608, 110] on button "Liberar Mesa" at bounding box center [598, 122] width 78 height 31
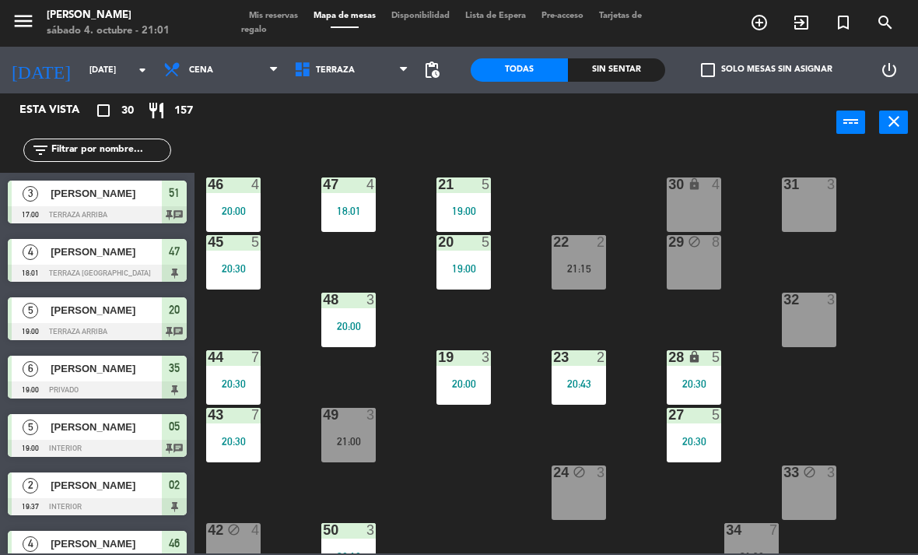
click at [709, 191] on div "4" at bounding box center [720, 184] width 26 height 15
click at [408, 150] on div "21 5 19:00 30 lock 4 46 4 20:00 47 4 18:01 31 3 20 5 19:00 22 2 21:15 29 block …" at bounding box center [561, 351] width 714 height 403
click at [710, 211] on div "30 lock 4" at bounding box center [694, 204] width 54 height 54
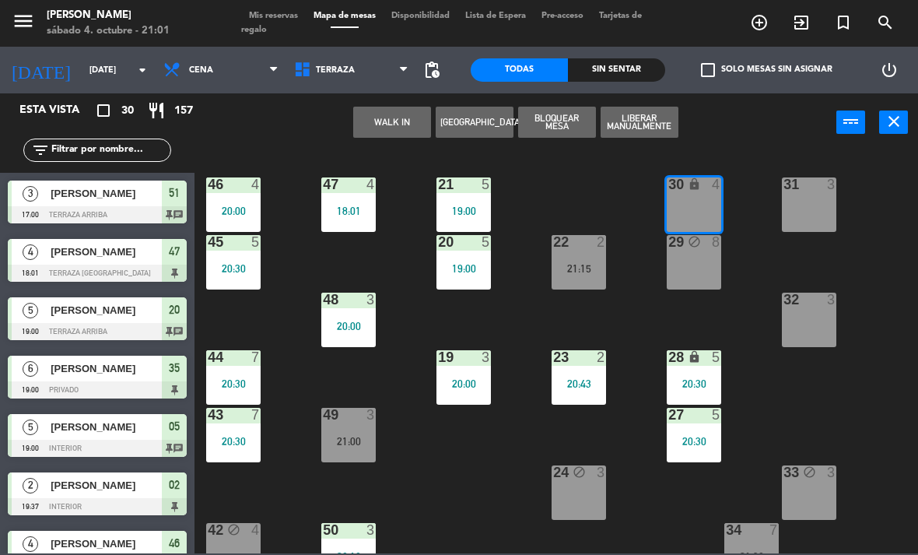
click at [381, 115] on button "WALK IN" at bounding box center [392, 122] width 78 height 31
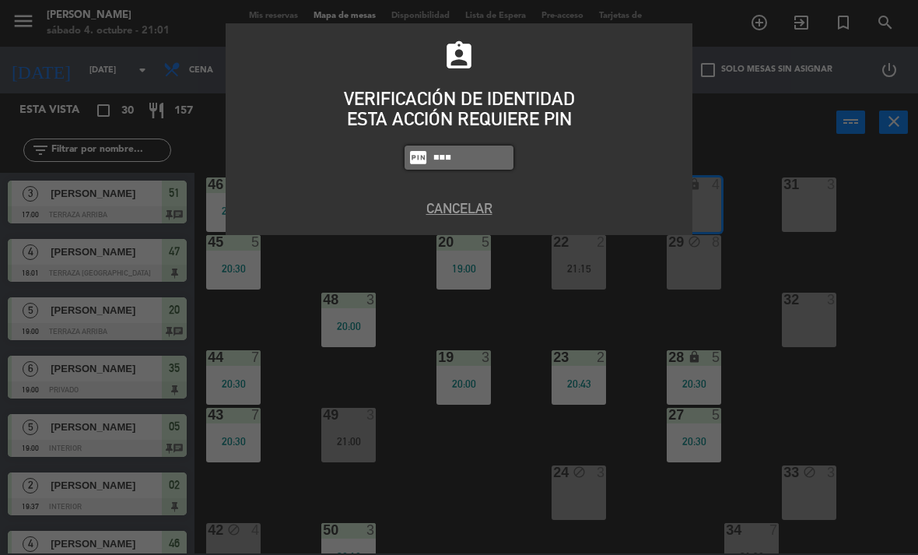
type input "1843"
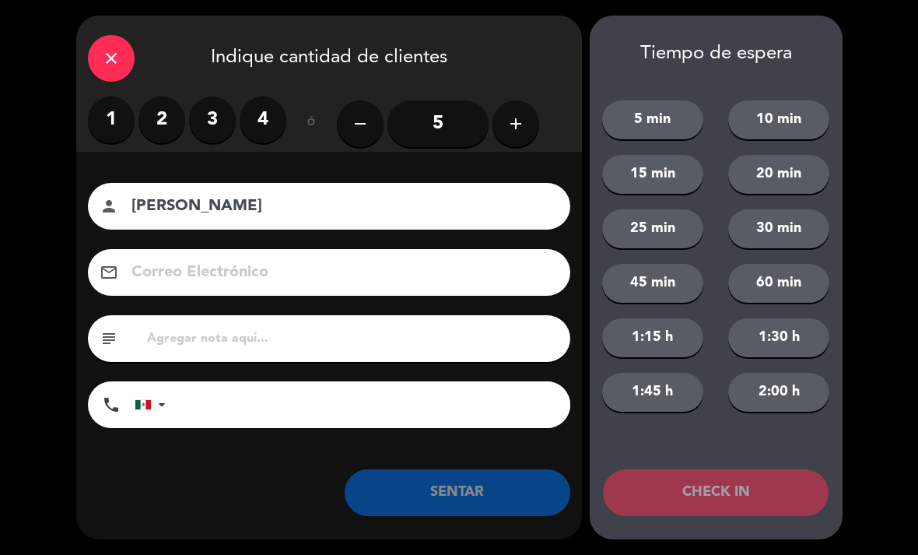
type input "[PERSON_NAME]"
click at [219, 121] on label "3" at bounding box center [212, 119] width 47 height 47
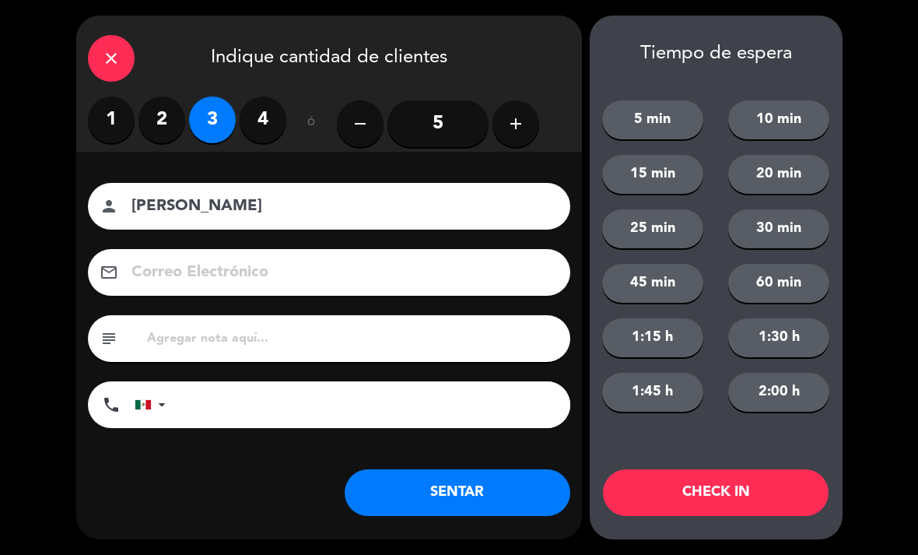
click at [464, 474] on button "SENTAR" at bounding box center [458, 492] width 226 height 47
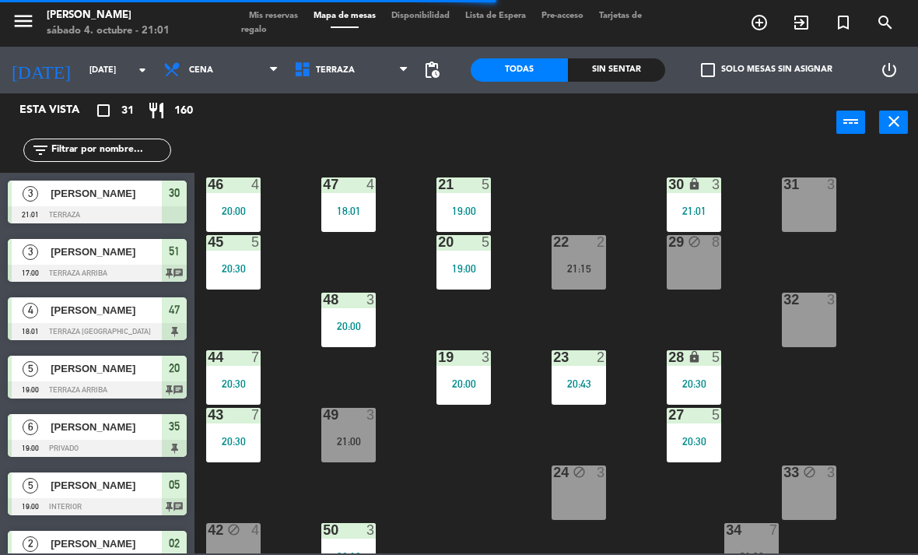
click at [803, 194] on div "31 3" at bounding box center [809, 204] width 54 height 54
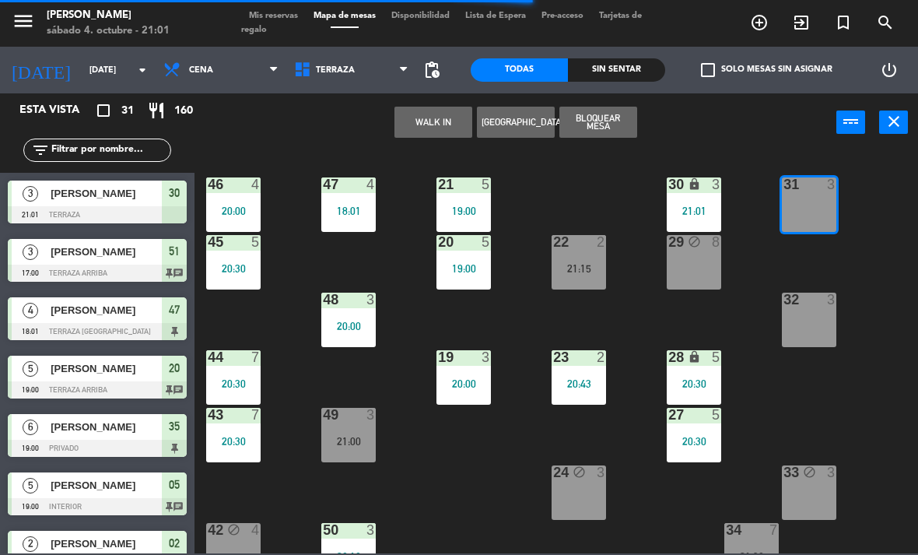
click at [427, 128] on button "WALK IN" at bounding box center [433, 122] width 78 height 31
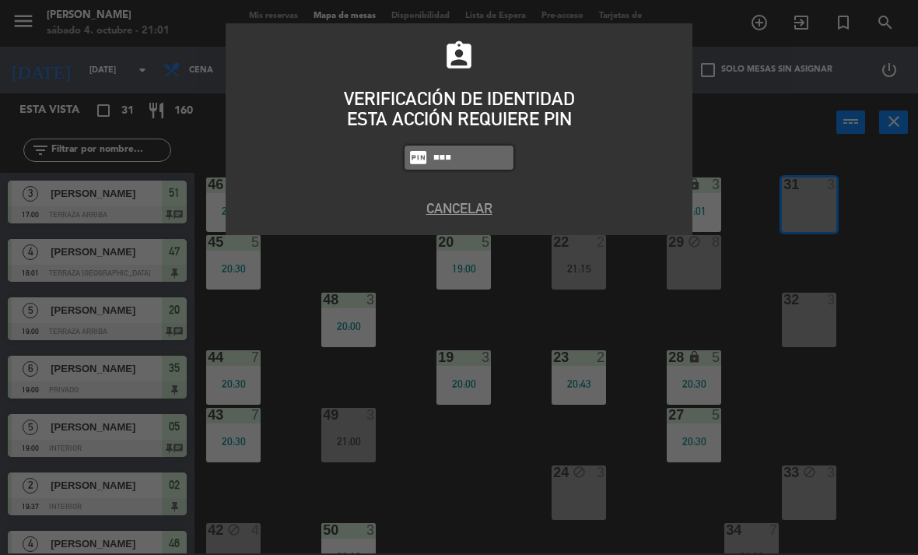
type input "1843"
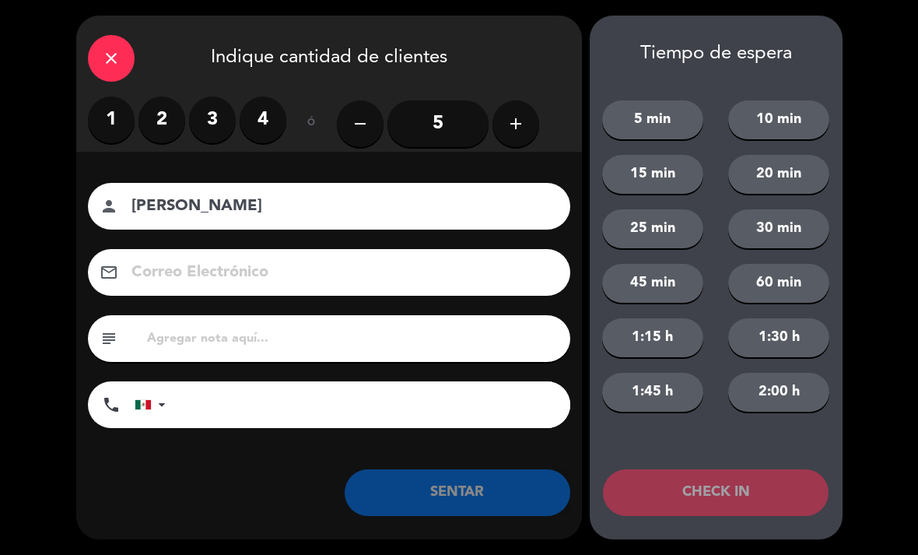
type input "[PERSON_NAME]"
click at [212, 113] on label "3" at bounding box center [212, 119] width 47 height 47
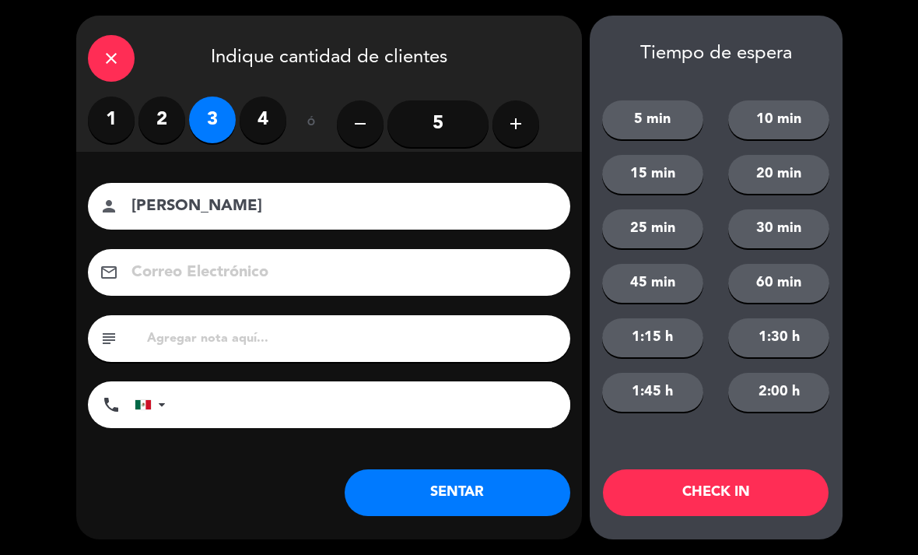
click at [159, 106] on label "2" at bounding box center [161, 119] width 47 height 47
click at [474, 502] on button "SENTAR" at bounding box center [458, 492] width 226 height 47
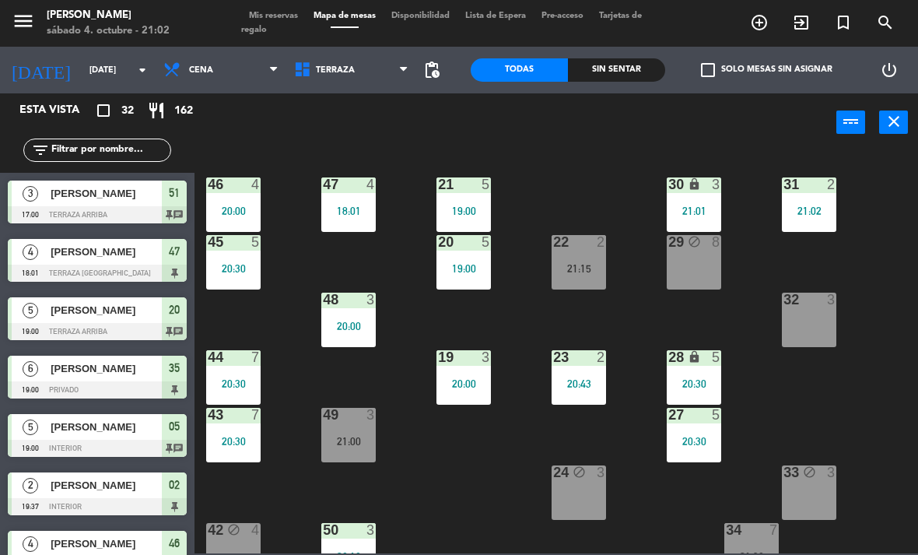
click at [84, 152] on input "text" at bounding box center [110, 150] width 121 height 17
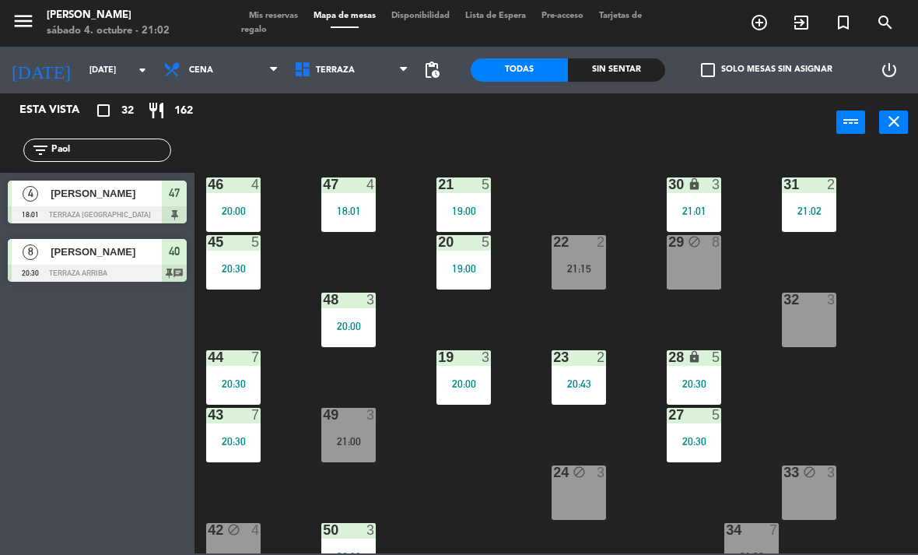
type input "Paol"
click at [604, 173] on div "21 5 19:00 30 lock 3 21:01 46 4 20:00 47 4 18:01 31 2 21:02 20 5 19:00 22 2 21:…" at bounding box center [561, 351] width 714 height 403
click at [82, 255] on span "[PERSON_NAME]" at bounding box center [106, 251] width 111 height 16
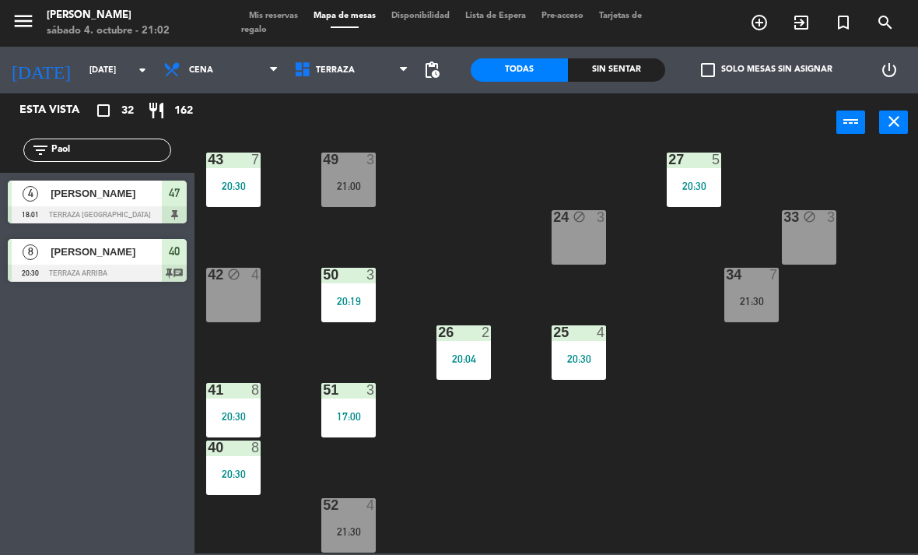
scroll to position [255, 0]
click at [117, 257] on span "[PERSON_NAME]" at bounding box center [106, 251] width 111 height 16
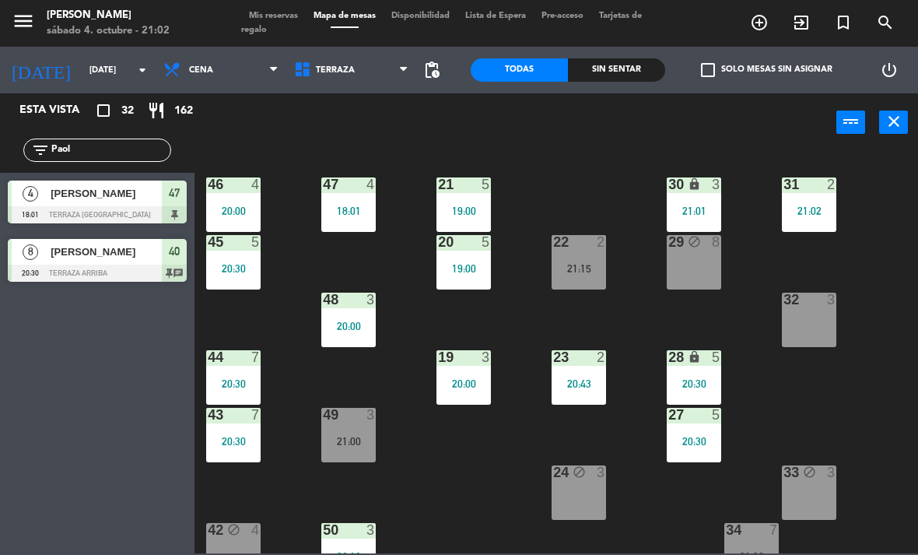
scroll to position [0, 0]
click at [814, 305] on div at bounding box center [809, 299] width 26 height 14
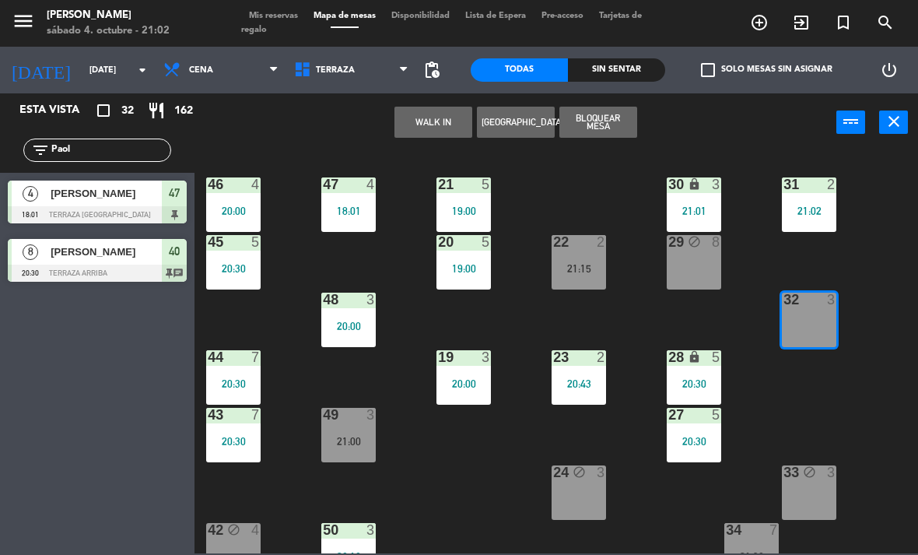
click at [429, 118] on button "WALK IN" at bounding box center [433, 122] width 78 height 31
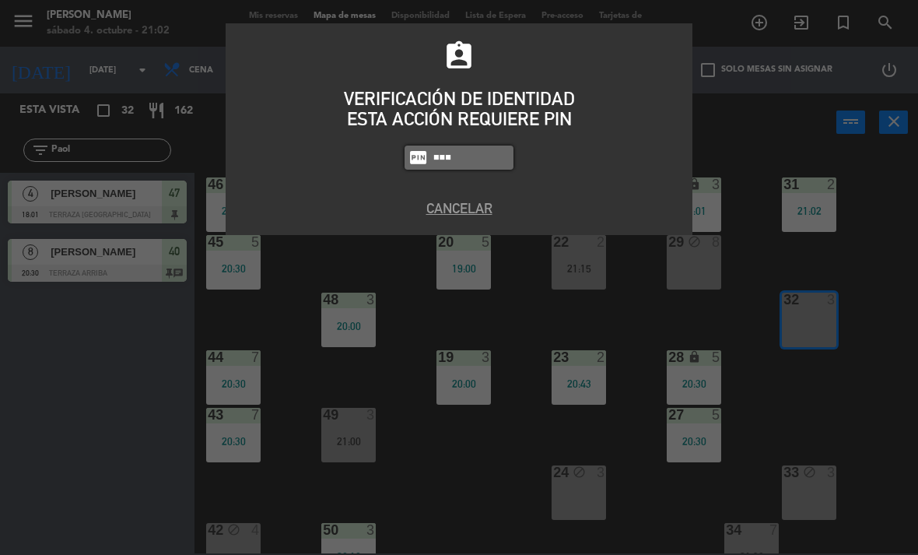
type input "3530"
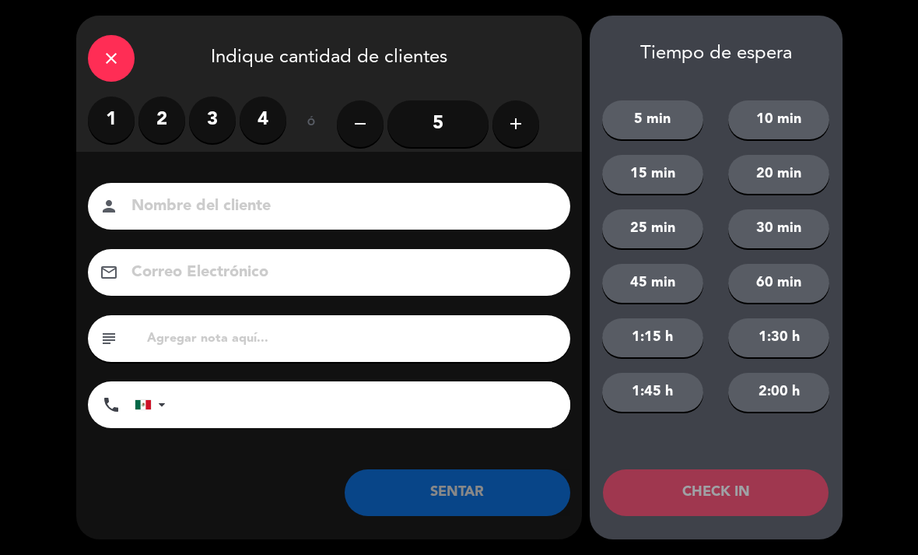
click at [170, 124] on label "2" at bounding box center [161, 119] width 47 height 47
click at [186, 201] on input at bounding box center [340, 206] width 420 height 27
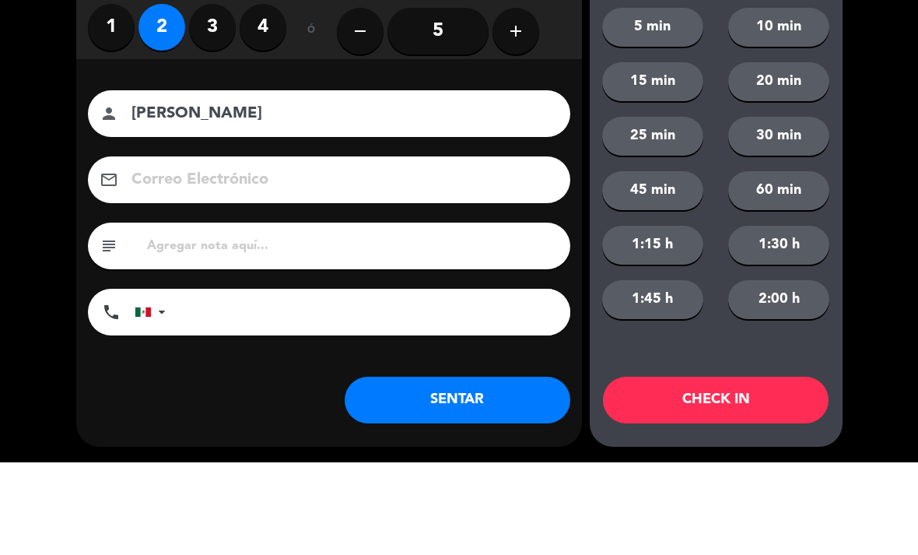
type input "[PERSON_NAME]"
click at [59, 173] on div "close Indique cantidad de clientes 1 2 3 4 ó remove 5 add Nombre del cliente pe…" at bounding box center [459, 277] width 918 height 555
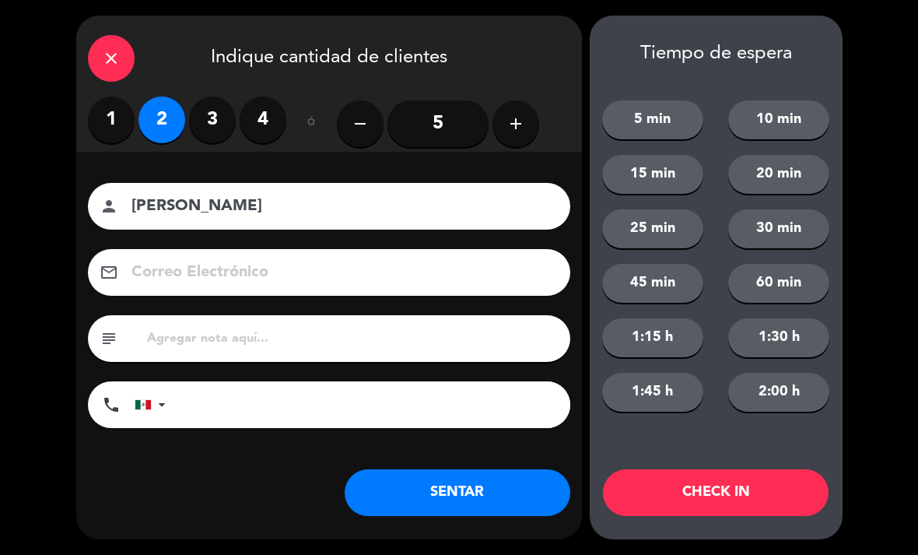
click at [480, 495] on button "SENTAR" at bounding box center [458, 492] width 226 height 47
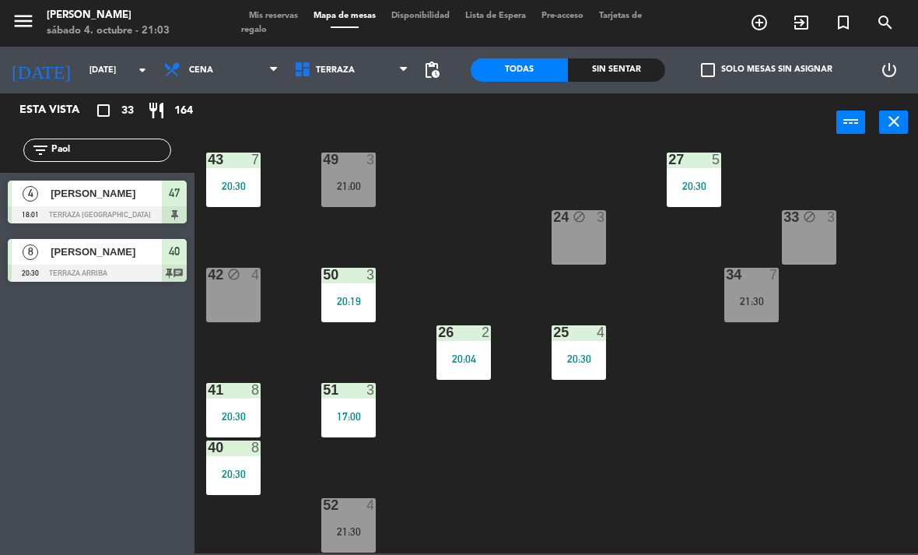
scroll to position [255, 0]
click at [114, 142] on input "Paol" at bounding box center [110, 150] width 121 height 17
click at [105, 135] on div "filter_list Paol" at bounding box center [97, 150] width 194 height 45
click at [863, 266] on div "21 5 19:00 30 lock 3 21:01 46 4 20:00 47 4 18:01 31 2 21:02 20 5 19:00 22 2 21:…" at bounding box center [561, 351] width 714 height 403
click at [92, 145] on input "Paol" at bounding box center [110, 150] width 121 height 17
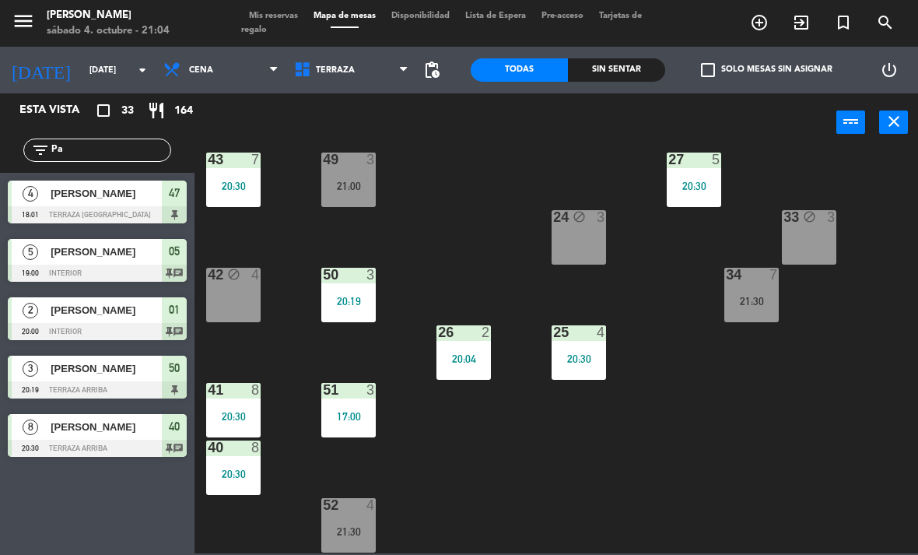
type input "P"
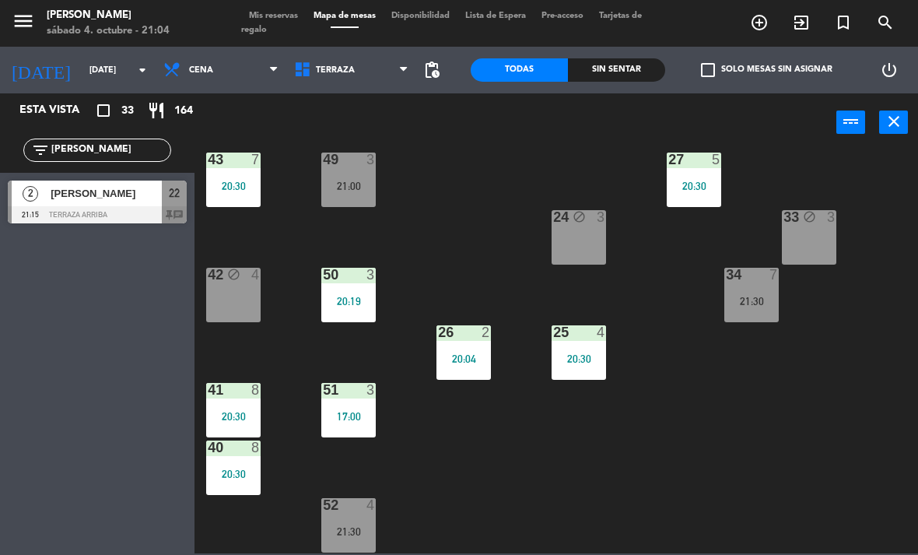
type input "[PERSON_NAME]"
click at [572, 177] on div "21 5 19:00 30 lock 3 21:01 46 4 20:00 47 4 18:01 31 2 21:02 20 5 19:00 22 2 21:…" at bounding box center [561, 351] width 714 height 403
click at [61, 204] on div "[PERSON_NAME]" at bounding box center [105, 193] width 113 height 26
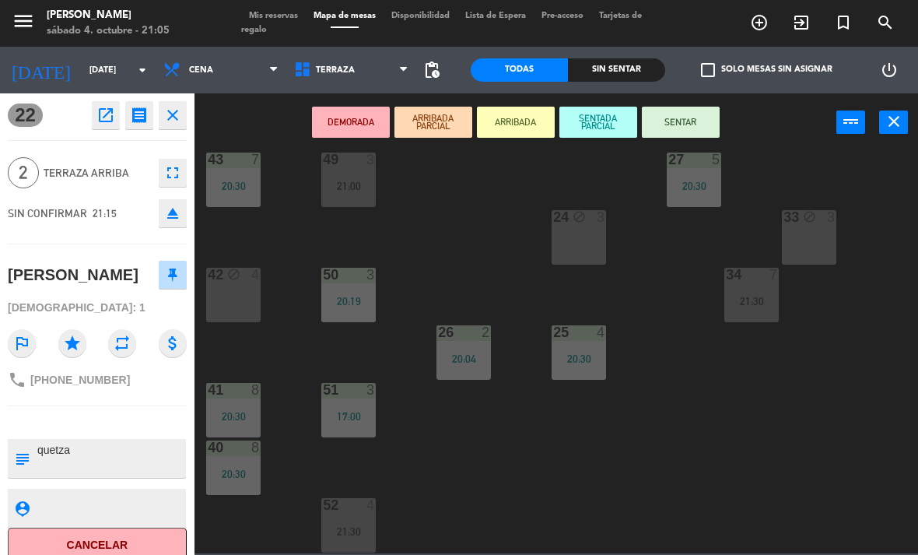
click at [675, 107] on button "SENTAR" at bounding box center [681, 122] width 78 height 31
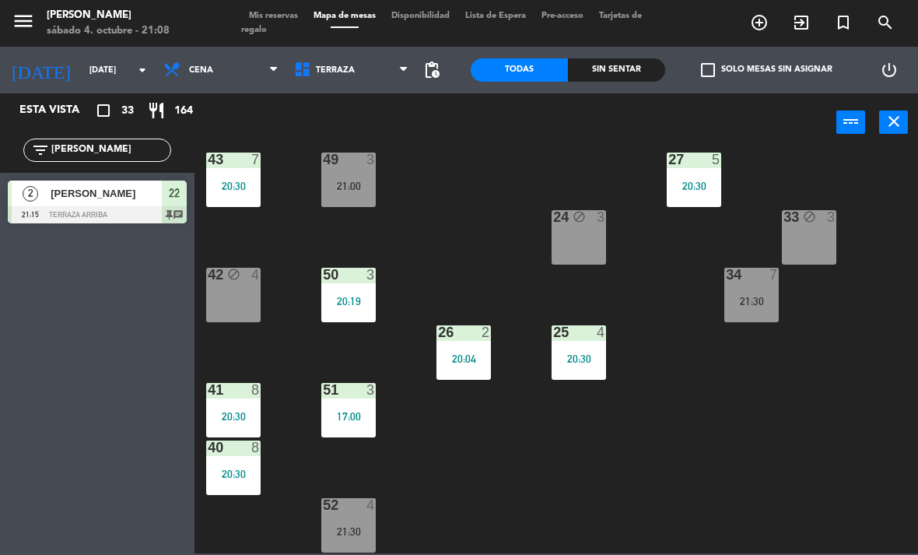
click at [111, 148] on input "[PERSON_NAME]" at bounding box center [110, 150] width 121 height 17
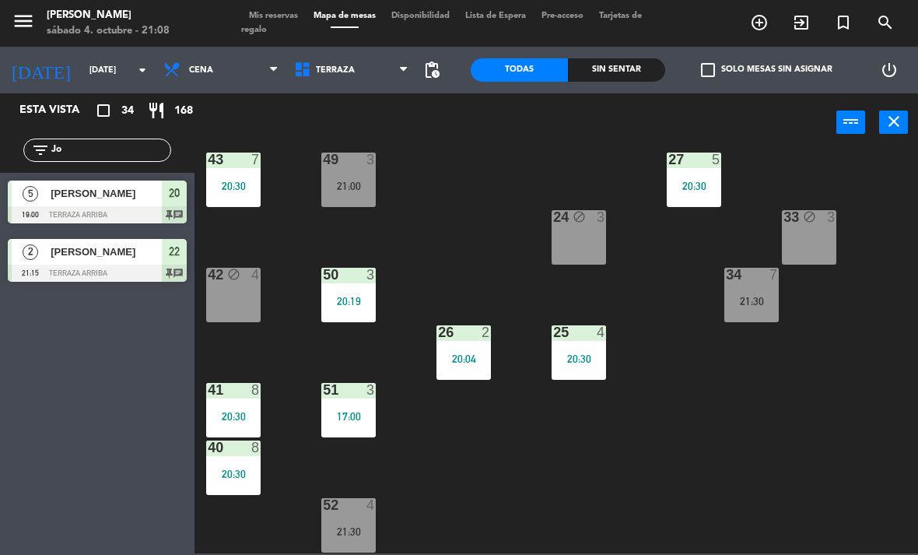
type input "J"
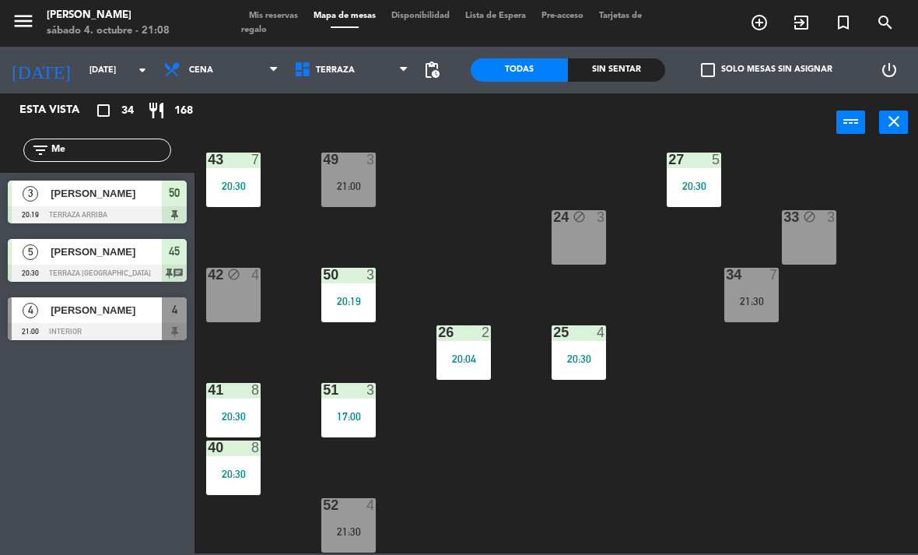
type input "Me"
click at [581, 176] on div "21 5 19:00 30 lock 3 21:01 46 4 20:00 47 4 18:01 31 2 21:02 20 5 19:00 22 2 21:…" at bounding box center [561, 351] width 714 height 403
click at [160, 313] on span "[PERSON_NAME]" at bounding box center [106, 310] width 111 height 16
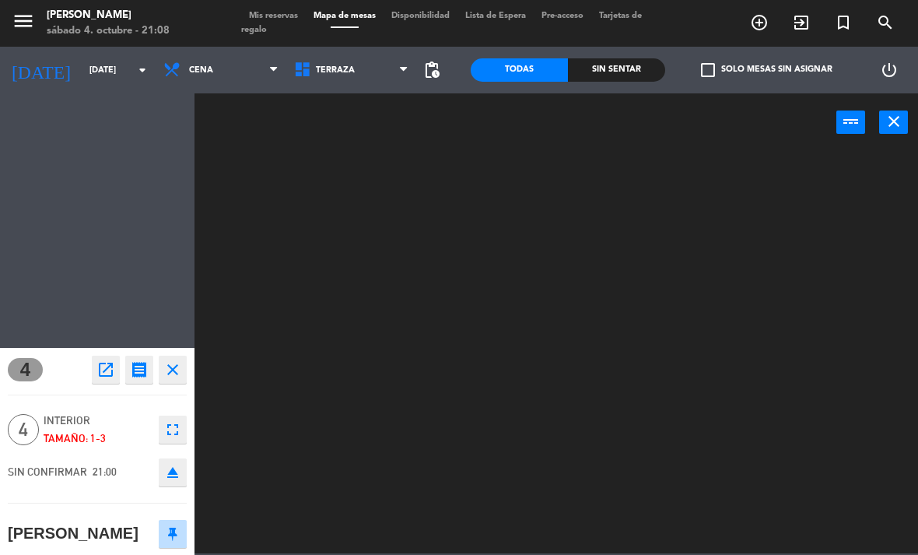
scroll to position [0, 0]
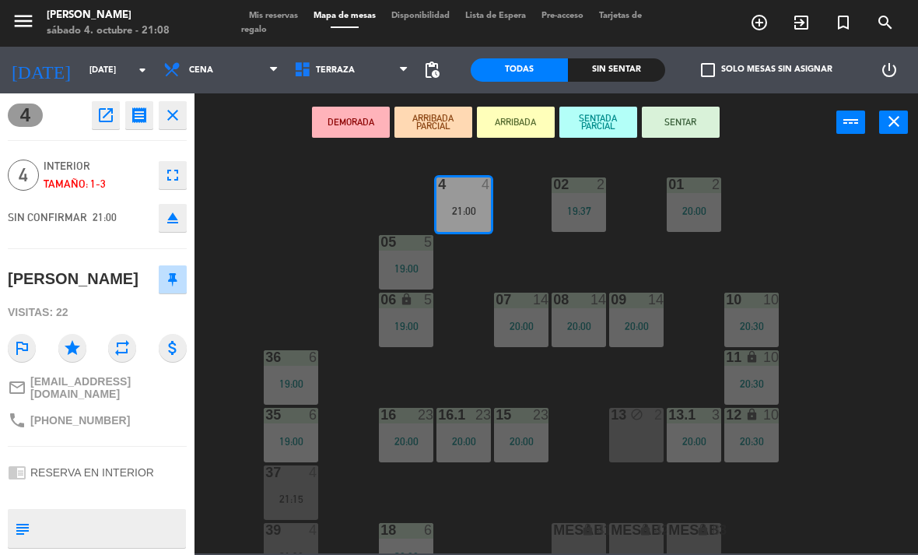
click at [684, 131] on button "SENTAR" at bounding box center [681, 122] width 78 height 31
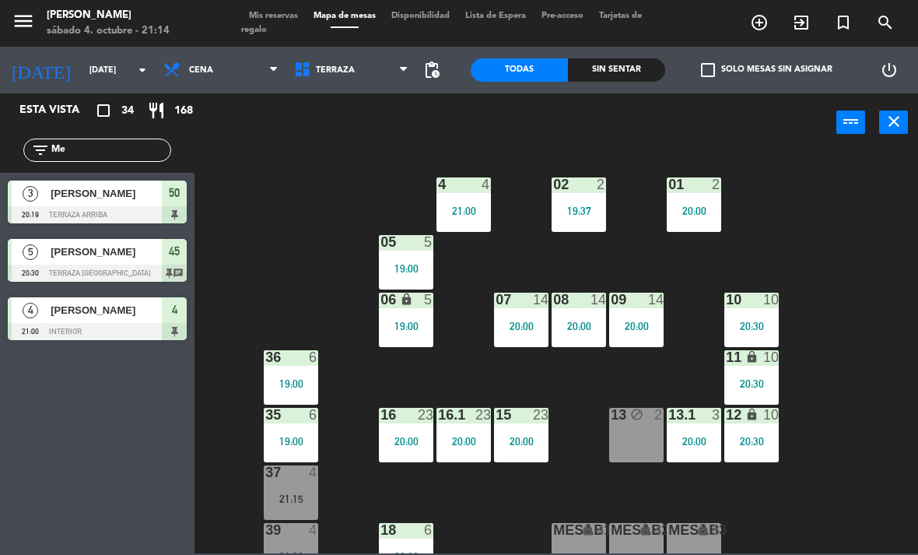
click at [152, 134] on div "filter_list Me" at bounding box center [97, 150] width 194 height 45
click at [123, 135] on div "filter_list Me" at bounding box center [97, 150] width 194 height 45
click at [123, 147] on input "Me" at bounding box center [110, 150] width 121 height 17
type input "M"
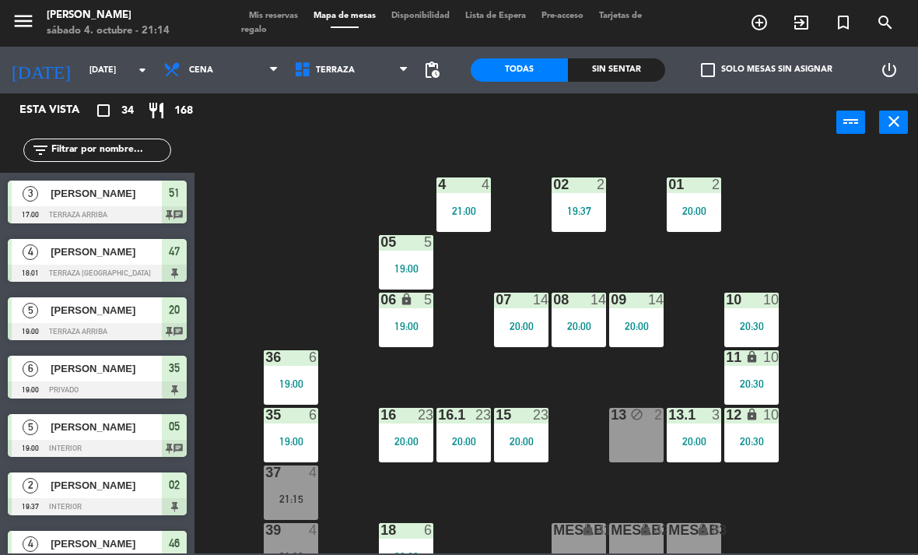
click at [393, 157] on div "02 2 19:37 4 4 21:00 01 2 20:00 05 5 19:00 06 lock 5 19:00 07 14 20:00 09 14 20…" at bounding box center [561, 351] width 714 height 403
click at [134, 159] on input "text" at bounding box center [110, 150] width 121 height 17
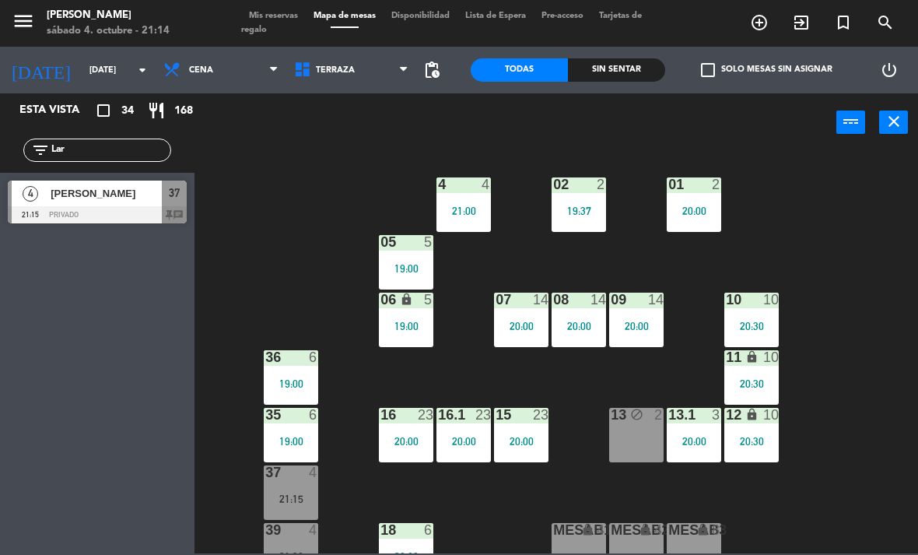
type input "Lar"
click at [271, 137] on div "power_input close" at bounding box center [515, 122] width 642 height 59
click at [106, 181] on div "[PERSON_NAME]" at bounding box center [105, 193] width 113 height 26
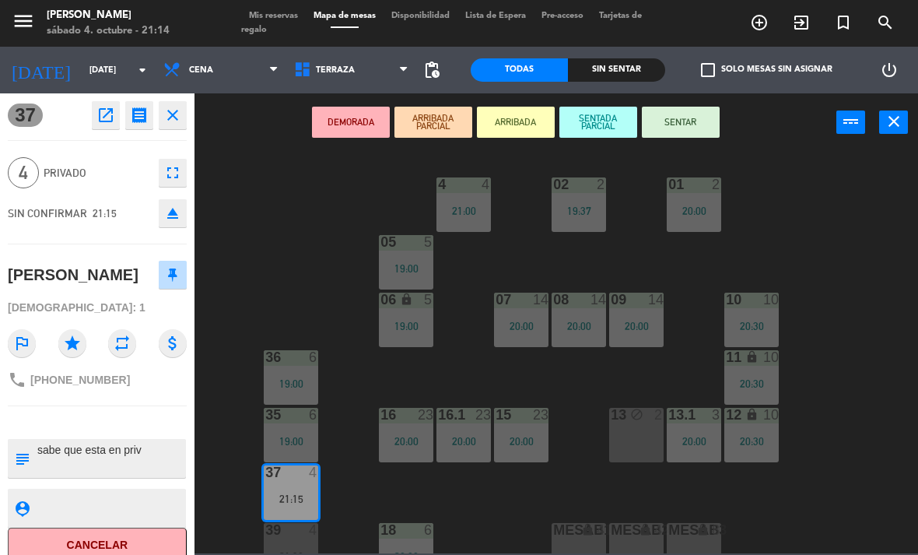
click at [696, 113] on button "SENTAR" at bounding box center [681, 122] width 78 height 31
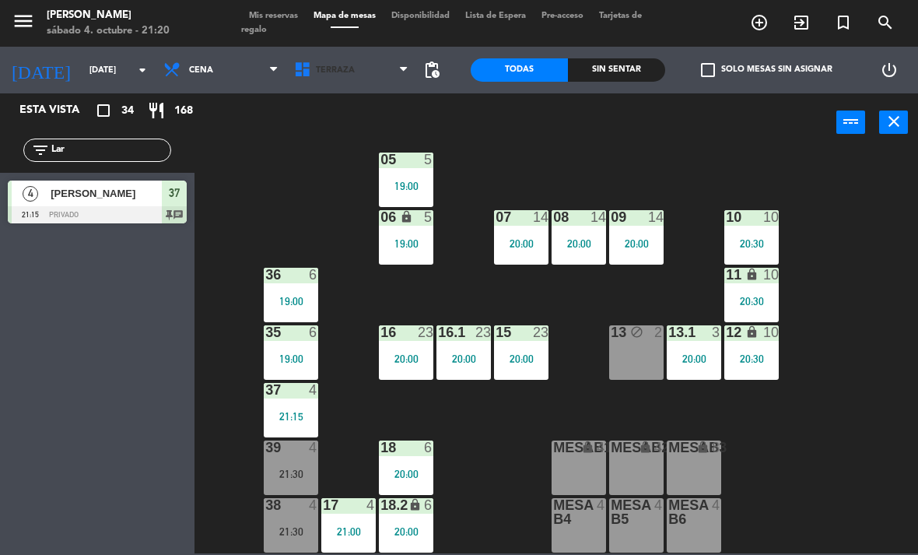
click at [338, 86] on span "Terraza" at bounding box center [351, 70] width 131 height 34
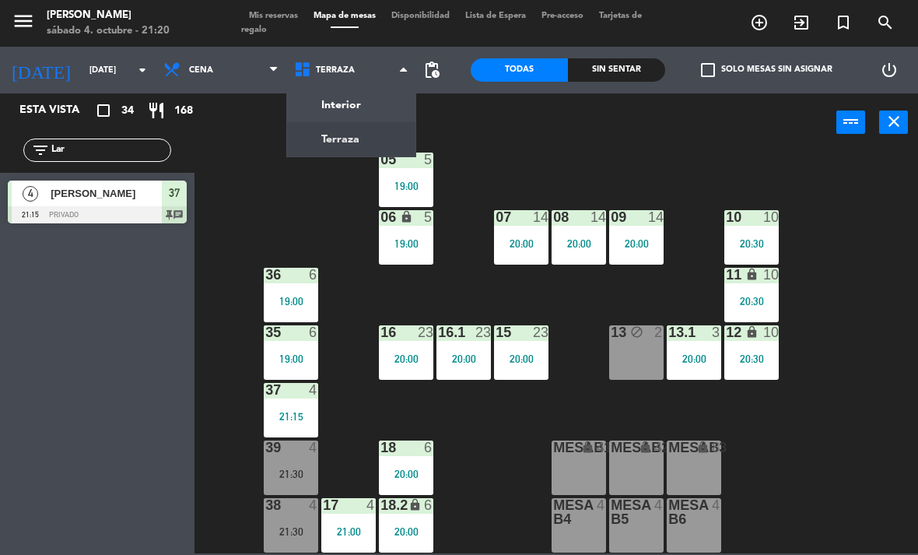
scroll to position [82, 0]
click at [377, 134] on ng-component "menu [PERSON_NAME][DATE] 4. octubre - 21:20 Mis reservas Mapa de mesas Disponib…" at bounding box center [459, 276] width 918 height 553
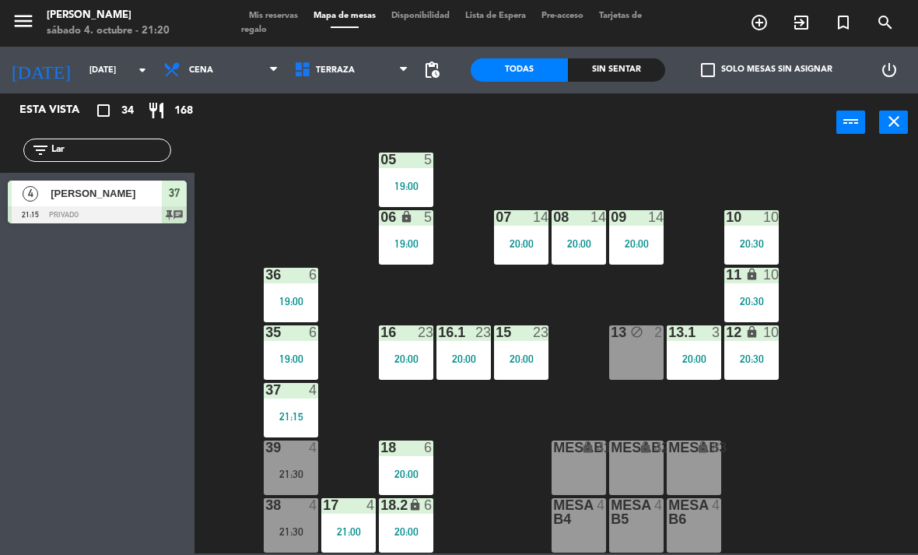
click at [135, 158] on input "Lar" at bounding box center [110, 150] width 121 height 17
type input "L"
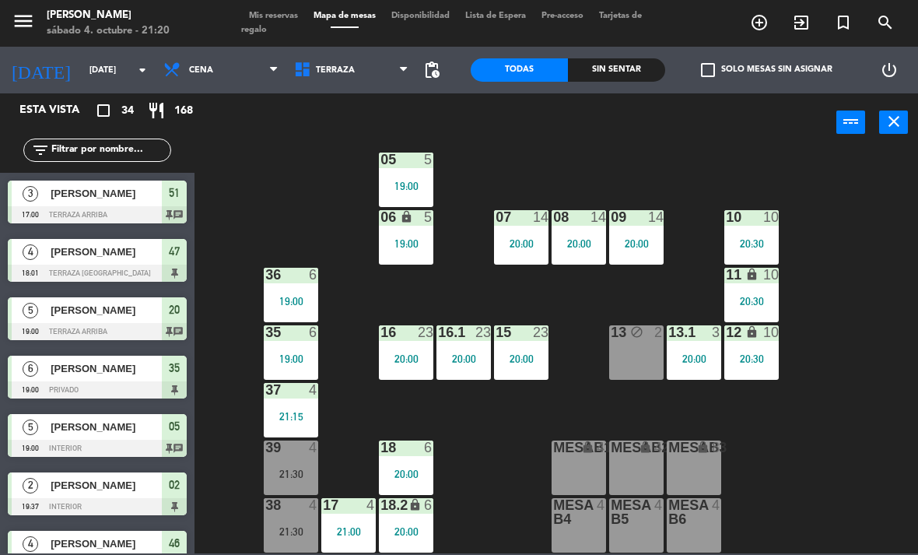
click at [334, 149] on div "power_input close" at bounding box center [515, 122] width 642 height 59
click at [361, 70] on span "Terraza" at bounding box center [351, 70] width 131 height 34
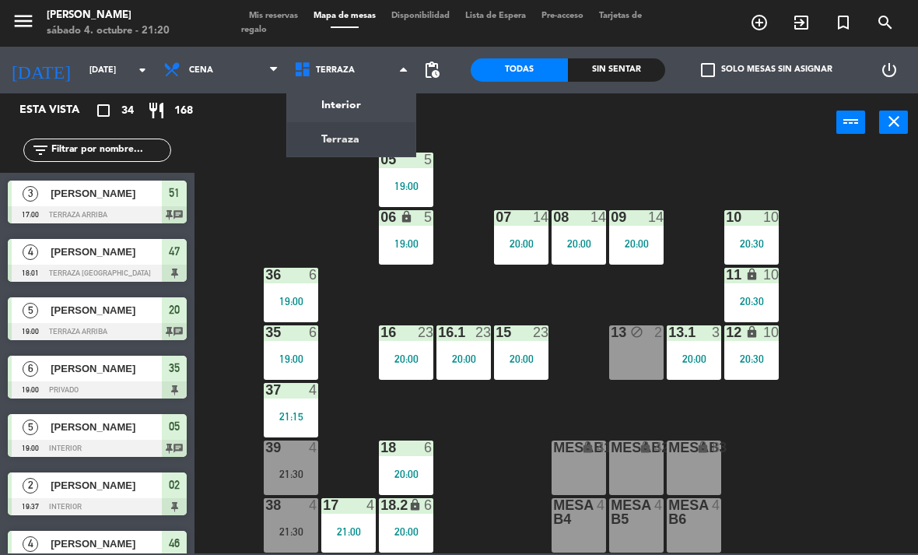
click at [386, 101] on ng-component "menu [PERSON_NAME][DATE] 4. octubre - 21:20 Mis reservas Mapa de mesas Disponib…" at bounding box center [459, 276] width 918 height 553
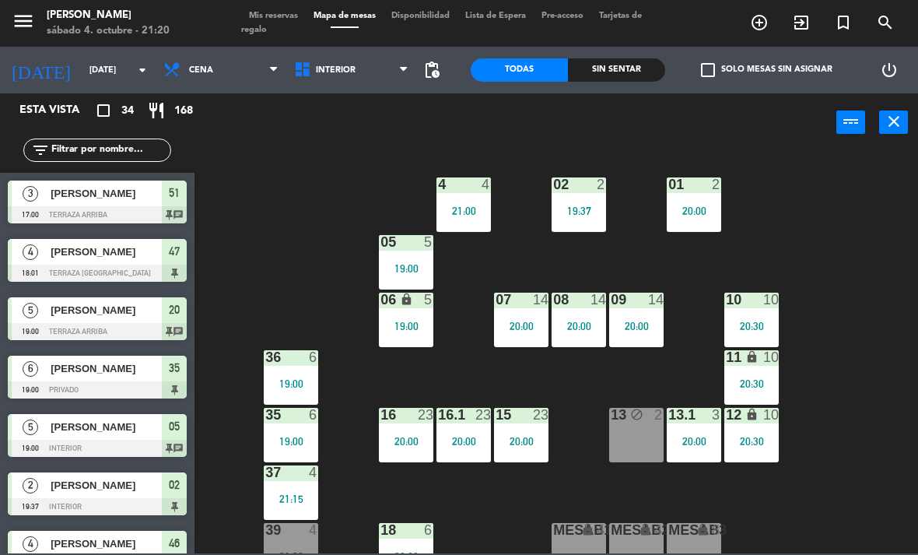
click at [340, 85] on span "Interior" at bounding box center [351, 70] width 131 height 34
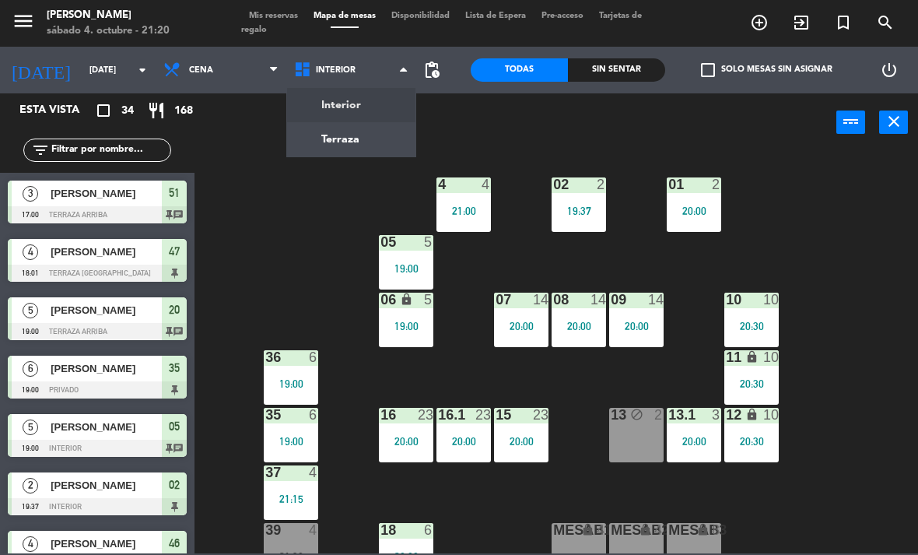
click at [377, 126] on ng-component "menu [PERSON_NAME][DATE] 4. octubre - 21:20 Mis reservas Mapa de mesas Disponib…" at bounding box center [459, 276] width 918 height 553
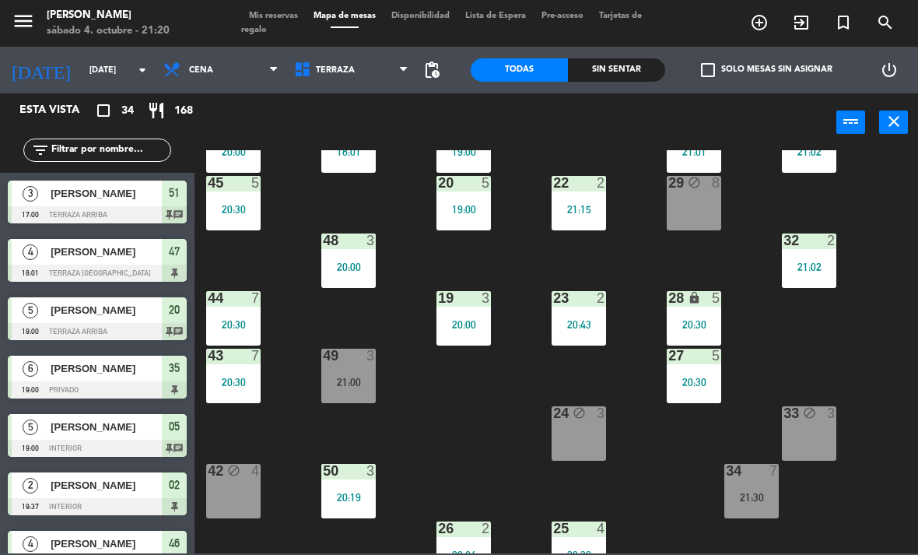
scroll to position [60, 0]
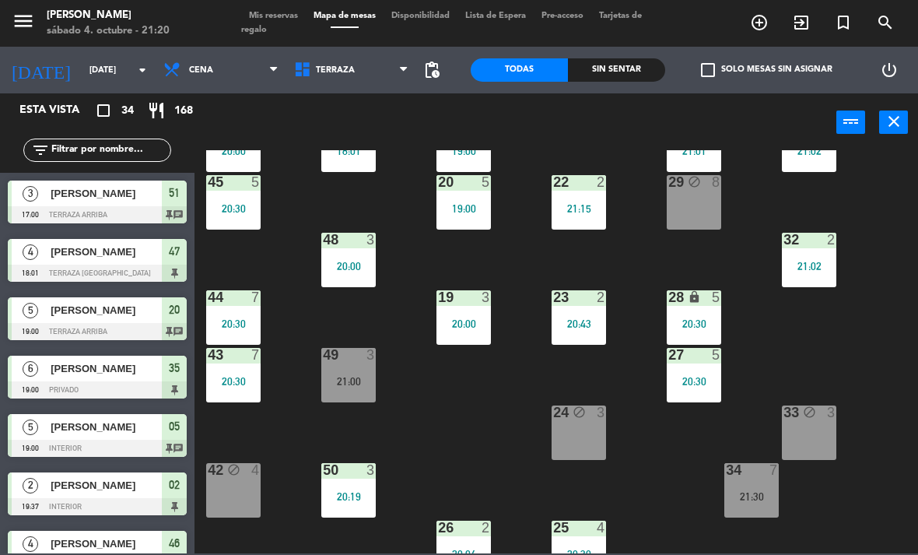
click at [362, 379] on div "21:00" at bounding box center [348, 381] width 54 height 11
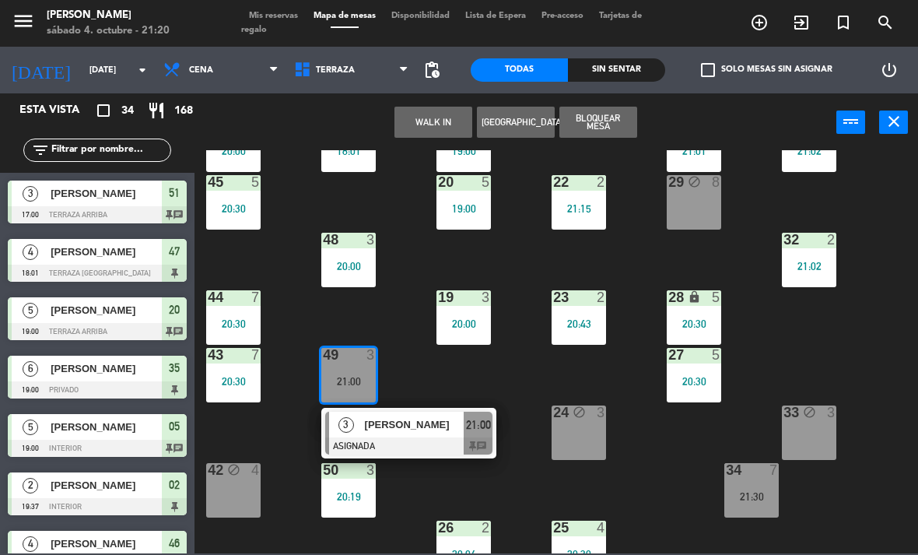
click at [434, 418] on span "[PERSON_NAME]" at bounding box center [415, 424] width 100 height 16
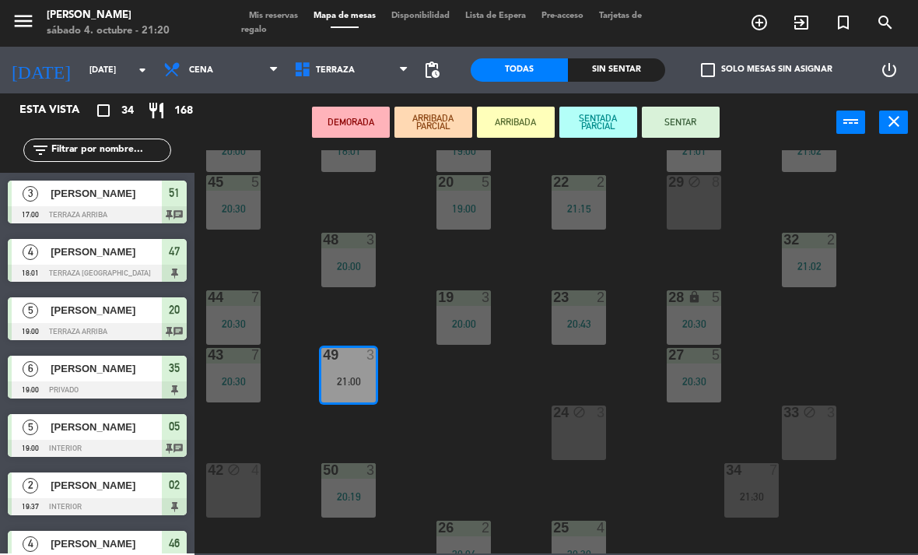
click at [703, 122] on button "SENTAR" at bounding box center [681, 122] width 78 height 31
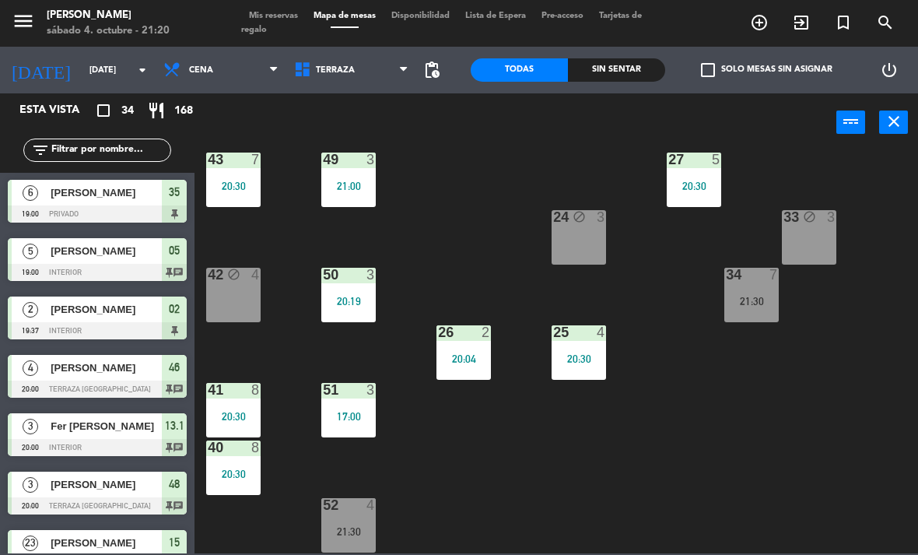
scroll to position [255, 0]
click at [141, 152] on input "text" at bounding box center [110, 150] width 121 height 17
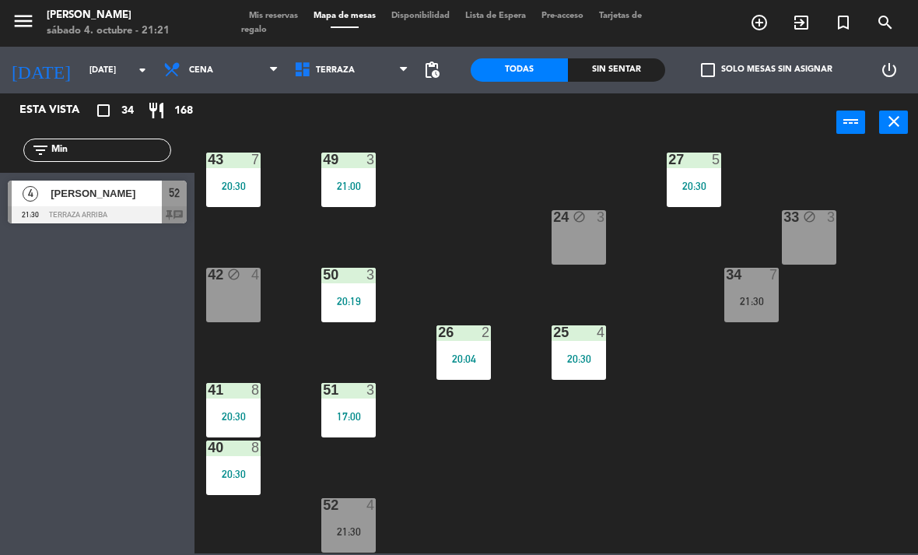
type input "Min"
click at [552, 142] on div "power_input close" at bounding box center [515, 122] width 642 height 59
click at [131, 201] on div "[PERSON_NAME]" at bounding box center [105, 193] width 113 height 26
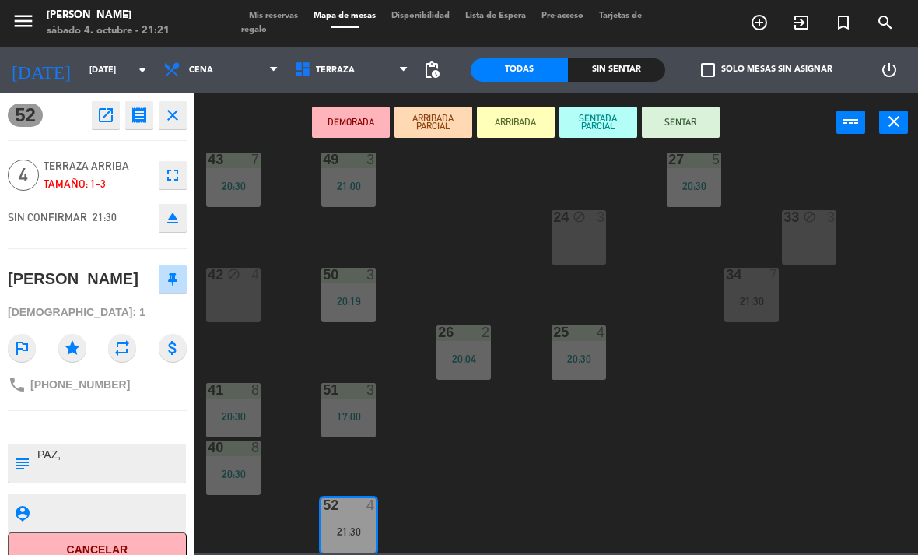
click at [681, 120] on button "SENTAR" at bounding box center [681, 122] width 78 height 31
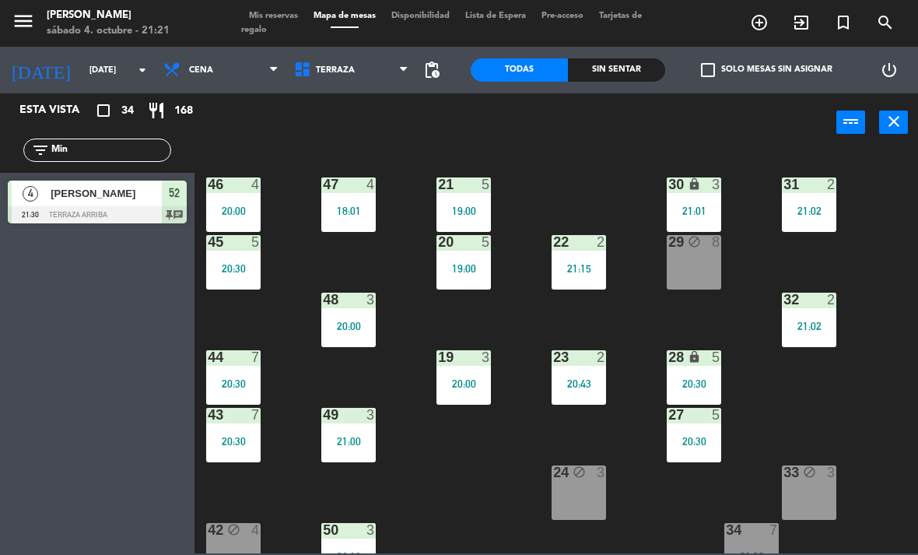
click at [355, 215] on div "18:01" at bounding box center [348, 210] width 54 height 11
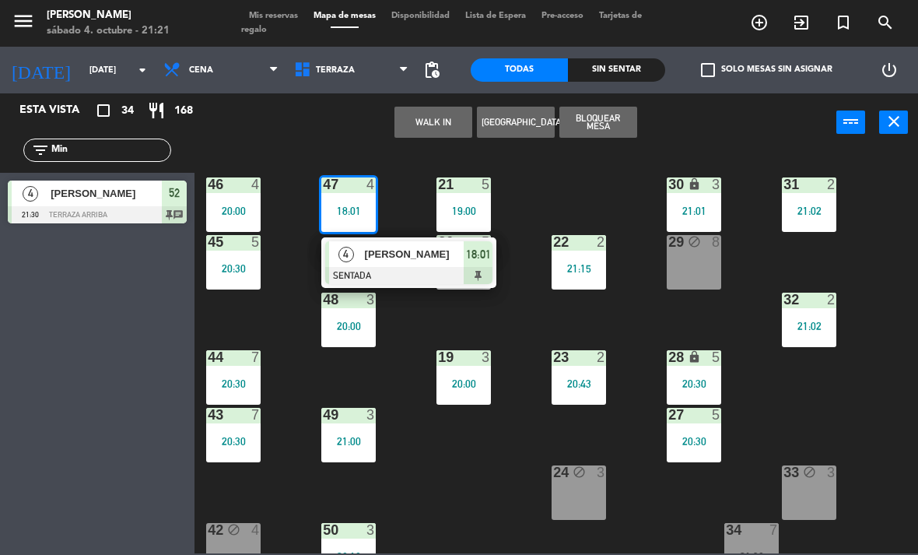
click at [414, 250] on span "[PERSON_NAME]" at bounding box center [415, 254] width 100 height 16
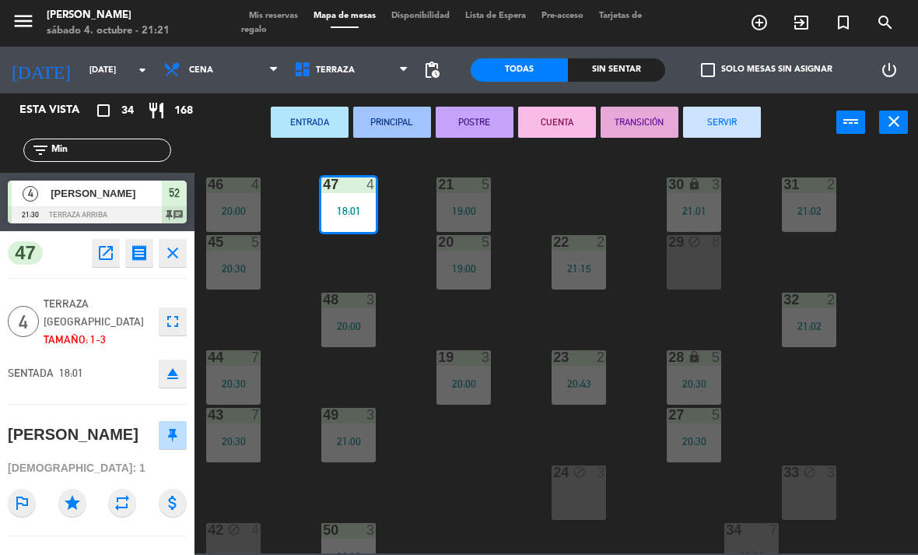
click at [716, 117] on button "SERVIR" at bounding box center [722, 122] width 78 height 31
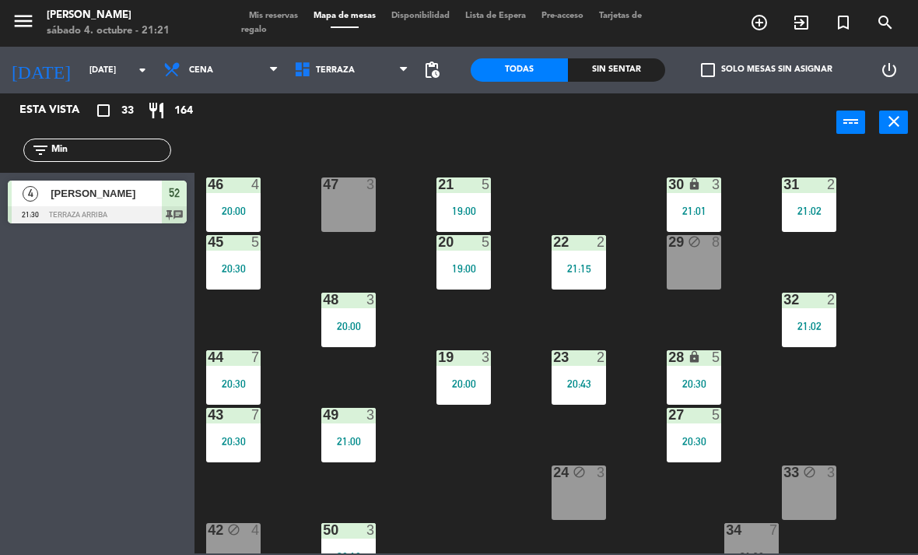
click at [359, 193] on div "47 3" at bounding box center [348, 185] width 54 height 16
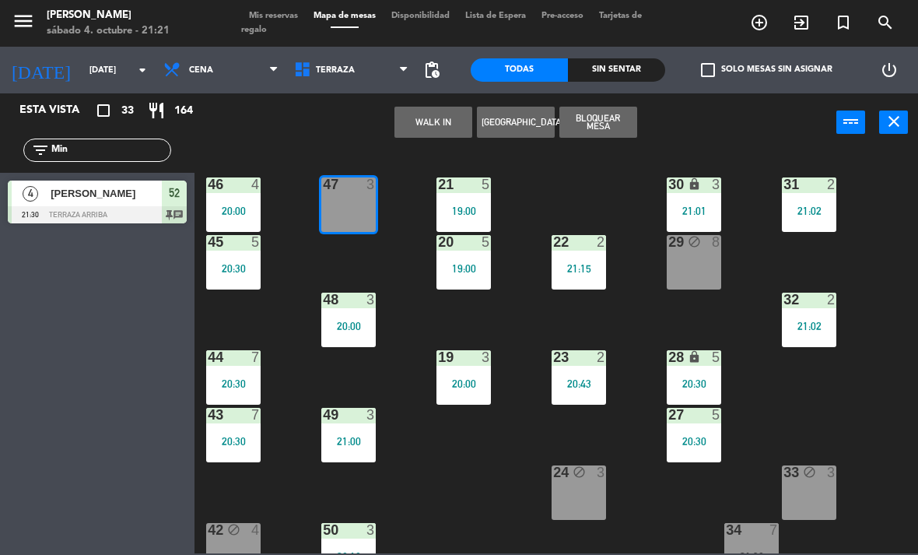
click at [433, 118] on button "WALK IN" at bounding box center [433, 122] width 78 height 31
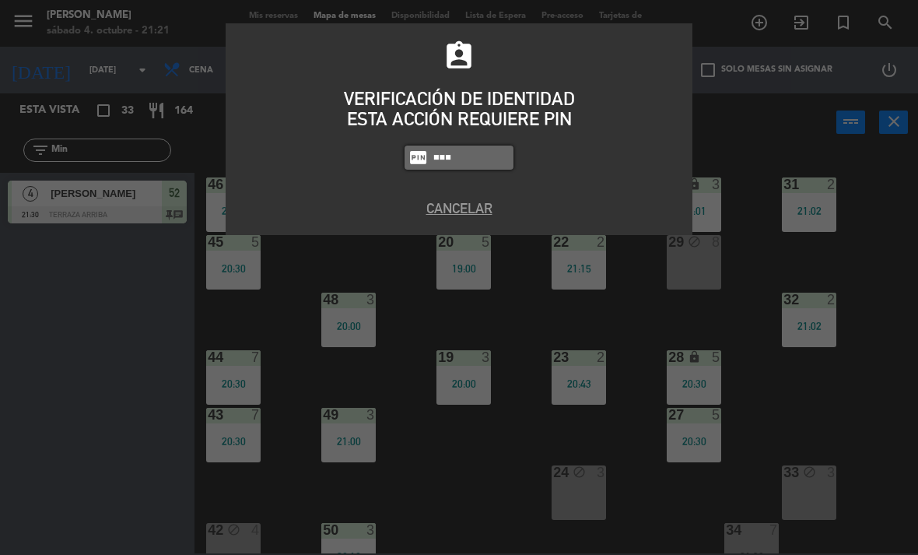
type input "1843"
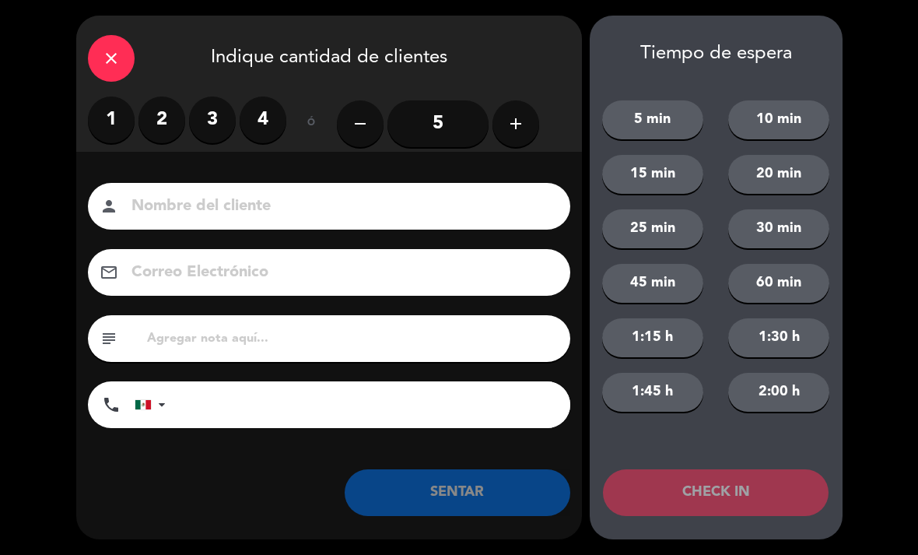
click at [163, 119] on label "2" at bounding box center [161, 119] width 47 height 47
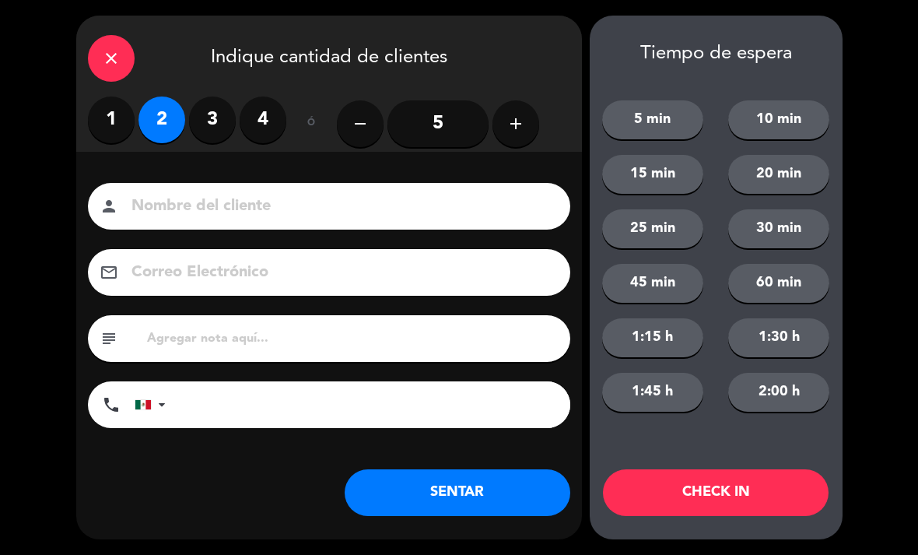
click at [199, 206] on input at bounding box center [340, 206] width 420 height 27
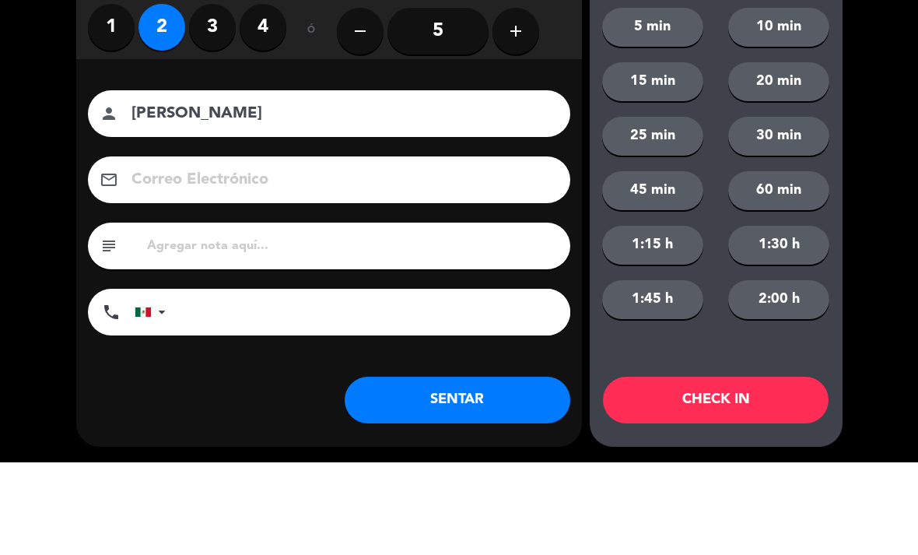
click at [23, 94] on div "close Indique cantidad de clientes 1 2 3 4 ó remove 5 add Nombre del cliente pe…" at bounding box center [459, 277] width 918 height 555
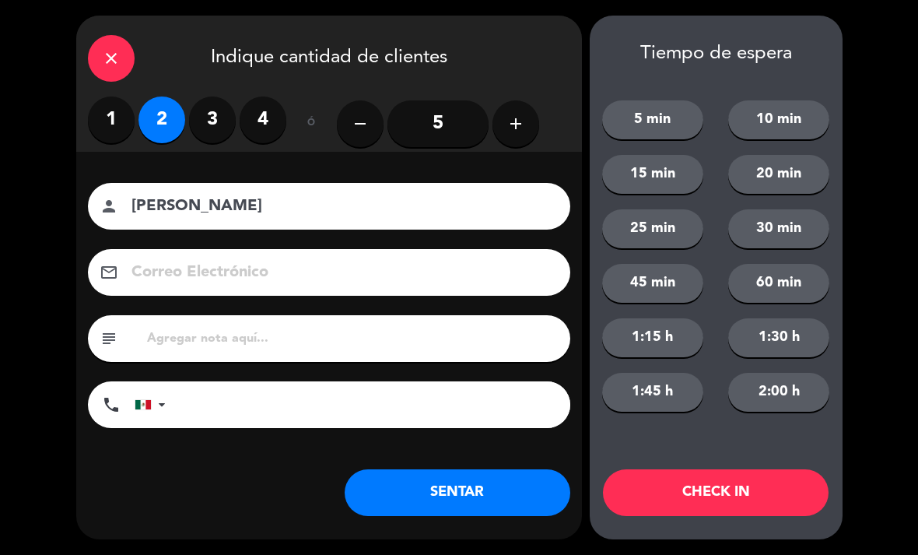
click at [279, 201] on input "[PERSON_NAME]" at bounding box center [340, 206] width 420 height 27
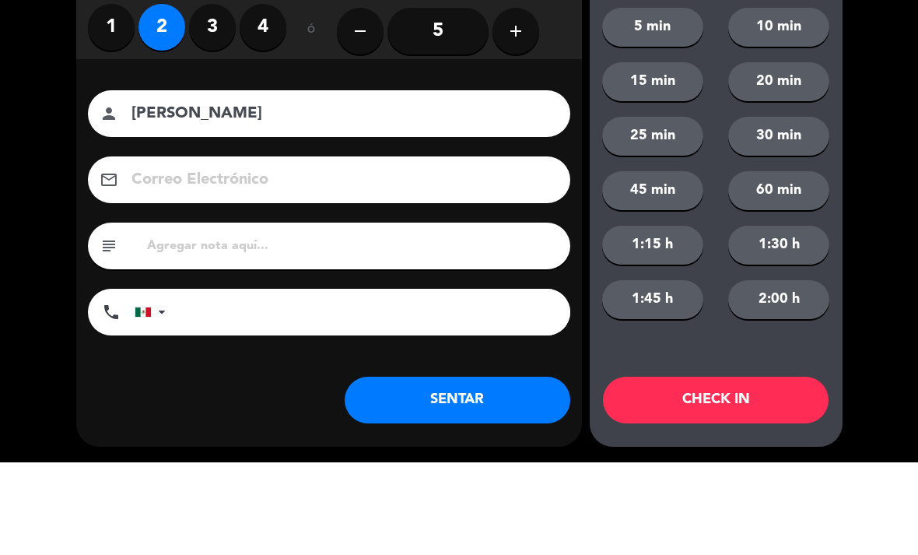
type input "[PERSON_NAME]"
click at [65, 141] on div "close Indique cantidad de clientes 1 2 3 4 ó remove 5 add Nombre del cliente pe…" at bounding box center [459, 277] width 918 height 555
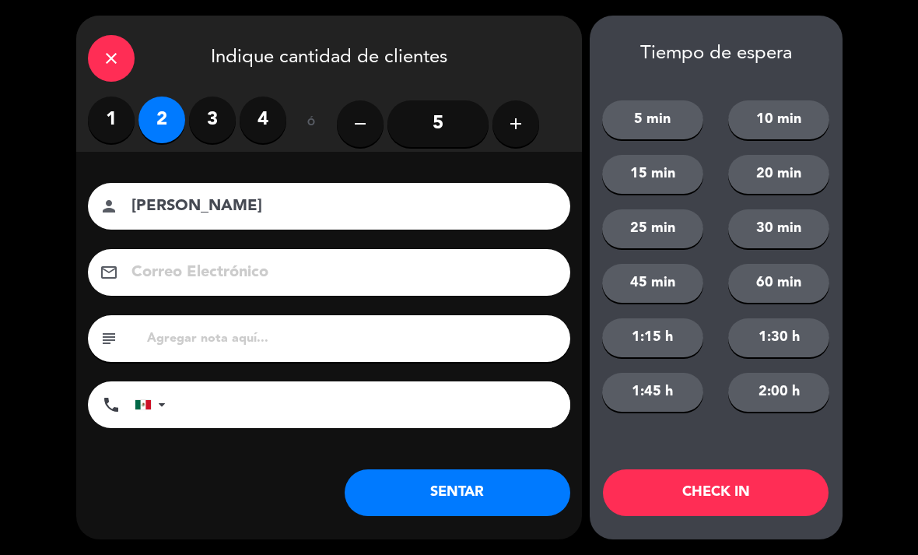
click at [478, 485] on button "SENTAR" at bounding box center [458, 492] width 226 height 47
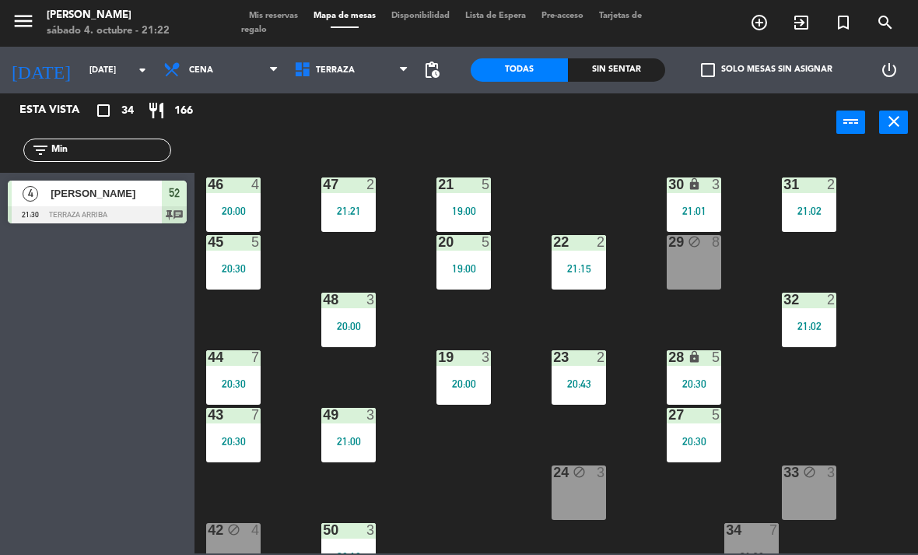
click at [478, 447] on div "21 5 19:00 30 lock 3 21:01 46 4 20:00 47 2 21:21 31 2 21:02 20 5 19:00 22 2 21:…" at bounding box center [561, 351] width 714 height 403
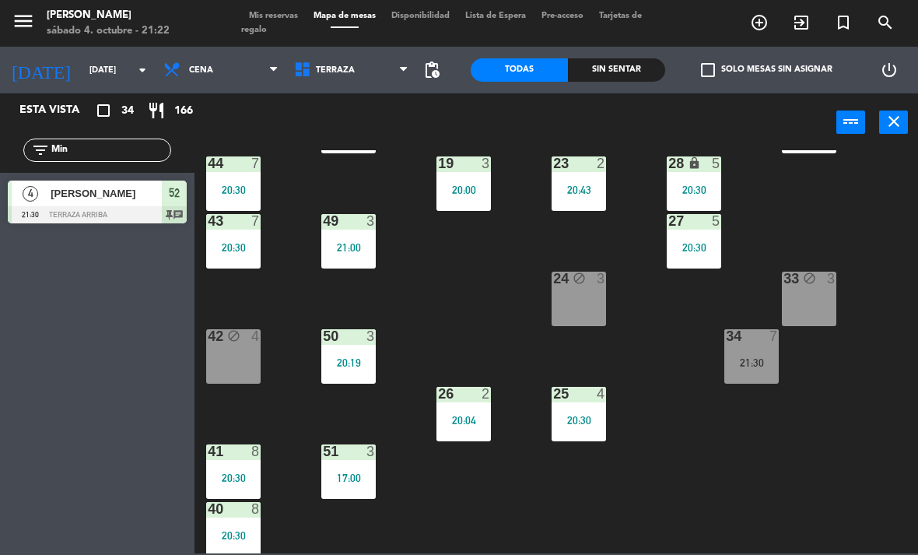
scroll to position [191, 0]
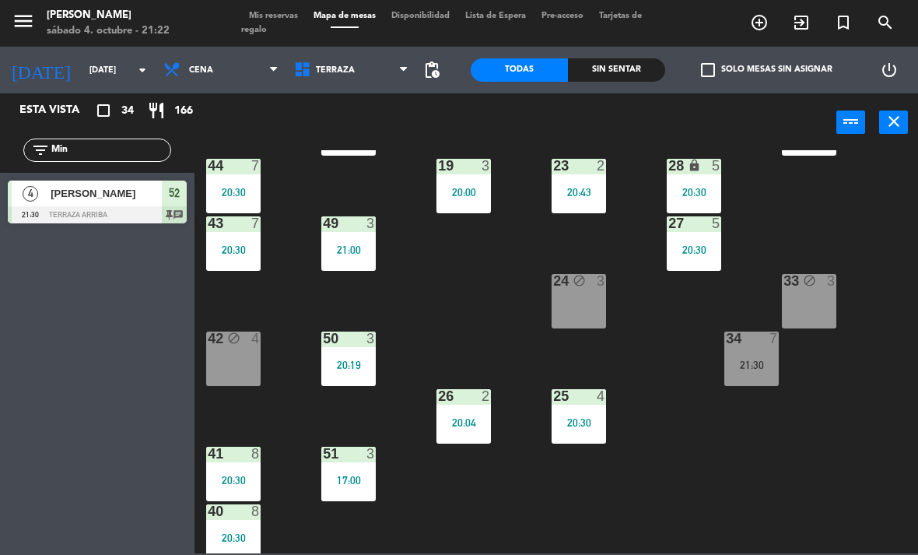
click at [255, 345] on div "4" at bounding box center [255, 338] width 9 height 14
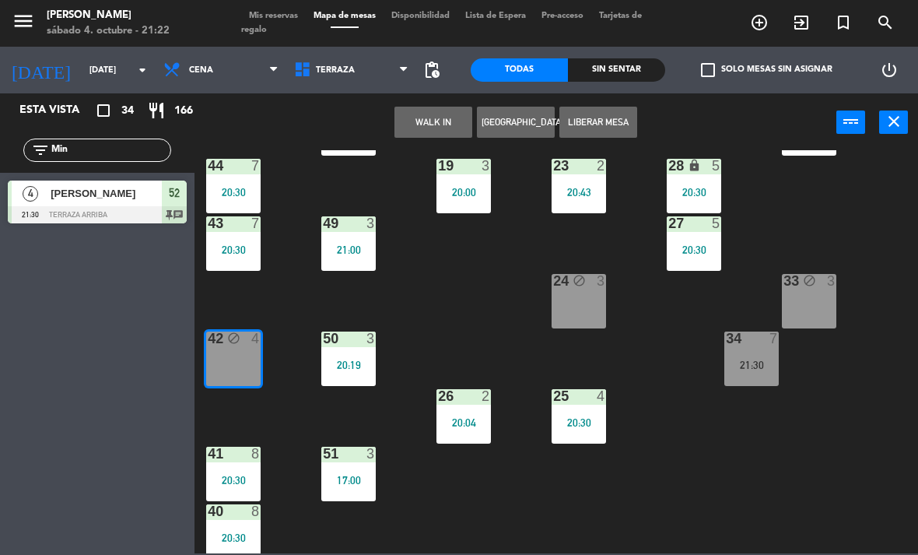
click at [595, 110] on button "Liberar Mesa" at bounding box center [598, 122] width 78 height 31
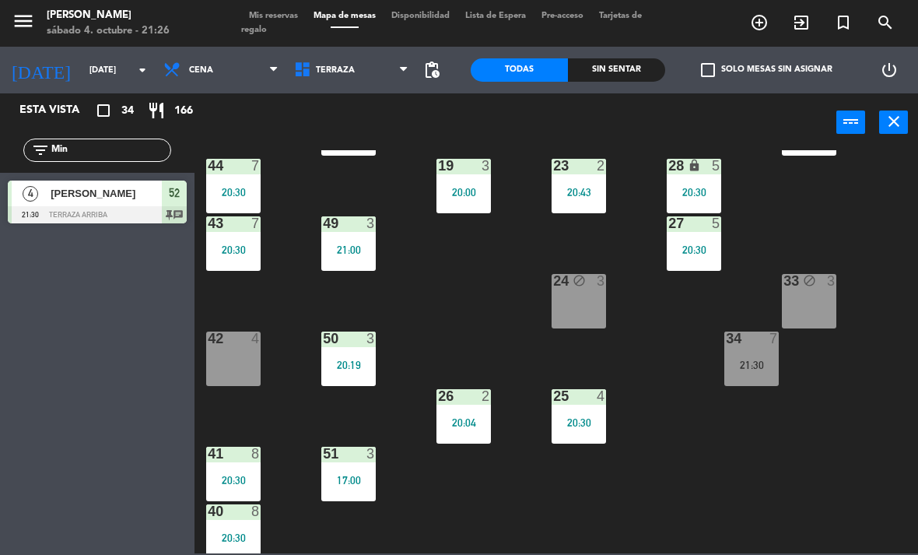
click at [102, 142] on input "Min" at bounding box center [110, 150] width 121 height 17
click at [86, 149] on input "Min" at bounding box center [110, 150] width 121 height 17
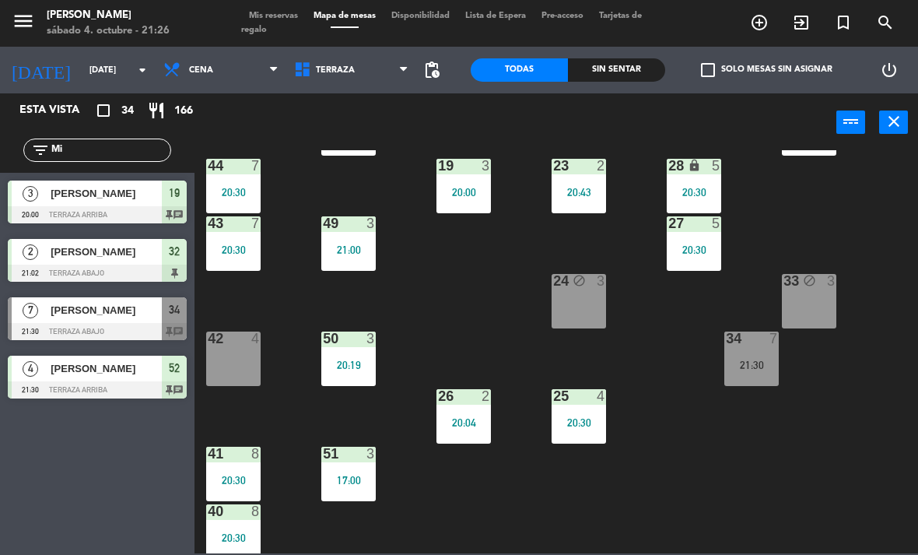
type input "M"
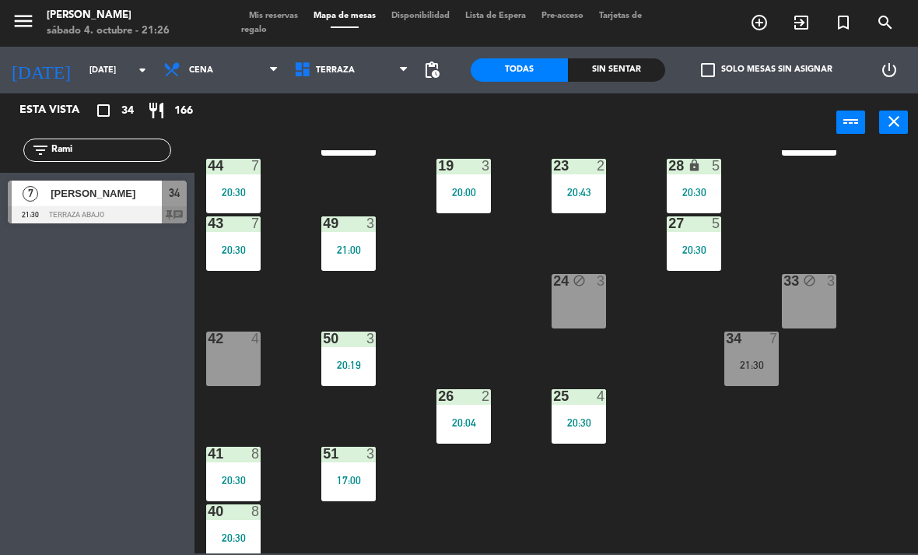
type input "Rami"
click at [803, 127] on div "power_input close" at bounding box center [515, 122] width 642 height 59
click at [66, 191] on span "[PERSON_NAME]" at bounding box center [106, 193] width 111 height 16
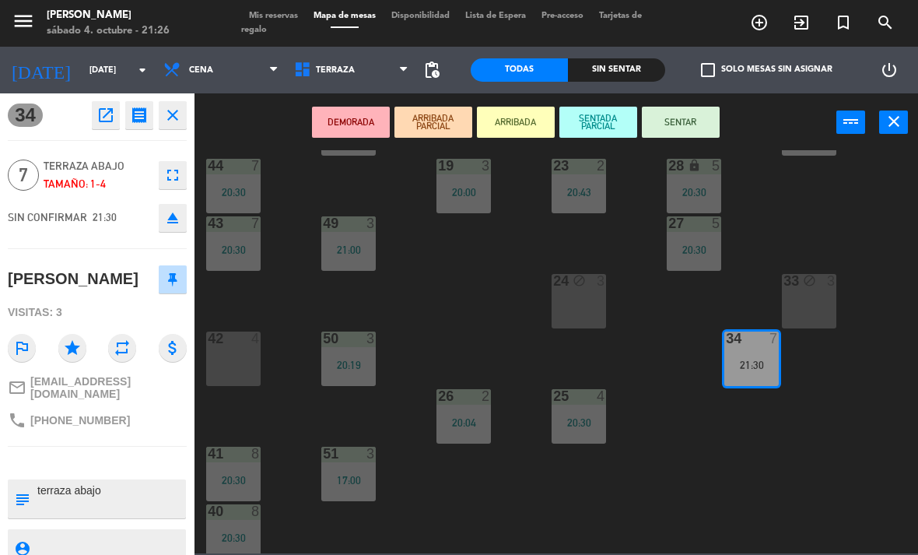
click at [698, 119] on button "SENTAR" at bounding box center [681, 122] width 78 height 31
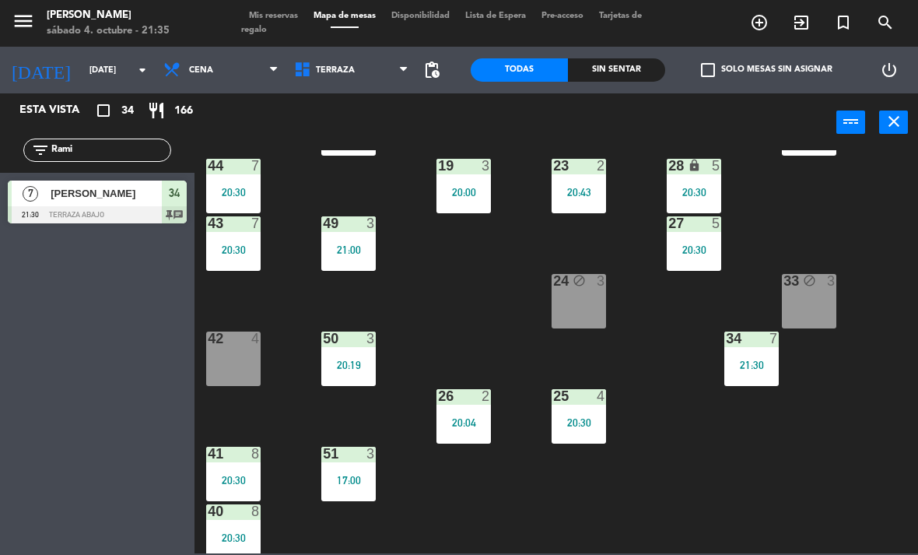
click at [137, 142] on input "Rami" at bounding box center [110, 150] width 121 height 17
click at [126, 152] on input "Rami" at bounding box center [110, 150] width 121 height 17
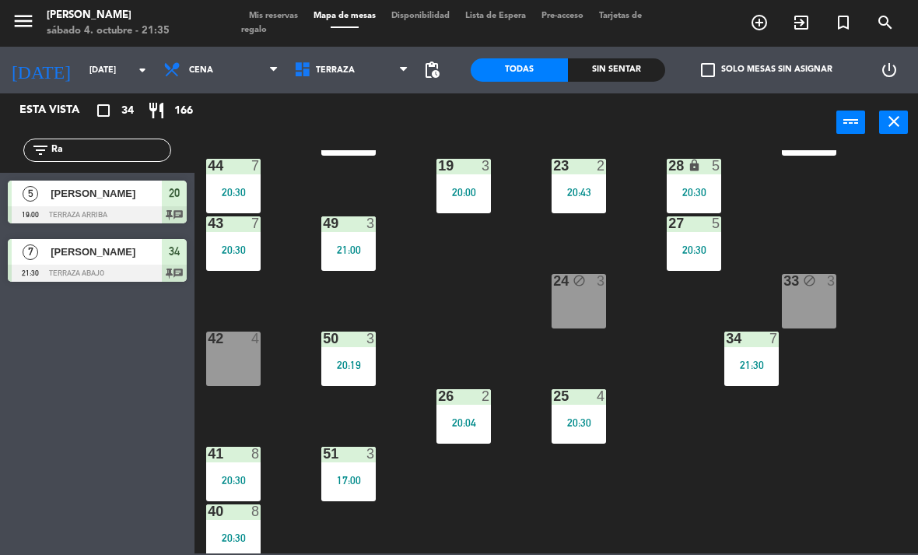
type input "R"
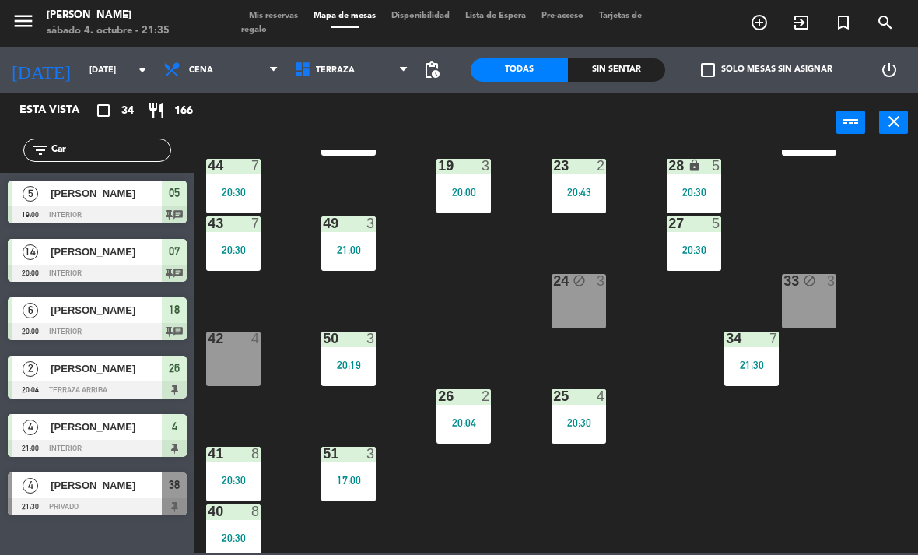
type input "Car"
click at [823, 197] on div "21 5 19:00 30 lock 3 21:01 46 4 20:00 47 2 21:21 31 2 21:02 20 5 19:00 22 2 21:…" at bounding box center [561, 351] width 714 height 403
click at [138, 483] on span "[PERSON_NAME]" at bounding box center [106, 485] width 111 height 16
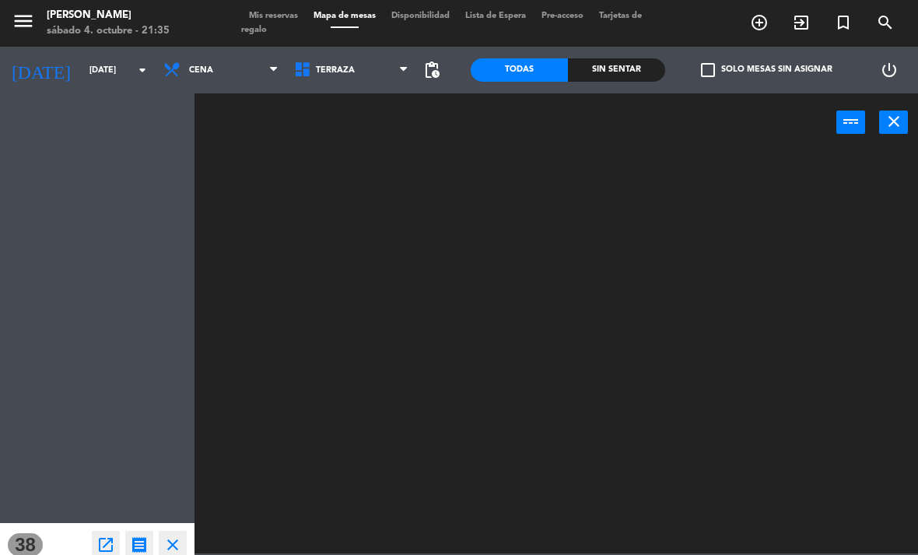
scroll to position [0, 0]
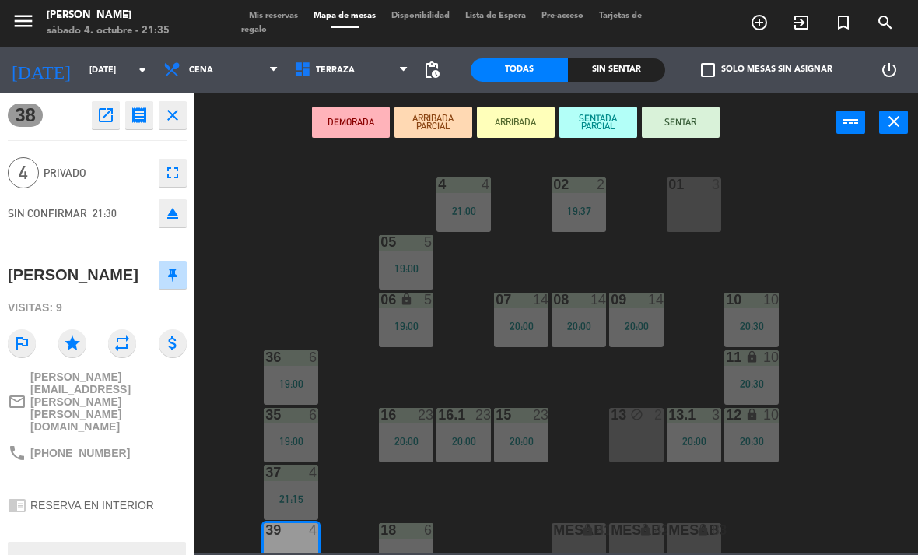
click at [705, 111] on button "SENTAR" at bounding box center [681, 122] width 78 height 31
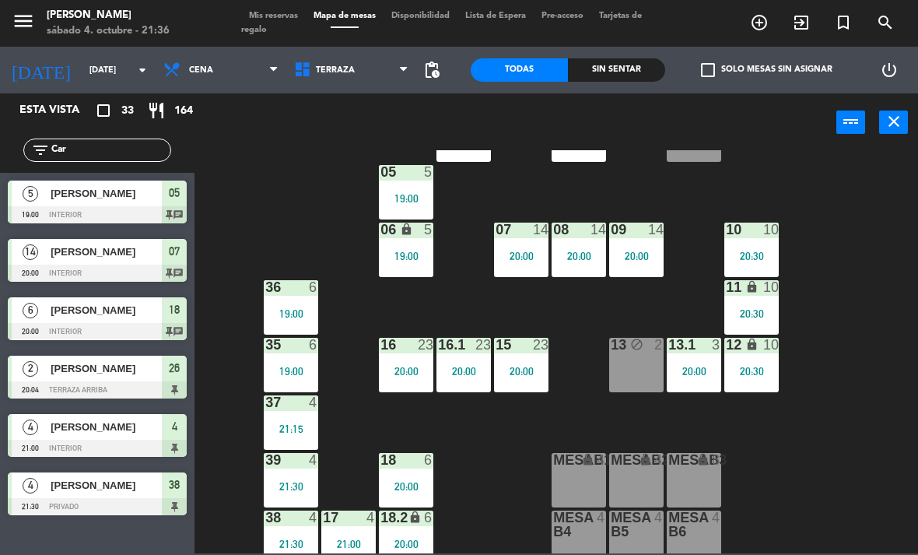
scroll to position [66, 0]
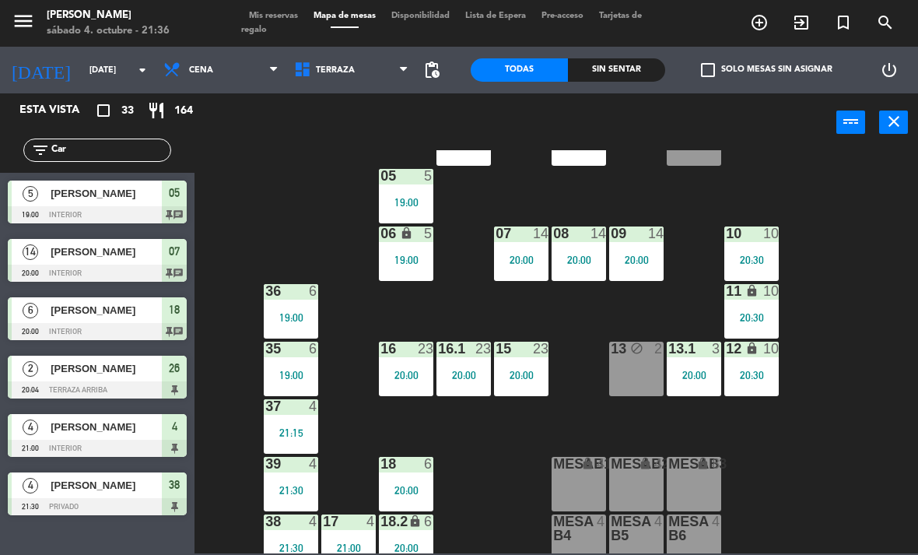
click at [298, 488] on div "21:30" at bounding box center [291, 490] width 54 height 11
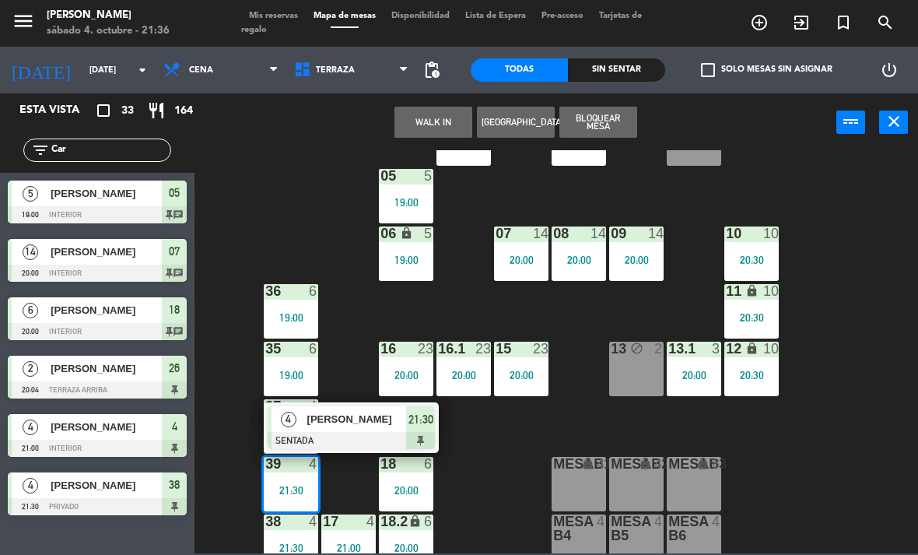
click at [694, 163] on div "01 3" at bounding box center [694, 138] width 54 height 54
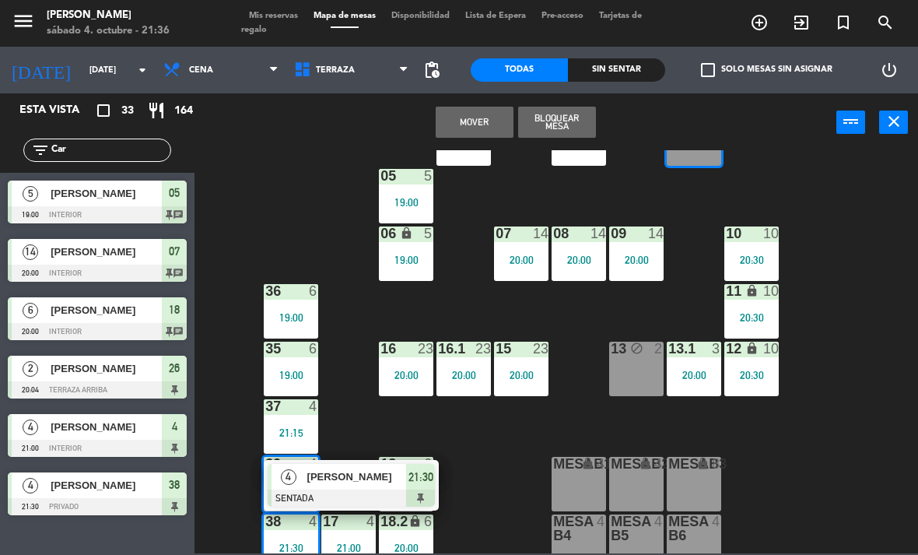
click at [486, 113] on button "Mover" at bounding box center [475, 122] width 78 height 31
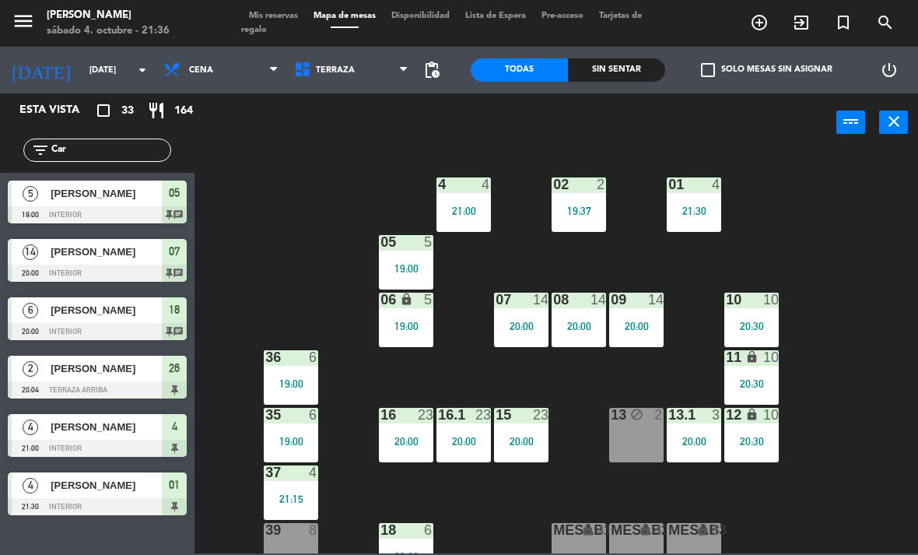
scroll to position [0, 0]
click at [691, 209] on div "21:30" at bounding box center [694, 210] width 54 height 11
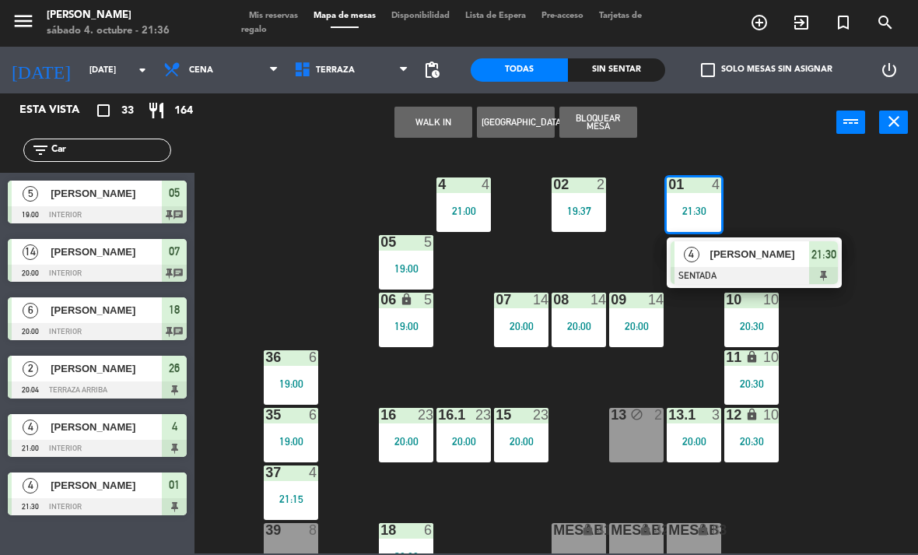
click at [712, 212] on div "21:30" at bounding box center [694, 210] width 54 height 11
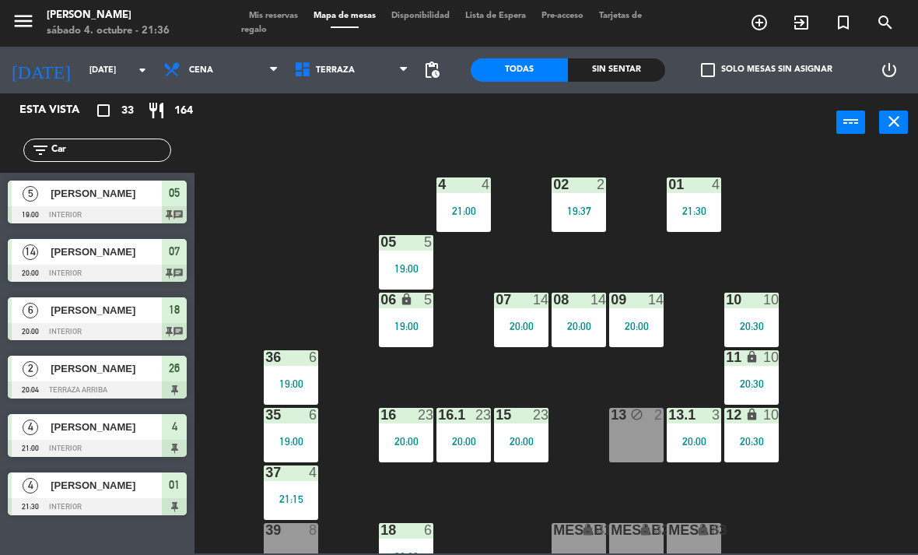
click at [698, 198] on div "01 4 21:30" at bounding box center [694, 204] width 54 height 54
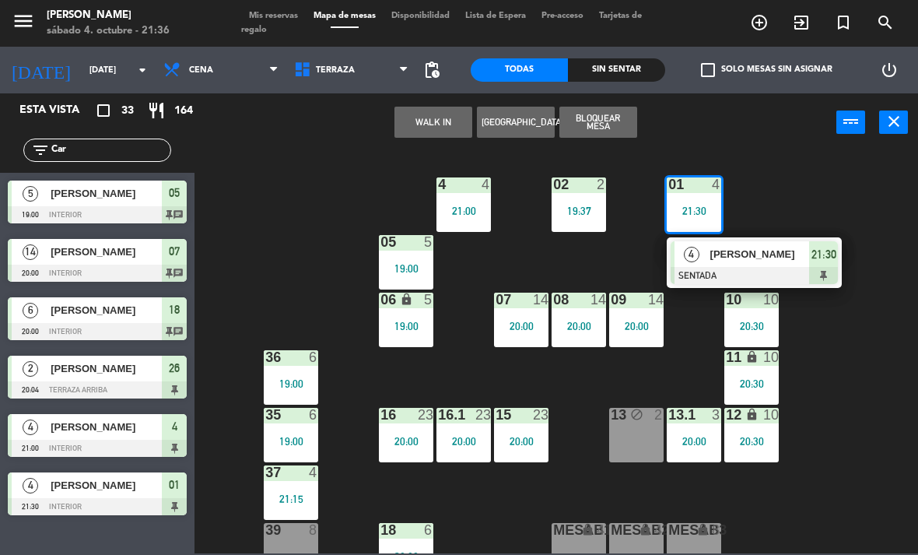
click at [756, 258] on span "[PERSON_NAME]" at bounding box center [760, 254] width 100 height 16
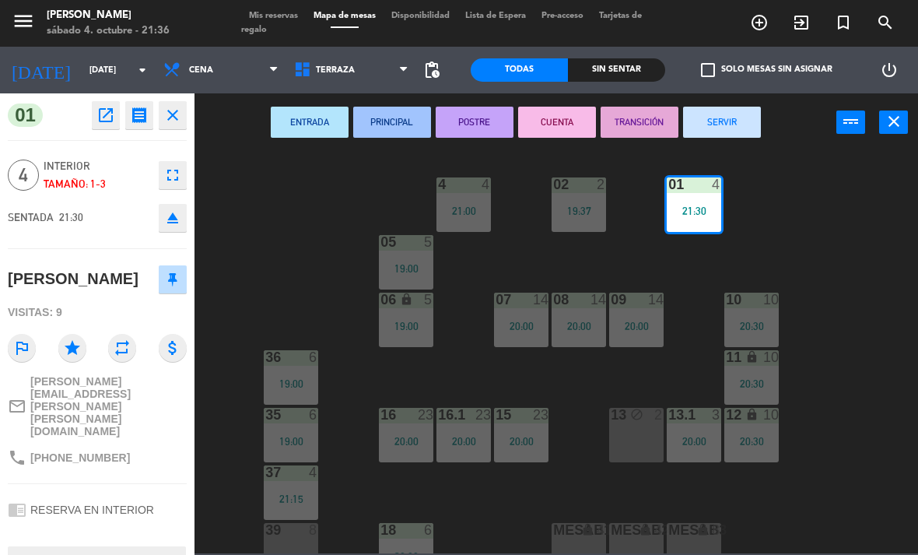
click at [180, 179] on icon "fullscreen" at bounding box center [172, 175] width 19 height 19
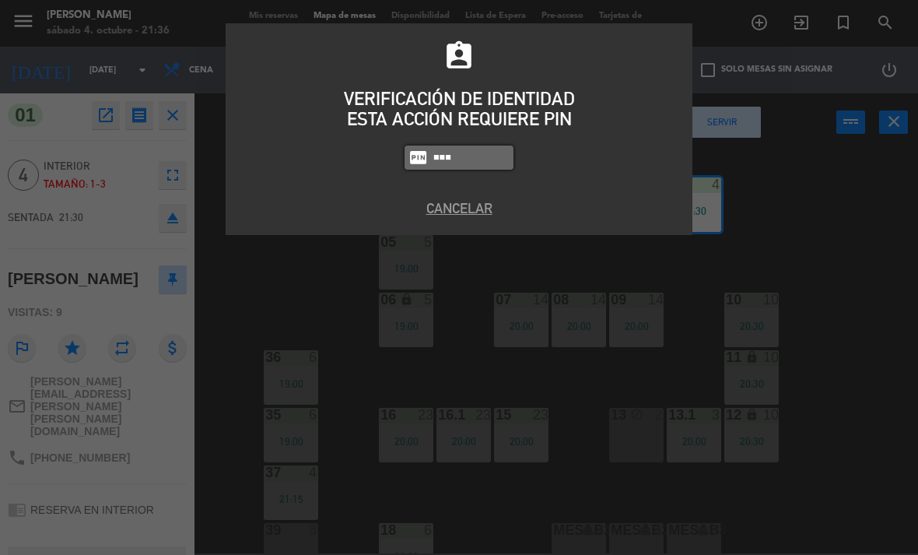
type input "1843"
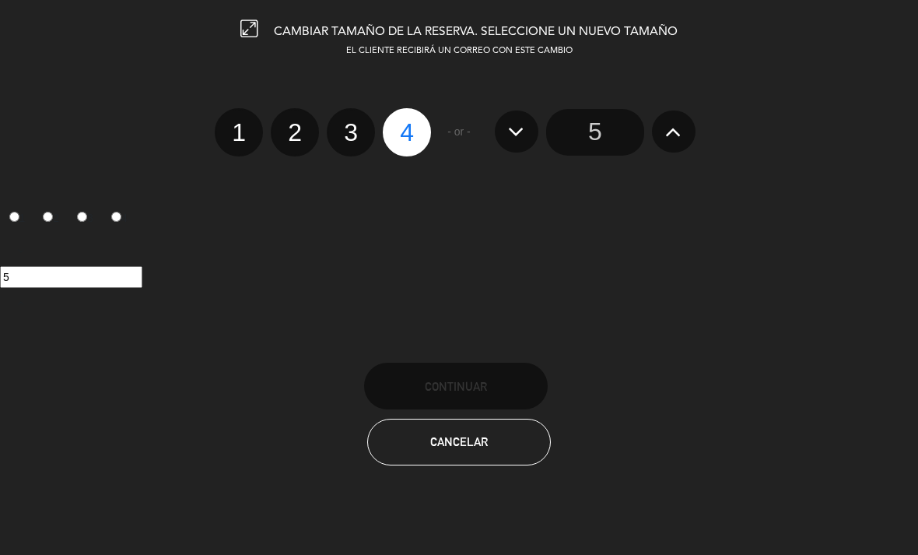
click at [292, 123] on label "2" at bounding box center [295, 132] width 48 height 48
click at [292, 123] on input "2" at bounding box center [293, 119] width 10 height 10
radio input "true"
radio input "false"
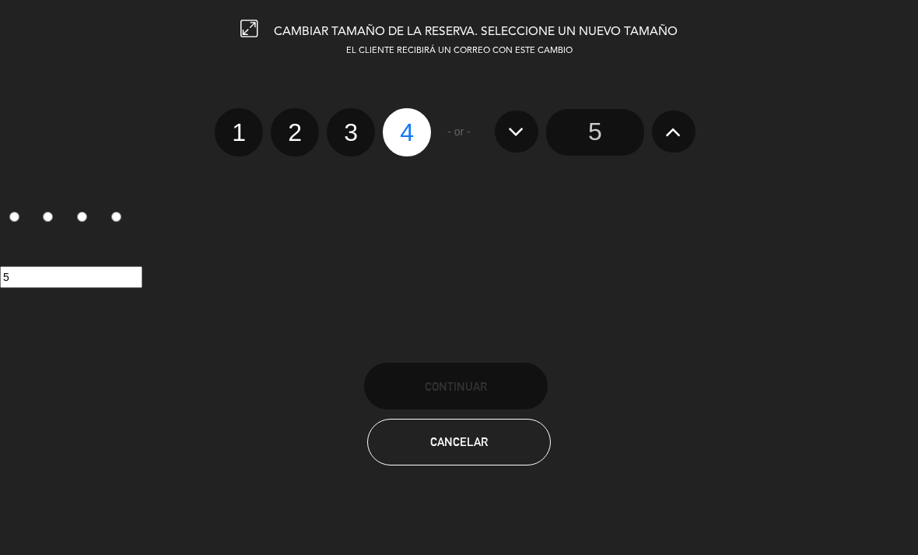
radio input "false"
radio input "true"
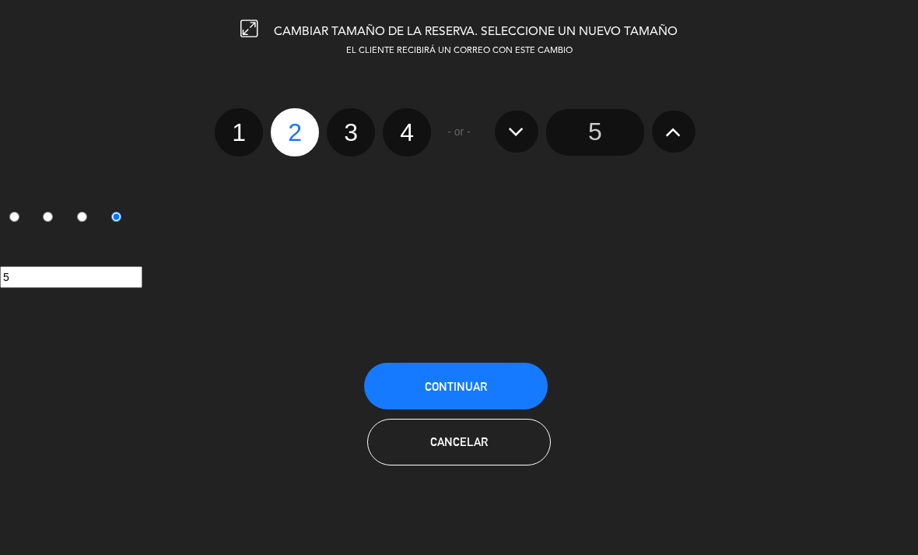
click at [499, 377] on button "Continuar" at bounding box center [456, 385] width 184 height 47
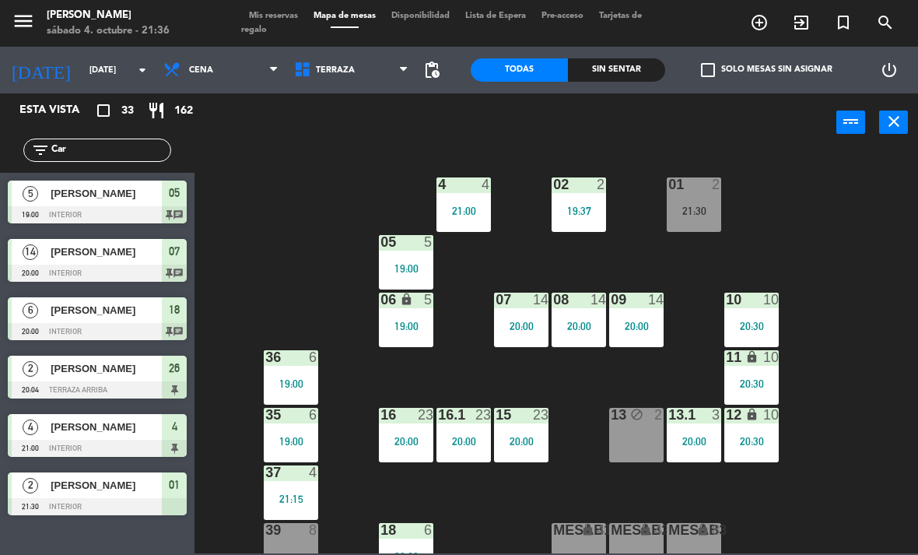
click at [692, 210] on div "21:30" at bounding box center [694, 210] width 54 height 11
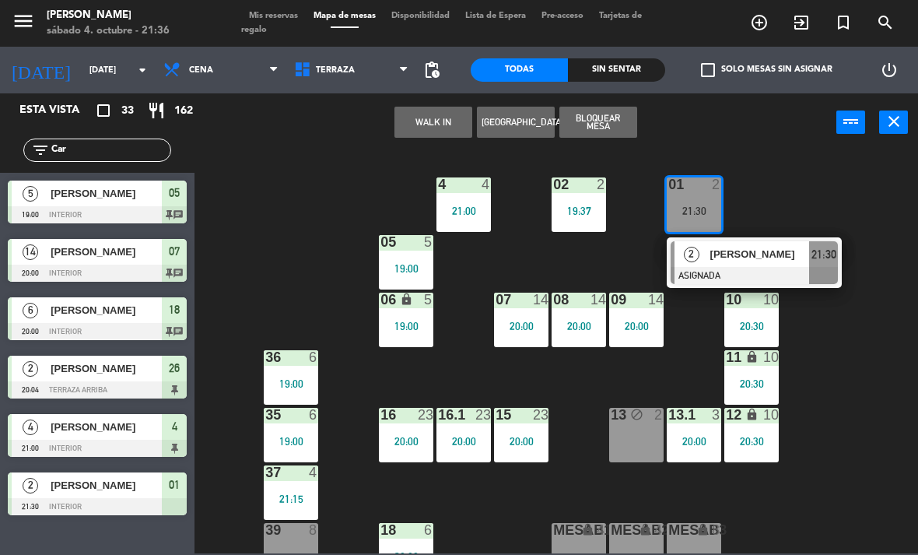
click at [761, 266] on div "[PERSON_NAME]" at bounding box center [759, 254] width 101 height 26
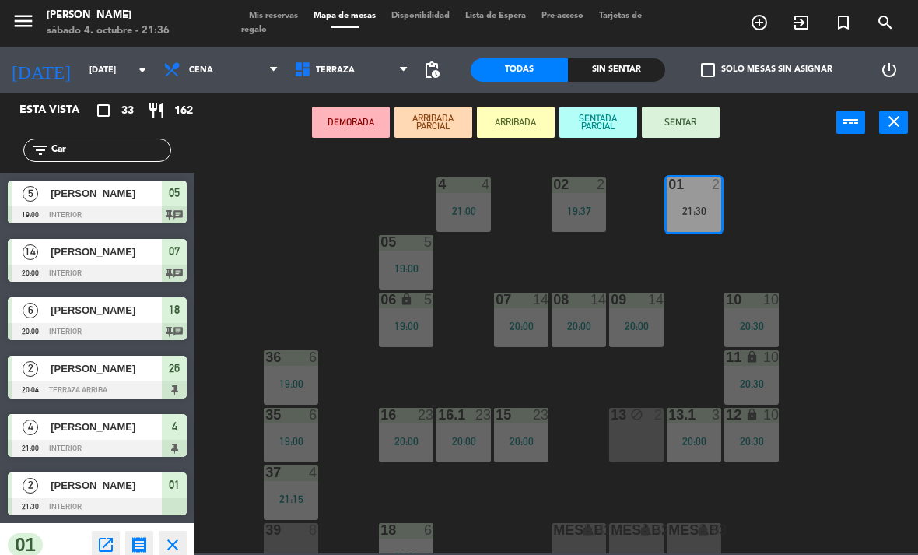
click at [700, 116] on button "SENTAR" at bounding box center [681, 122] width 78 height 31
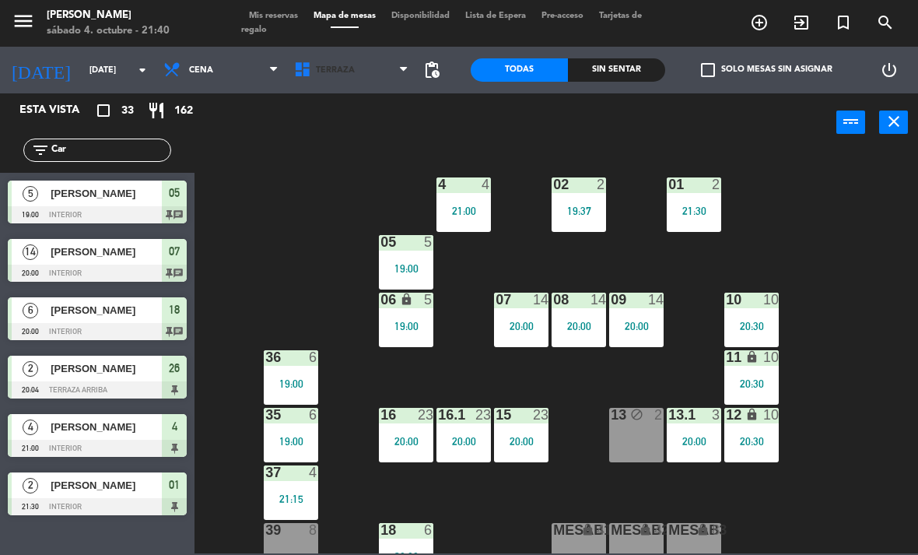
click at [343, 82] on span "Terraza" at bounding box center [351, 70] width 131 height 34
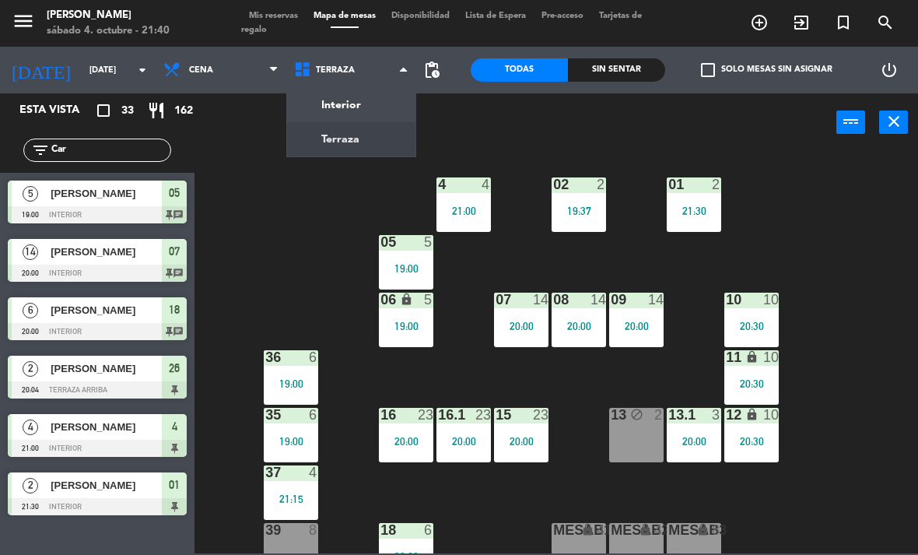
click at [368, 145] on ng-component "menu [PERSON_NAME][DATE] 4. octubre - 21:40 Mis reservas Mapa de mesas Disponib…" at bounding box center [459, 276] width 918 height 553
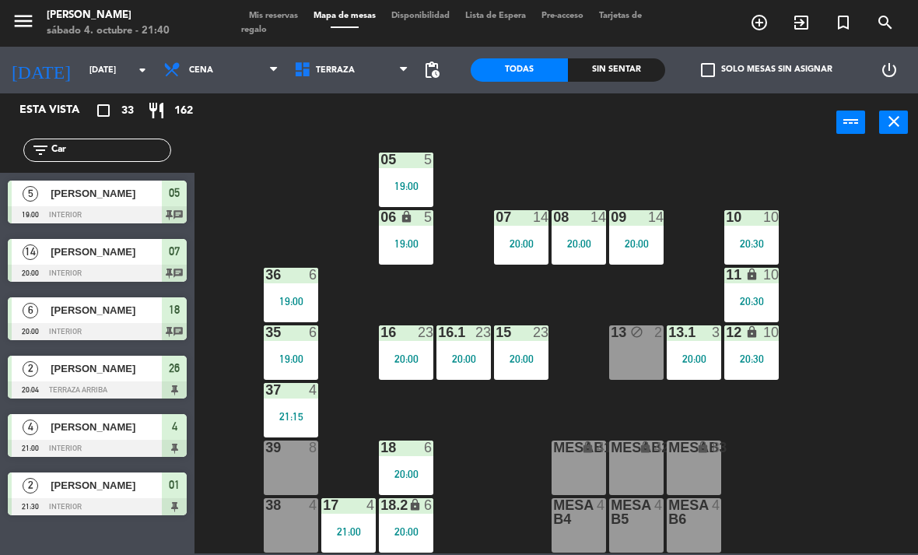
scroll to position [82, 0]
click at [357, 80] on span "Terraza" at bounding box center [351, 70] width 131 height 34
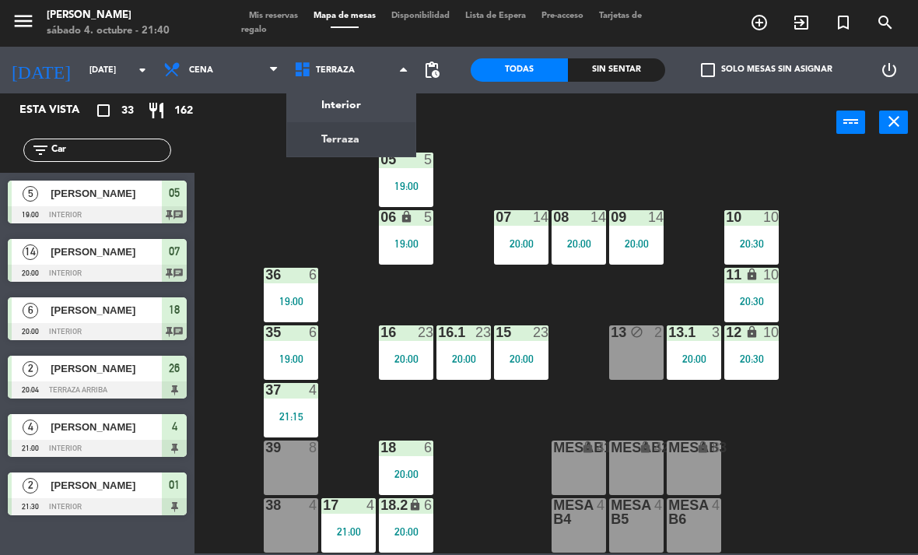
click at [350, 154] on ng-component "menu [PERSON_NAME][DATE] 4. octubre - 21:40 Mis reservas Mapa de mesas Disponib…" at bounding box center [459, 276] width 918 height 553
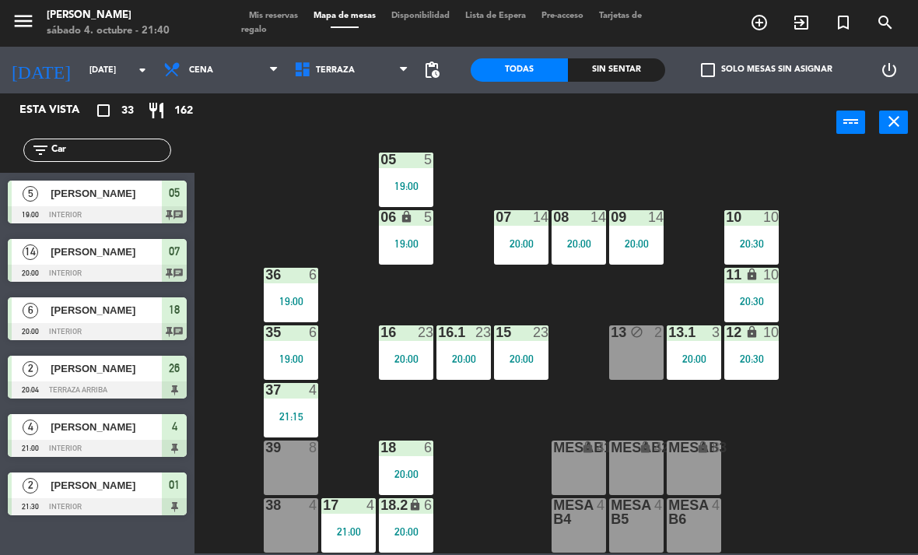
click at [908, 548] on div "02 2 19:37 4 4 21:00 01 2 21:30 05 5 19:00 06 lock 5 19:00 07 14 20:00 09 14 20…" at bounding box center [561, 351] width 714 height 403
click at [282, 457] on div "39 8" at bounding box center [291, 467] width 54 height 54
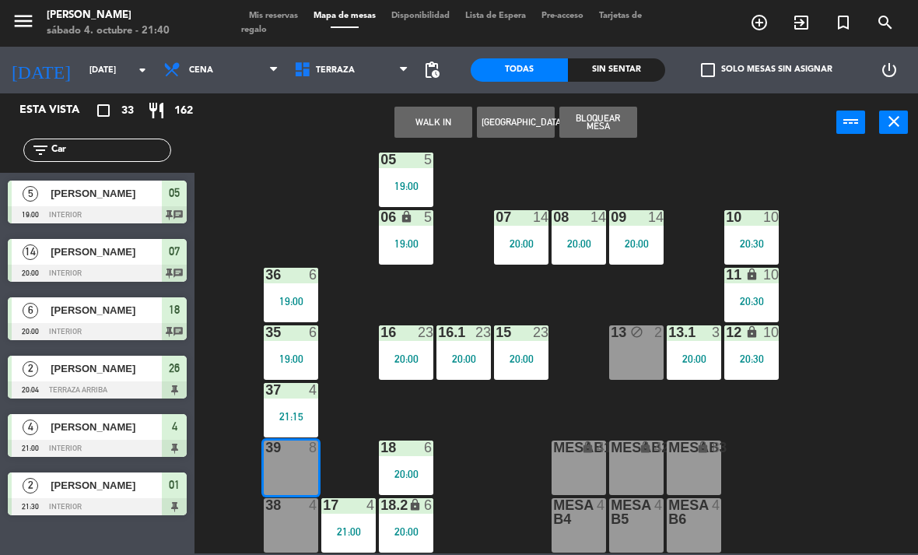
click at [435, 119] on button "WALK IN" at bounding box center [433, 122] width 78 height 31
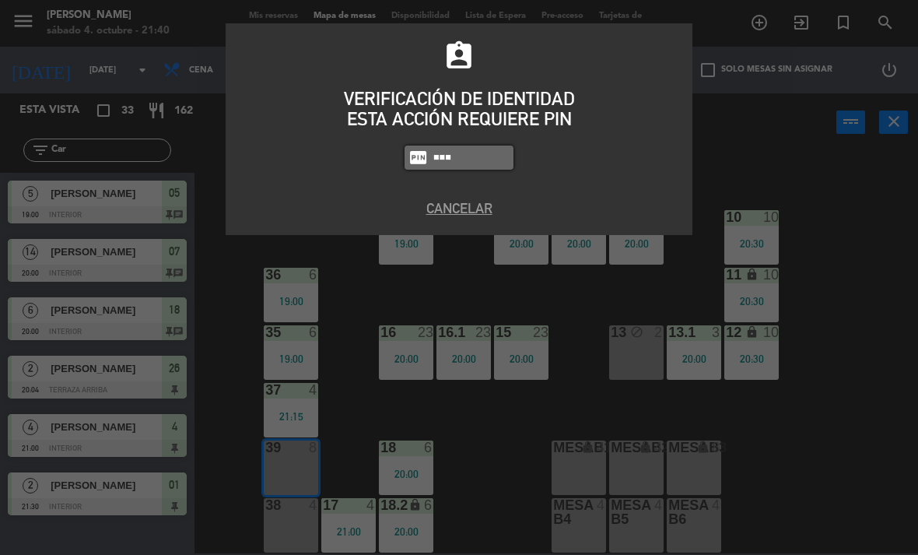
type input "1843"
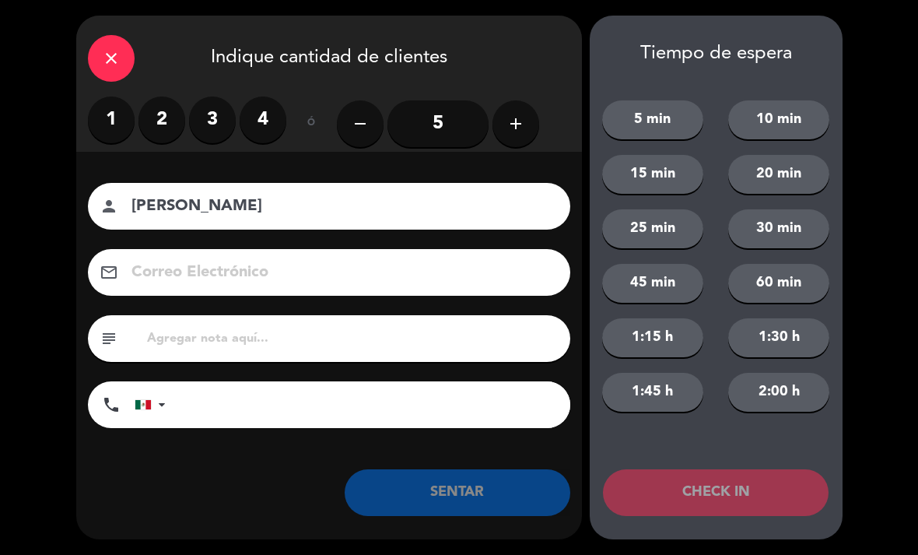
type input "[PERSON_NAME]"
click at [166, 125] on label "2" at bounding box center [161, 119] width 47 height 47
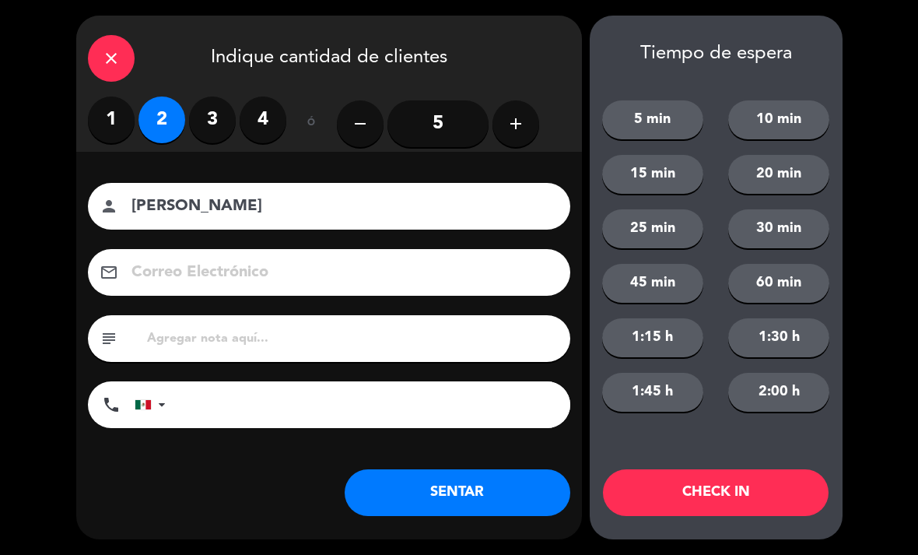
click at [459, 480] on button "SENTAR" at bounding box center [458, 492] width 226 height 47
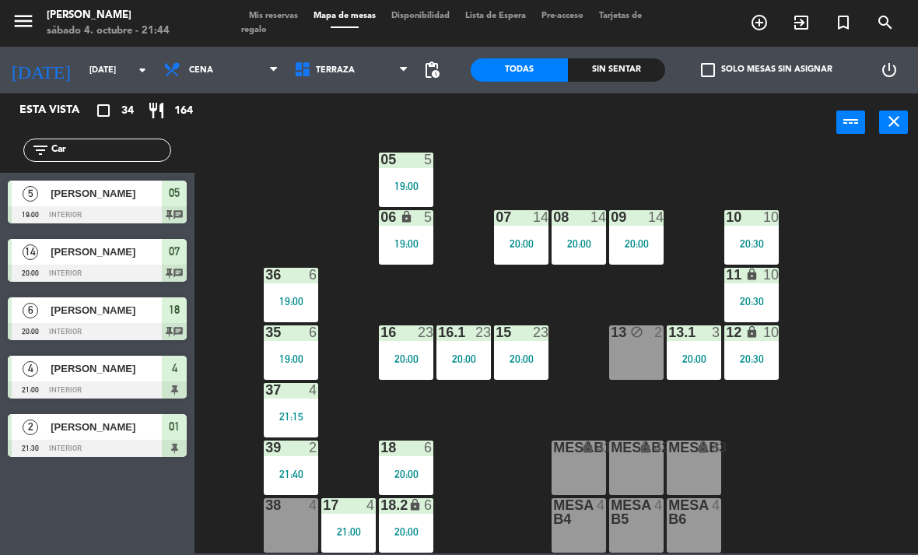
click at [94, 142] on input "Car" at bounding box center [110, 150] width 121 height 17
click at [88, 147] on input "Car" at bounding box center [110, 150] width 121 height 17
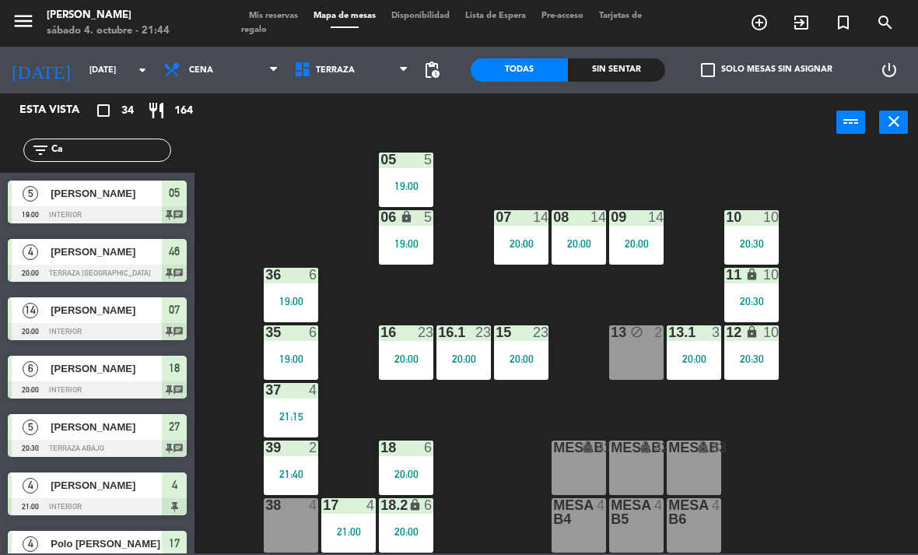
type input "C"
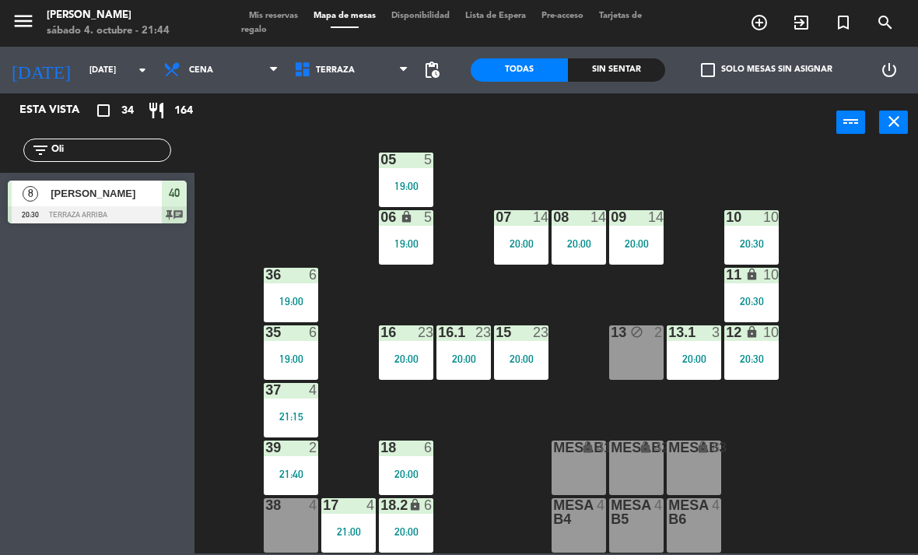
type input "Oli"
click at [819, 176] on div "02 2 19:37 4 4 21:00 01 2 21:30 05 5 19:00 06 lock 5 19:00 07 14 20:00 09 14 20…" at bounding box center [561, 351] width 714 height 403
click at [337, 81] on span "Terraza" at bounding box center [351, 70] width 131 height 34
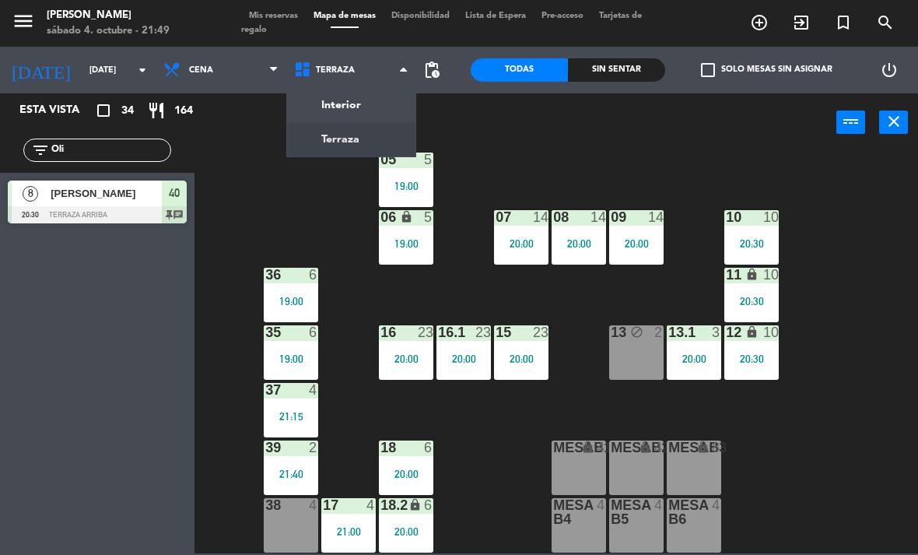
click at [370, 151] on ng-component "menu [PERSON_NAME][DATE] 4. octubre - 21:49 Mis reservas Mapa de mesas Disponib…" at bounding box center [459, 276] width 918 height 553
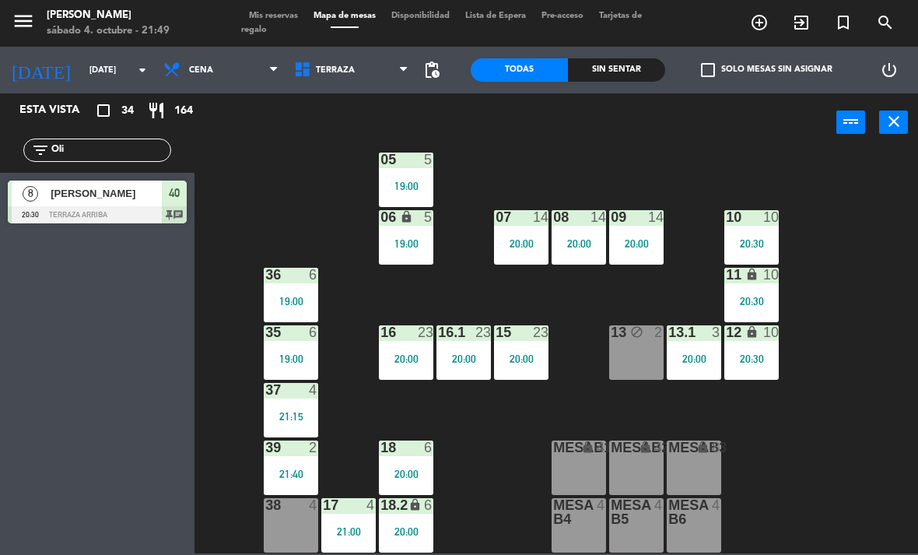
click at [334, 71] on span "Terraza" at bounding box center [335, 70] width 39 height 10
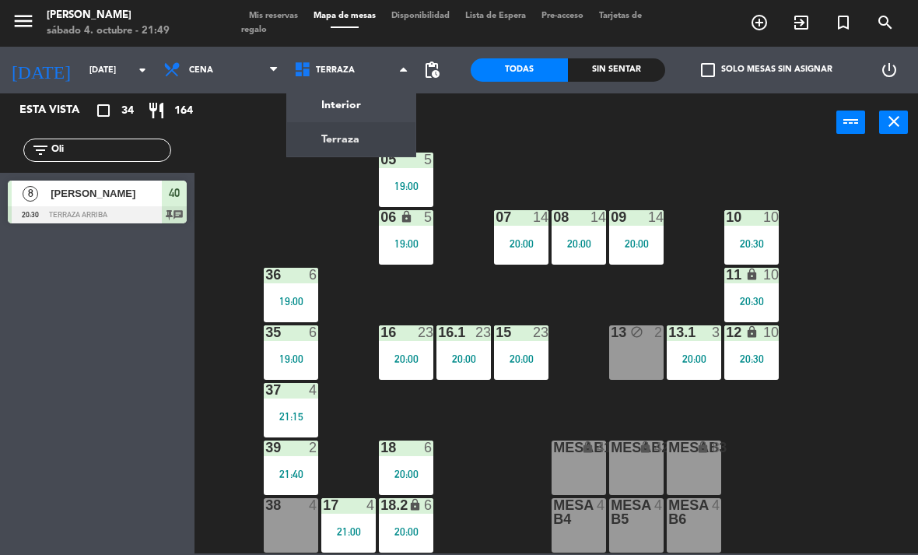
click at [368, 99] on ng-component "menu [PERSON_NAME][DATE] 4. octubre - 21:49 Mis reservas Mapa de mesas Disponib…" at bounding box center [459, 276] width 918 height 553
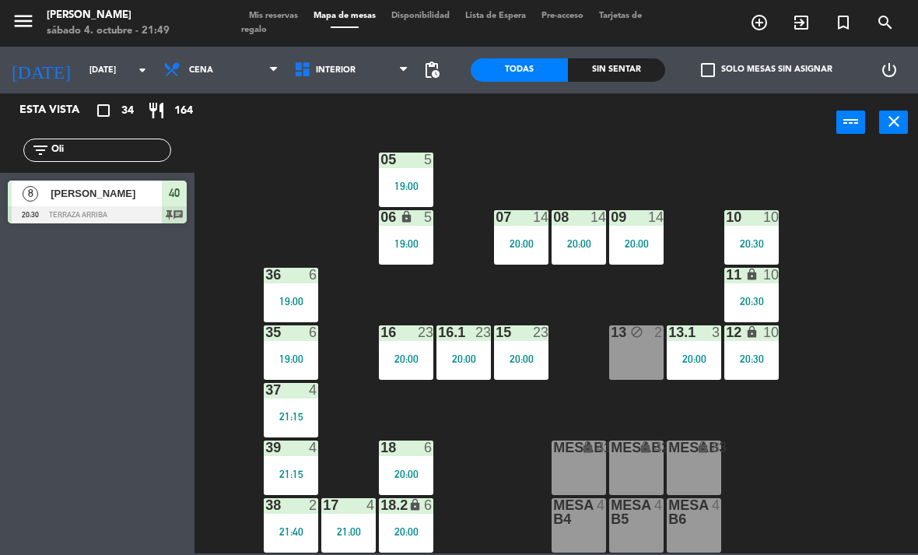
click at [346, 55] on span "Interior" at bounding box center [351, 70] width 131 height 34
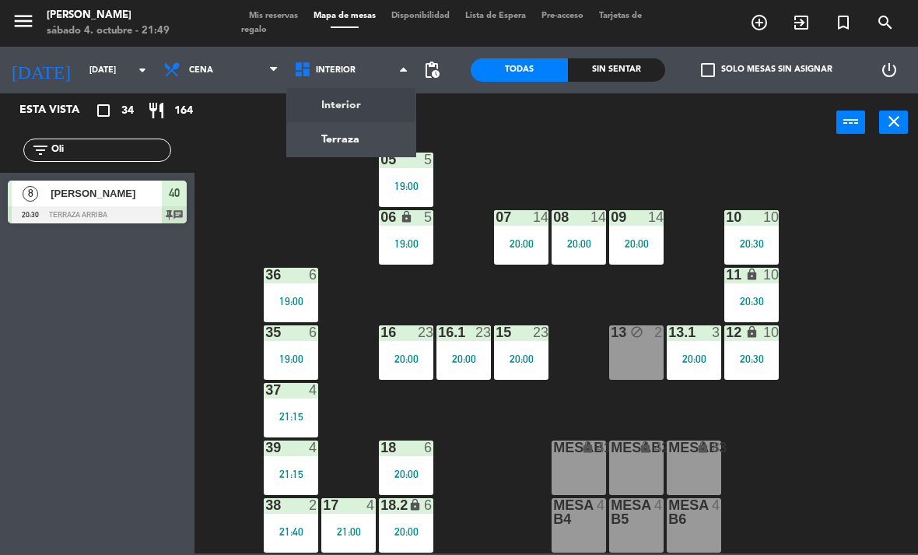
click at [352, 137] on ng-component "menu [PERSON_NAME][DATE] 4. octubre - 21:49 Mis reservas Mapa de mesas Disponib…" at bounding box center [459, 276] width 918 height 553
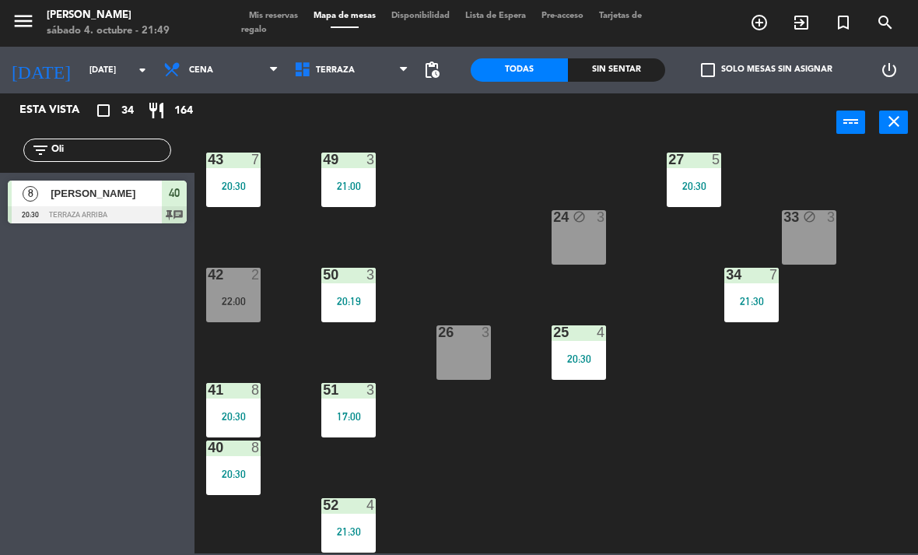
scroll to position [255, 0]
click at [472, 343] on div "26 3" at bounding box center [463, 352] width 54 height 54
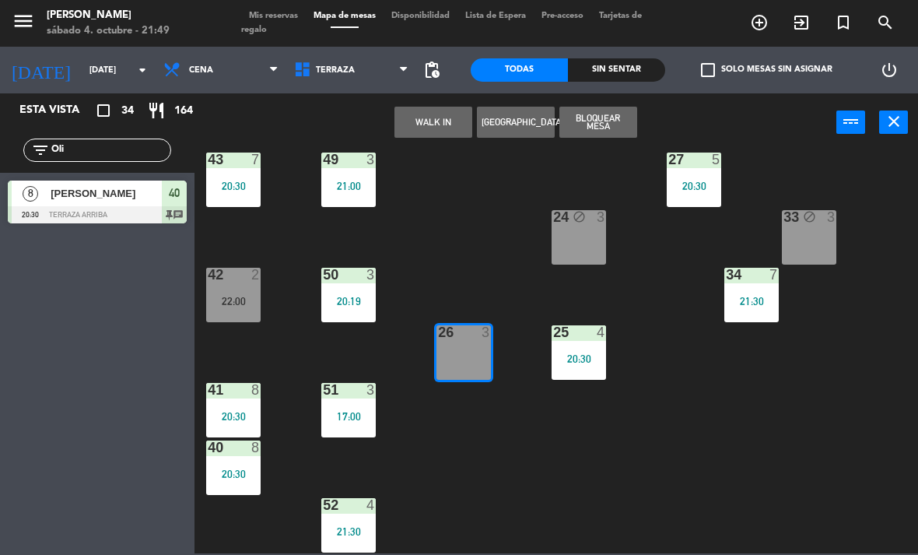
click at [423, 124] on button "WALK IN" at bounding box center [433, 122] width 78 height 31
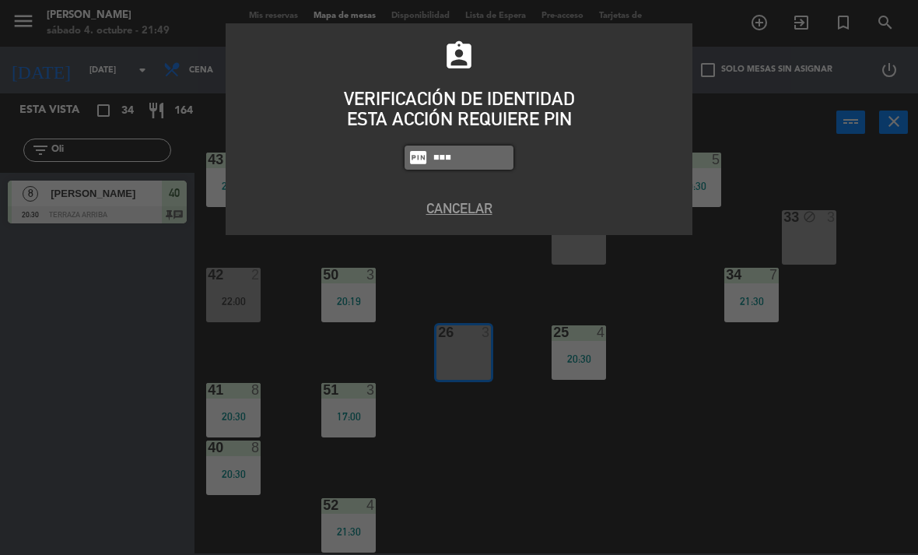
type input "1843"
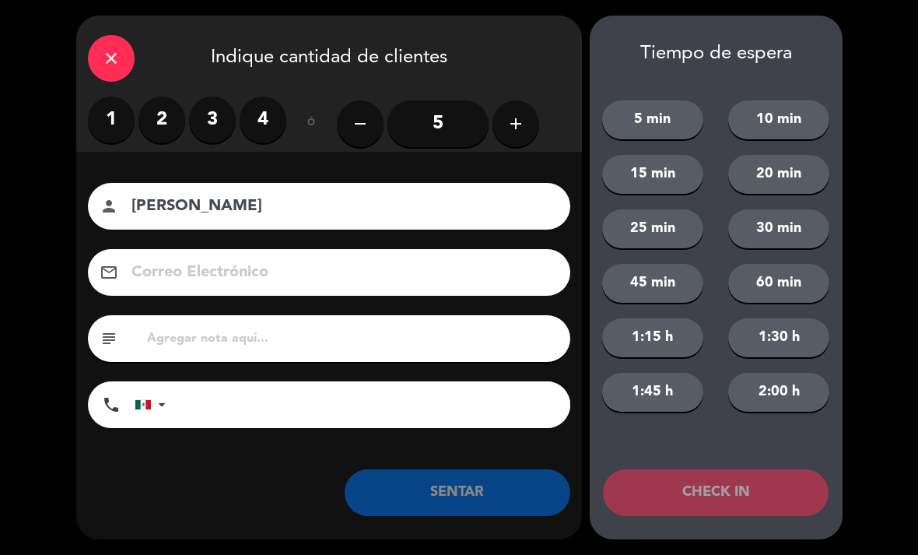
type input "[PERSON_NAME]"
click at [201, 124] on label "3" at bounding box center [212, 119] width 47 height 47
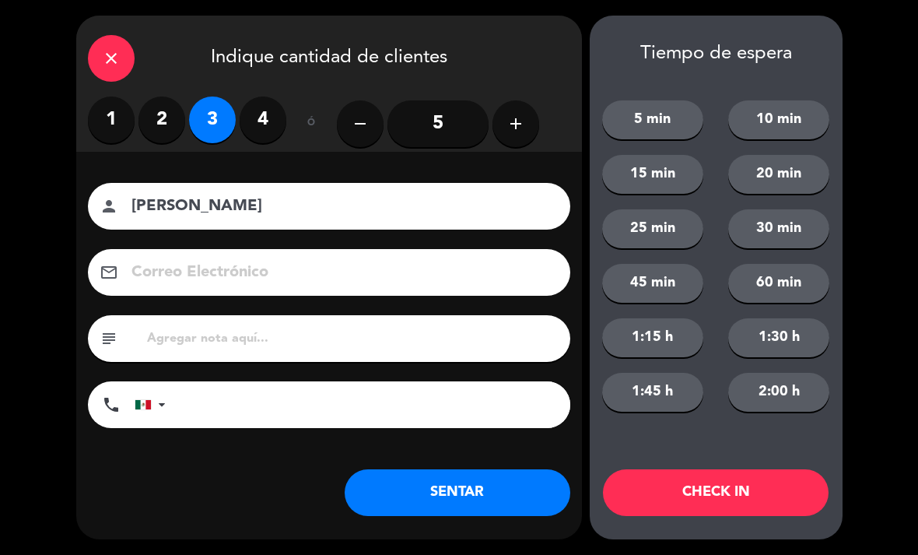
click at [486, 478] on button "SENTAR" at bounding box center [458, 492] width 226 height 47
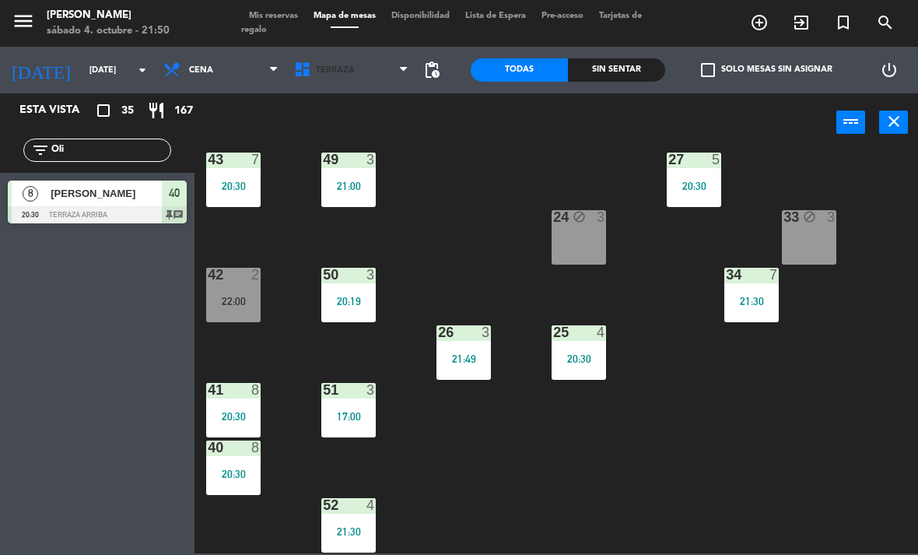
click at [325, 86] on span "Terraza" at bounding box center [351, 70] width 131 height 34
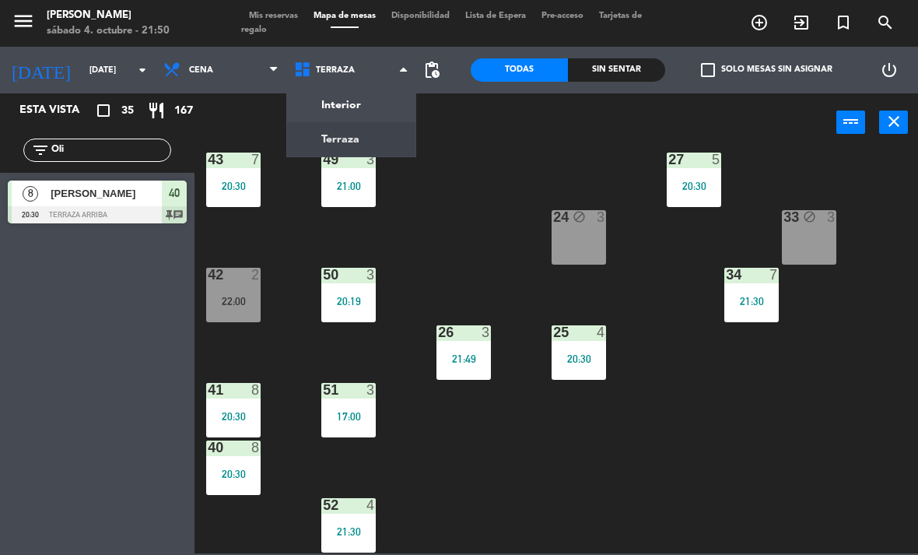
click at [372, 104] on ng-component "menu [PERSON_NAME][DATE] 4. octubre - 21:50 Mis reservas Mapa de mesas Disponib…" at bounding box center [459, 276] width 918 height 553
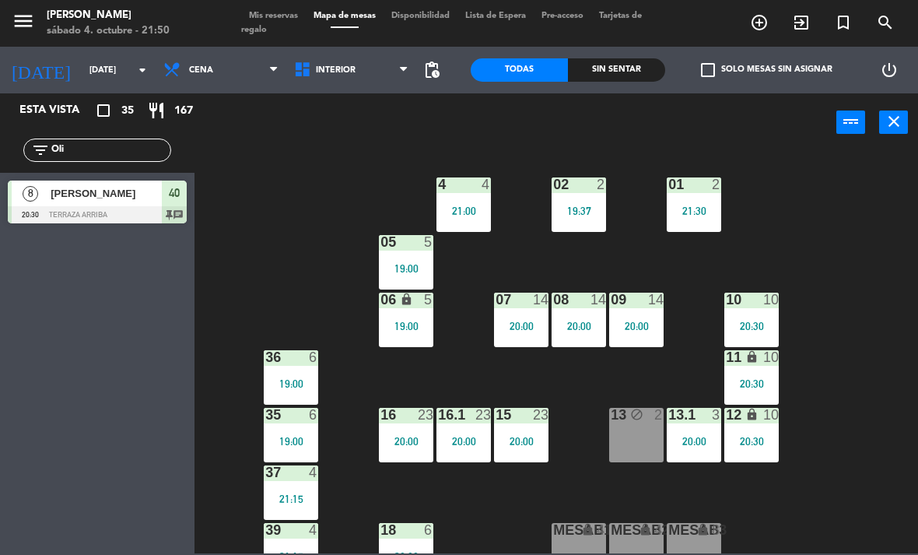
click at [593, 214] on div "19:37" at bounding box center [578, 210] width 54 height 11
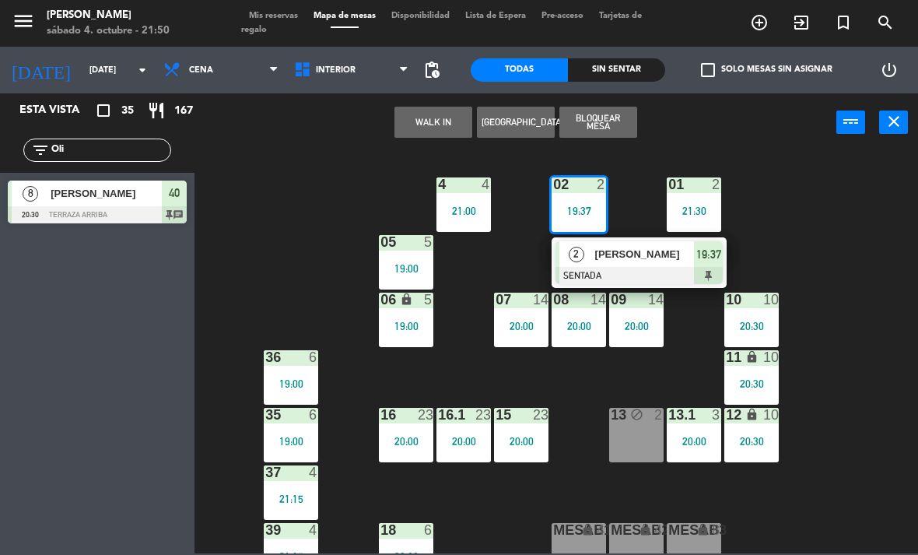
click at [659, 263] on div "[PERSON_NAME]" at bounding box center [643, 254] width 101 height 26
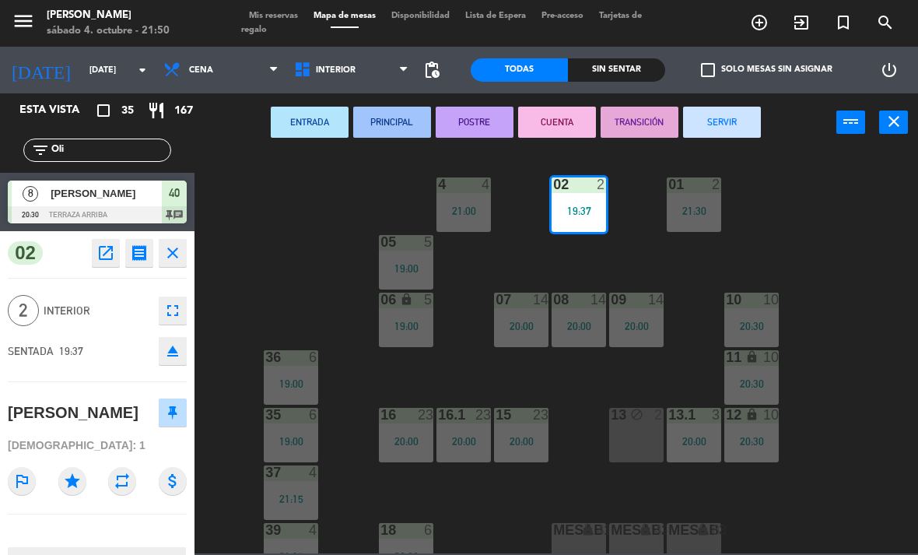
click at [730, 127] on button "SERVIR" at bounding box center [722, 122] width 78 height 31
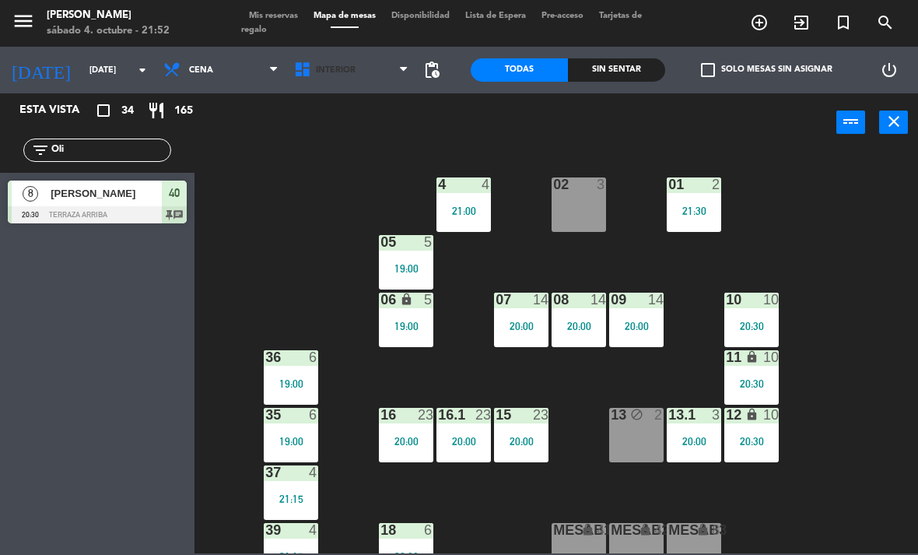
click at [358, 78] on span "Interior" at bounding box center [351, 70] width 131 height 34
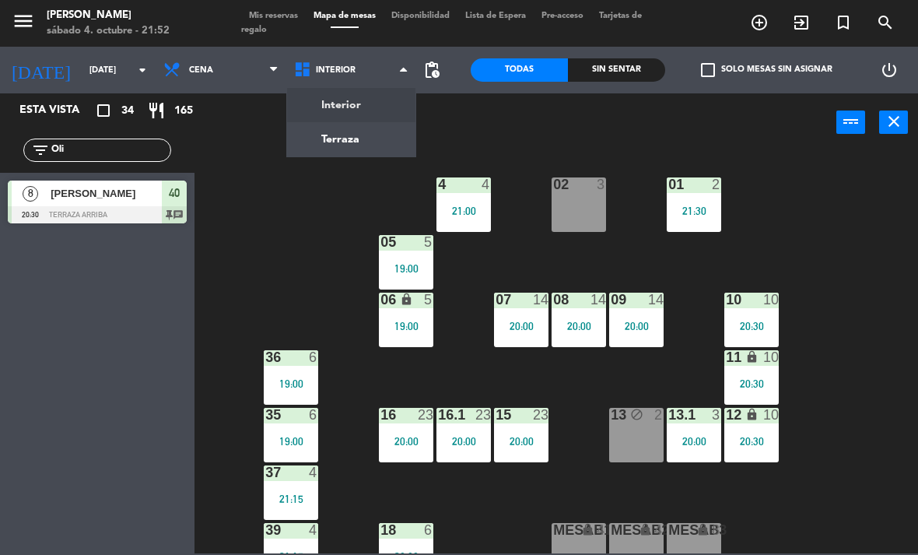
click at [335, 136] on ng-component "menu [PERSON_NAME][DATE] 4. octubre - 21:52 Mis reservas Mapa de mesas Disponib…" at bounding box center [459, 276] width 918 height 553
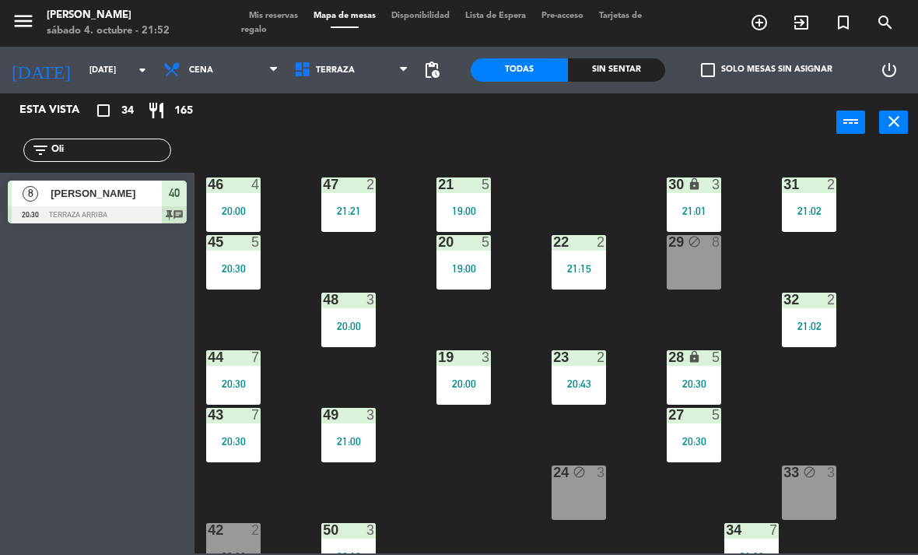
click at [257, 383] on div "20:30" at bounding box center [233, 383] width 54 height 11
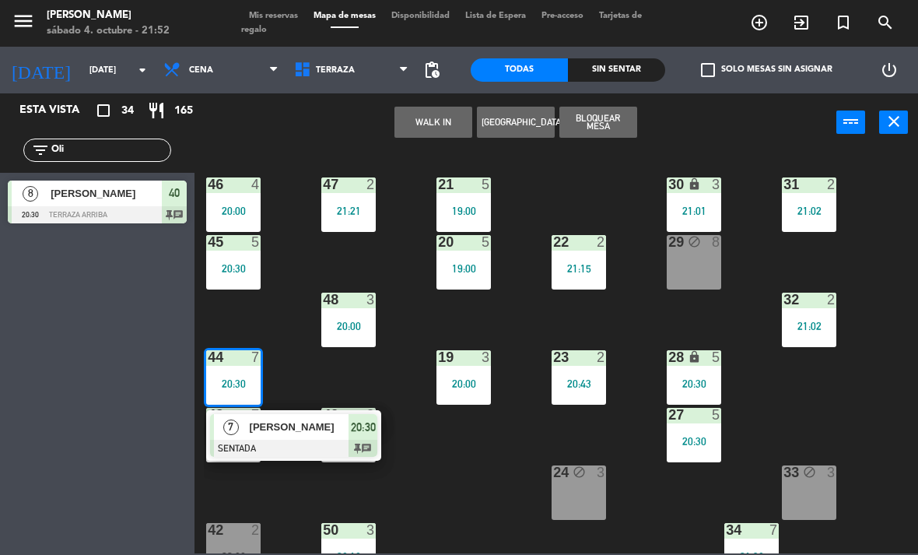
click at [359, 425] on span "20:30" at bounding box center [363, 427] width 25 height 19
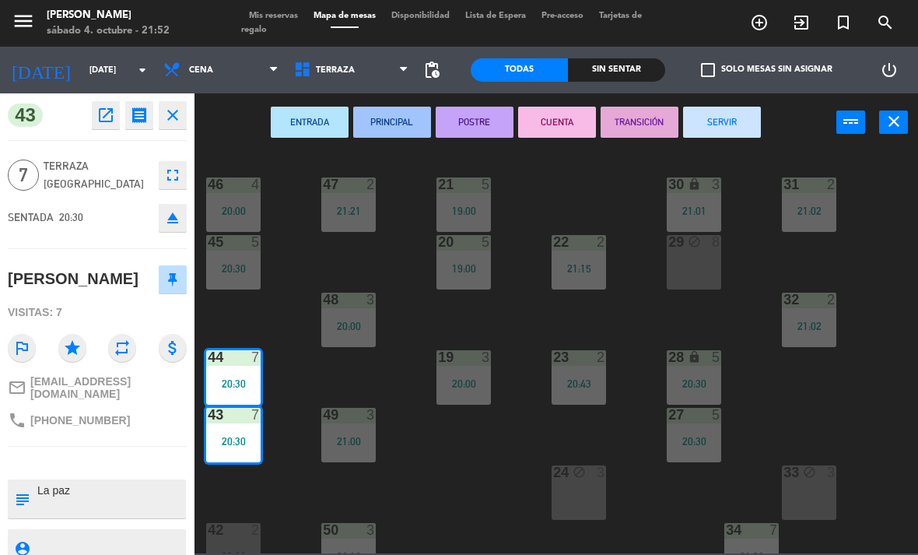
click at [747, 125] on button "SERVIR" at bounding box center [722, 122] width 78 height 31
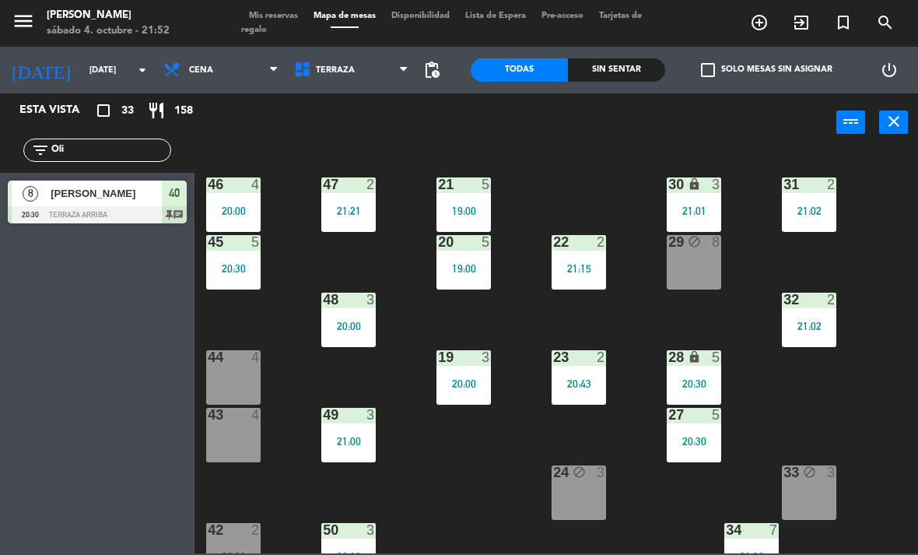
click at [352, 310] on div "48 3 20:00" at bounding box center [348, 319] width 54 height 54
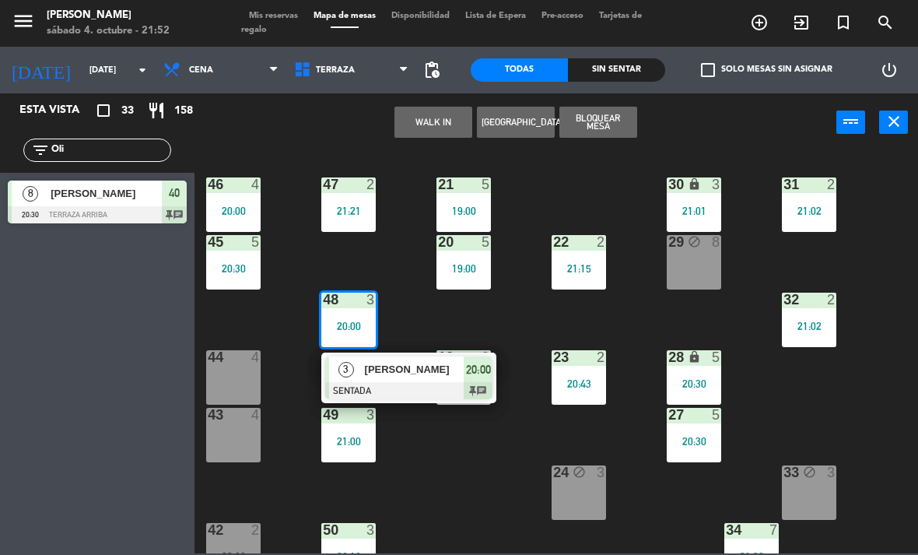
click at [425, 378] on div "[PERSON_NAME]" at bounding box center [413, 369] width 101 height 26
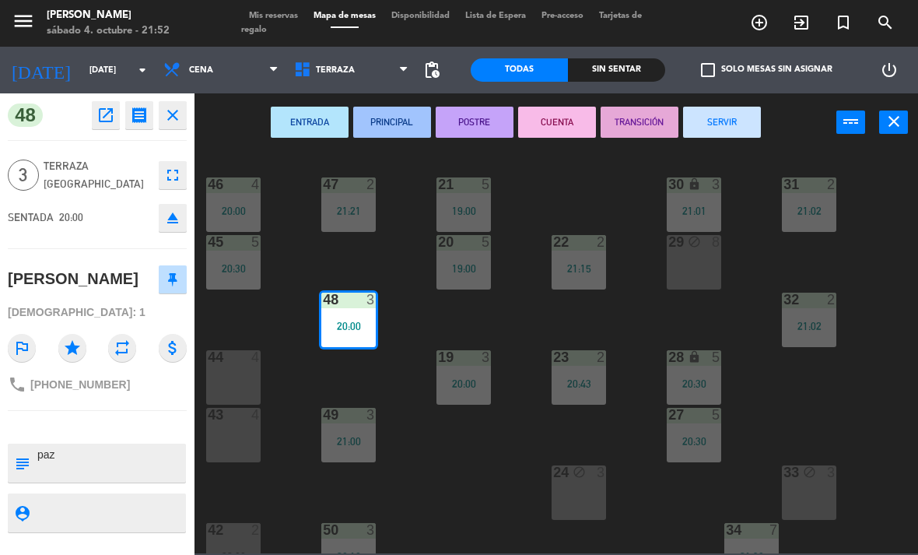
click at [726, 125] on button "SERVIR" at bounding box center [722, 122] width 78 height 31
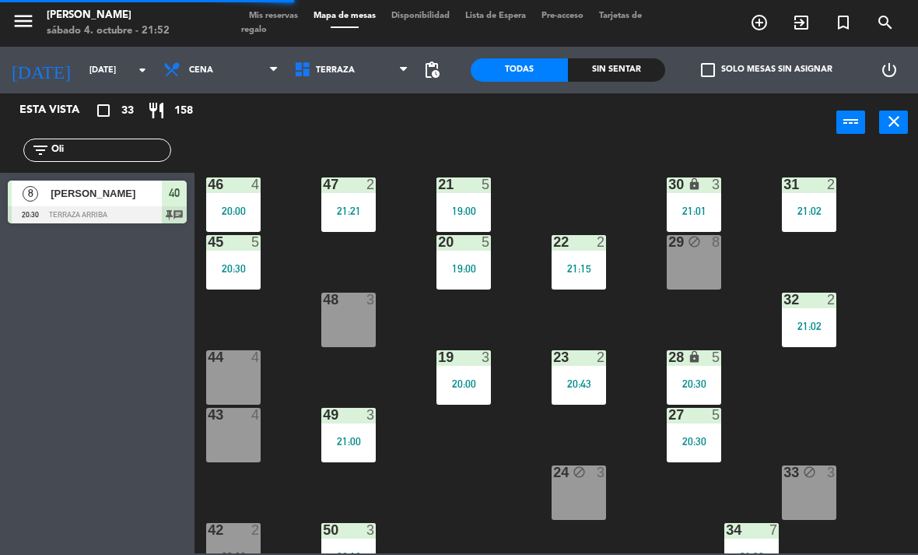
click at [338, 79] on span "Terraza" at bounding box center [351, 70] width 131 height 34
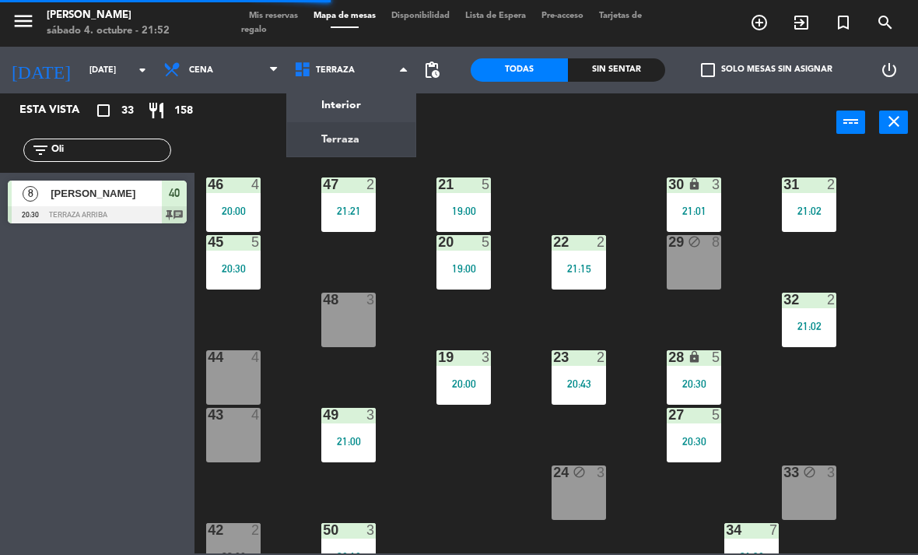
click at [383, 99] on ng-component "menu [PERSON_NAME][DATE] 4. octubre - 21:52 Mis reservas Mapa de mesas Disponib…" at bounding box center [459, 276] width 918 height 553
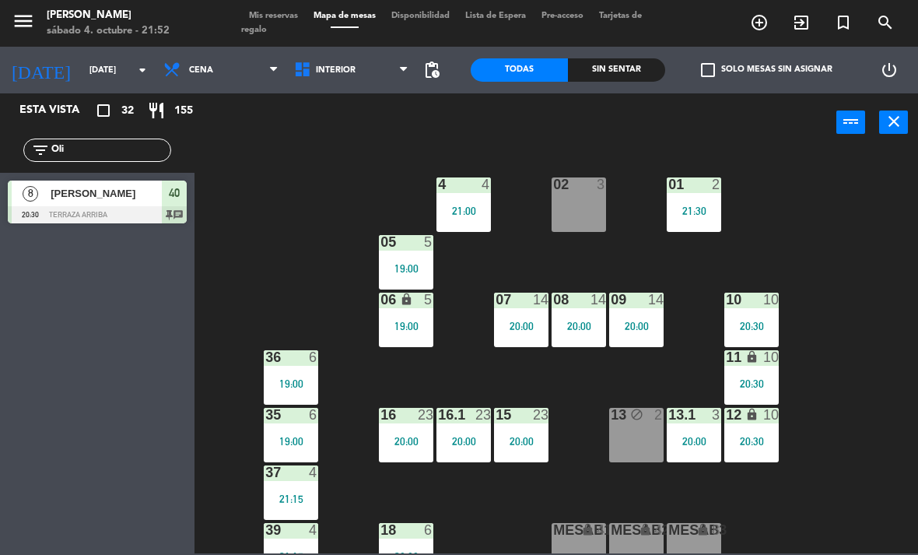
click at [401, 252] on div "05 5 19:00" at bounding box center [406, 262] width 54 height 54
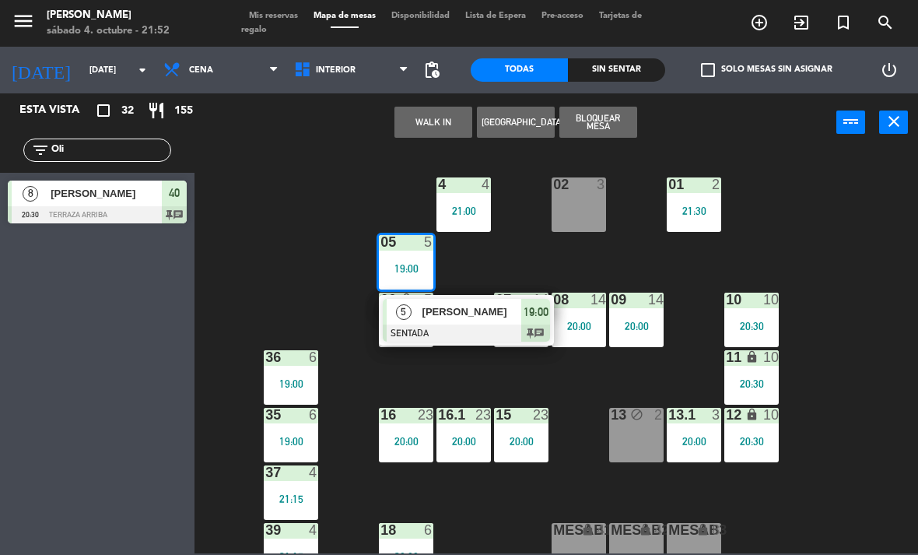
click at [476, 310] on span "[PERSON_NAME]" at bounding box center [472, 311] width 100 height 16
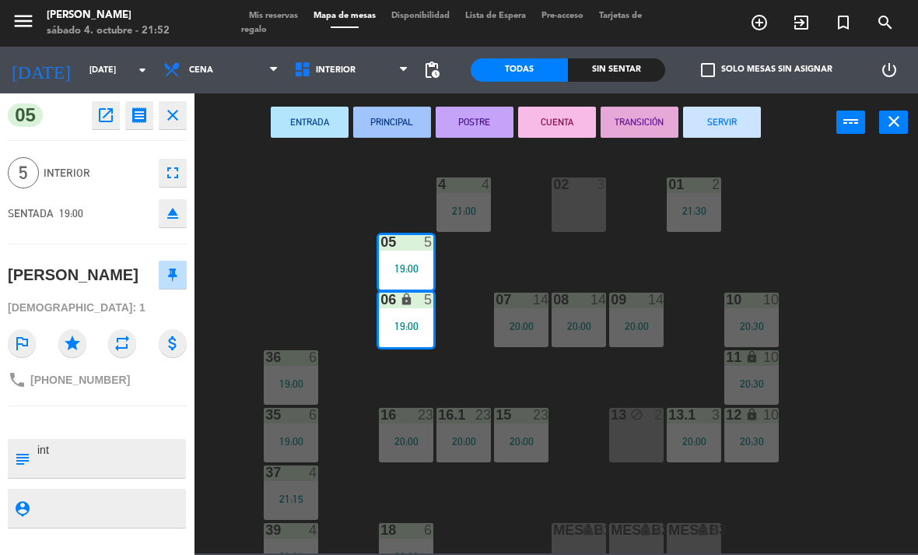
click at [728, 121] on button "SERVIR" at bounding box center [722, 122] width 78 height 31
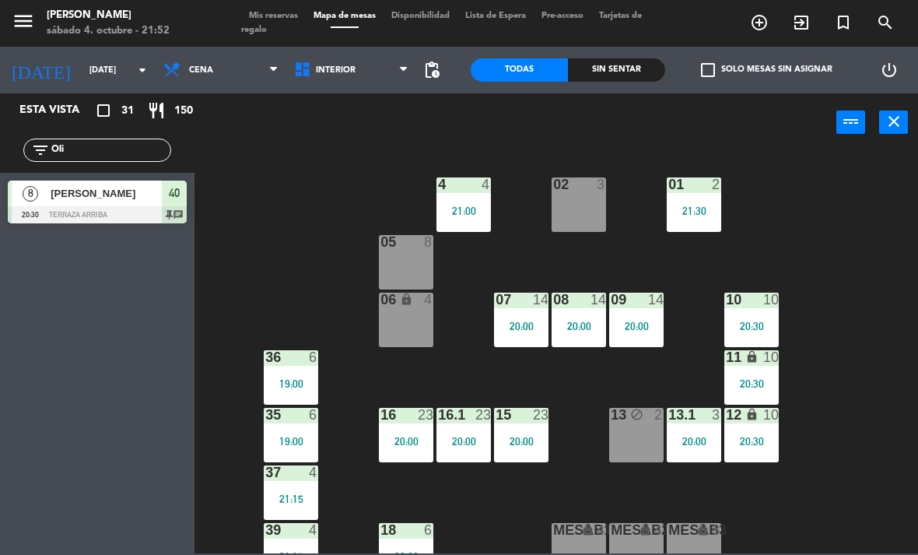
click at [348, 60] on span "Interior" at bounding box center [351, 70] width 131 height 34
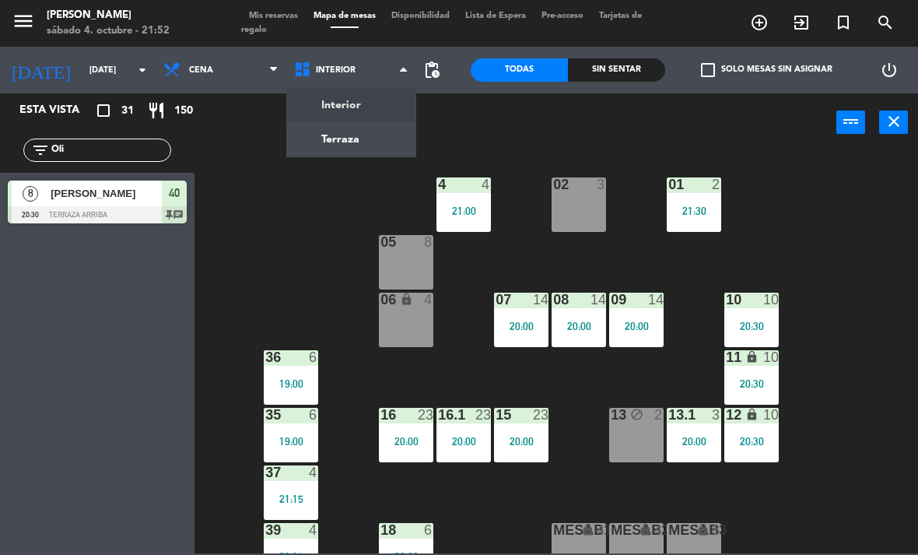
click at [370, 149] on ng-component "menu [PERSON_NAME][DATE] 4. octubre - 21:52 Mis reservas Mapa de mesas Disponib…" at bounding box center [459, 276] width 918 height 553
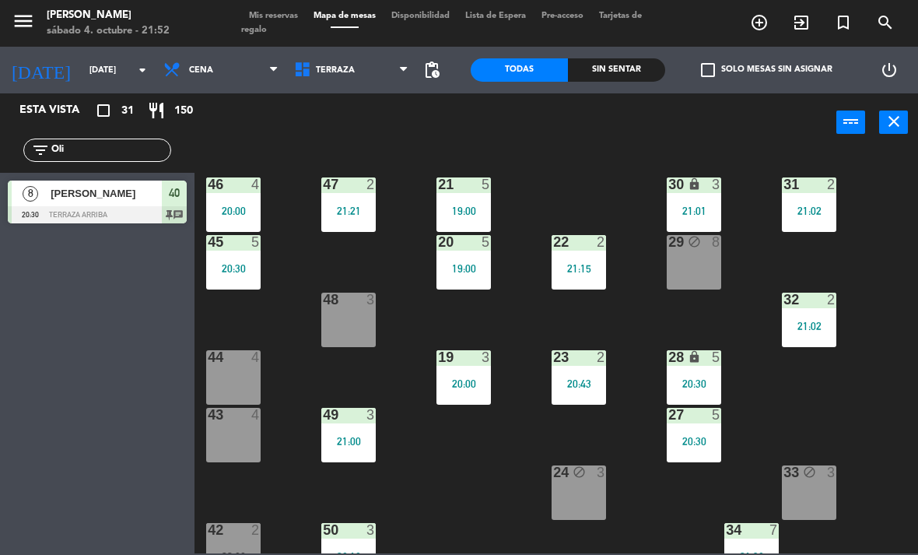
click at [356, 65] on span "Terraza" at bounding box center [351, 70] width 131 height 34
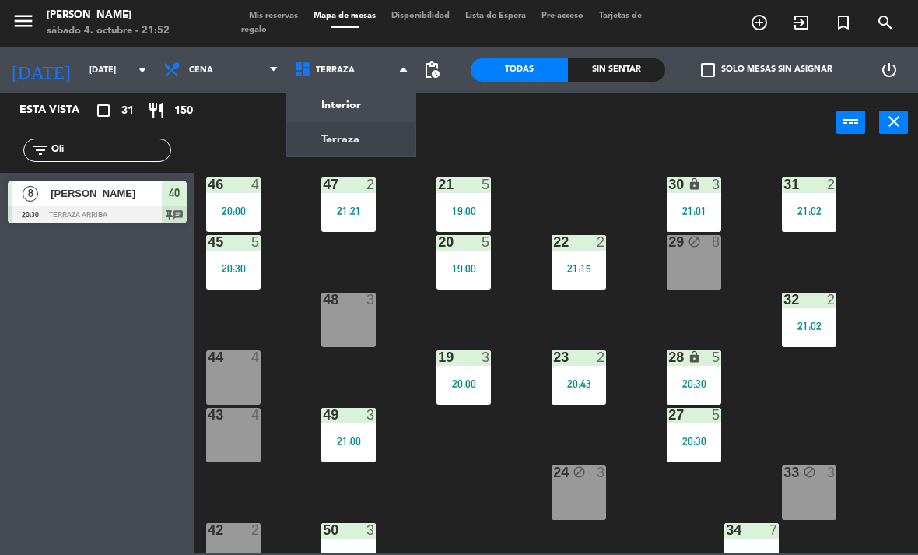
click at [432, 464] on div "21 5 19:00 30 lock 3 21:01 46 4 20:00 47 2 21:21 31 2 21:02 20 5 19:00 22 2 21:…" at bounding box center [561, 351] width 714 height 403
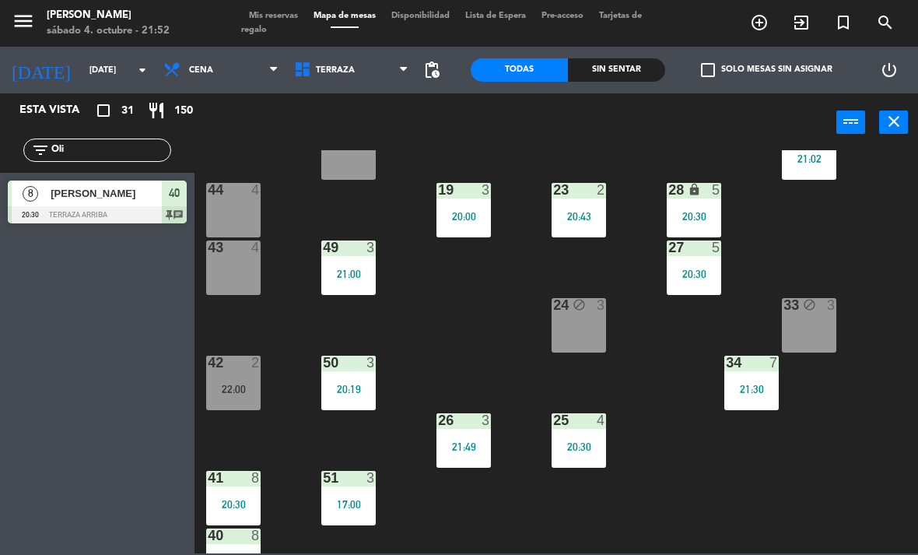
scroll to position [228, 0]
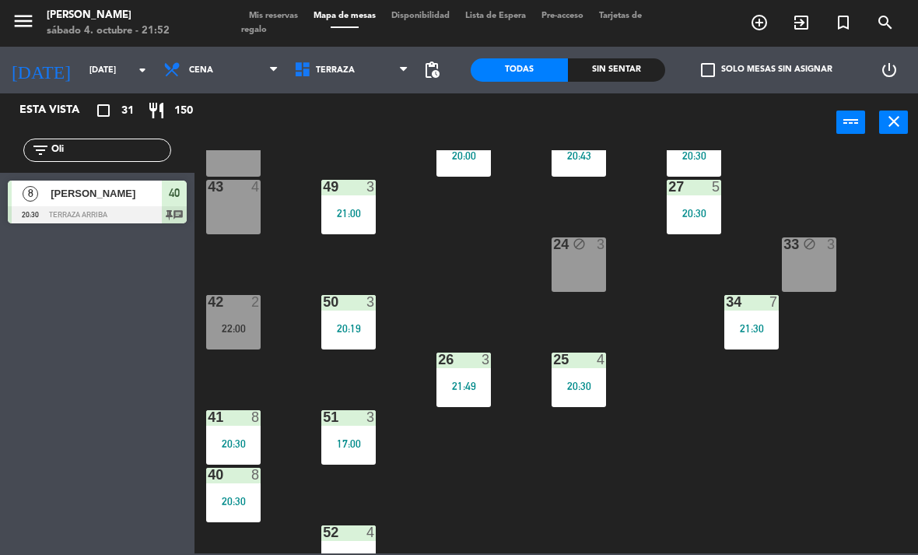
click at [249, 331] on div "22:00" at bounding box center [233, 328] width 54 height 11
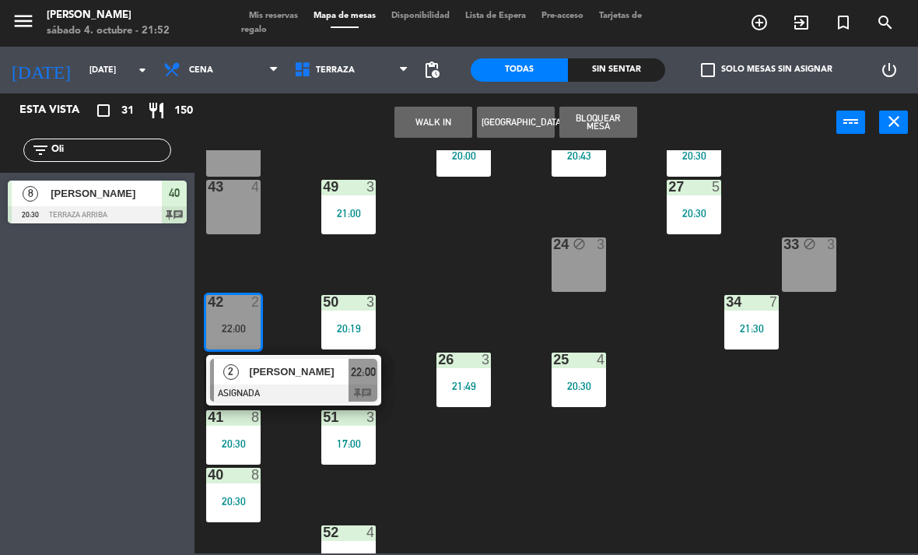
click at [312, 377] on span "[PERSON_NAME]" at bounding box center [300, 371] width 100 height 16
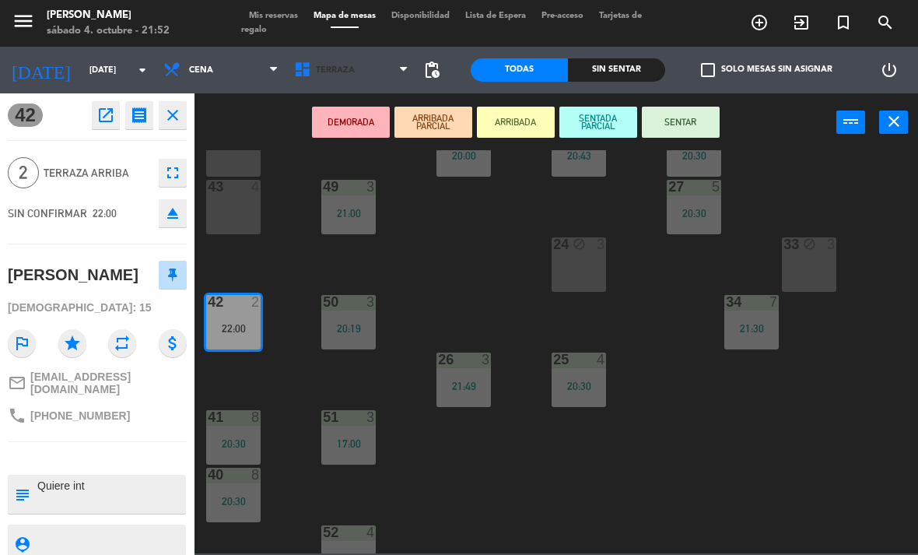
click at [362, 66] on span "Terraza" at bounding box center [351, 70] width 131 height 34
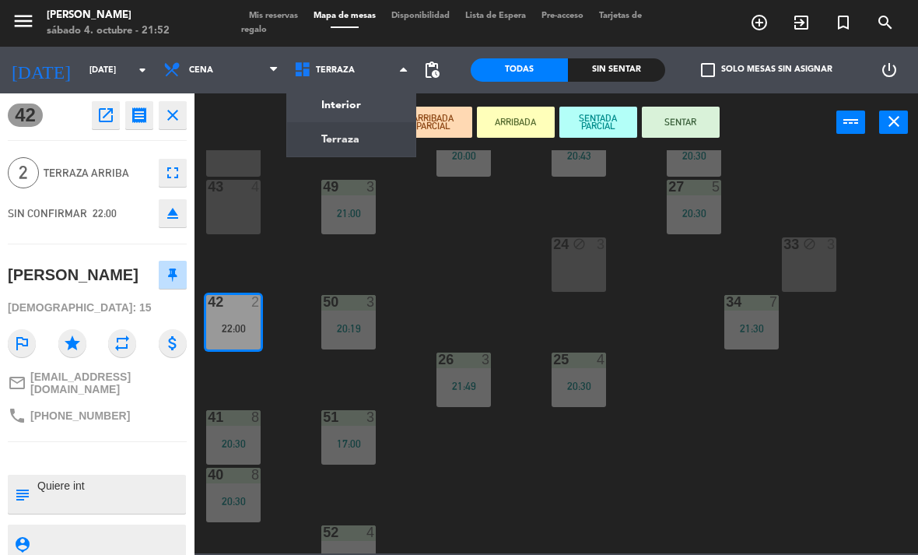
click at [382, 93] on ng-component "menu [PERSON_NAME][DATE] 4. octubre - 21:52 Mis reservas Mapa de mesas Disponib…" at bounding box center [459, 276] width 918 height 553
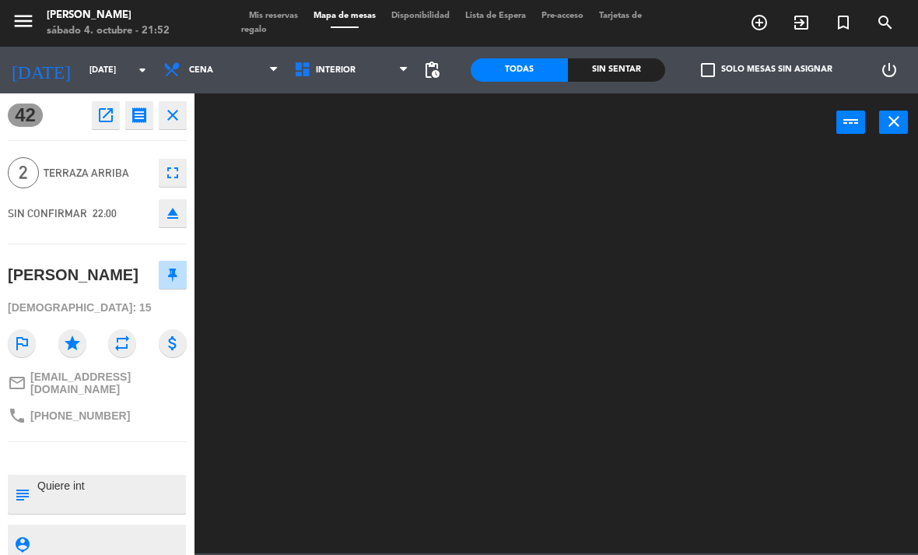
scroll to position [0, 0]
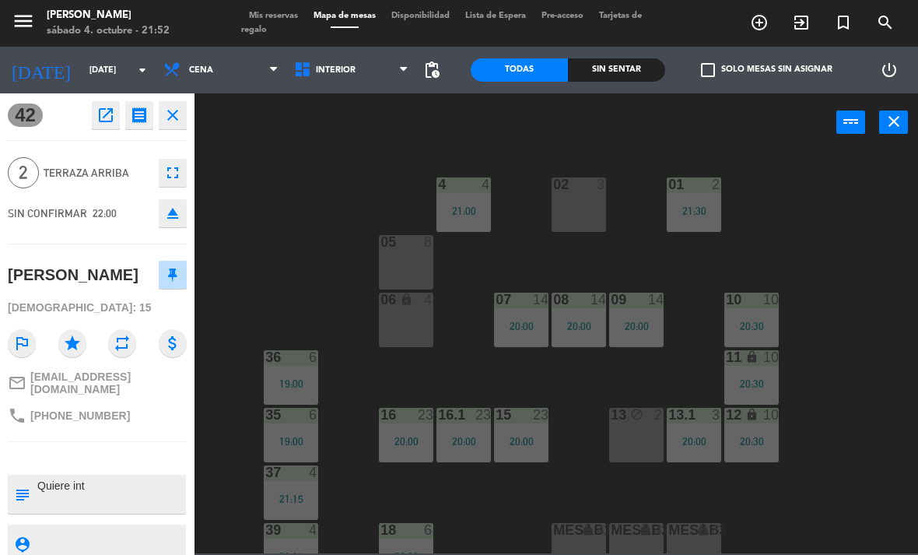
click at [591, 207] on div "02 3" at bounding box center [578, 204] width 54 height 54
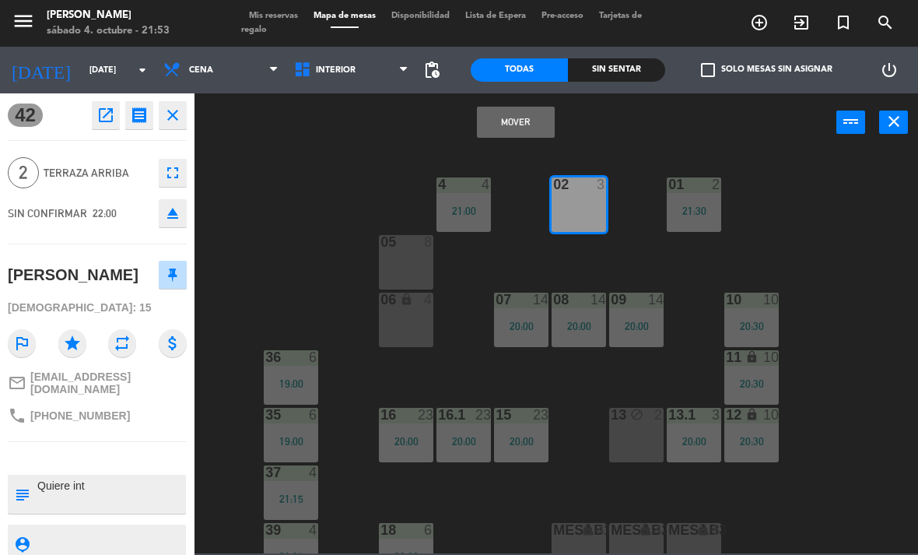
click at [529, 124] on button "Mover" at bounding box center [516, 122] width 78 height 31
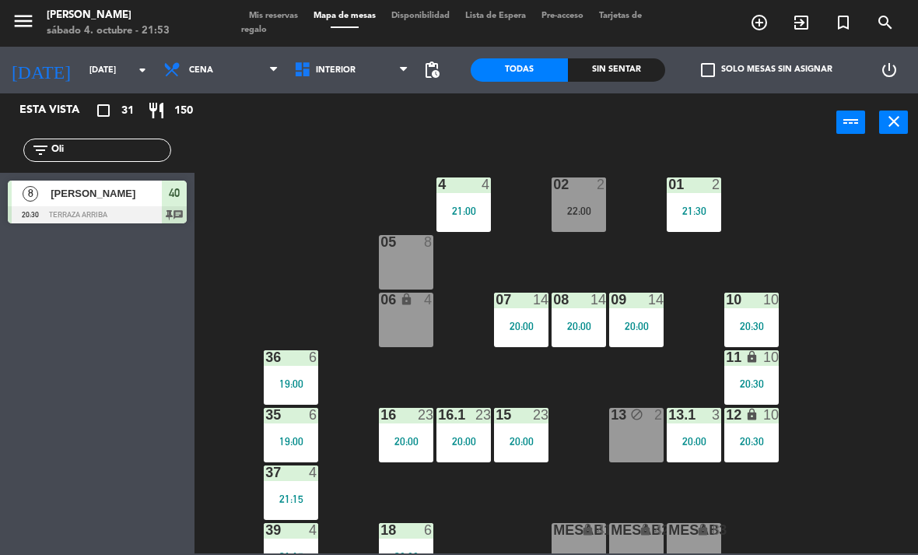
click at [523, 317] on div "07 14 20:00" at bounding box center [521, 319] width 54 height 54
click at [850, 343] on div "02 2 22:00 4 4 21:00 01 2 21:30 05 8 06 lock 4 07 14 20:00 09 14 20:00 10 10 20…" at bounding box center [561, 351] width 714 height 403
click at [103, 145] on input "Oli" at bounding box center [110, 150] width 121 height 17
type input "O"
type input "Adria"
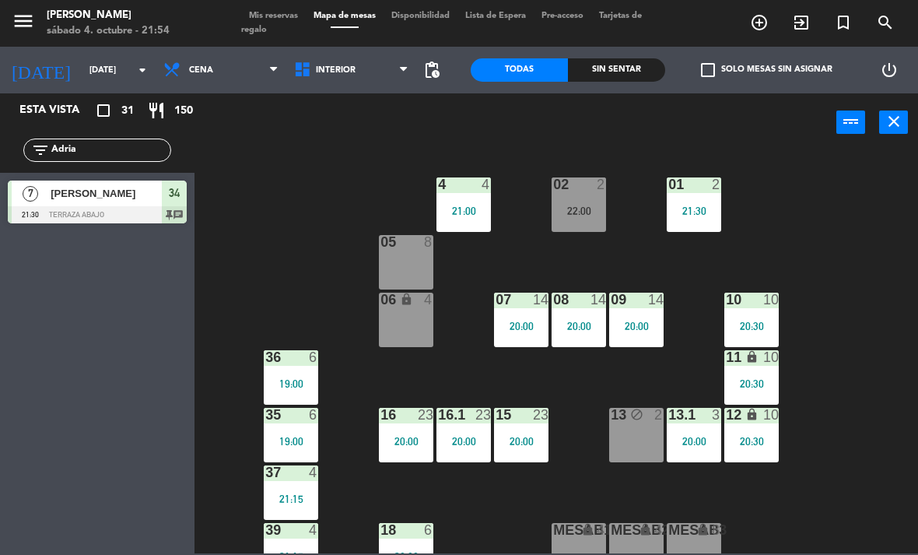
click at [86, 201] on div "[PERSON_NAME]" at bounding box center [105, 193] width 113 height 26
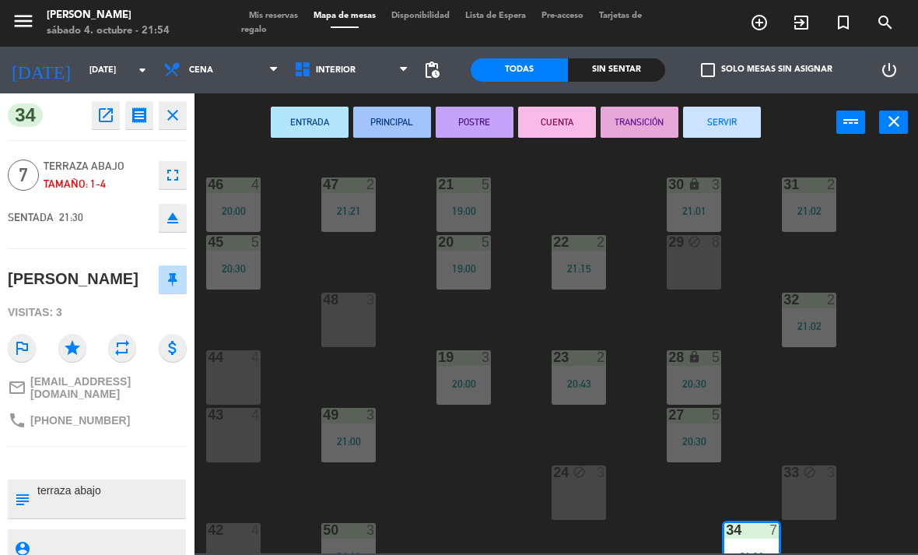
click at [164, 128] on button "close" at bounding box center [173, 115] width 28 height 28
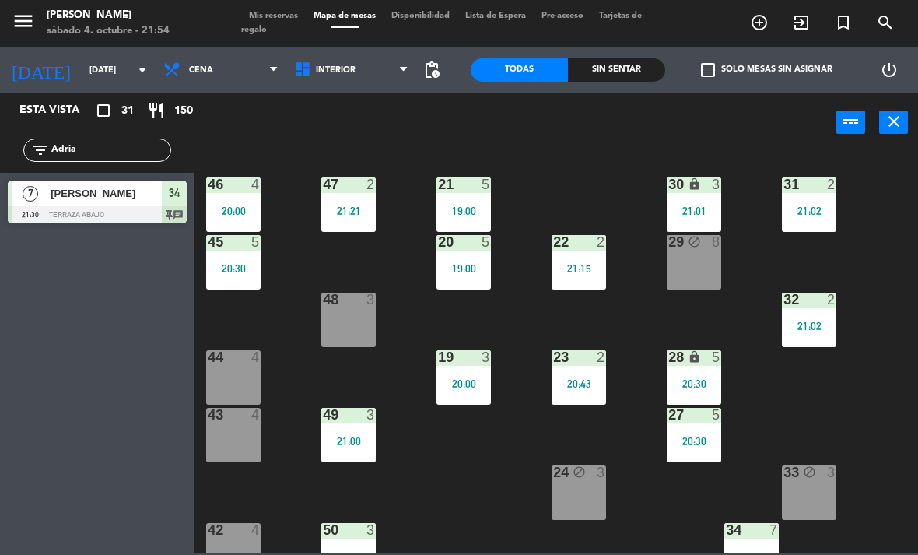
click at [97, 136] on div "filter_list Adria" at bounding box center [97, 150] width 194 height 45
click at [98, 146] on input "Adria" at bounding box center [110, 150] width 121 height 17
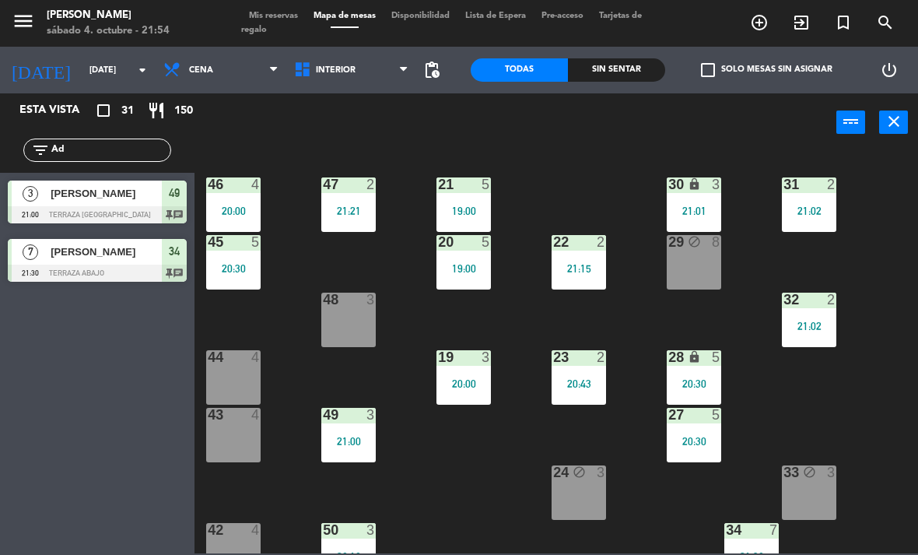
type input "A"
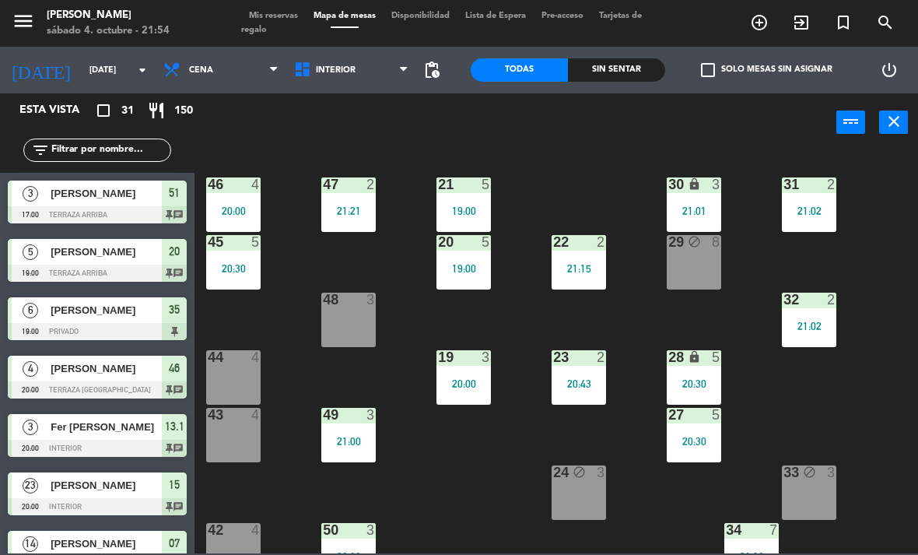
click at [611, 162] on div "21 5 19:00 30 lock 3 21:01 46 4 20:00 47 2 21:21 31 2 21:02 20 5 19:00 22 2 21:…" at bounding box center [561, 351] width 714 height 403
click at [346, 66] on span "Interior" at bounding box center [336, 70] width 40 height 10
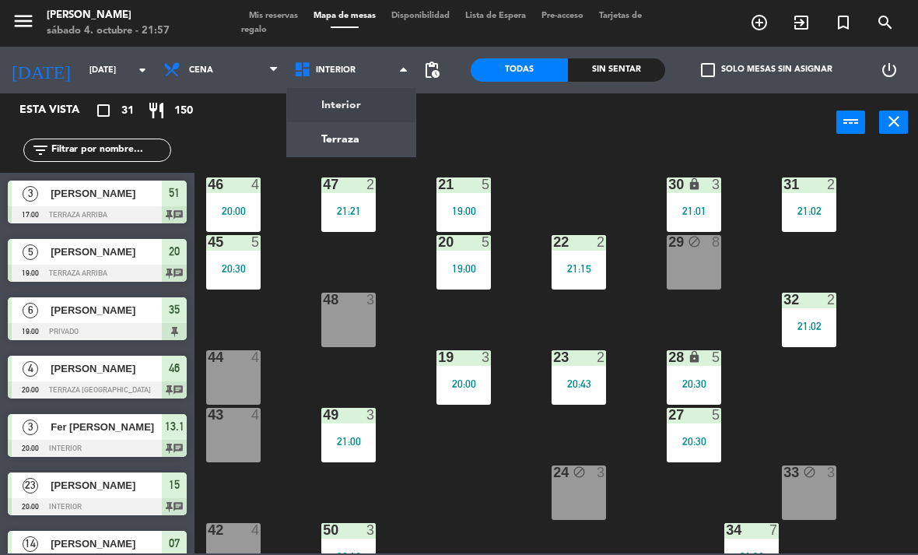
click at [393, 139] on ng-component "menu [PERSON_NAME][DATE] 4. octubre - 21:57 Mis reservas Mapa de mesas Disponib…" at bounding box center [459, 276] width 918 height 553
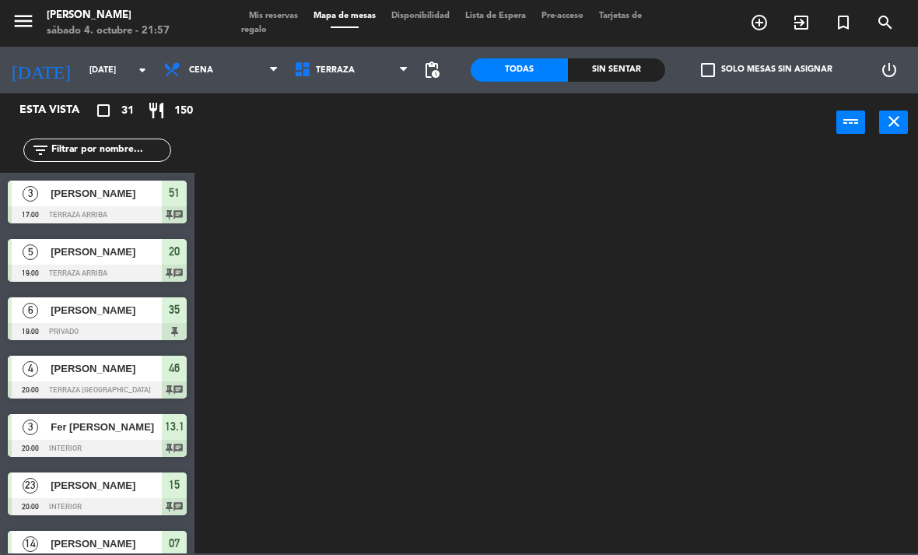
click at [376, 80] on span "Terraza" at bounding box center [351, 70] width 131 height 34
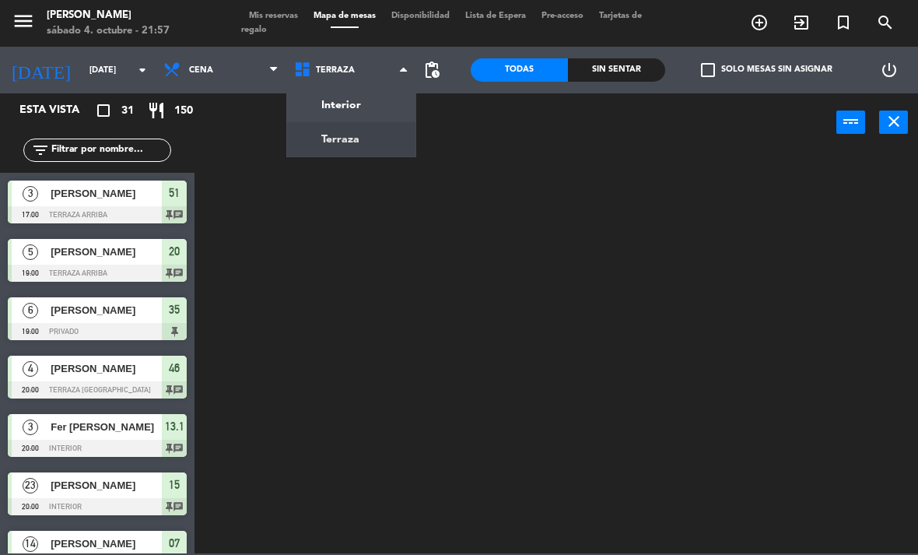
click at [380, 103] on ng-component "menu [PERSON_NAME][DATE] 4. octubre - 21:57 Mis reservas Mapa de mesas Disponib…" at bounding box center [459, 276] width 918 height 553
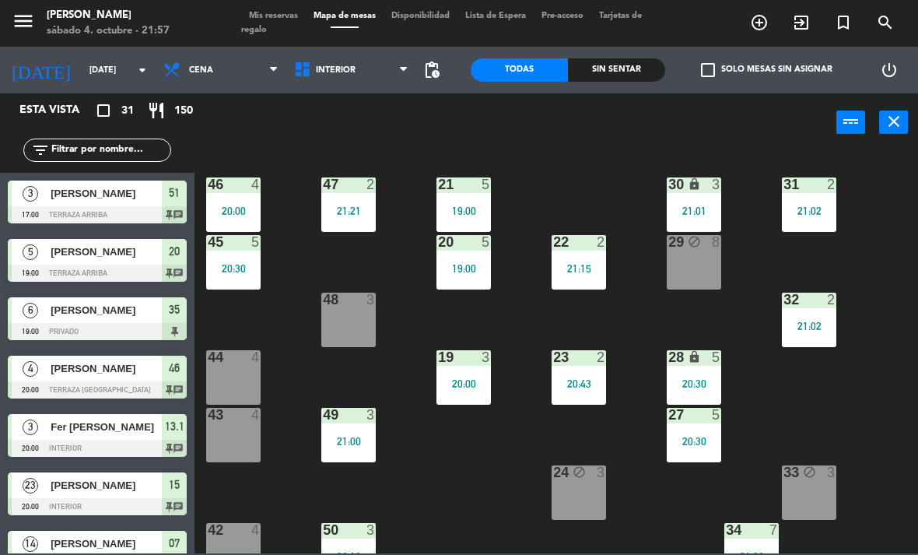
click at [646, 67] on div "Sin sentar" at bounding box center [616, 69] width 97 height 23
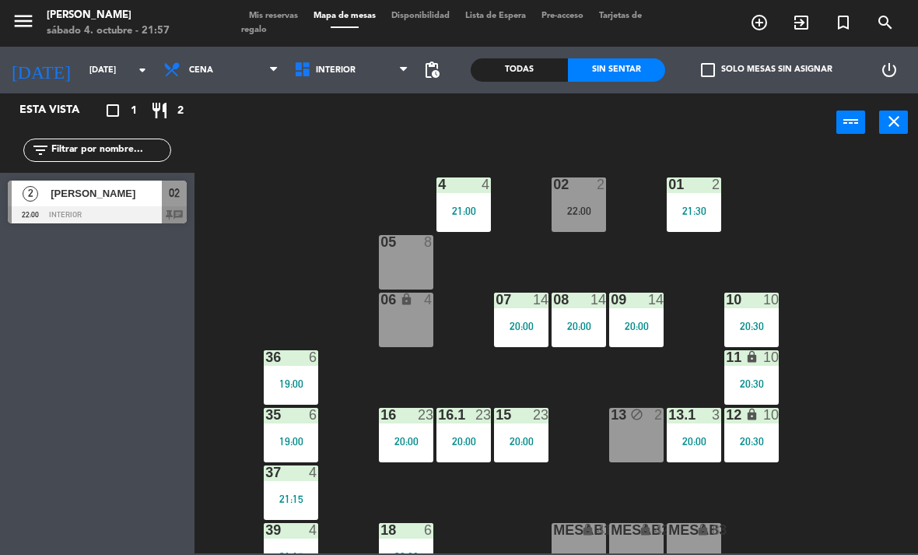
click at [593, 217] on div "02 2 22:00" at bounding box center [578, 204] width 54 height 54
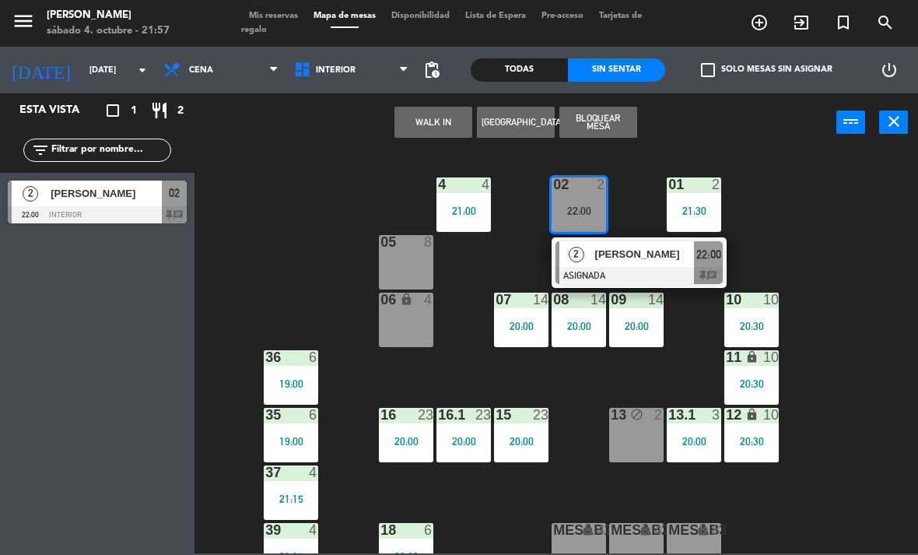
click at [660, 264] on div "[PERSON_NAME]" at bounding box center [643, 254] width 101 height 26
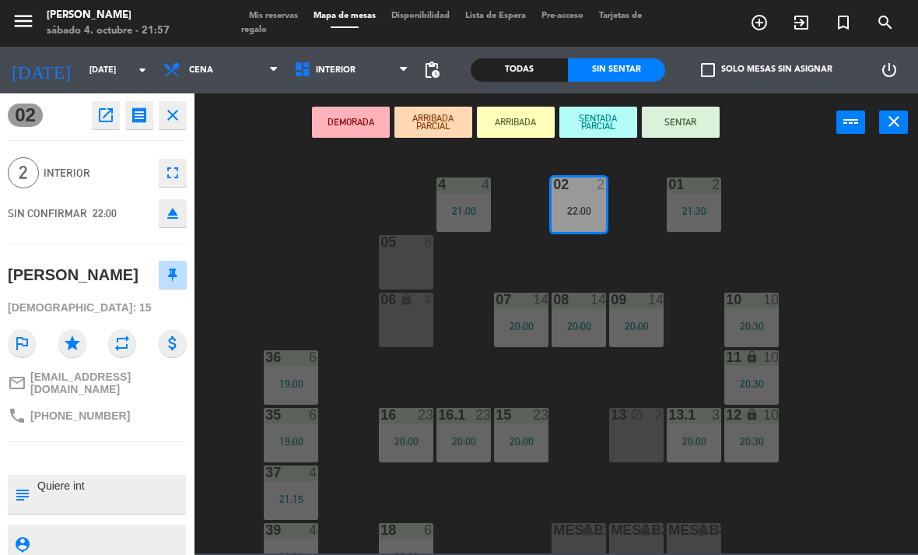
click at [713, 118] on button "SENTAR" at bounding box center [681, 122] width 78 height 31
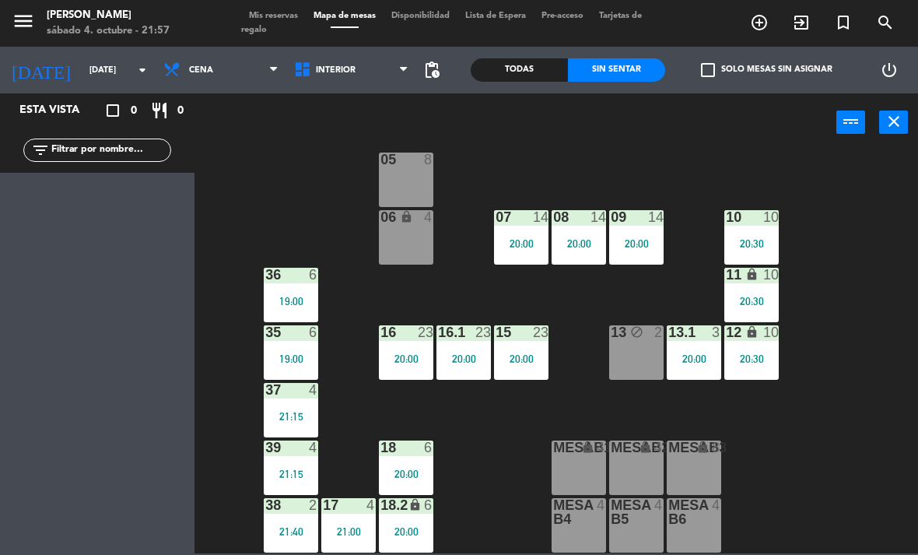
scroll to position [82, 0]
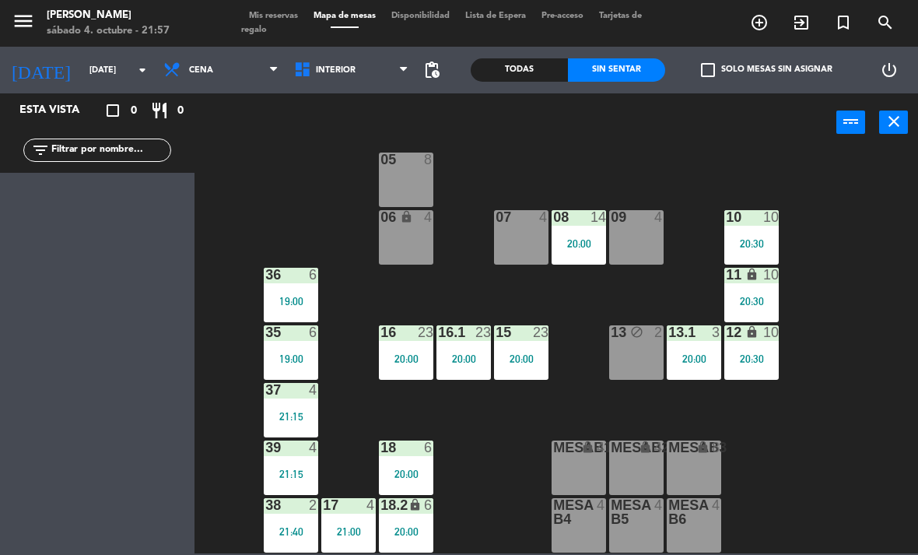
click at [576, 229] on div "08 14 20:00" at bounding box center [578, 237] width 54 height 54
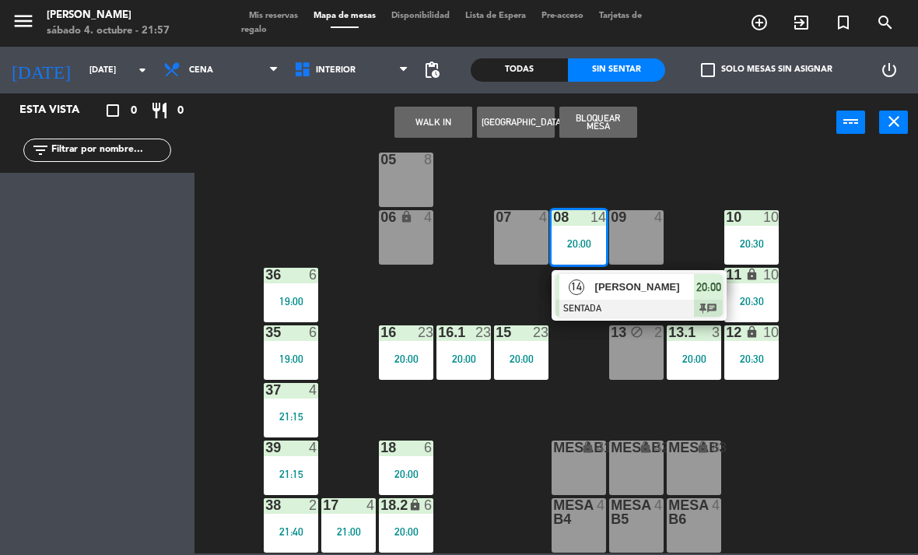
click at [633, 294] on span "[PERSON_NAME]" at bounding box center [645, 286] width 100 height 16
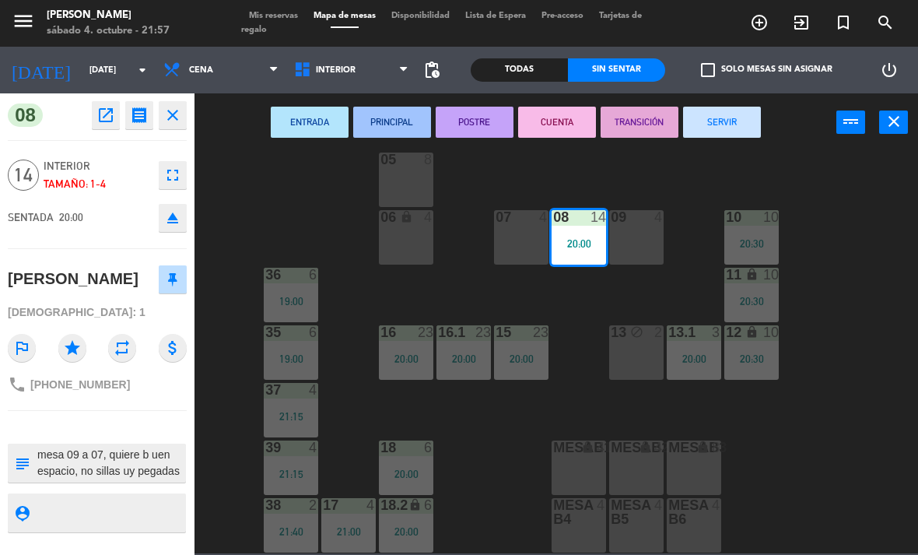
click at [645, 244] on div "09 4" at bounding box center [636, 237] width 54 height 54
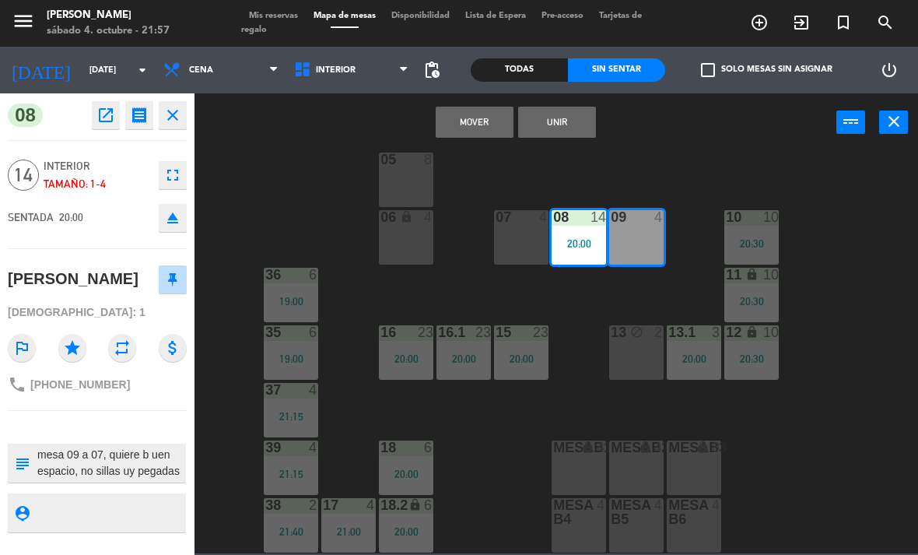
click at [564, 127] on button "Unir" at bounding box center [557, 122] width 78 height 31
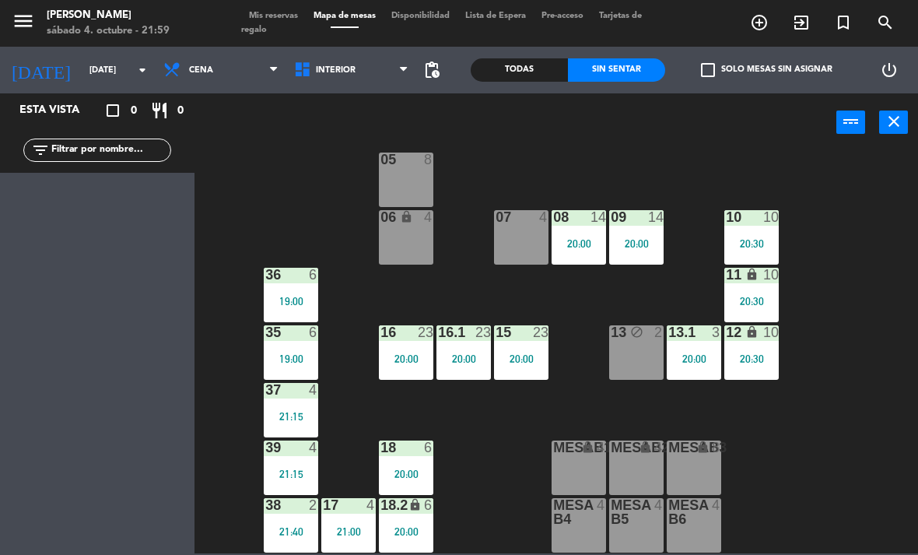
click at [537, 235] on div "07 4" at bounding box center [521, 237] width 54 height 54
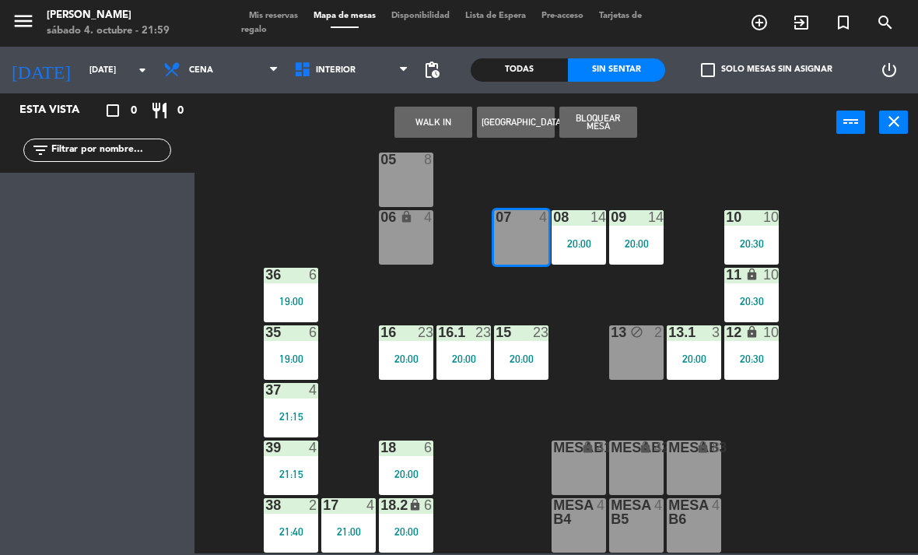
click at [432, 117] on button "WALK IN" at bounding box center [433, 122] width 78 height 31
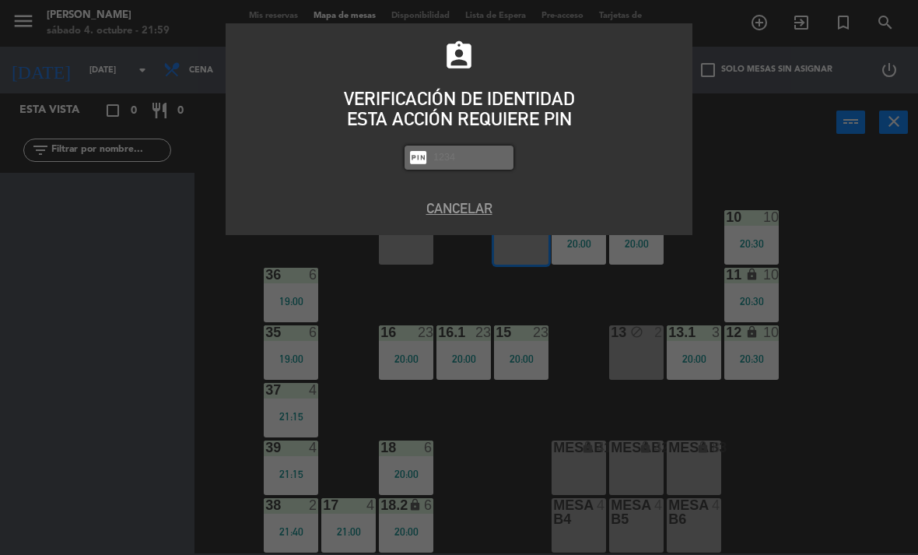
type input "q"
type input "1843"
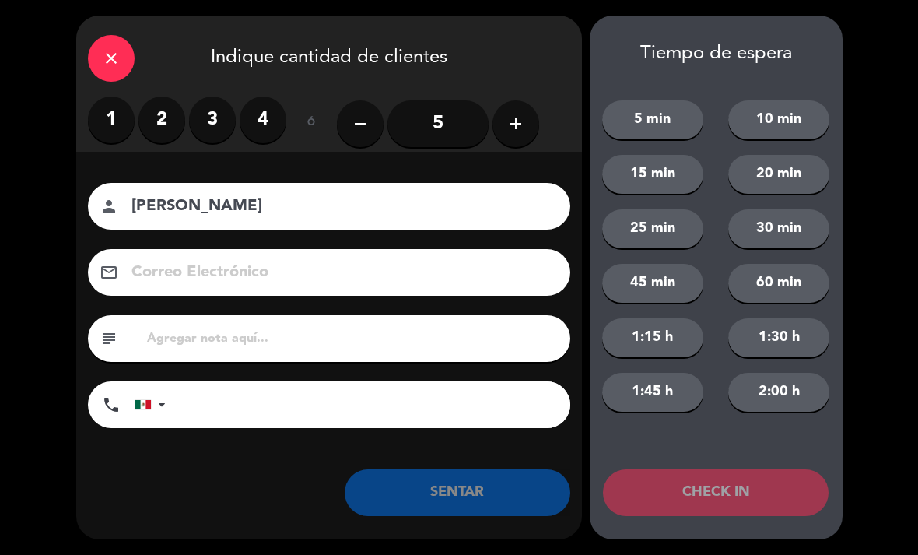
type input "[PERSON_NAME]"
click at [220, 127] on label "3" at bounding box center [212, 119] width 47 height 47
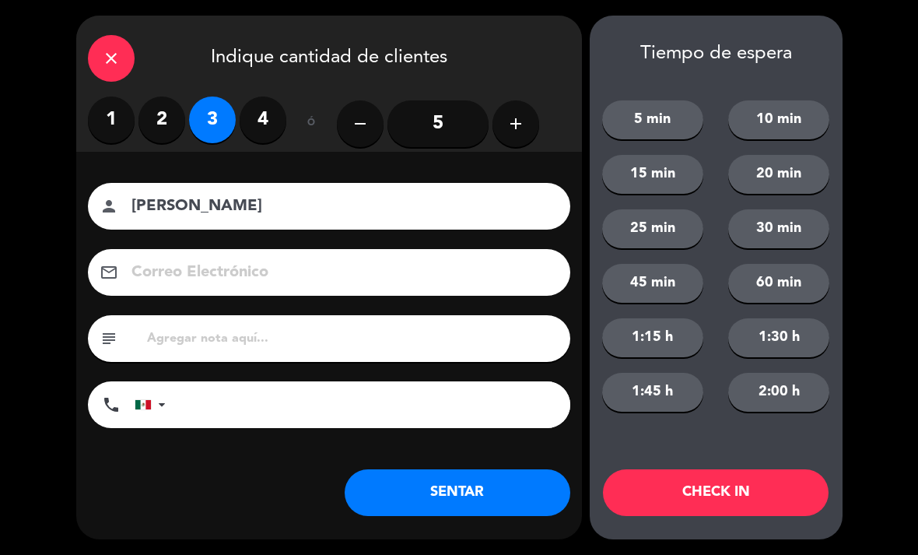
click at [154, 121] on label "2" at bounding box center [161, 119] width 47 height 47
click at [470, 479] on button "SENTAR" at bounding box center [458, 492] width 226 height 47
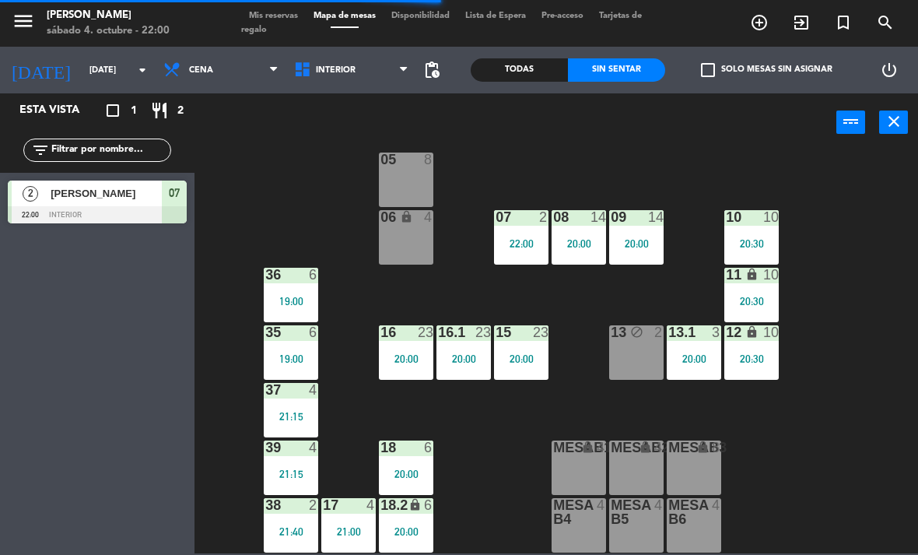
click at [290, 18] on span "Mis reservas" at bounding box center [273, 16] width 65 height 9
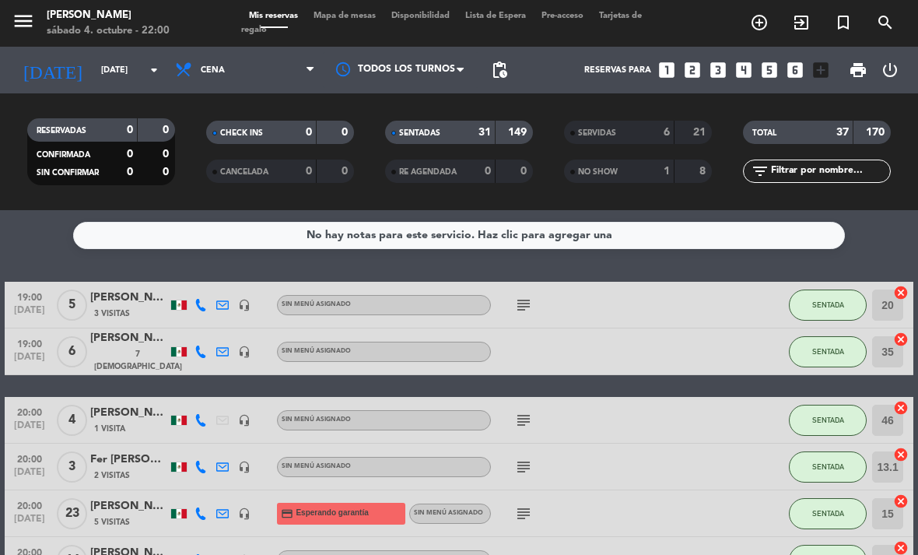
click at [364, 19] on span "Mapa de mesas" at bounding box center [345, 16] width 78 height 9
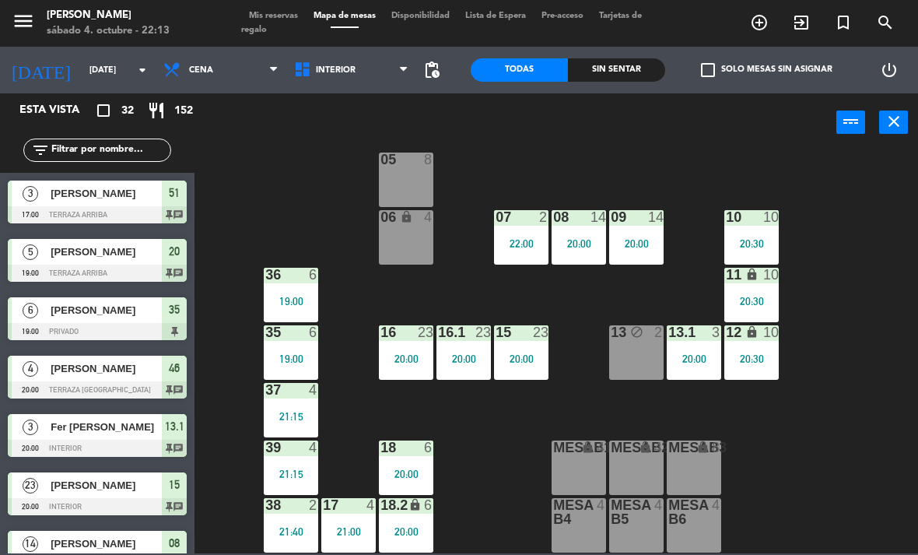
scroll to position [82, 0]
click at [366, 67] on span "Interior" at bounding box center [351, 70] width 131 height 34
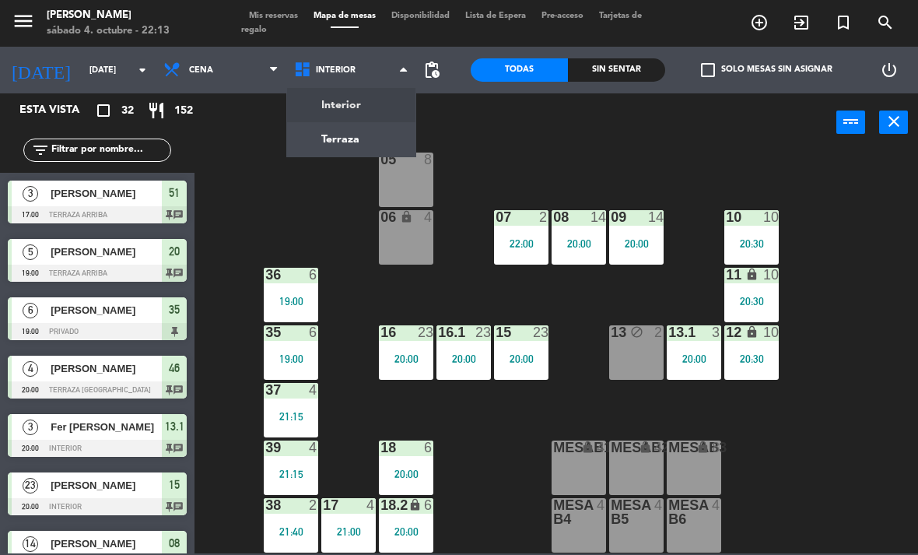
click at [357, 136] on ng-component "menu [PERSON_NAME][DATE] 4. octubre - 22:13 Mis reservas Mapa de mesas Disponib…" at bounding box center [459, 276] width 918 height 553
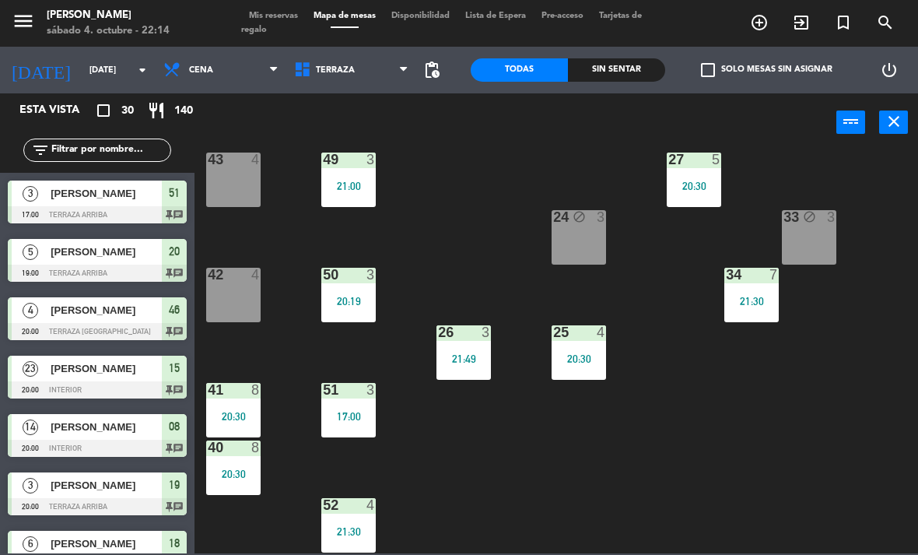
scroll to position [255, 0]
click at [246, 294] on div "42 4" at bounding box center [233, 295] width 54 height 54
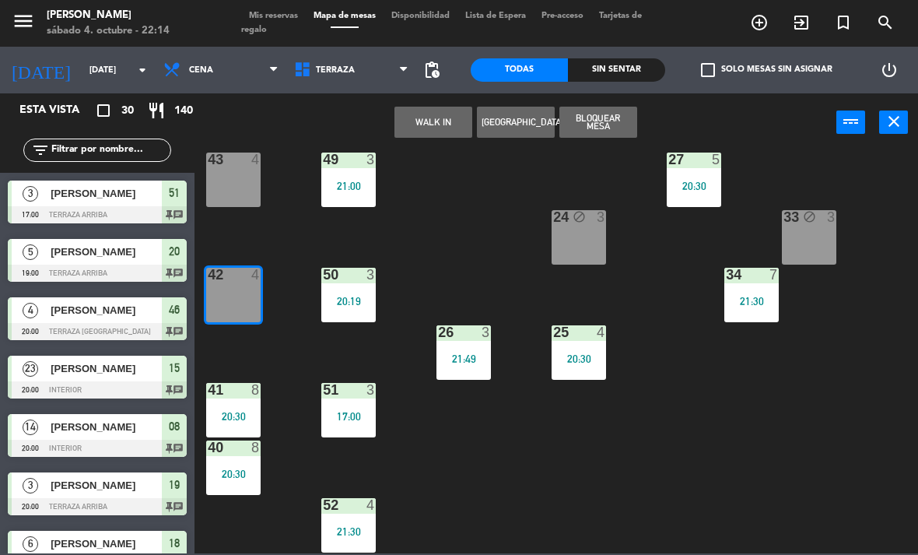
click at [451, 129] on button "WALK IN" at bounding box center [433, 122] width 78 height 31
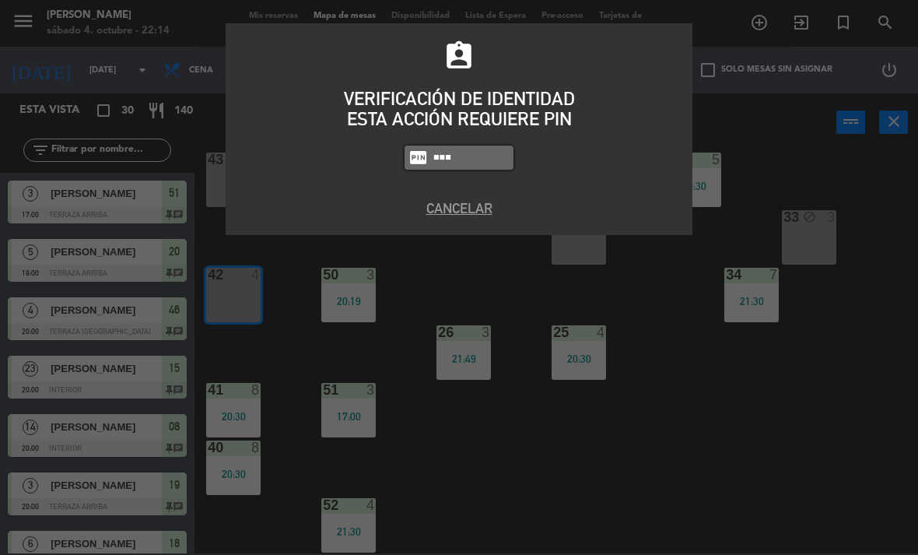
type input "1843"
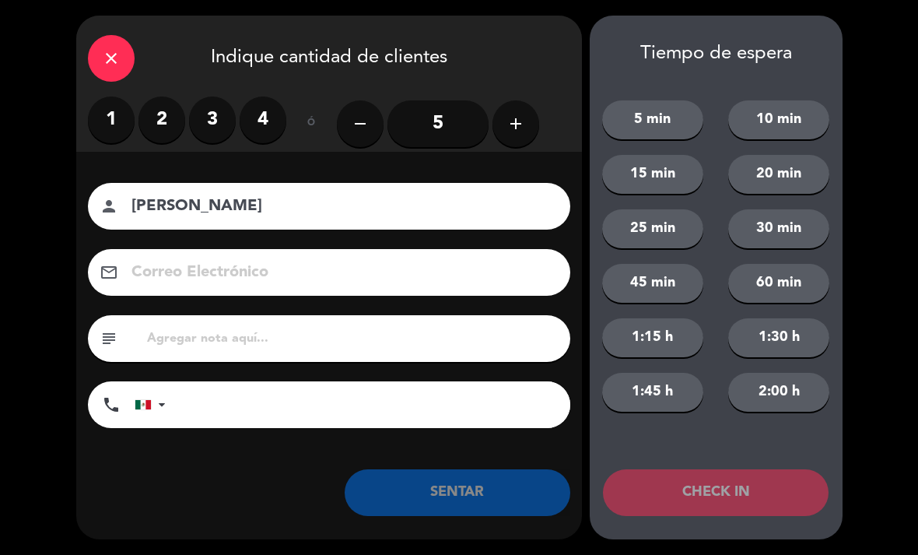
type input "[PERSON_NAME]"
click at [163, 127] on label "2" at bounding box center [161, 119] width 47 height 47
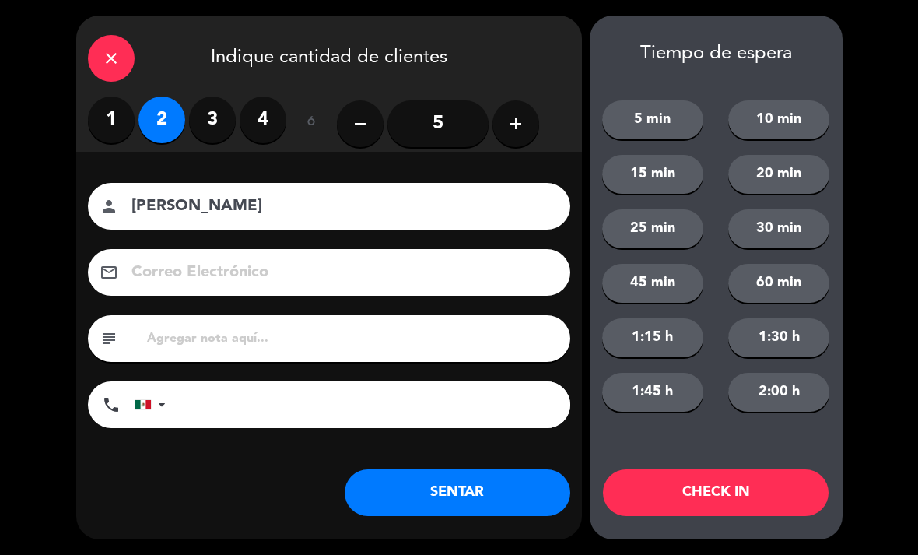
click at [464, 501] on button "SENTAR" at bounding box center [458, 492] width 226 height 47
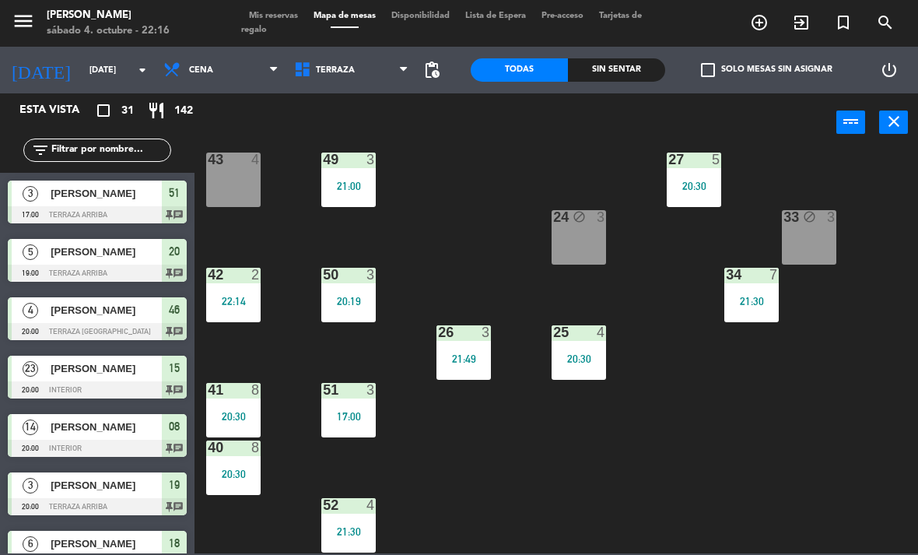
click at [625, 72] on div "Sin sentar" at bounding box center [616, 69] width 97 height 23
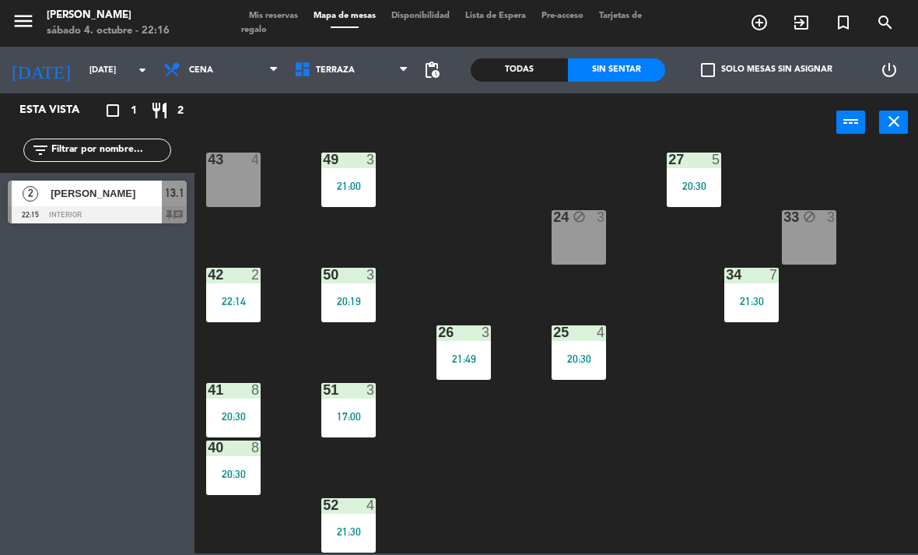
click at [502, 59] on div "Todas" at bounding box center [519, 69] width 97 height 23
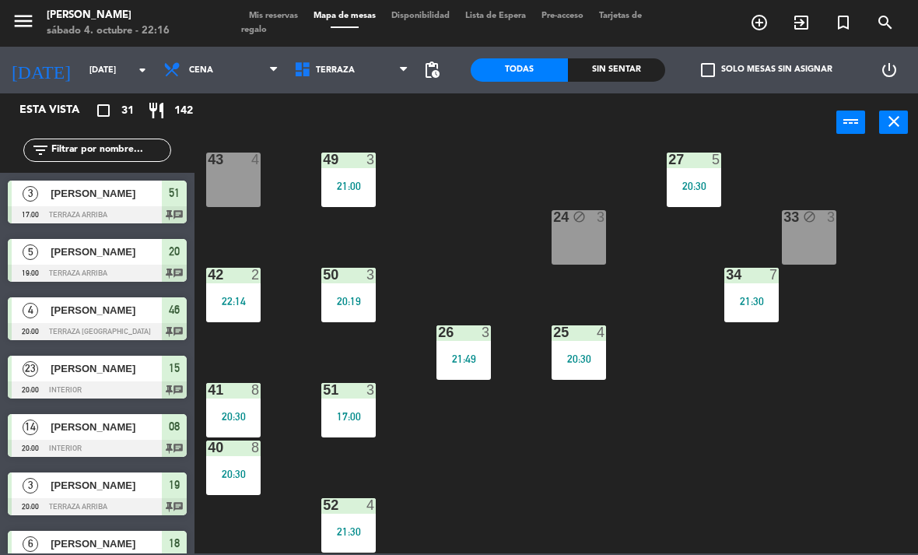
click at [84, 145] on input "text" at bounding box center [110, 150] width 121 height 17
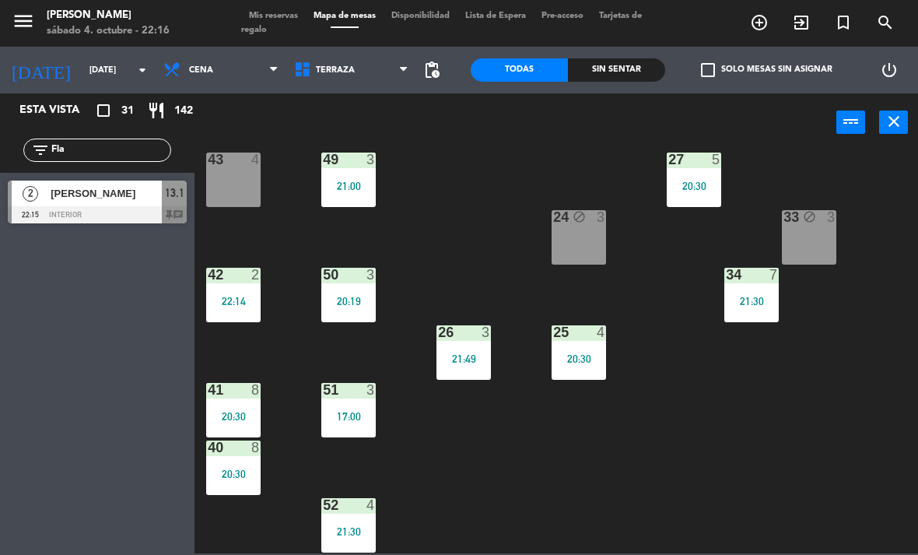
type input "Fla"
click at [505, 165] on div "21 5 19:00 30 lock 3 21:01 46 4 20:00 47 2 21:21 31 2 21:02 20 5 19:00 22 2 21:…" at bounding box center [561, 351] width 714 height 403
click at [96, 182] on div "[PERSON_NAME]" at bounding box center [105, 193] width 113 height 26
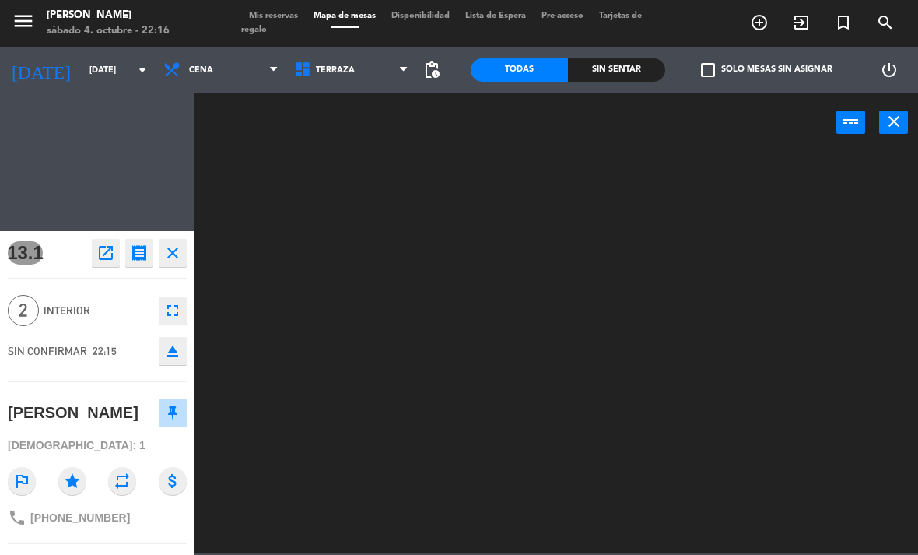
scroll to position [0, 0]
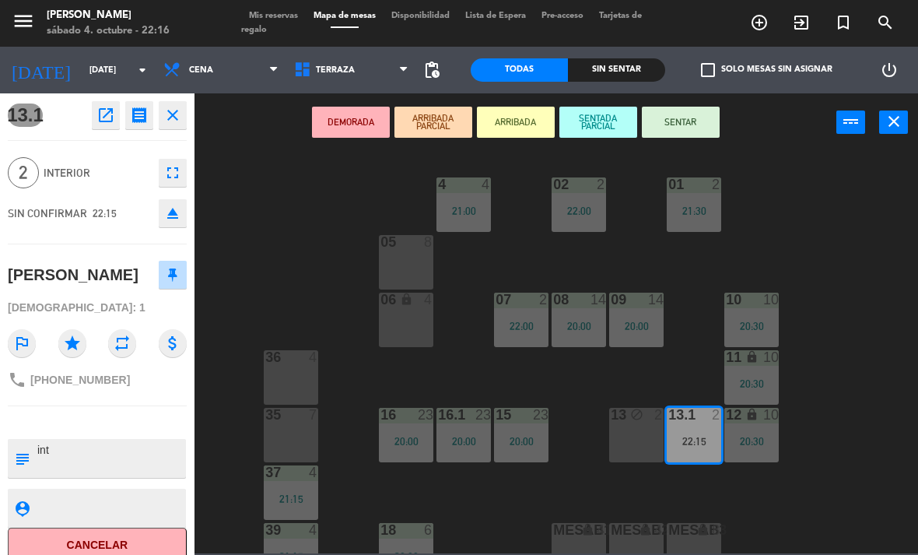
click at [685, 124] on button "SENTAR" at bounding box center [681, 122] width 78 height 31
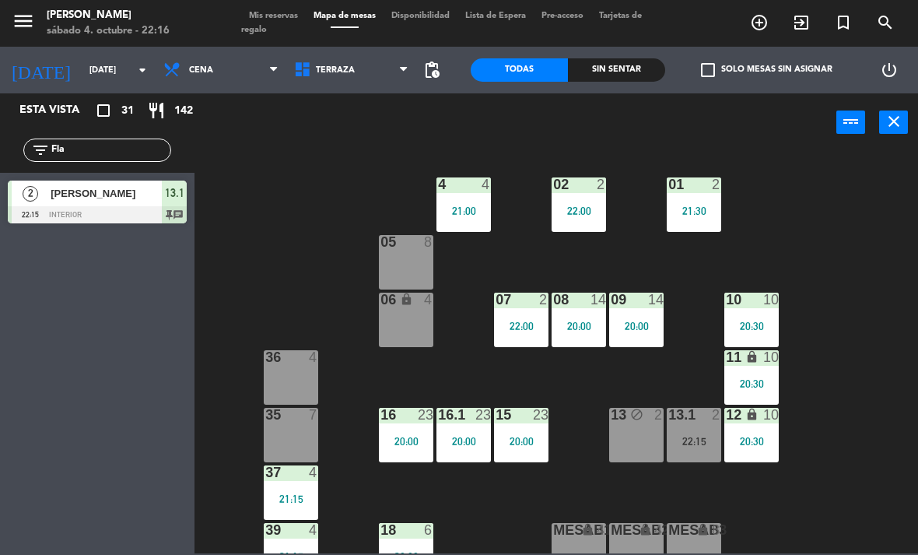
click at [92, 144] on input "Fla" at bounding box center [110, 150] width 121 height 17
type input "F"
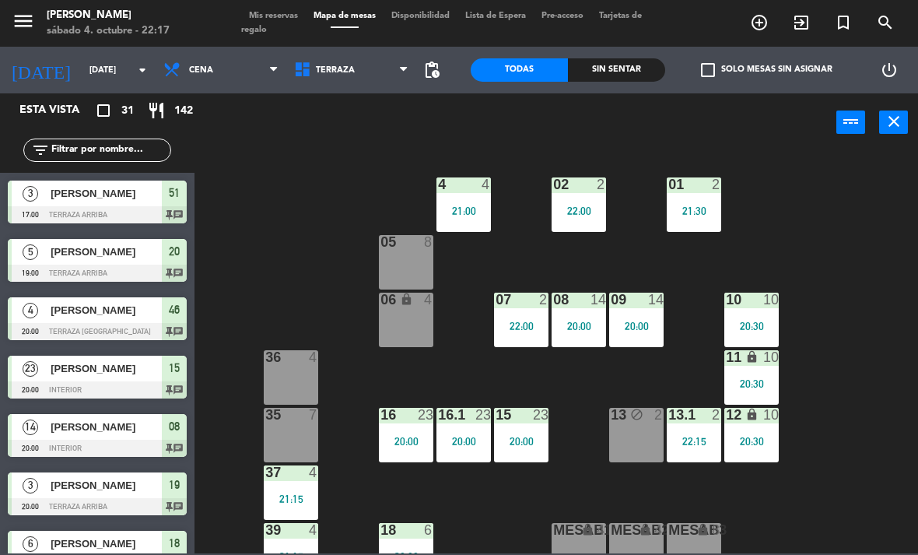
click at [314, 158] on div "02 2 22:00 4 4 21:00 01 2 21:30 05 8 06 lock 4 07 2 22:00 09 14 20:00 10 10 20:…" at bounding box center [561, 351] width 714 height 403
click at [402, 324] on div "06 lock 4" at bounding box center [406, 319] width 54 height 54
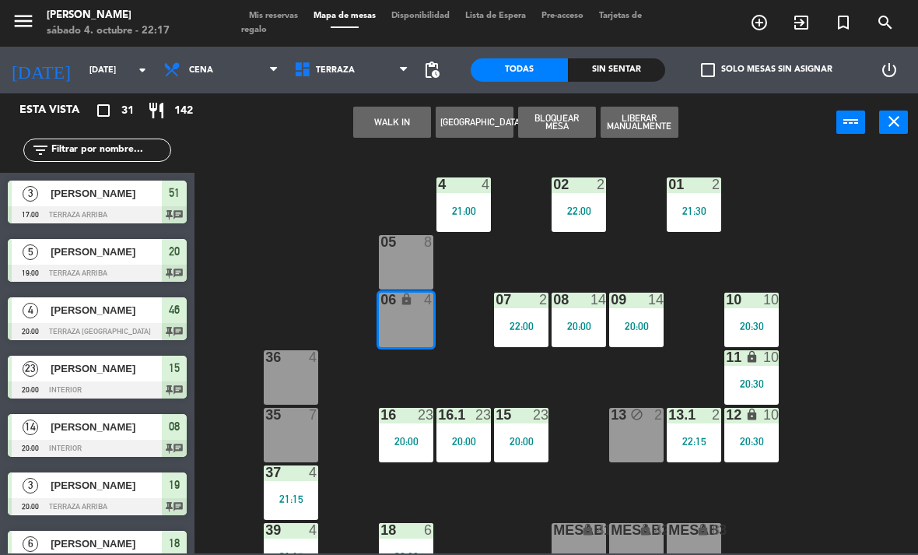
click at [394, 247] on div at bounding box center [407, 242] width 26 height 14
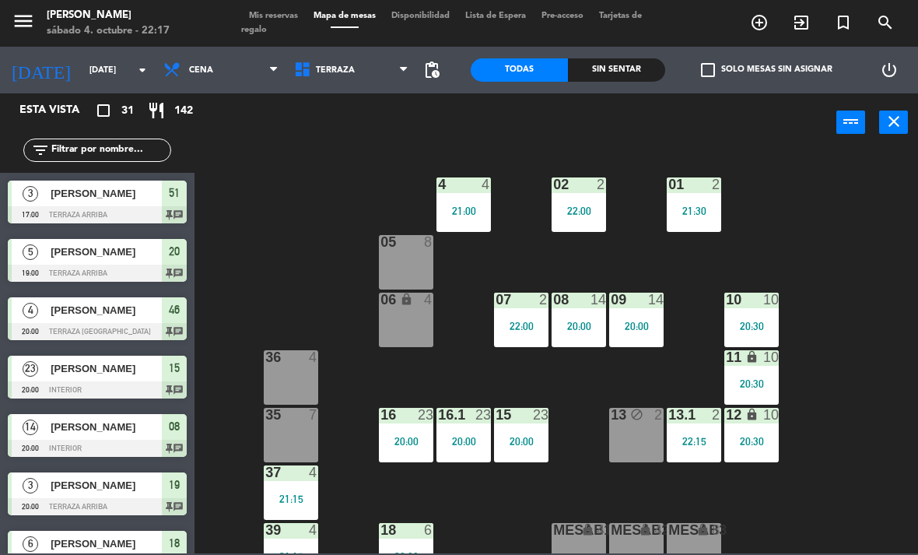
click at [313, 212] on div "02 2 22:00 4 4 21:00 01 2 21:30 05 8 06 lock 4 07 2 22:00 09 14 20:00 10 10 20:…" at bounding box center [561, 351] width 714 height 403
click at [394, 246] on div at bounding box center [407, 242] width 26 height 14
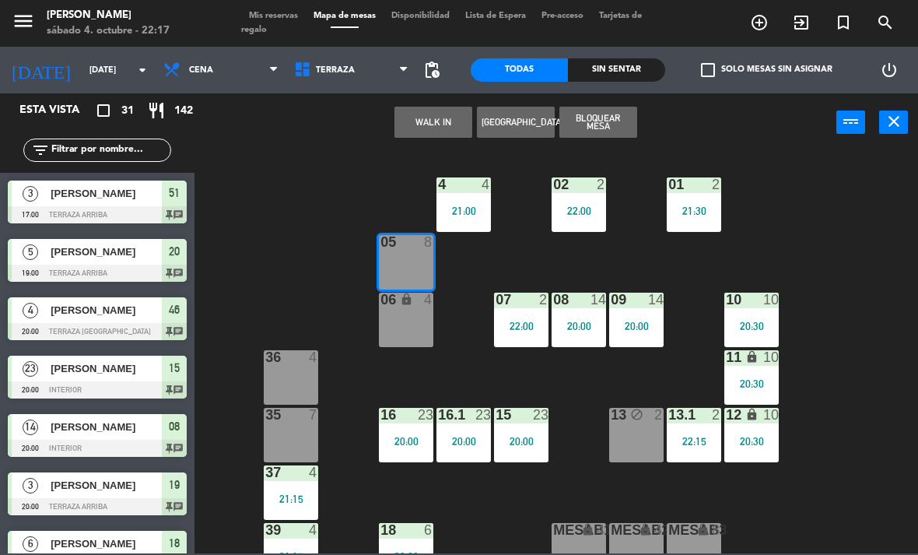
click at [389, 309] on div "06 lock 4" at bounding box center [406, 319] width 54 height 54
click at [431, 126] on button "WALK IN" at bounding box center [433, 122] width 78 height 31
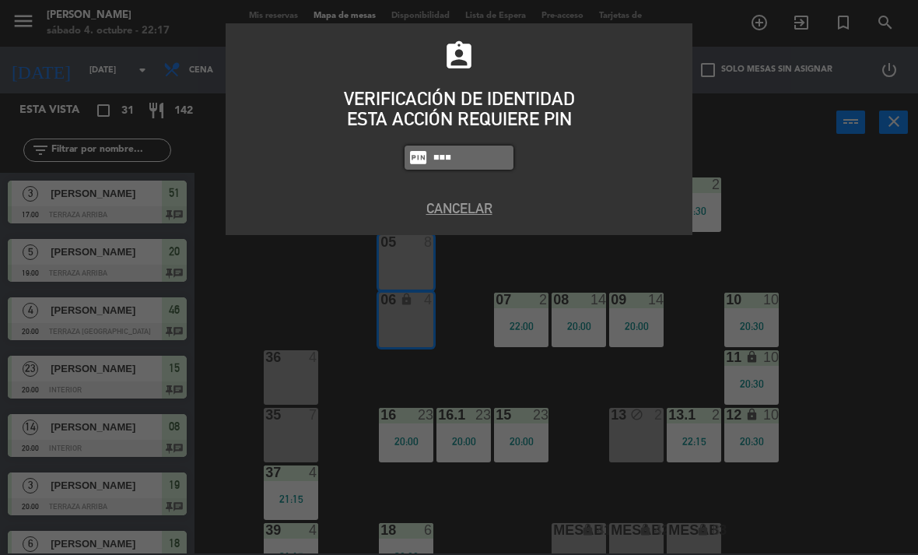
type input "3530"
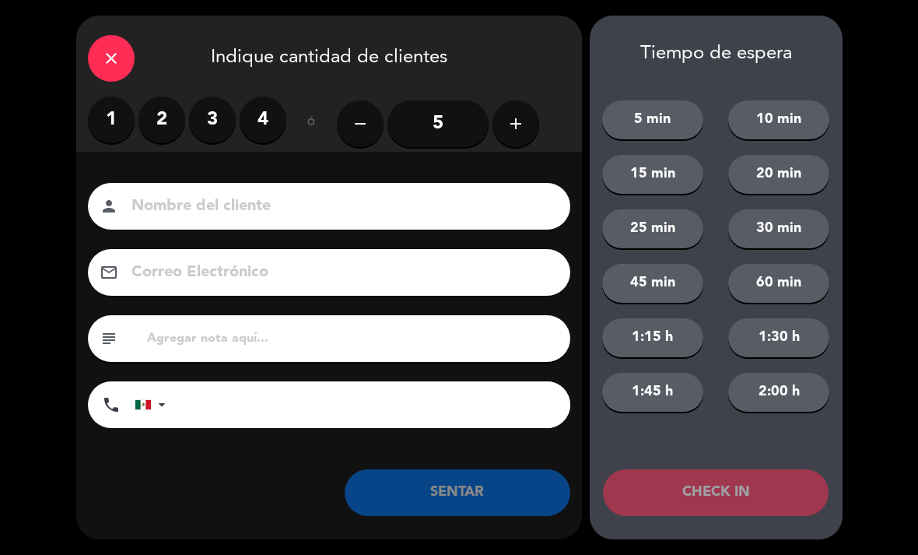
click at [212, 107] on label "3" at bounding box center [212, 119] width 47 height 47
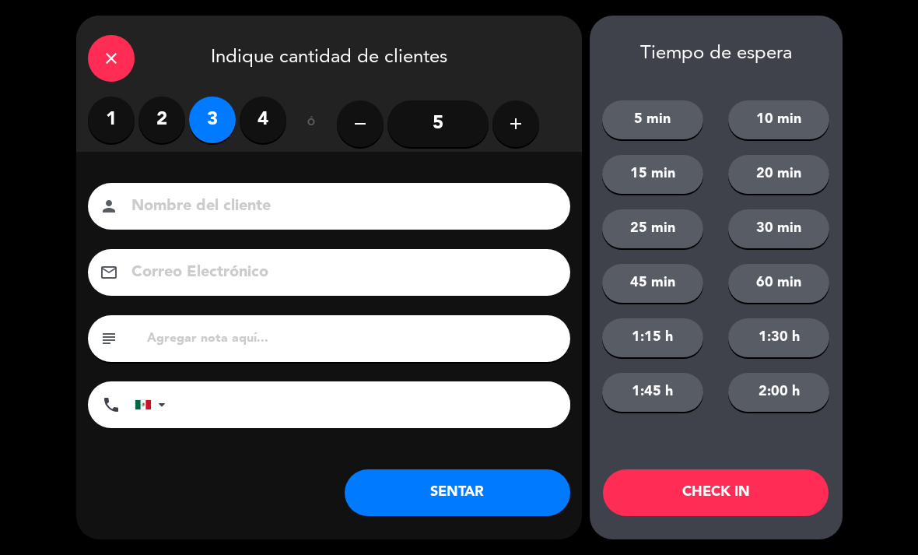
click at [194, 215] on input at bounding box center [340, 206] width 420 height 27
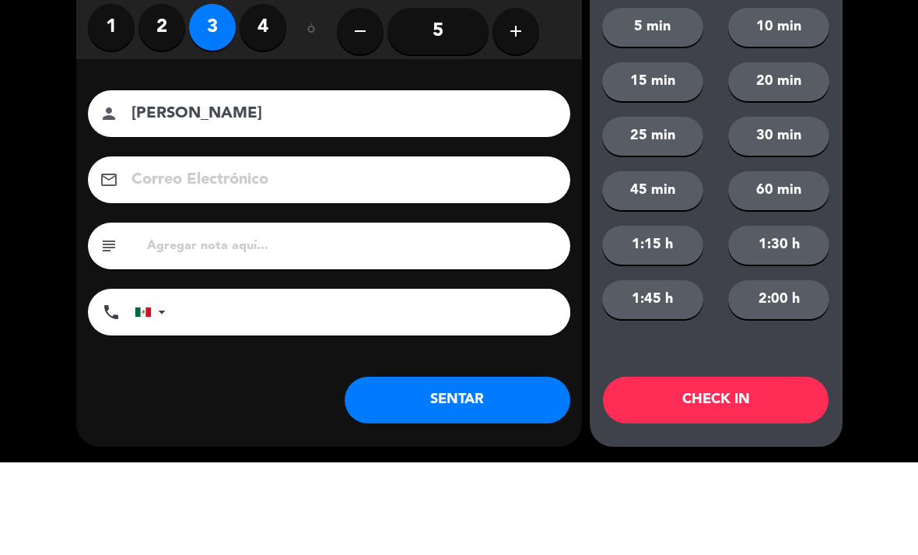
type input "[PERSON_NAME]"
click at [57, 180] on div "close Indique cantidad de clientes 1 2 3 4 ó remove 5 add Nombre del cliente pe…" at bounding box center [459, 277] width 918 height 555
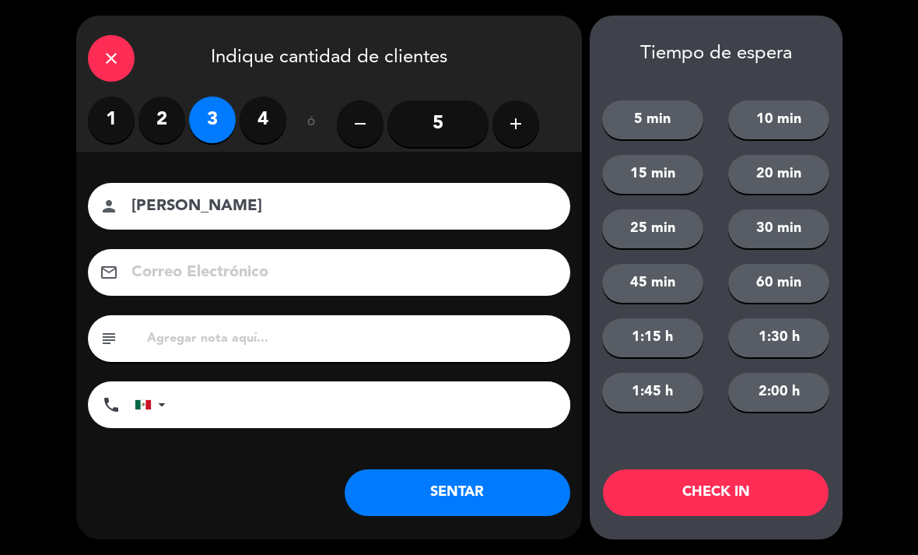
click at [201, 406] on input "tel" at bounding box center [375, 404] width 389 height 47
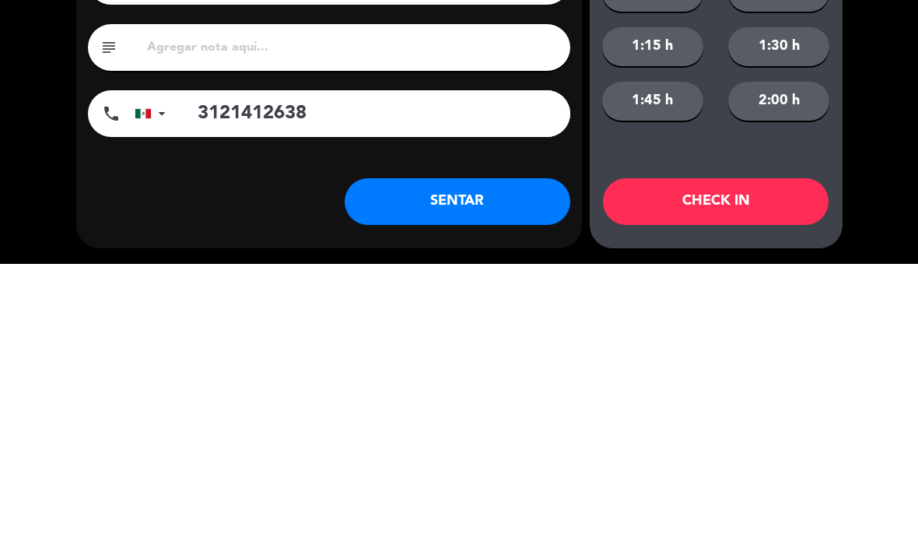
type input "3121412638"
click at [530, 469] on button "SENTAR" at bounding box center [458, 492] width 226 height 47
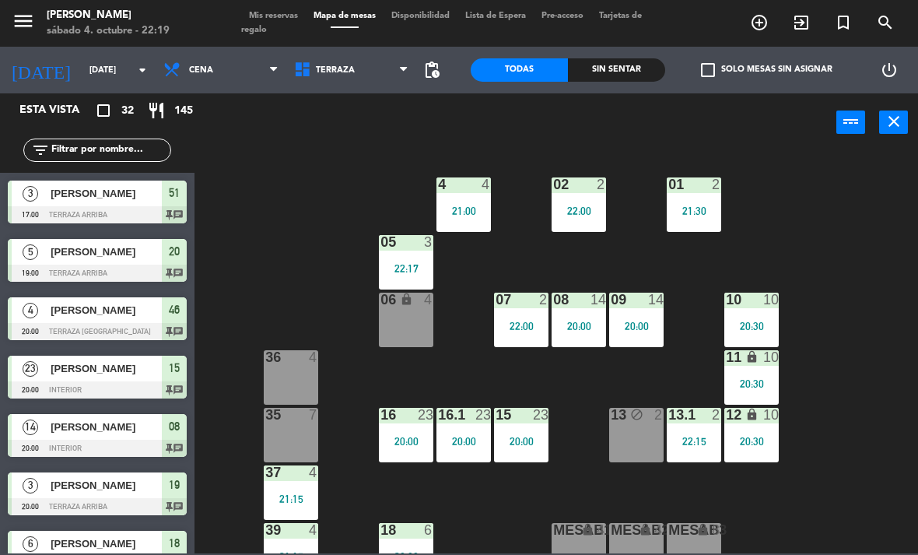
scroll to position [602, 0]
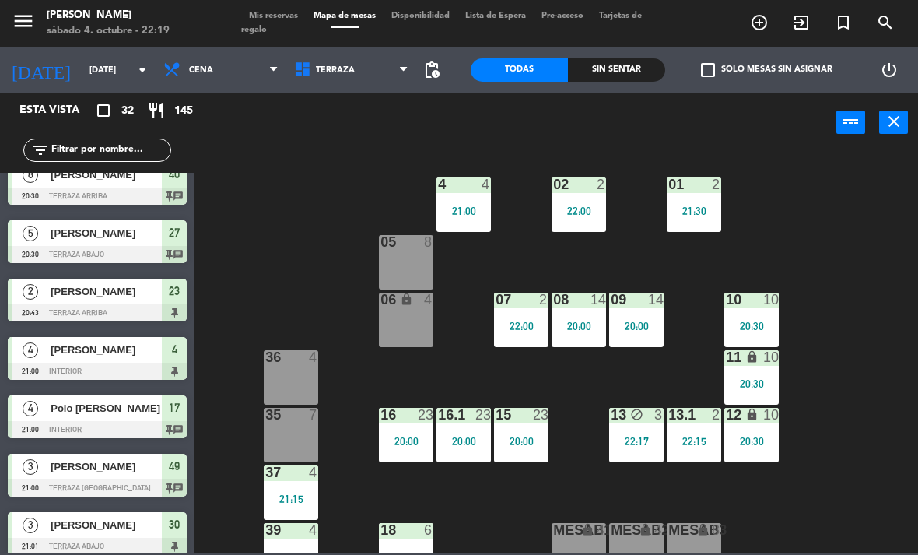
click at [423, 258] on div "05 8" at bounding box center [406, 262] width 54 height 54
click at [845, 336] on div "02 2 22:00 4 4 21:00 01 2 21:30 05 8 06 lock 4 07 2 22:00 09 14 20:00 10 10 20:…" at bounding box center [561, 351] width 714 height 403
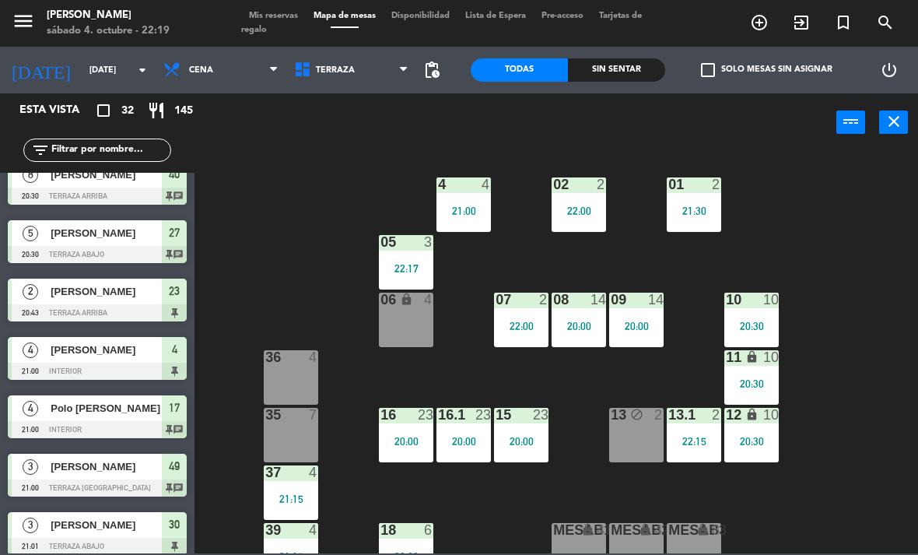
click at [423, 269] on div "22:17" at bounding box center [406, 268] width 54 height 11
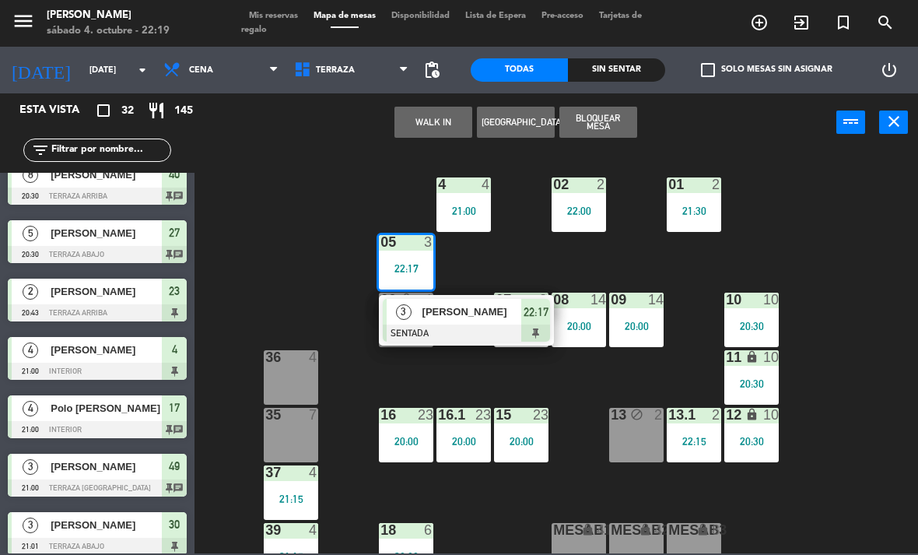
click at [815, 278] on div "02 2 22:00 4 4 21:00 01 2 21:30 05 3 22:17 3 [PERSON_NAME] SENTADA 22:17 06 loc…" at bounding box center [561, 351] width 714 height 403
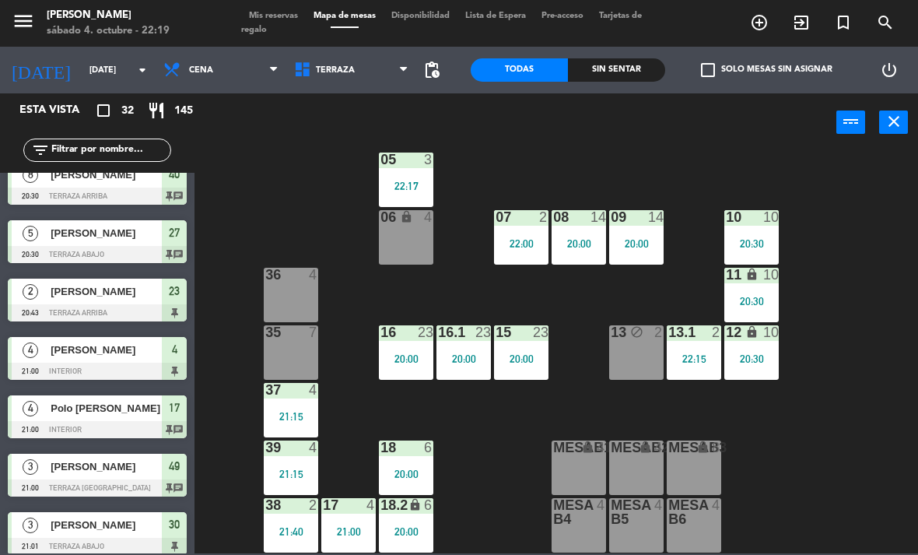
click at [370, 77] on span "Terraza" at bounding box center [351, 70] width 131 height 34
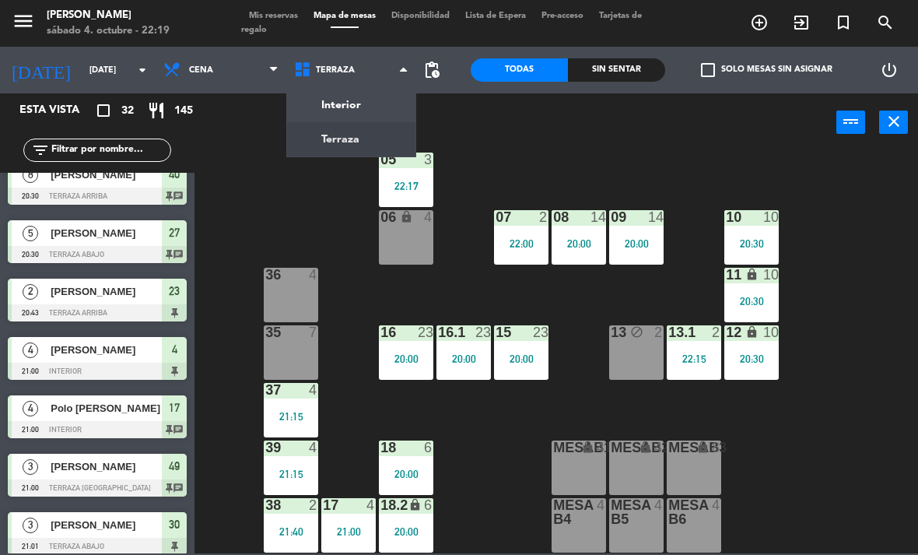
click at [380, 108] on ng-component "menu [PERSON_NAME][DATE] 4. octubre - 22:19 Mis reservas Mapa de mesas Disponib…" at bounding box center [459, 276] width 918 height 553
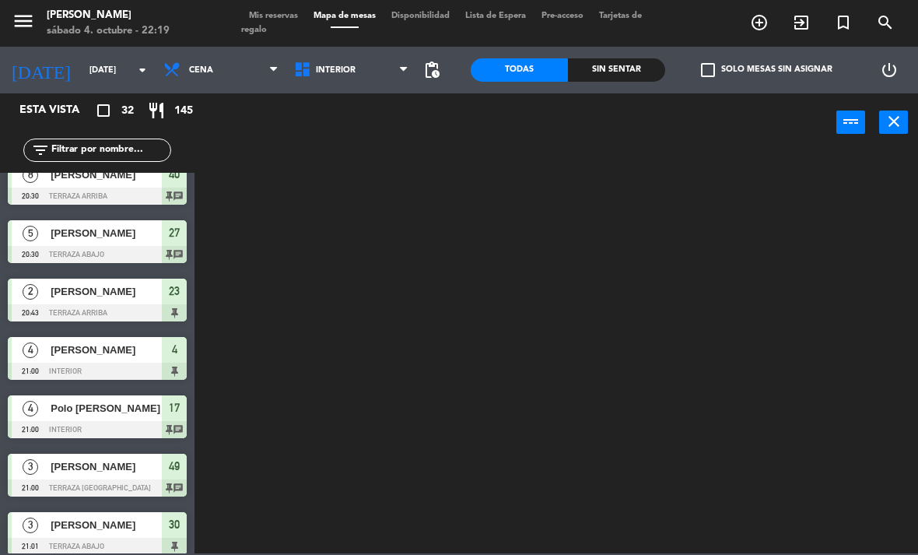
click at [349, 82] on span "Interior" at bounding box center [351, 70] width 131 height 34
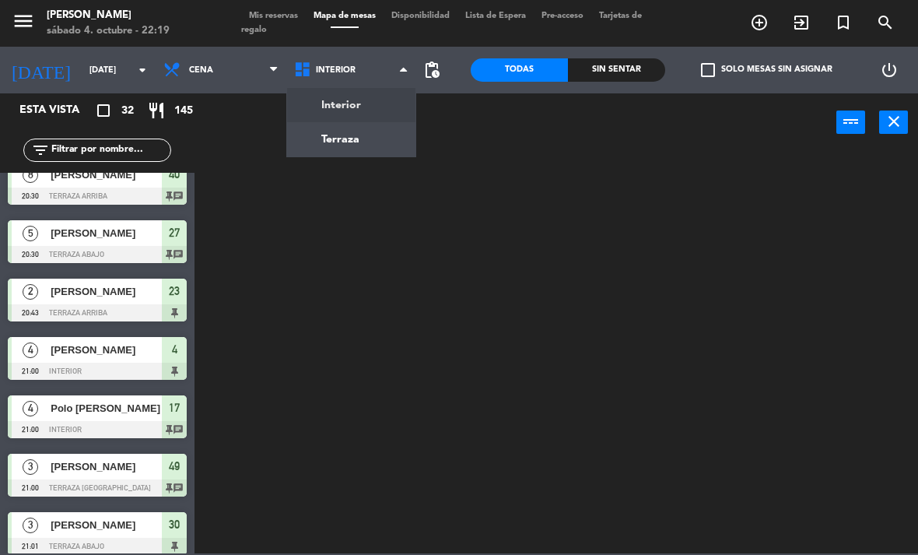
click at [364, 123] on ng-component "menu [PERSON_NAME][DATE] 4. octubre - 22:19 Mis reservas Mapa de mesas Disponib…" at bounding box center [459, 276] width 918 height 553
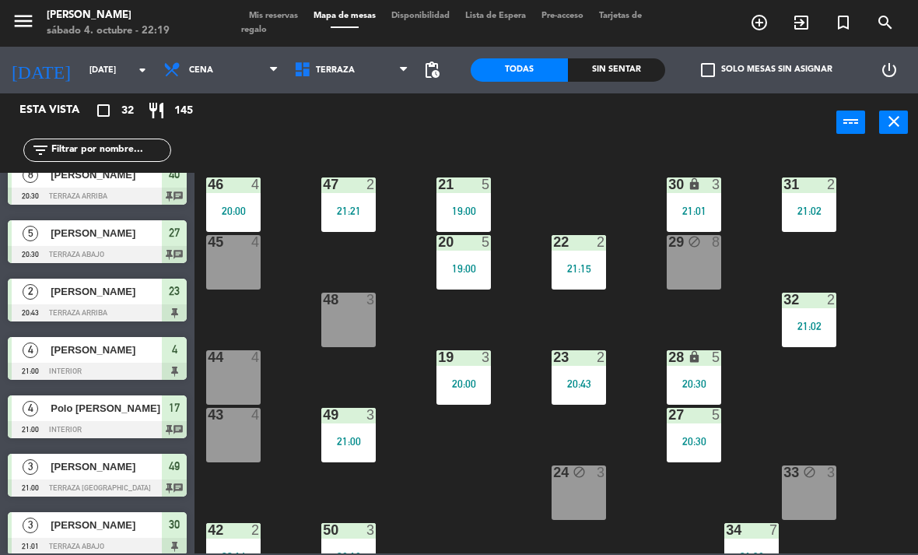
click at [470, 188] on div at bounding box center [464, 184] width 26 height 14
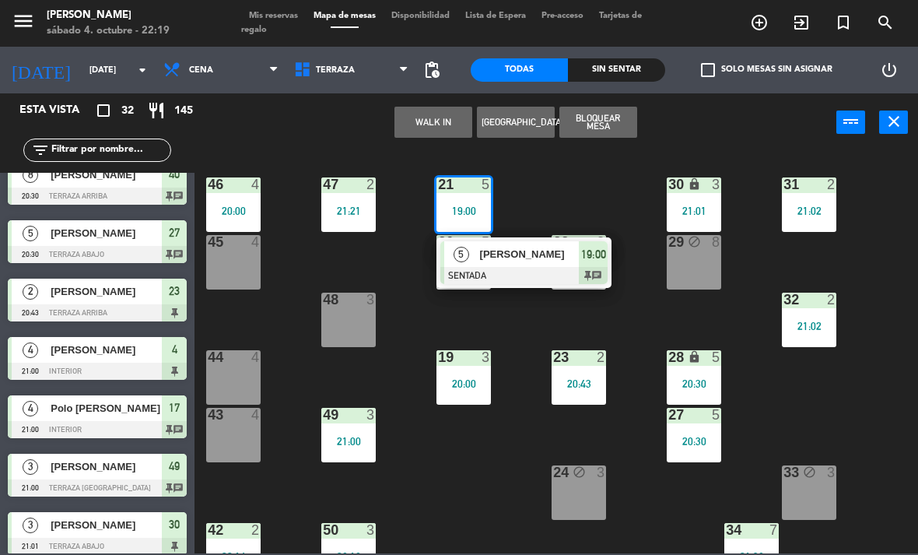
click at [549, 257] on span "[PERSON_NAME]" at bounding box center [530, 254] width 100 height 16
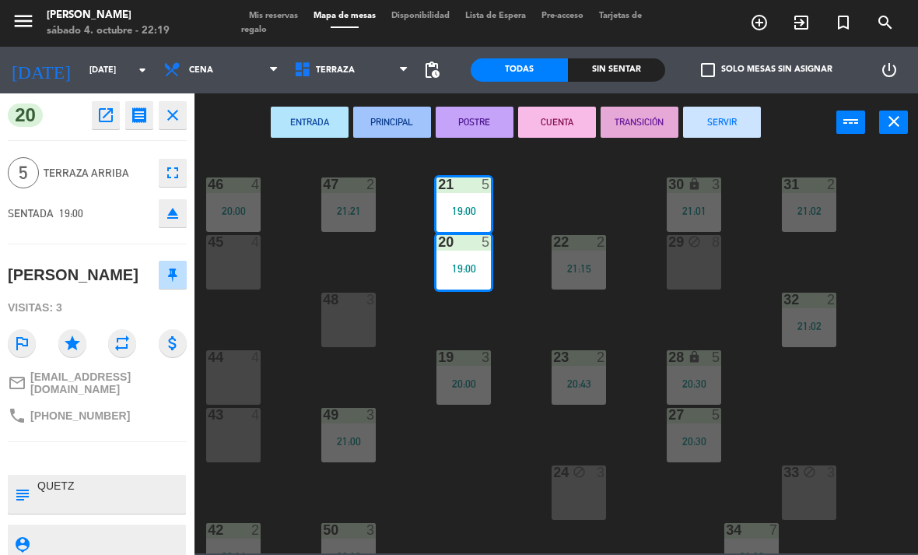
click at [714, 135] on button "SERVIR" at bounding box center [722, 122] width 78 height 31
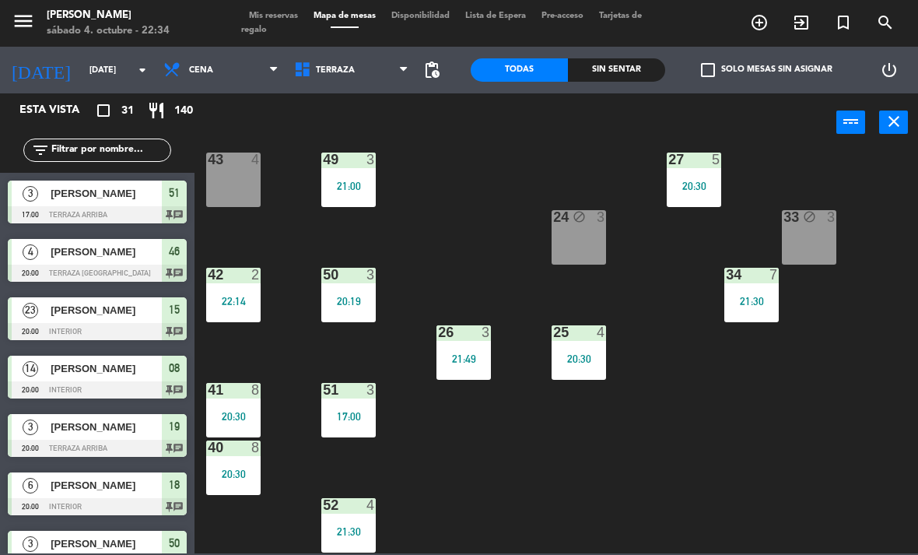
click at [334, 77] on span "Terraza" at bounding box center [351, 70] width 131 height 34
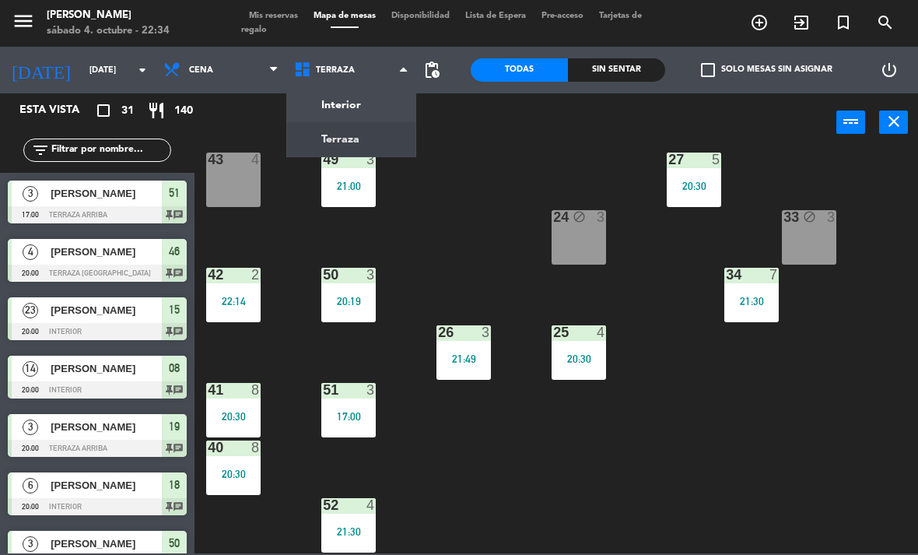
scroll to position [255, 0]
click at [379, 113] on ng-component "menu [PERSON_NAME][DATE] 4. octubre - 22:34 Mis reservas Mapa de mesas Disponib…" at bounding box center [459, 276] width 918 height 553
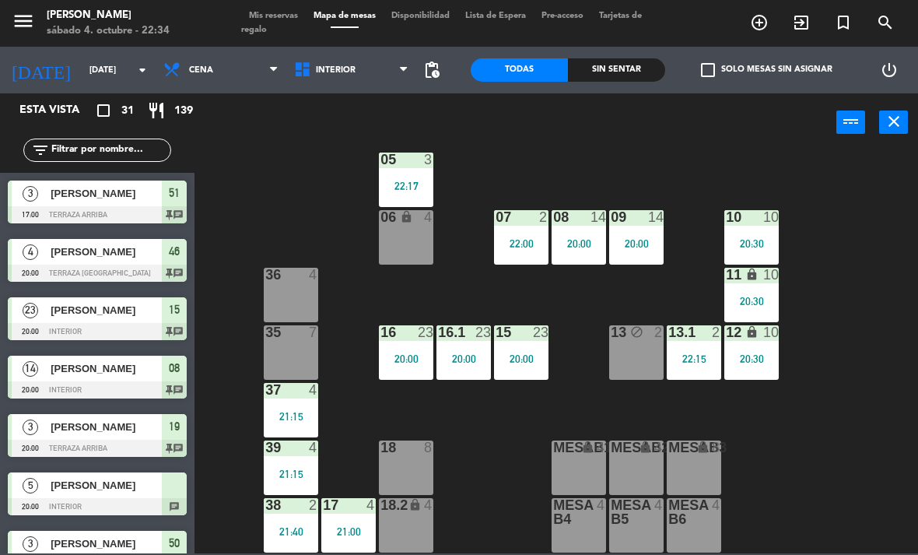
scroll to position [82, 0]
click at [324, 85] on span "Interior" at bounding box center [351, 70] width 131 height 34
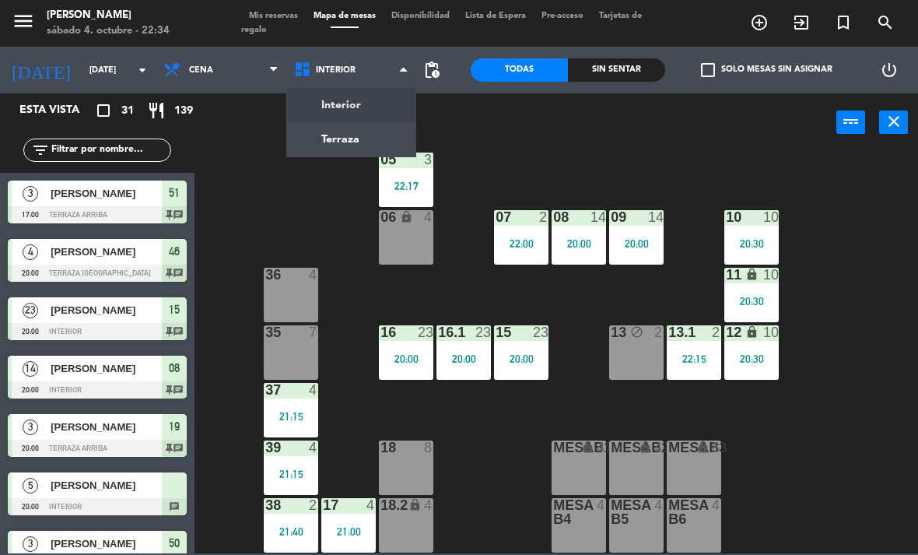
click at [341, 138] on ng-component "menu [PERSON_NAME][DATE] 4. octubre - 22:34 Mis reservas Mapa de mesas Disponib…" at bounding box center [459, 276] width 918 height 553
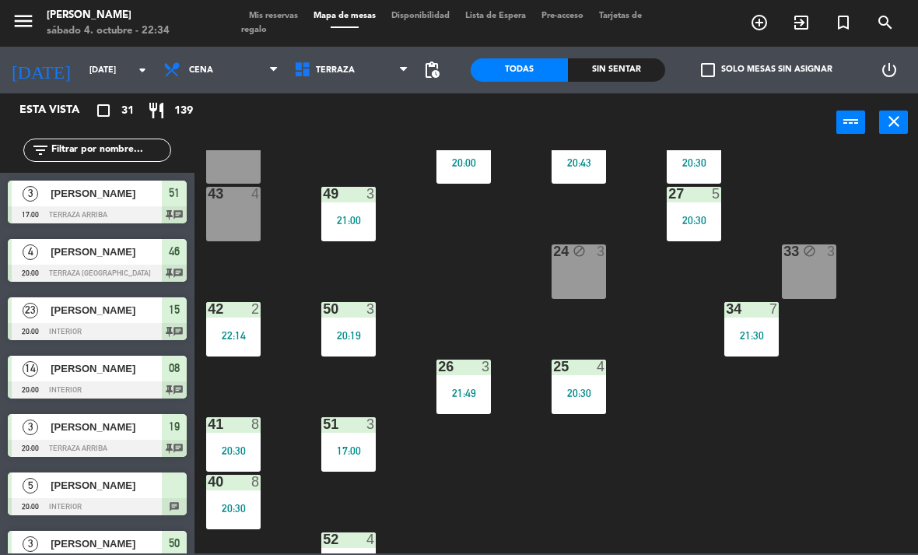
scroll to position [222, 0]
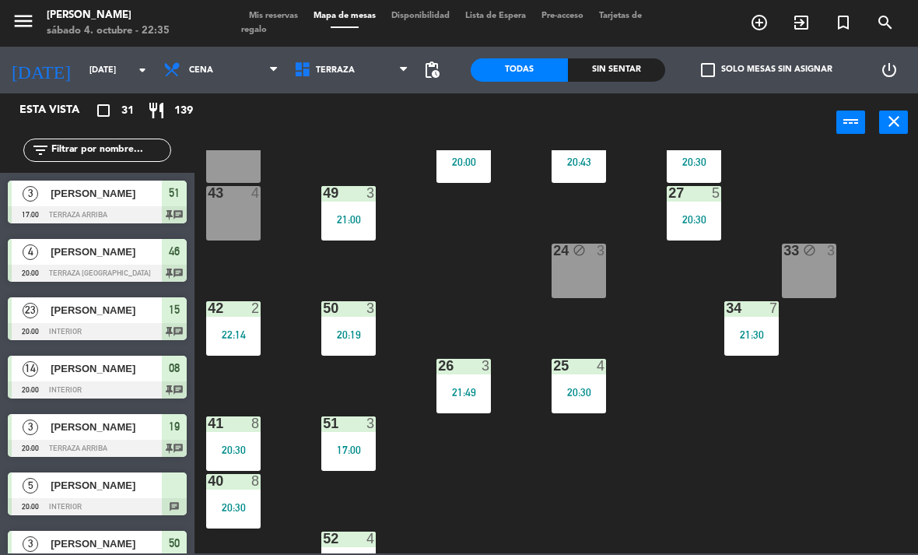
click at [327, 86] on span "Terraza" at bounding box center [351, 70] width 131 height 34
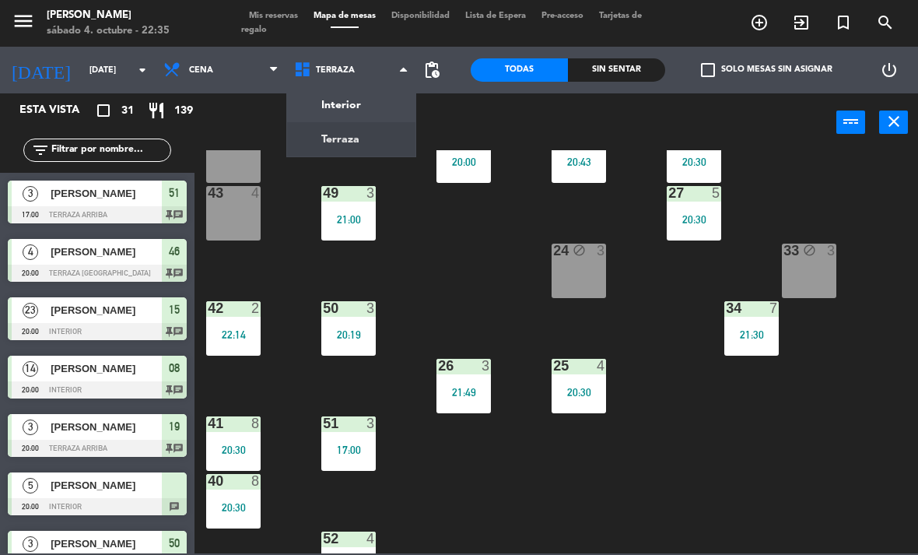
click at [380, 83] on span "Terraza" at bounding box center [351, 70] width 131 height 34
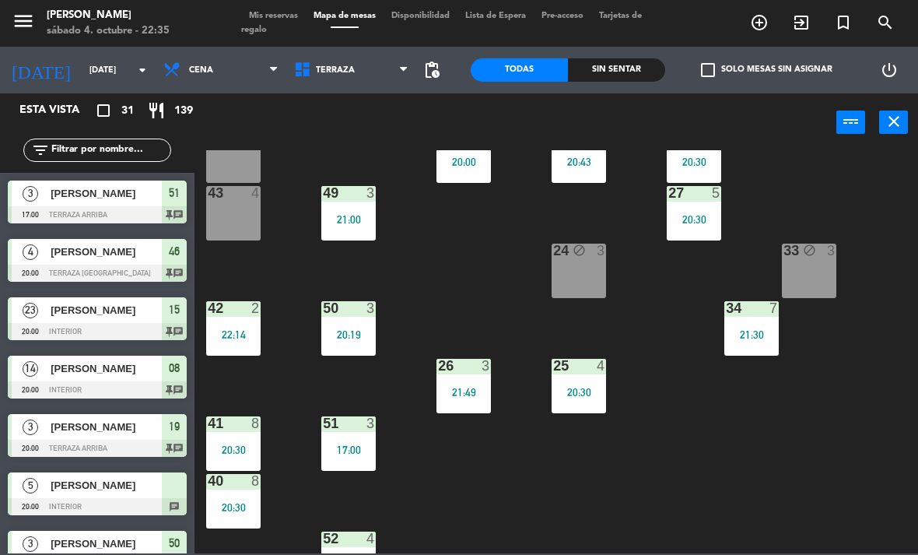
click at [383, 76] on span "Terraza" at bounding box center [351, 70] width 131 height 34
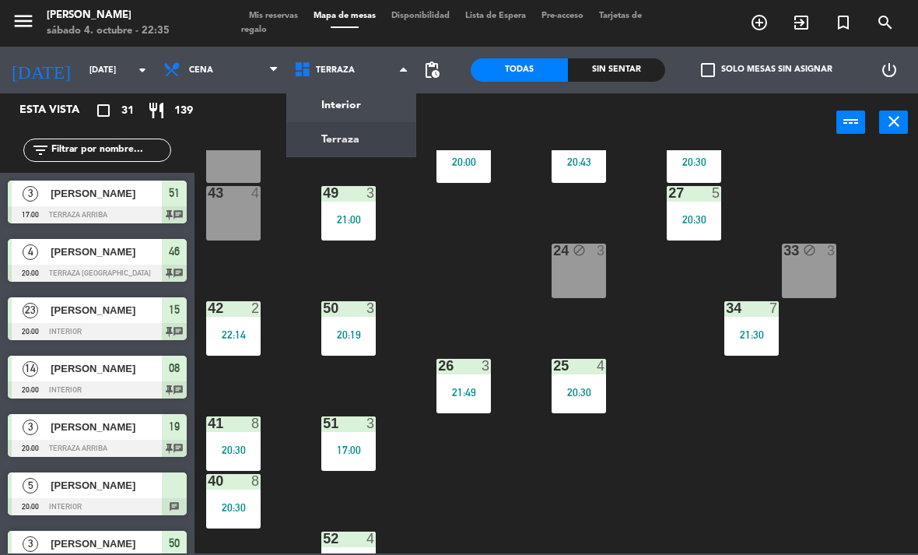
click at [391, 106] on ng-component "menu [PERSON_NAME][DATE] 4. octubre - 22:35 Mis reservas Mapa de mesas Disponib…" at bounding box center [459, 276] width 918 height 553
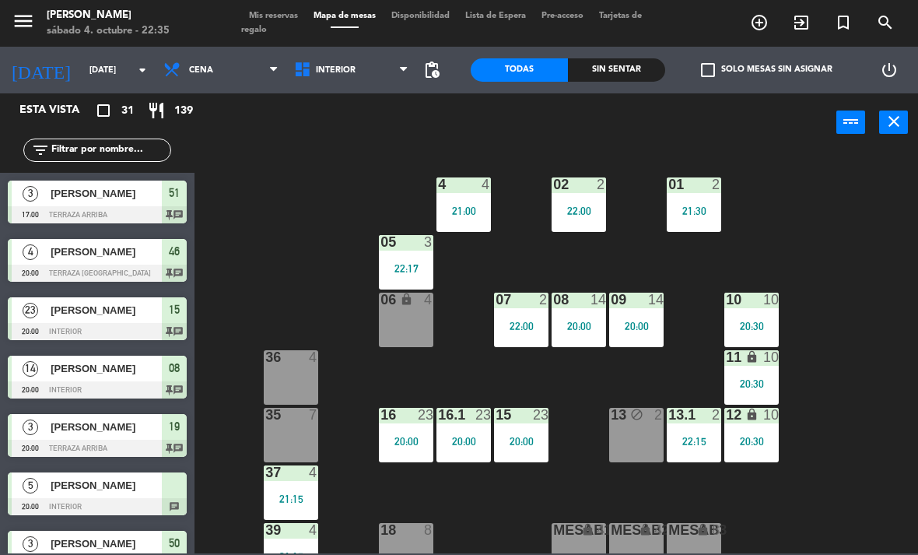
click at [400, 320] on div "06 lock 4" at bounding box center [406, 319] width 54 height 54
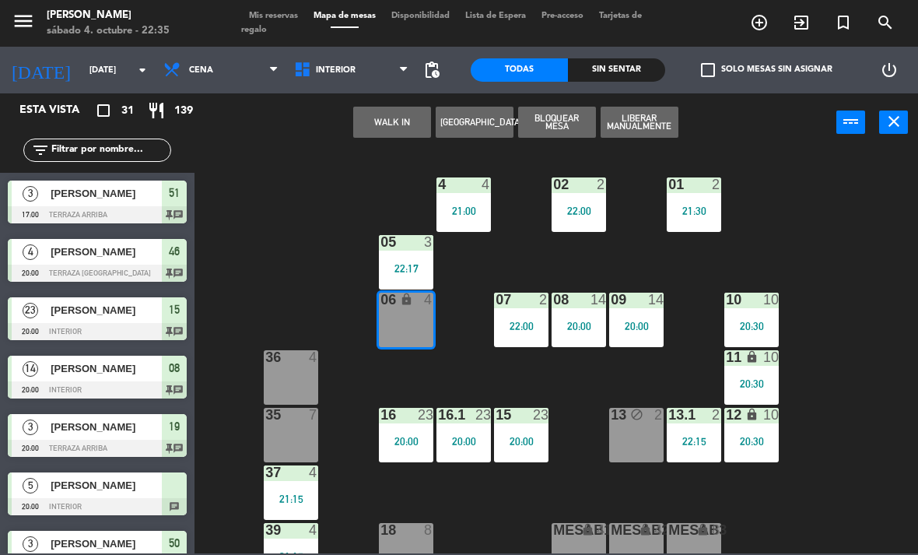
click at [401, 121] on button "WALK IN" at bounding box center [392, 122] width 78 height 31
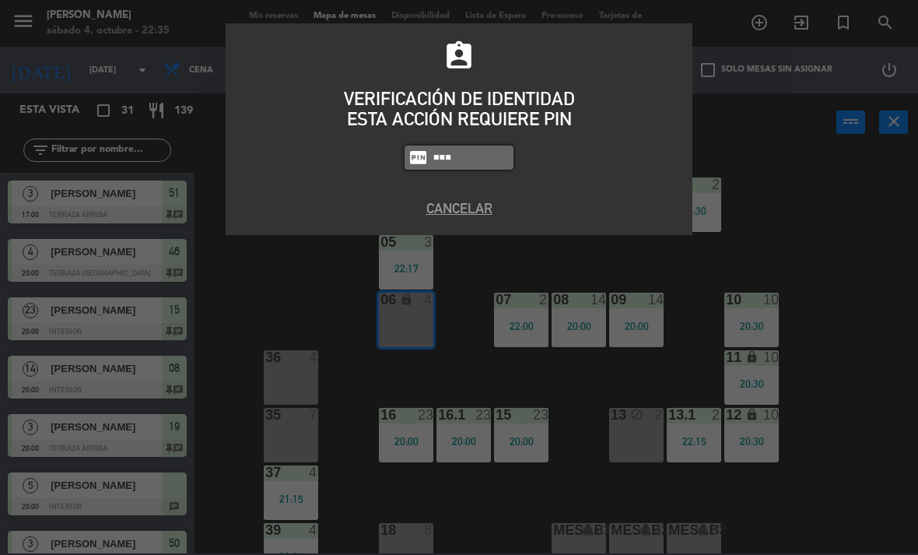
type input "1843"
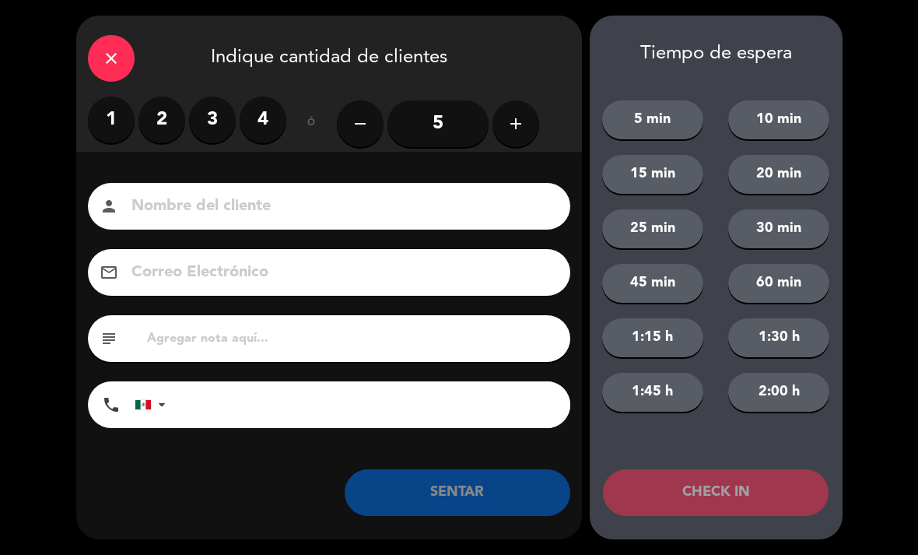
click at [183, 123] on label "2" at bounding box center [161, 119] width 47 height 47
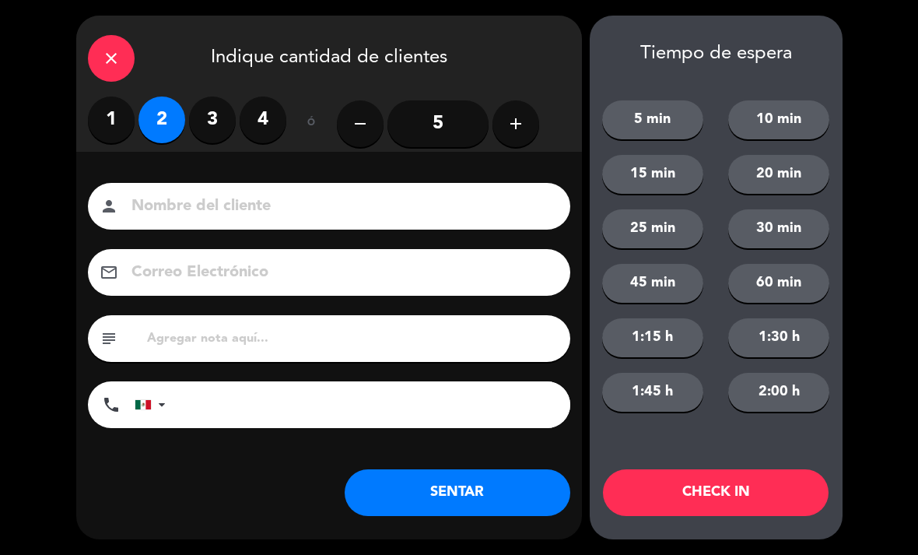
click at [431, 193] on input at bounding box center [340, 206] width 420 height 27
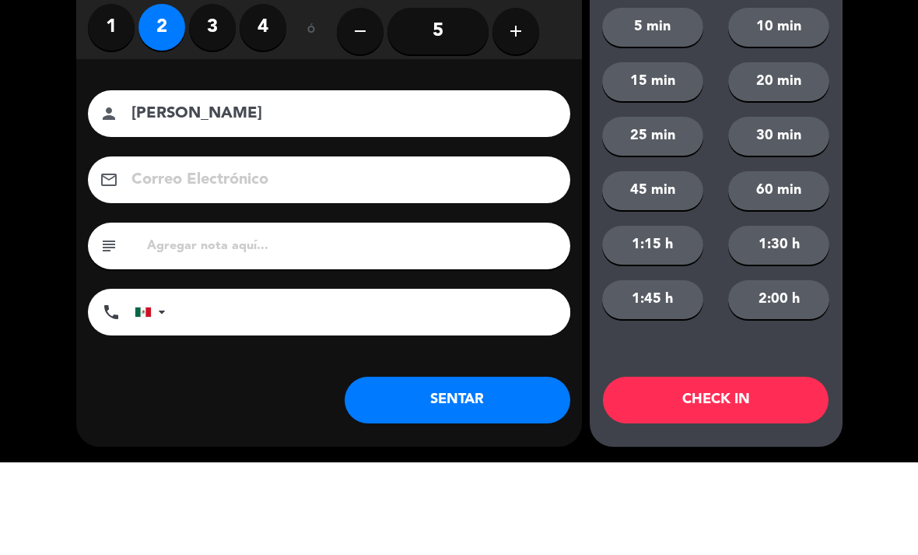
type input "[PERSON_NAME]"
click at [61, 131] on div "close Indique cantidad de clientes 1 2 3 4 ó remove 5 add Nombre del cliente pe…" at bounding box center [459, 277] width 918 height 555
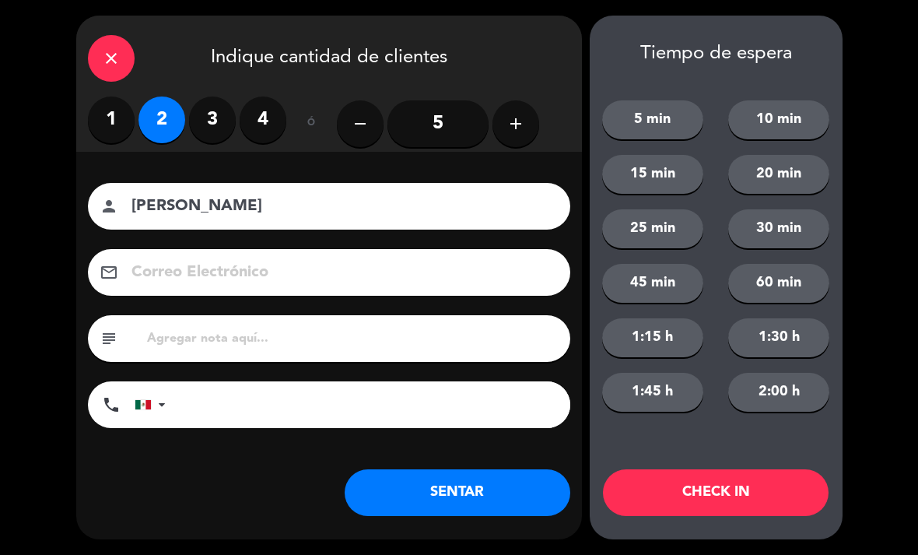
click at [494, 504] on button "SENTAR" at bounding box center [458, 492] width 226 height 47
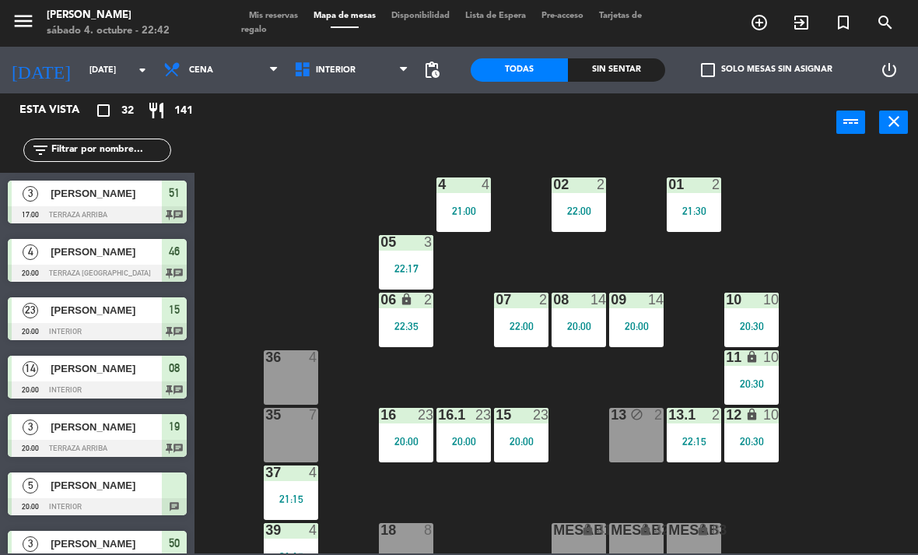
click at [350, 79] on span "Interior" at bounding box center [351, 70] width 131 height 34
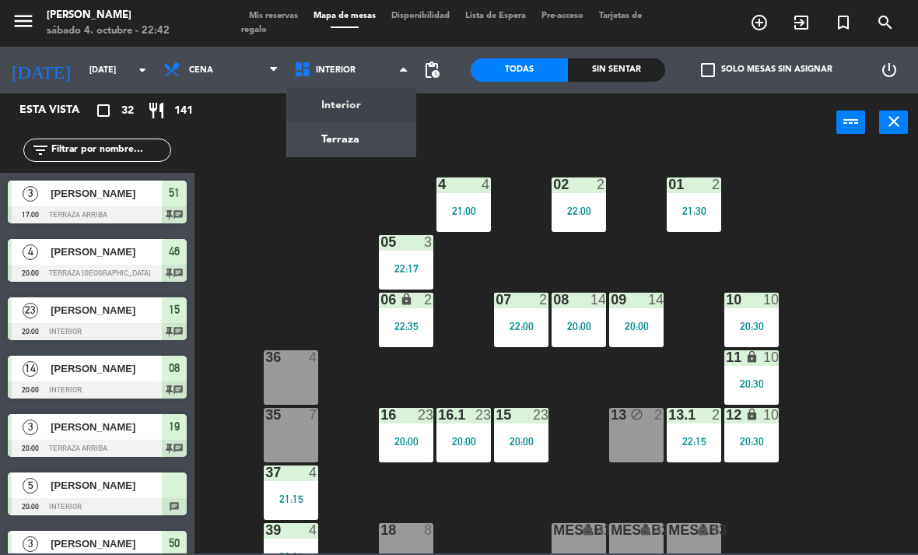
click at [372, 138] on ng-component "menu [PERSON_NAME][DATE] 4. octubre - 22:42 Mis reservas Mapa de mesas Disponib…" at bounding box center [459, 276] width 918 height 553
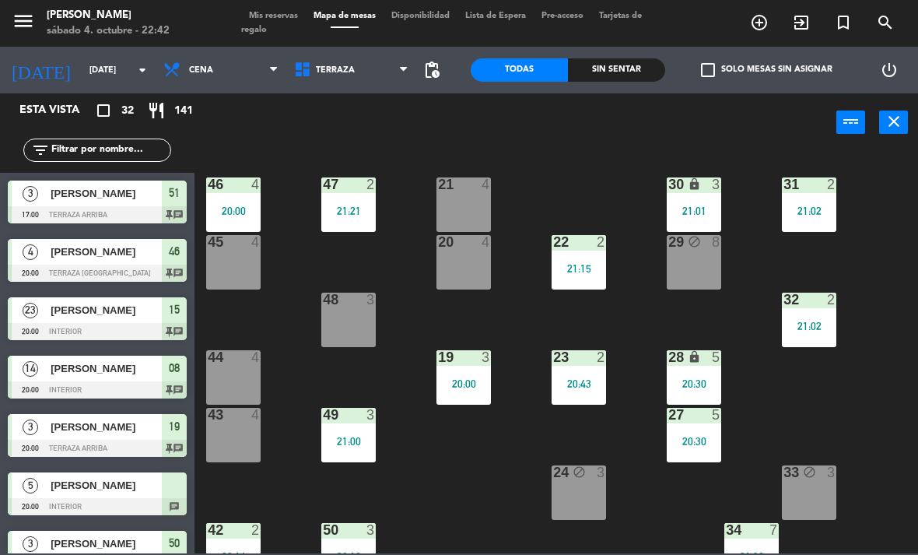
click at [478, 380] on div "20:00" at bounding box center [463, 383] width 54 height 11
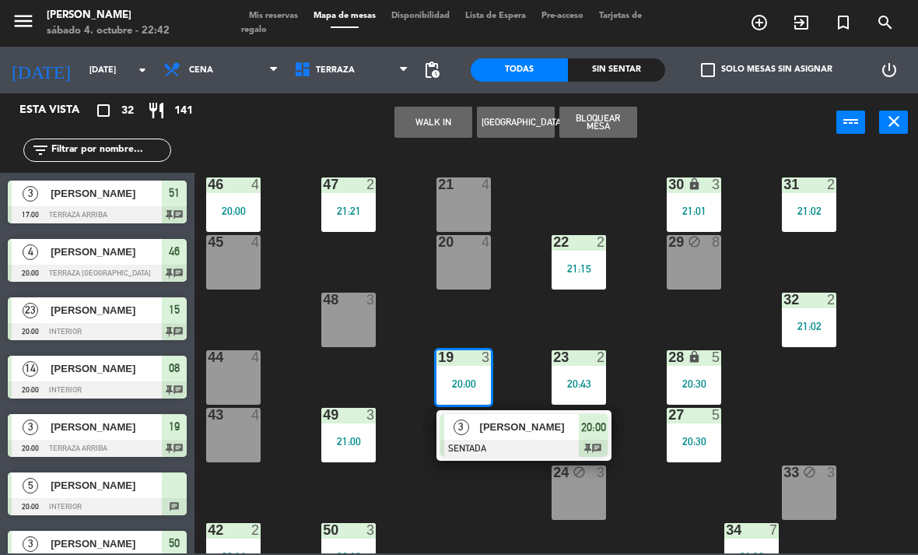
click at [541, 432] on span "[PERSON_NAME]" at bounding box center [530, 426] width 100 height 16
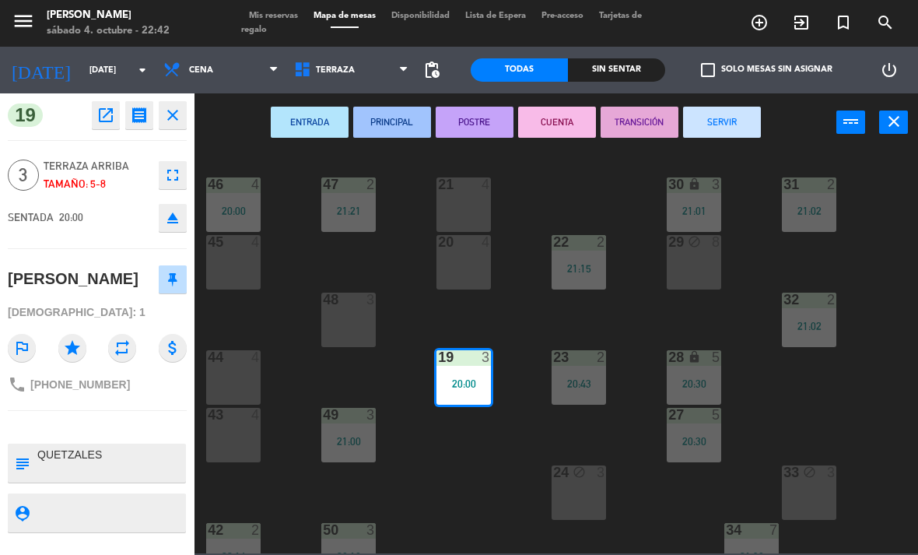
click at [719, 130] on button "SERVIR" at bounding box center [722, 122] width 78 height 31
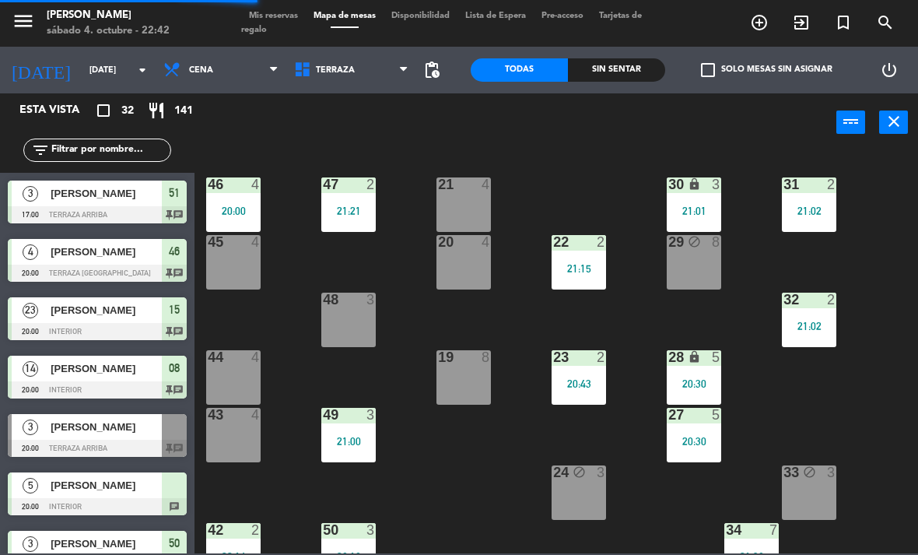
click at [590, 375] on div "23 2 20:43" at bounding box center [578, 377] width 54 height 54
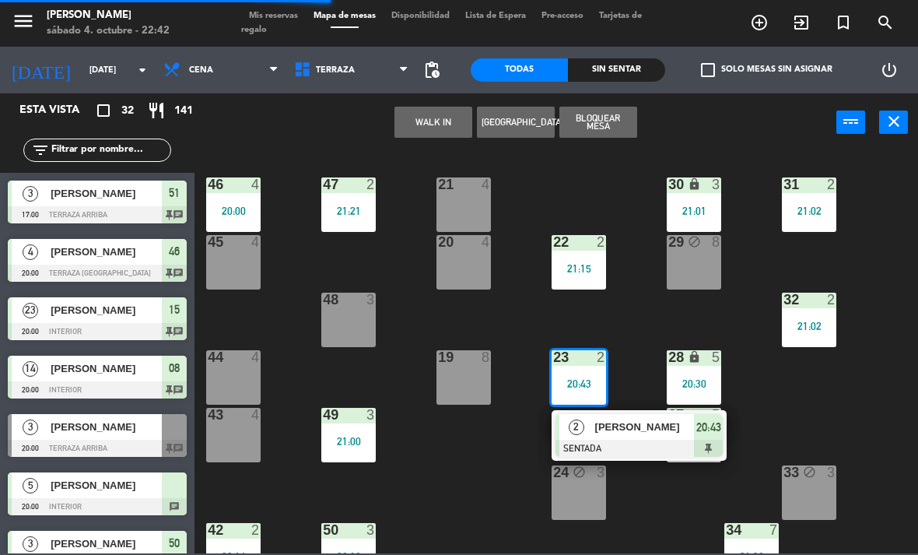
click at [655, 440] on div at bounding box center [638, 447] width 167 height 17
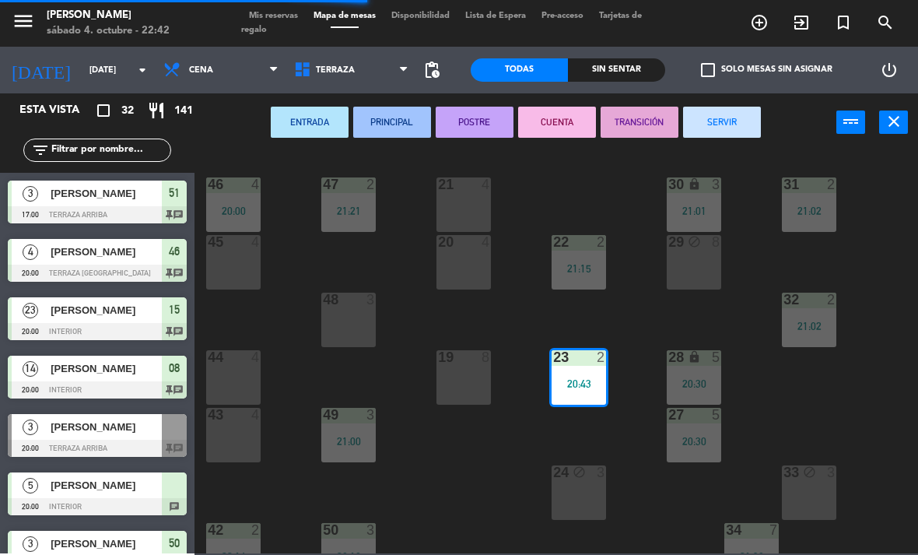
click at [735, 110] on button "SERVIR" at bounding box center [722, 122] width 78 height 31
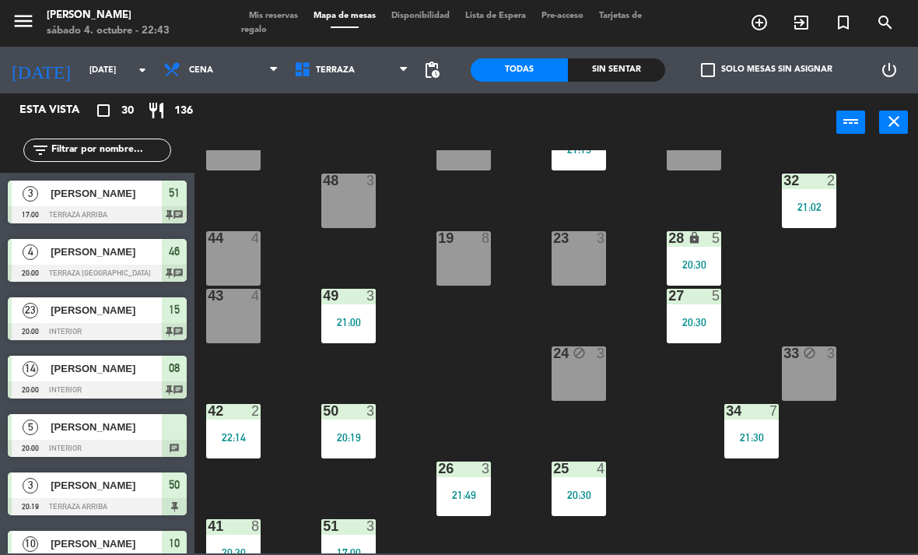
scroll to position [33, 0]
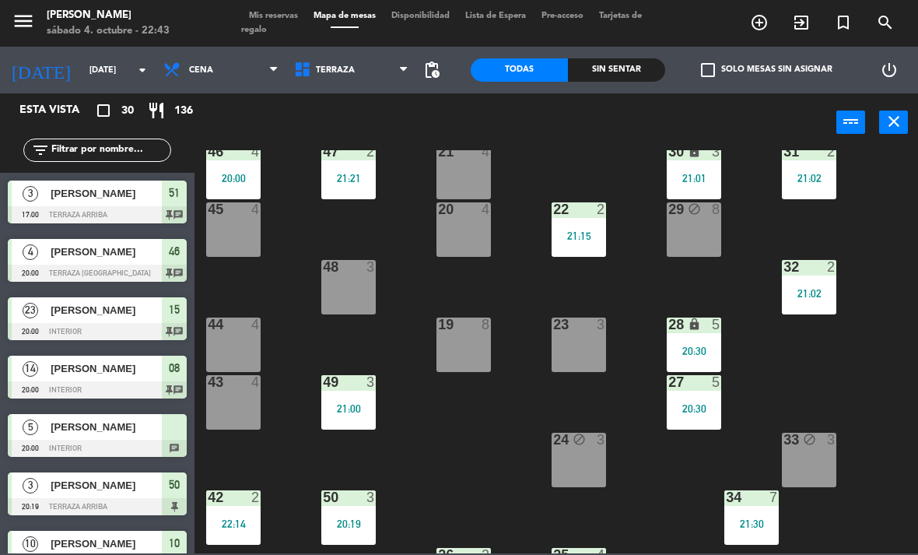
click at [705, 183] on div "21:01" at bounding box center [694, 178] width 54 height 11
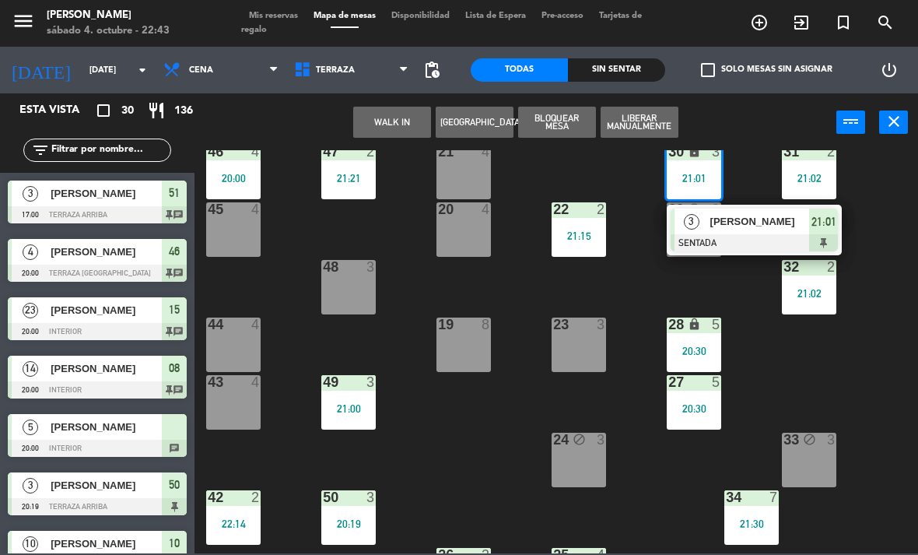
click at [754, 233] on div "[PERSON_NAME]" at bounding box center [759, 221] width 101 height 26
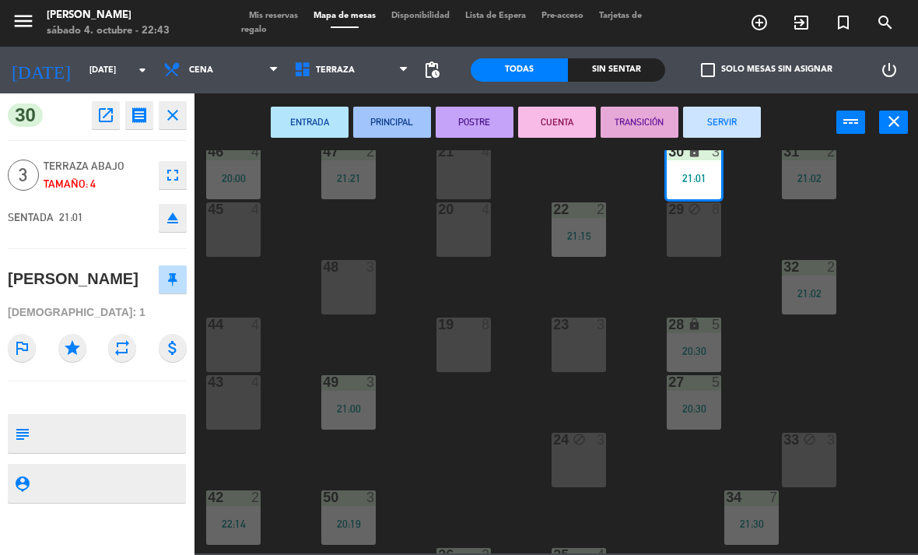
click at [732, 129] on button "SERVIR" at bounding box center [722, 122] width 78 height 31
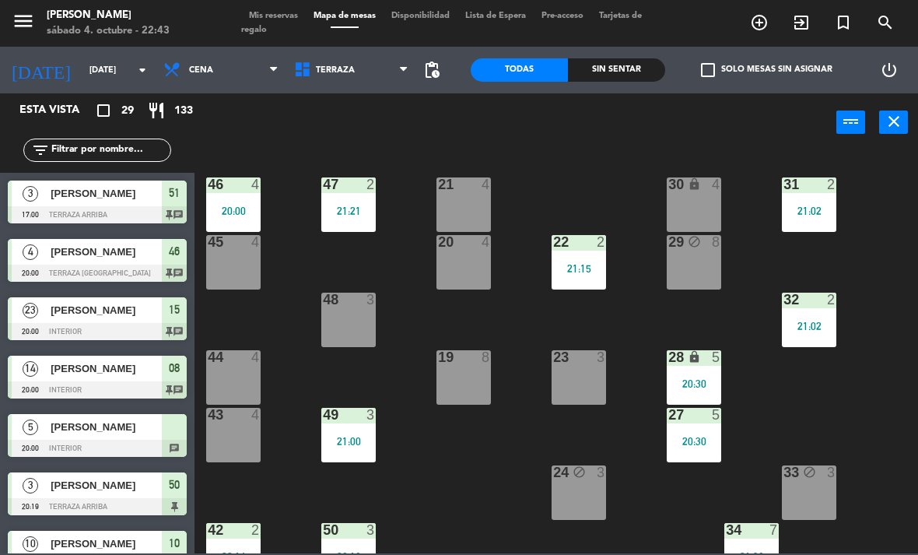
scroll to position [0, 0]
click at [830, 201] on div "31 2 21:02" at bounding box center [809, 204] width 54 height 54
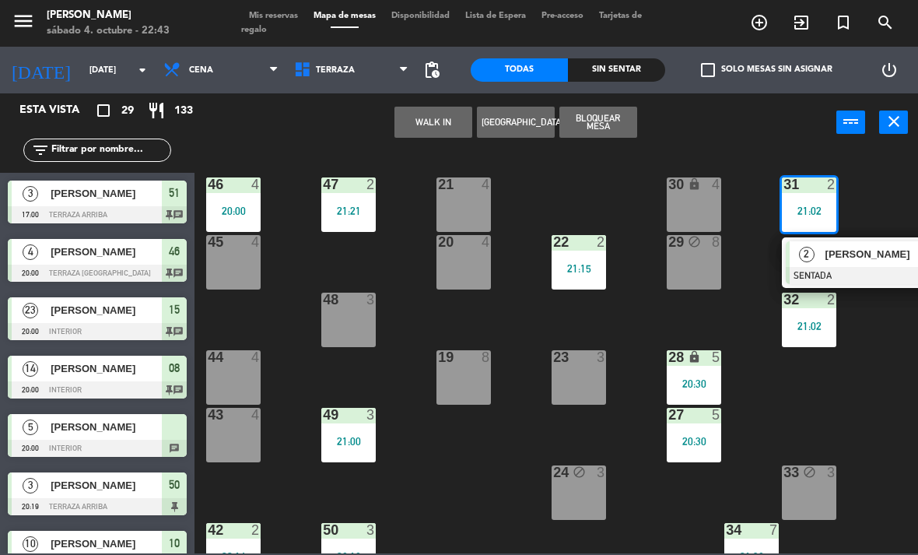
click at [873, 254] on span "[PERSON_NAME]" at bounding box center [875, 254] width 100 height 16
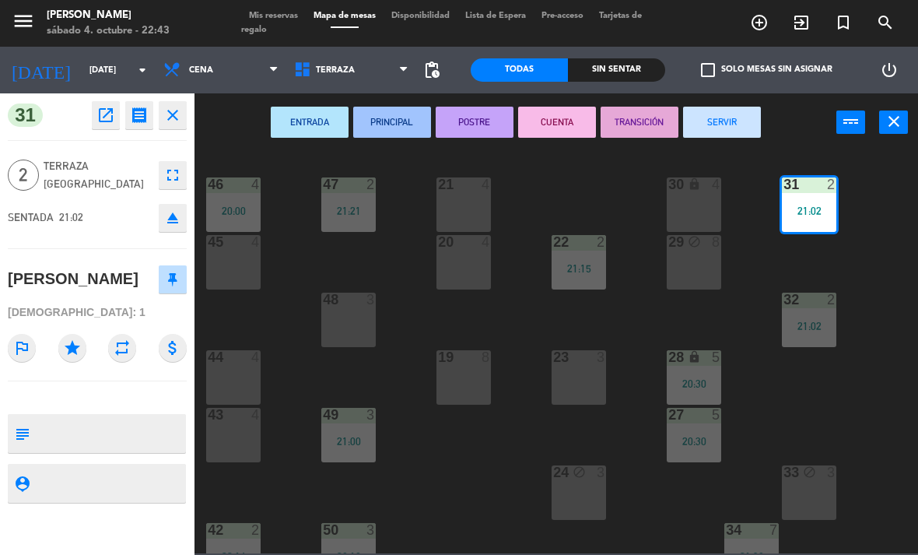
click at [740, 121] on button "SERVIR" at bounding box center [722, 122] width 78 height 31
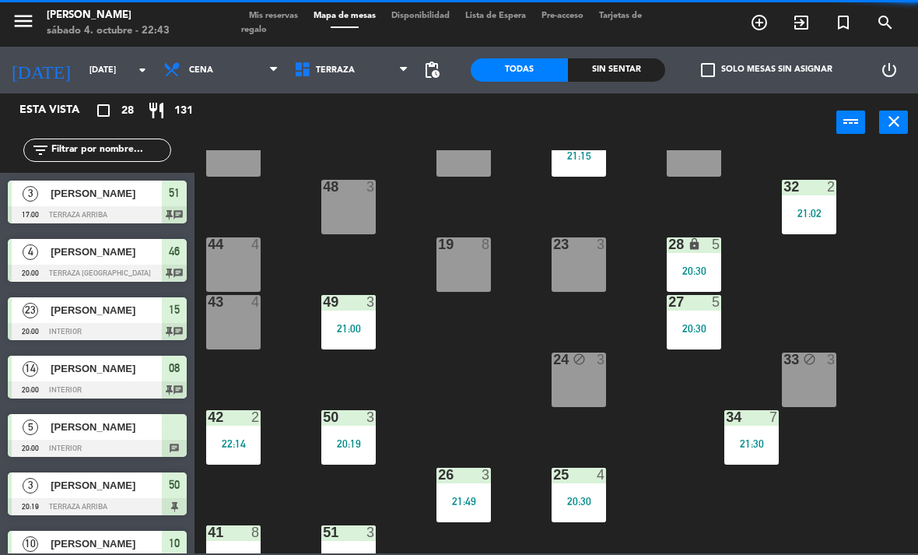
scroll to position [128, 0]
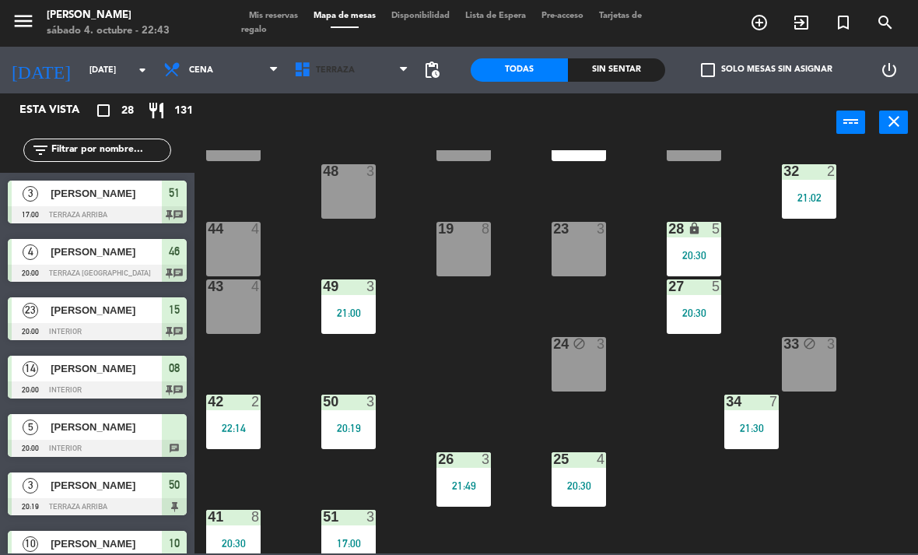
click at [345, 55] on span "Terraza" at bounding box center [351, 70] width 131 height 34
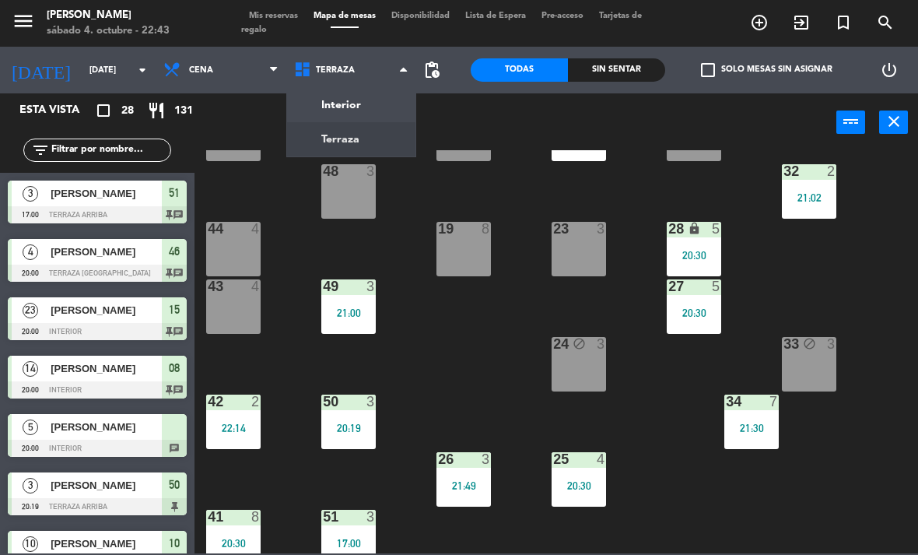
click at [376, 149] on ng-component "menu [PERSON_NAME][DATE] 4. octubre - 22:43 Mis reservas Mapa de mesas Disponib…" at bounding box center [459, 276] width 918 height 553
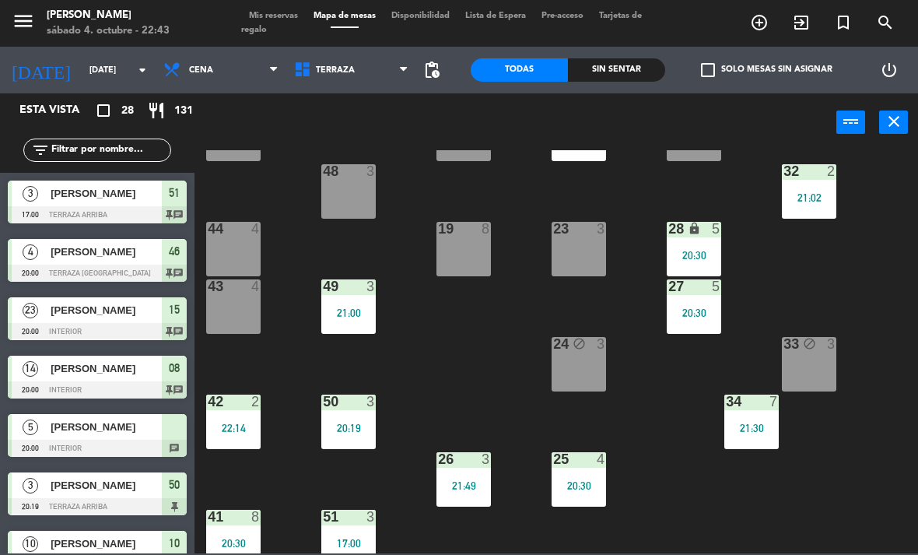
click at [345, 78] on span "Terraza" at bounding box center [351, 70] width 131 height 34
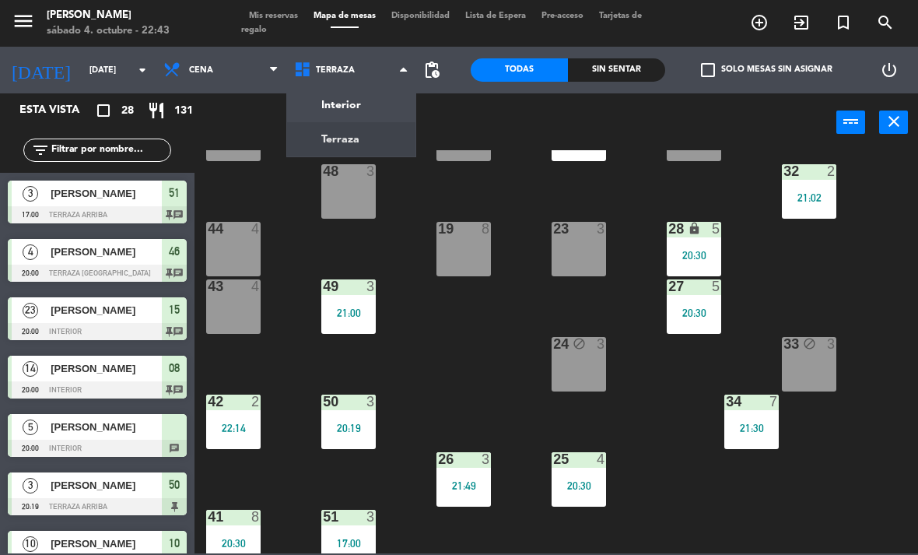
click at [476, 351] on div "21 4 30 lock 4 46 4 20:00 47 2 21:21 31 3 20 4 22 2 21:15 29 block 8 45 4 32 2 …" at bounding box center [561, 351] width 714 height 403
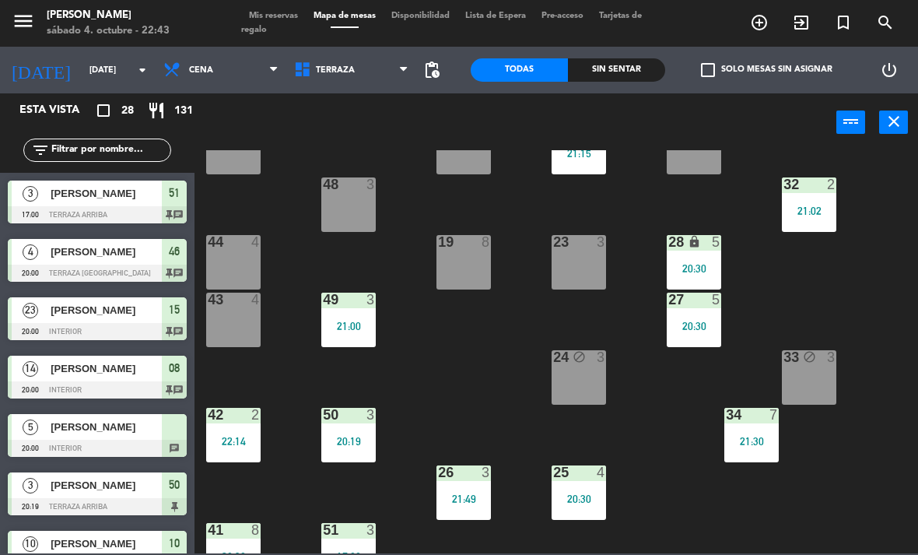
scroll to position [117, 0]
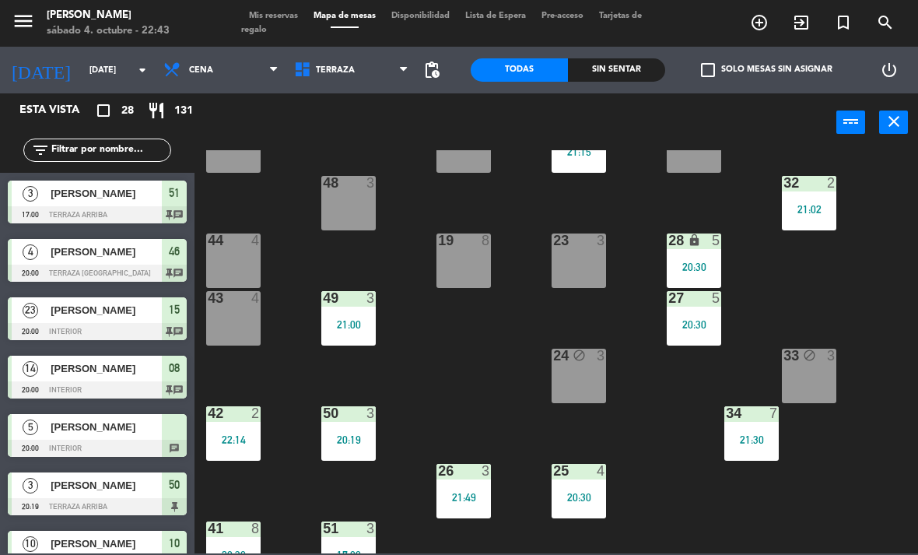
click at [464, 257] on div "19 8" at bounding box center [463, 260] width 54 height 54
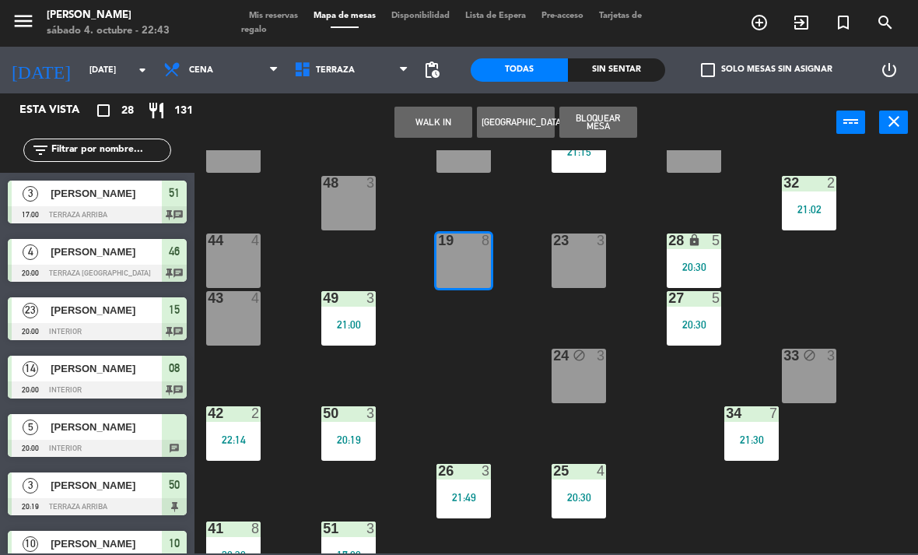
click at [440, 130] on button "WALK IN" at bounding box center [433, 122] width 78 height 31
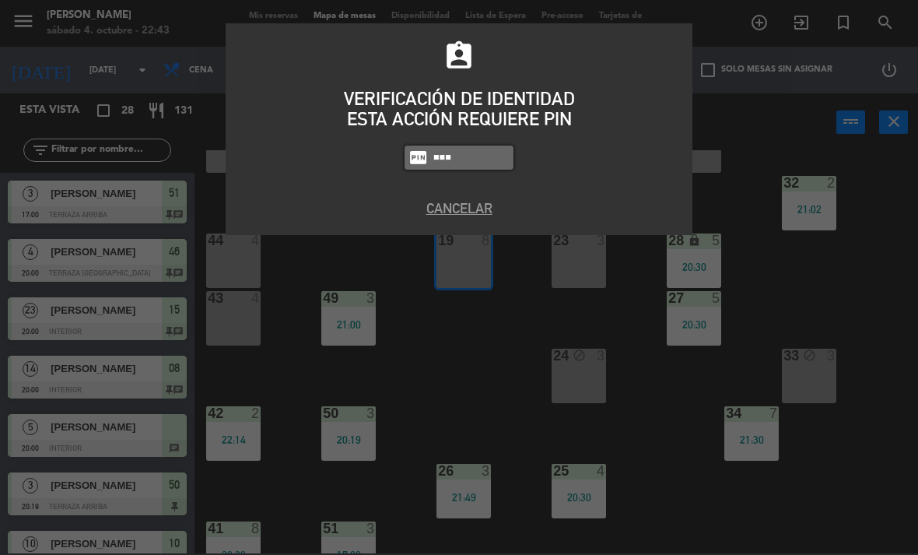
type input "1843"
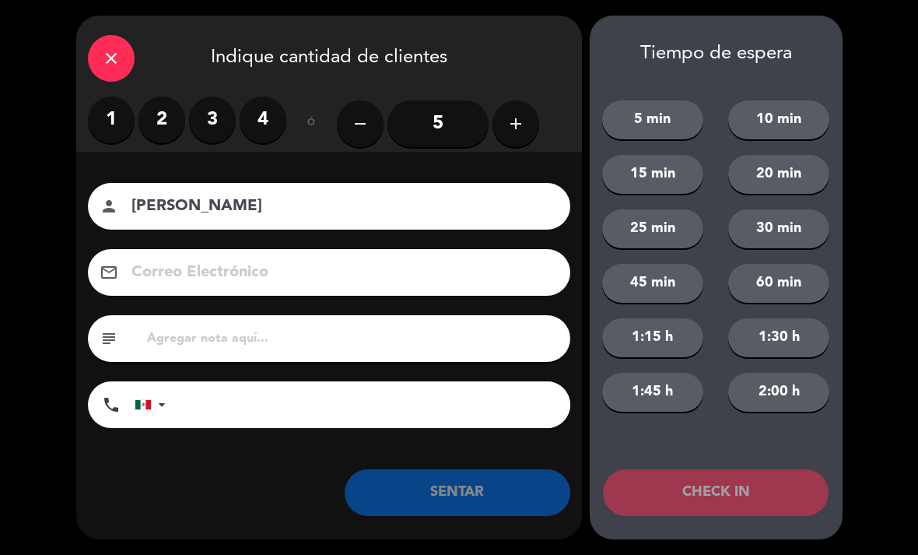
type input "[PERSON_NAME]"
click at [178, 126] on label "2" at bounding box center [161, 119] width 47 height 47
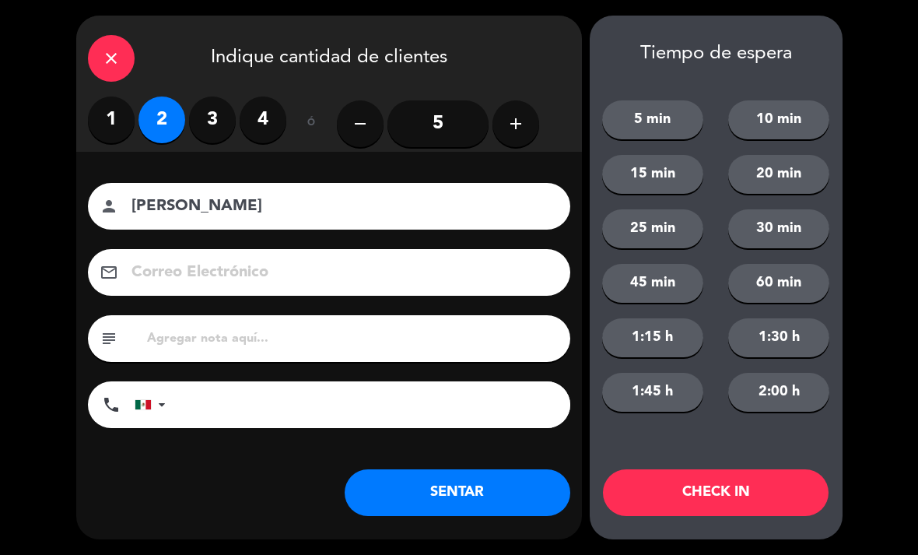
click at [488, 475] on button "SENTAR" at bounding box center [458, 492] width 226 height 47
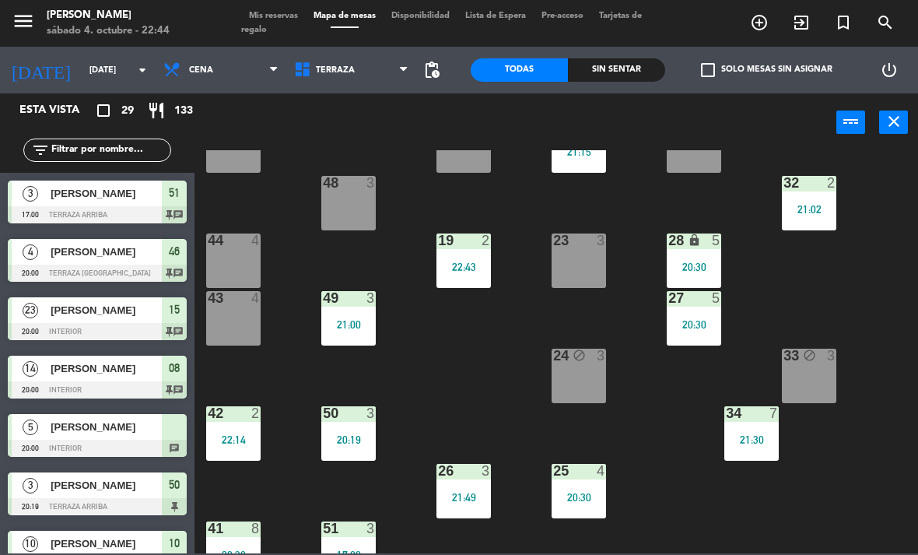
click at [573, 495] on div "20:30" at bounding box center [578, 497] width 54 height 11
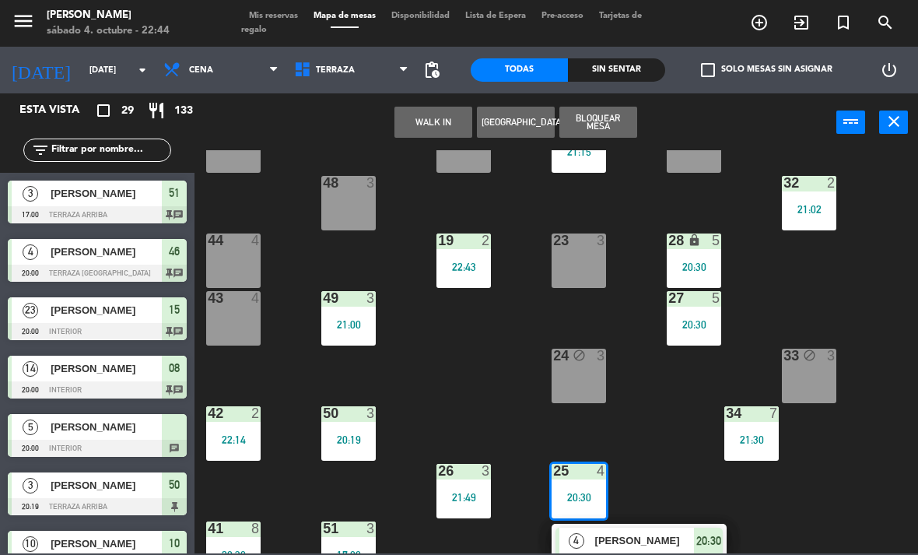
click at [658, 548] on span "[PERSON_NAME]" at bounding box center [645, 540] width 100 height 16
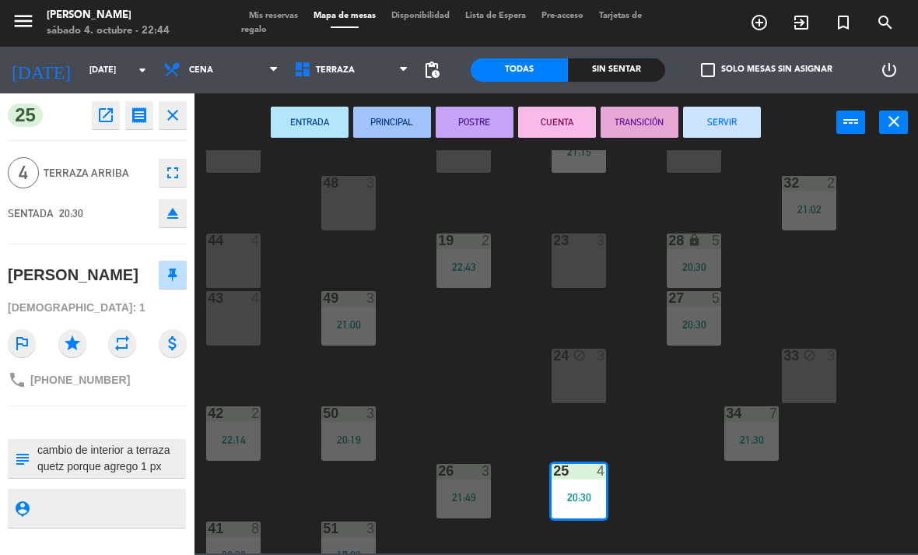
click at [733, 136] on button "SERVIR" at bounding box center [722, 122] width 78 height 31
